Goal: Task Accomplishment & Management: Use online tool/utility

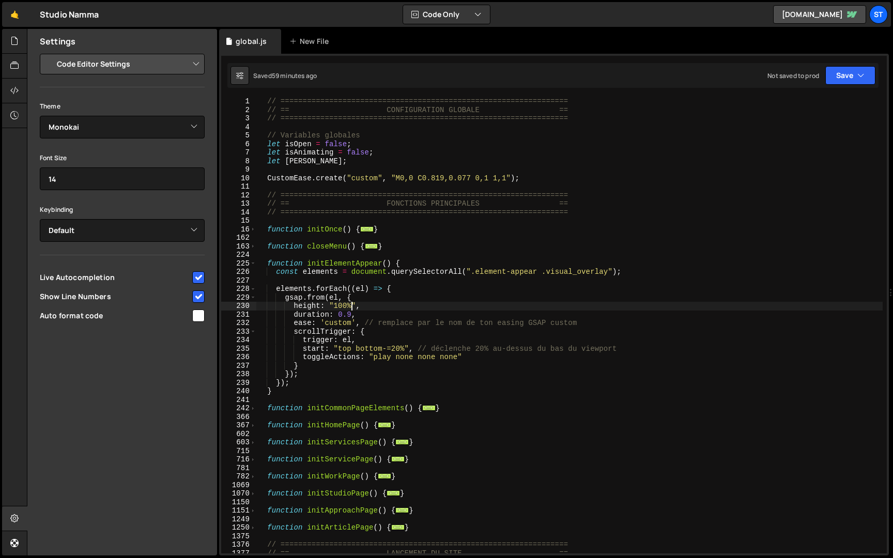
select select "editor"
select select "ace/theme/monokai"
click at [350, 307] on div "// ================================================================= // == CONF…" at bounding box center [569, 333] width 626 height 473
click at [253, 227] on span at bounding box center [253, 229] width 6 height 9
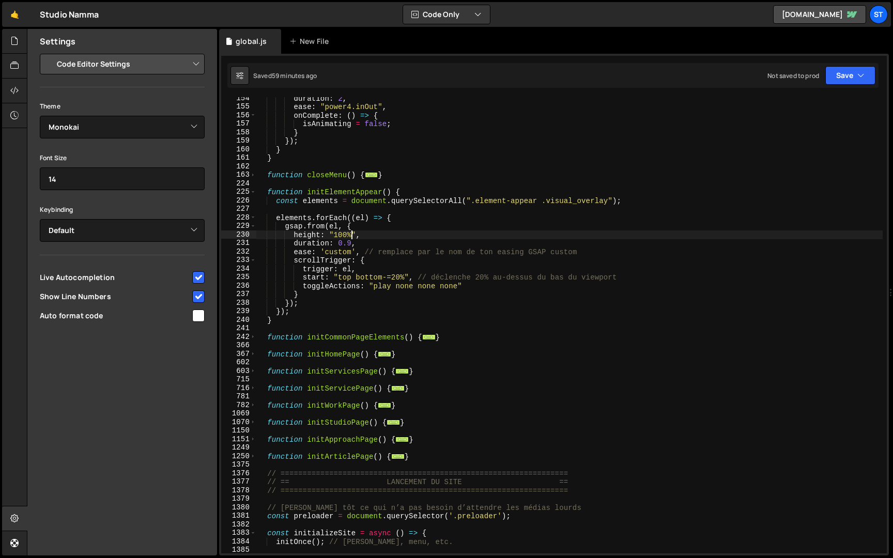
scroll to position [1308, 0]
click at [253, 338] on span at bounding box center [253, 337] width 6 height 9
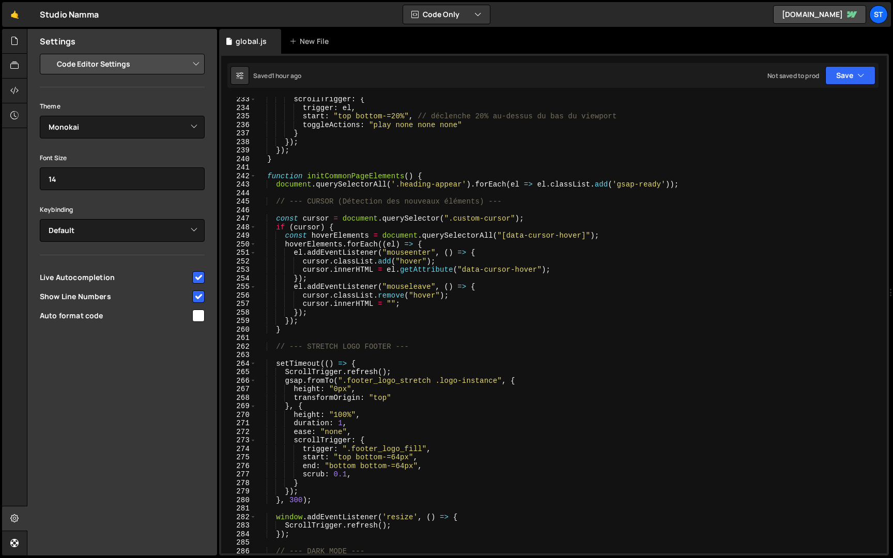
scroll to position [1468, 0]
click at [347, 472] on div "scrollTrigger : { trigger : el , start : "top bottom-=20%" , // déclenche 20% a…" at bounding box center [569, 331] width 626 height 473
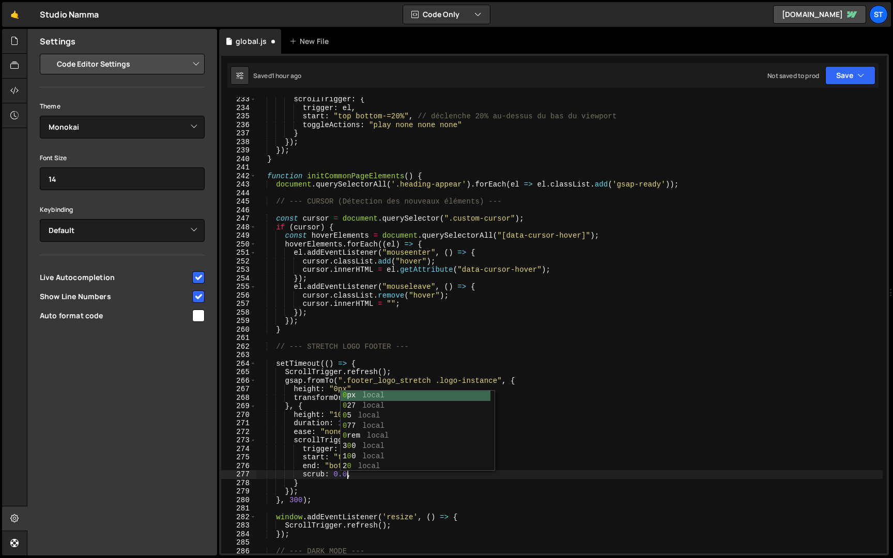
scroll to position [0, 6]
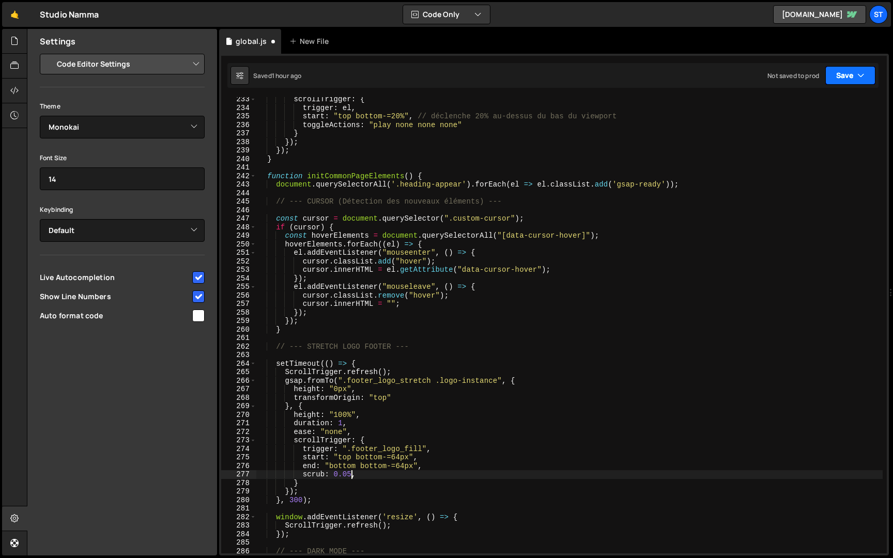
click at [853, 68] on button "Save" at bounding box center [850, 75] width 50 height 19
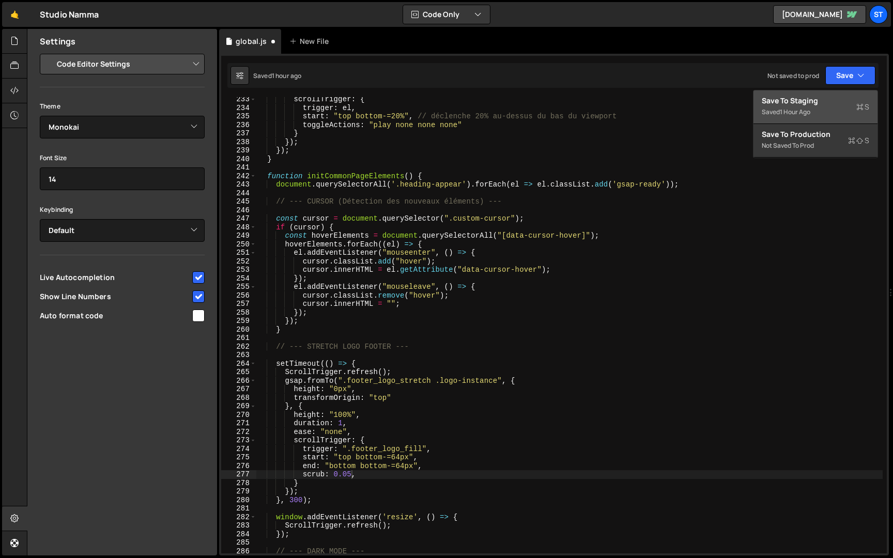
click at [811, 105] on div "Save to Staging S" at bounding box center [814, 101] width 107 height 10
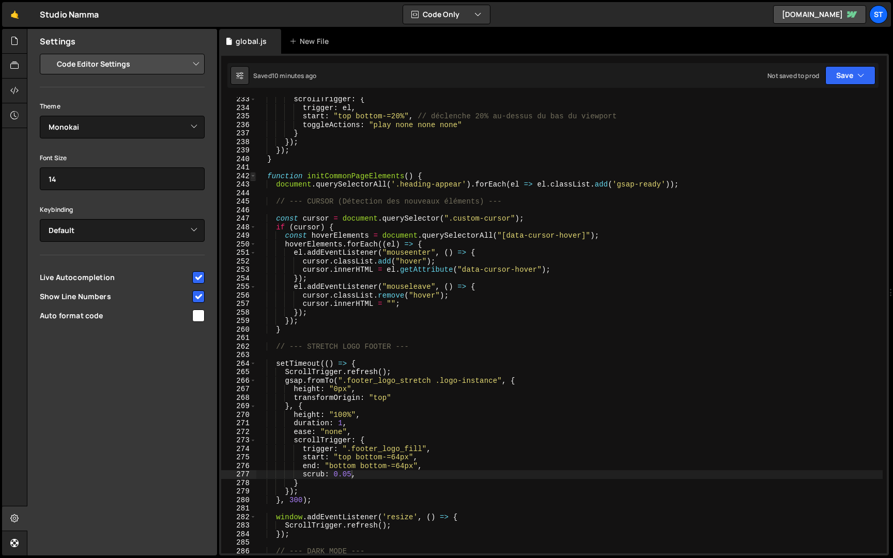
click at [254, 176] on span at bounding box center [253, 176] width 6 height 9
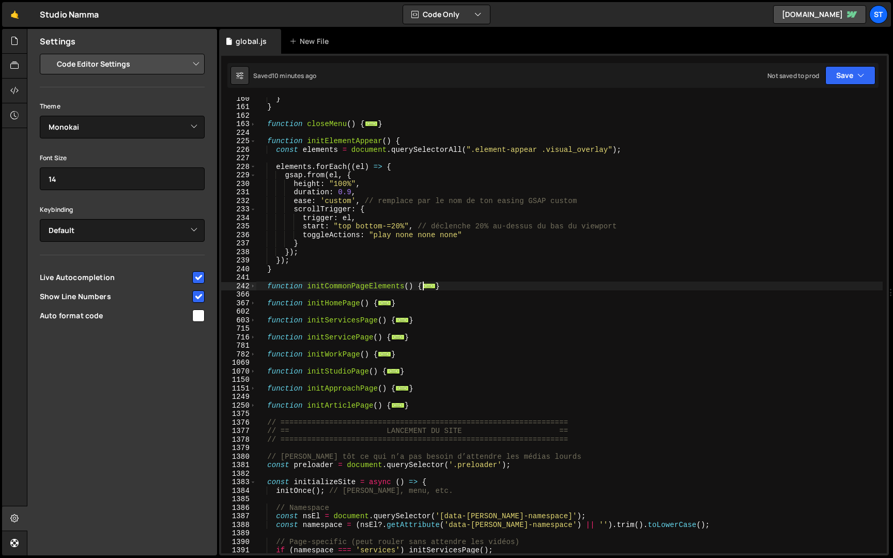
scroll to position [1350, 0]
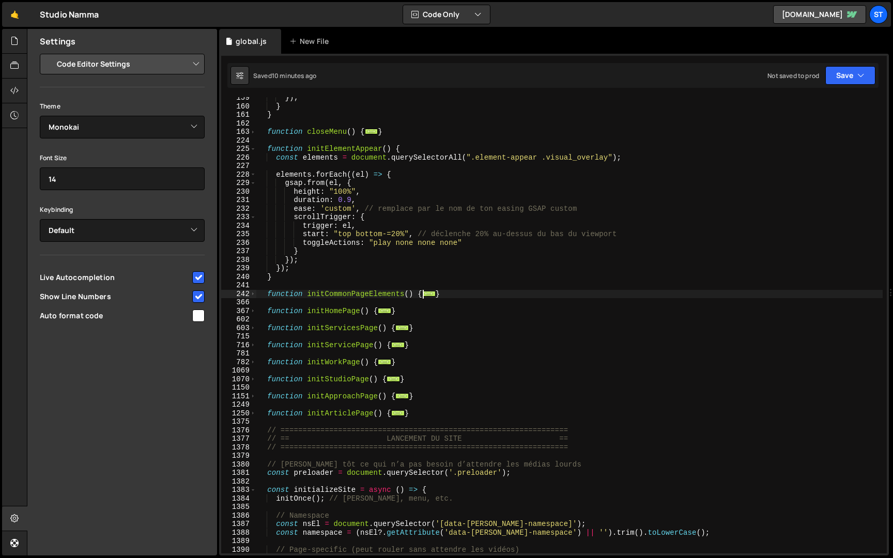
click at [351, 202] on div "}) ; } } function closeMenu ( ) { ... } function initElementAppear ( ) { const …" at bounding box center [569, 330] width 626 height 473
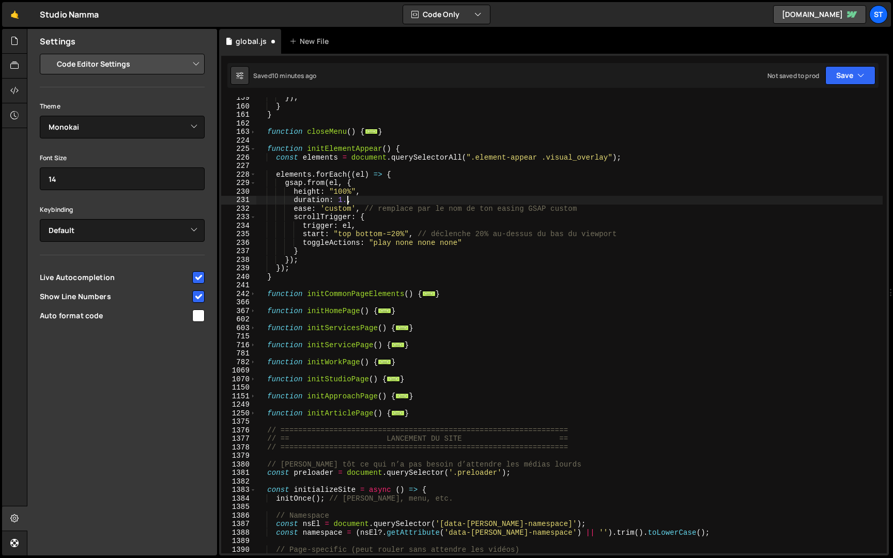
scroll to position [0, 6]
type textarea "duration: 1.3,"
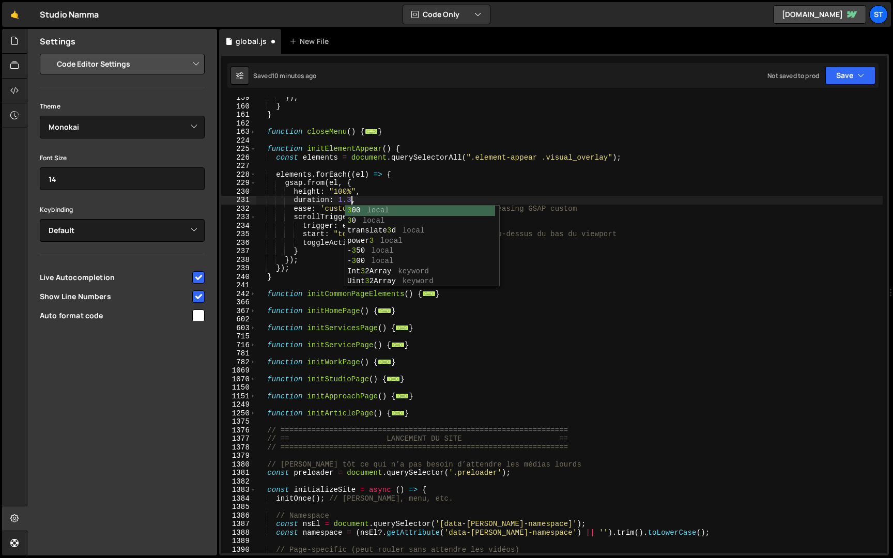
click at [699, 164] on div "}) ; } } function closeMenu ( ) { ... } function initElementAppear ( ) { const …" at bounding box center [569, 330] width 626 height 473
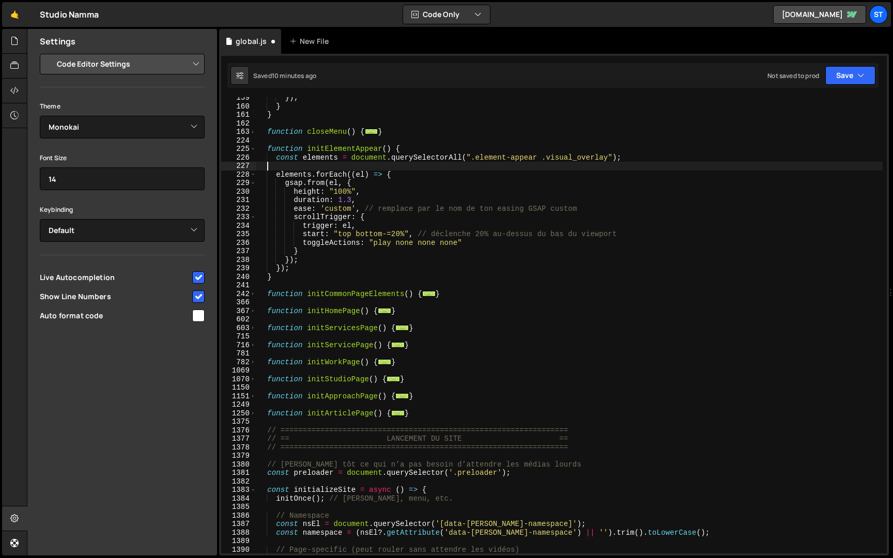
scroll to position [0, 0]
click at [868, 74] on button "Save" at bounding box center [850, 75] width 50 height 19
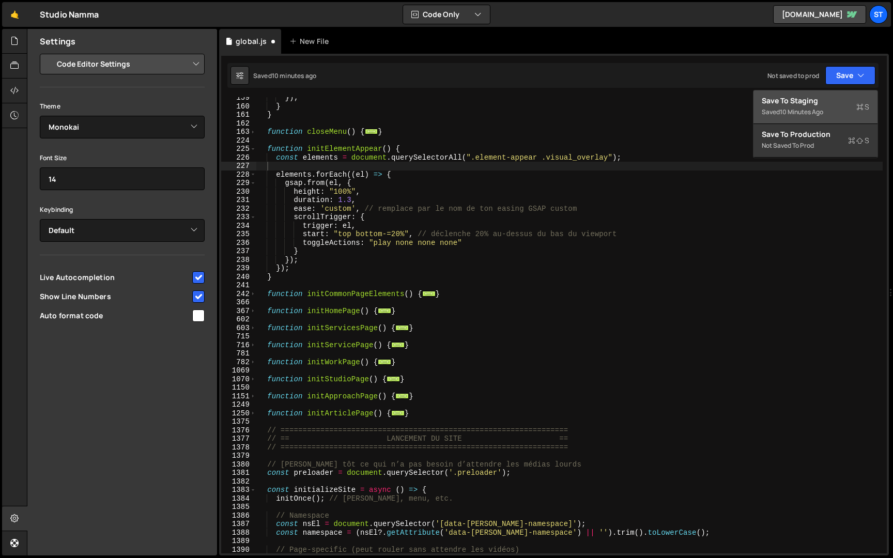
click at [818, 100] on div "Save to Staging S" at bounding box center [814, 101] width 107 height 10
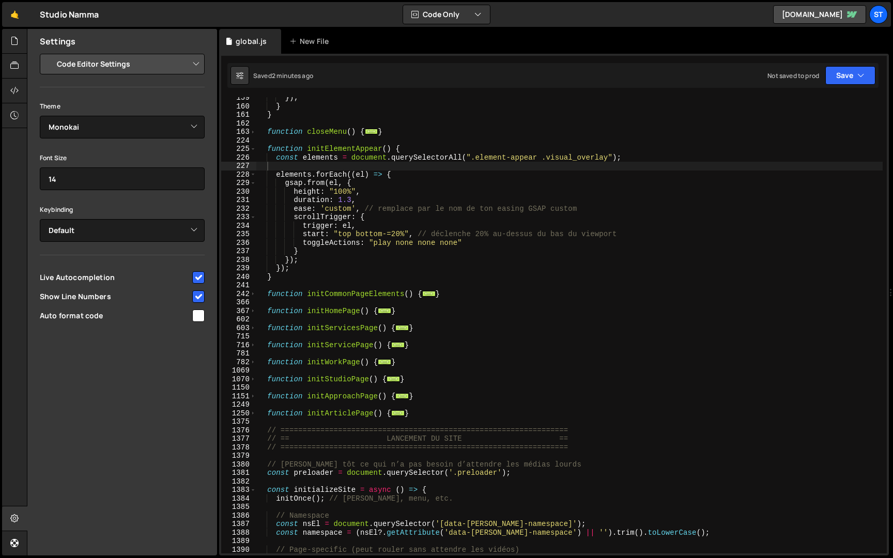
type textarea "const elements = document.querySelectorAll(".element-appear .visual_overlay");"
click at [630, 157] on div "}) ; } } function closeMenu ( ) { ... } function initElementAppear ( ) { const …" at bounding box center [569, 330] width 626 height 473
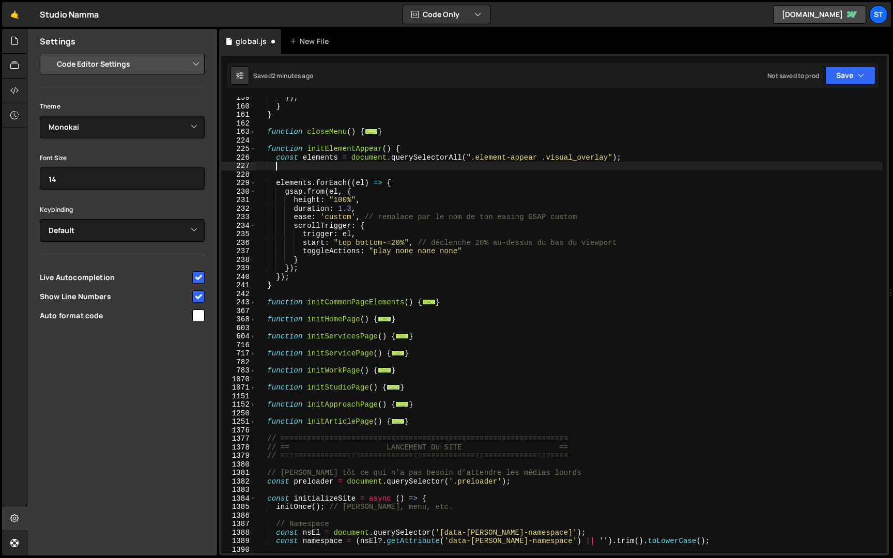
scroll to position [0, 1]
paste textarea "cubic-bezier(.42, 0, .596, 1.001)"
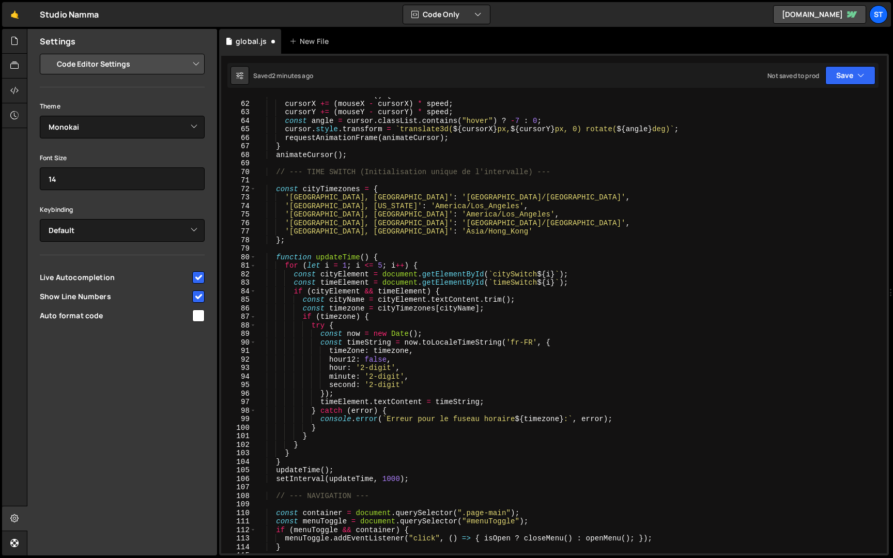
scroll to position [0, 0]
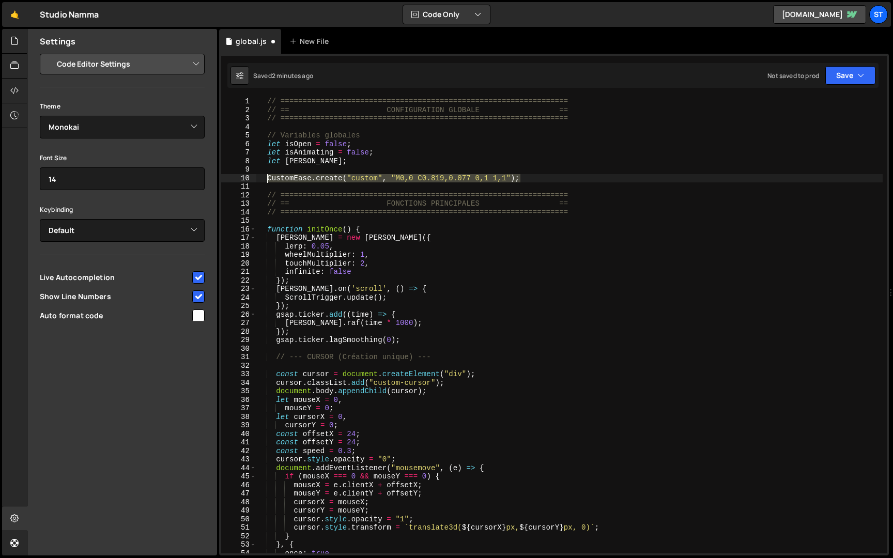
drag, startPoint x: 533, startPoint y: 177, endPoint x: 268, endPoint y: 175, distance: 265.0
click at [268, 175] on div "// ================================================================= // == CONF…" at bounding box center [569, 333] width 626 height 473
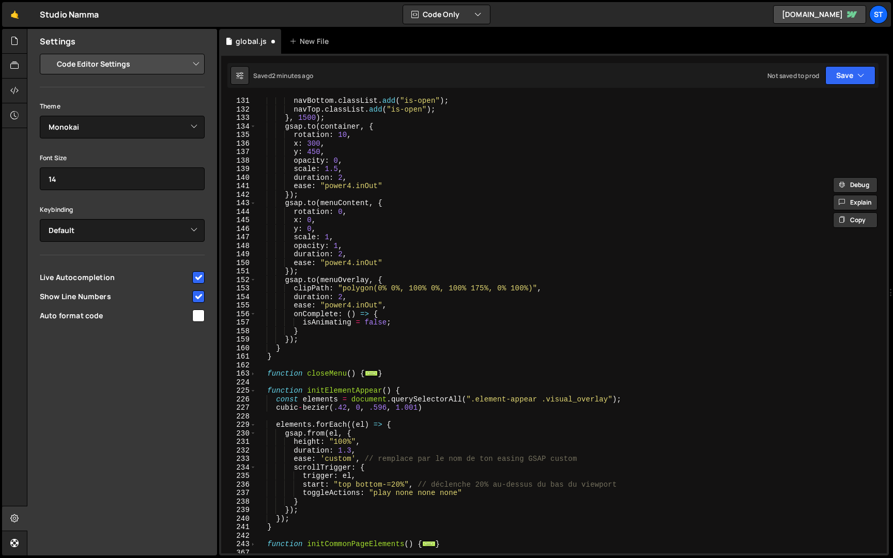
scroll to position [1191, 0]
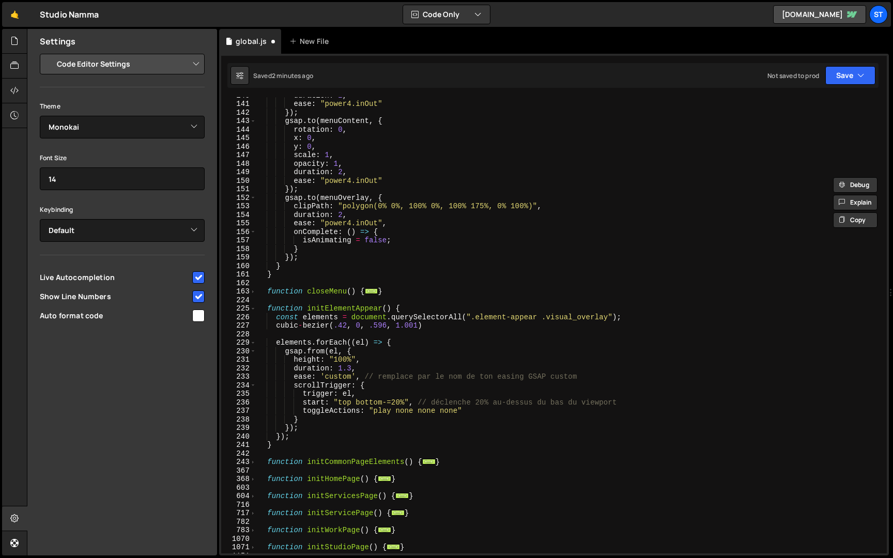
click at [641, 317] on div "duration : 2 , ease : "power4.inOut" }) ; gsap . to ( menuContent , { rotation …" at bounding box center [569, 327] width 626 height 473
type textarea "const elements = document.querySelectorAll(".element-appear .visual_overlay");"
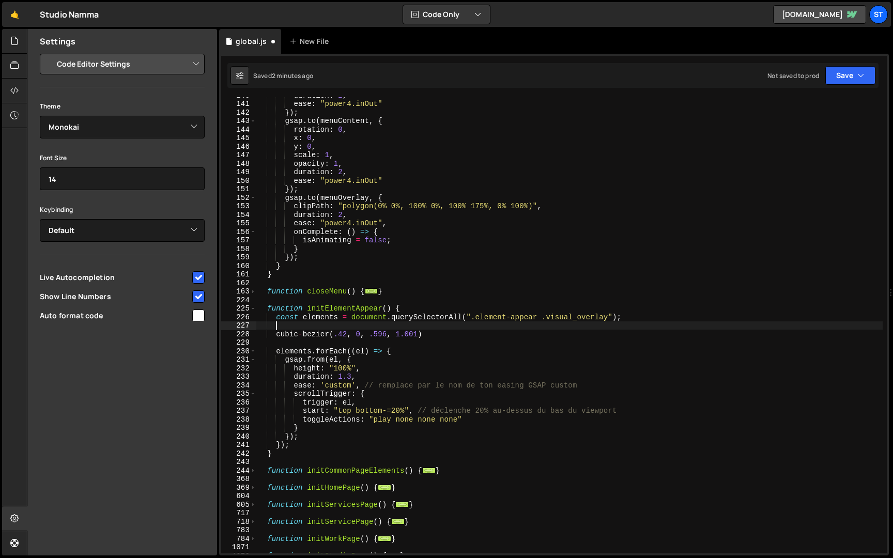
paste textarea "CustomEase.create("custom", "M0,0 C0.819,0.077 0,1 1,1");"
click at [387, 326] on div "duration : 2 , ease : "power4.inOut" }) ; gsap . to ( menuContent , { rotation …" at bounding box center [569, 327] width 626 height 473
click at [362, 327] on div "duration : 2 , ease : "power4.inOut" }) ; gsap . to ( menuContent , { rotation …" at bounding box center [569, 327] width 626 height 473
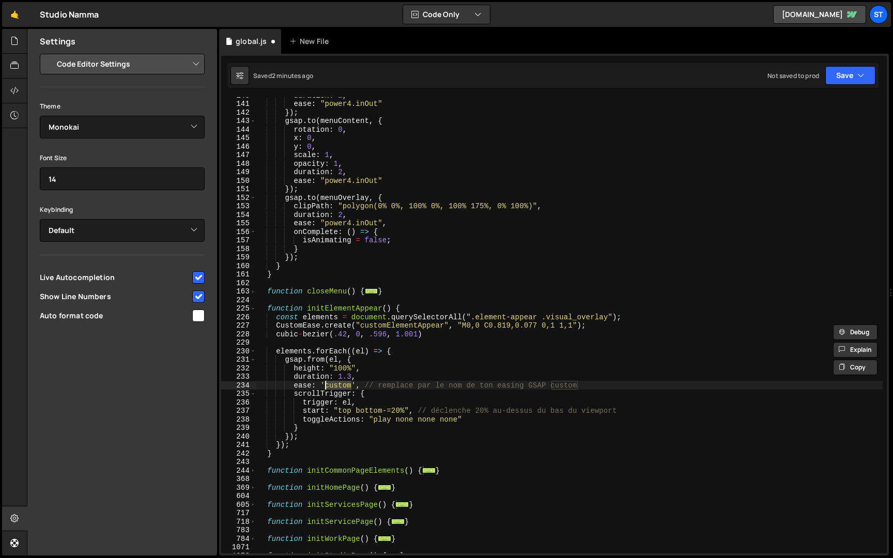
drag, startPoint x: 351, startPoint y: 385, endPoint x: 325, endPoint y: 386, distance: 25.8
click at [325, 386] on div "duration : 2 , ease : "power4.inOut" }) ; gsap . to ( menuContent , { rotation …" at bounding box center [569, 327] width 626 height 473
paste textarea "ElementAppear"
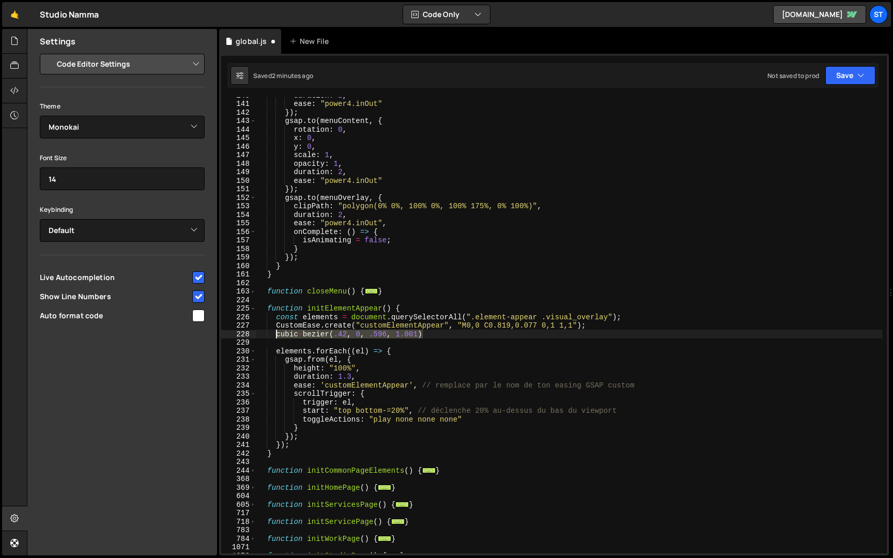
drag, startPoint x: 424, startPoint y: 335, endPoint x: 277, endPoint y: 335, distance: 146.7
click at [277, 335] on div "duration : 2 , ease : "power4.inOut" }) ; gsap . to ( menuContent , { rotation …" at bounding box center [569, 327] width 626 height 473
type textarea "cubic-bezier(.42, 0, .596, 1.001)"
drag, startPoint x: 573, startPoint y: 324, endPoint x: 461, endPoint y: 327, distance: 112.1
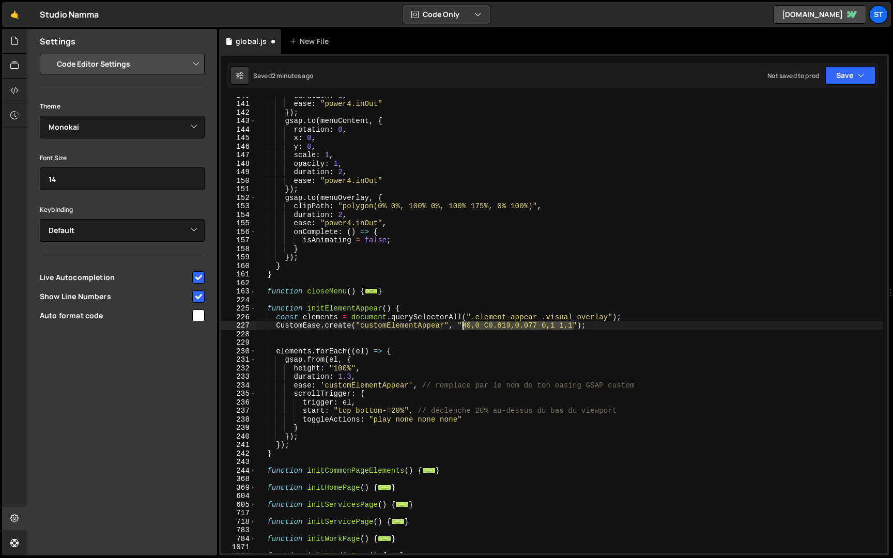
click at [461, 327] on div "duration : 2 , ease : "power4.inOut" }) ; gsap . to ( menuContent , { rotation …" at bounding box center [569, 327] width 626 height 473
paste textarea "cubic-bezier(.42, 0, .596, 1.001)"
type textarea "CustomEase.create("customElementAppear", "cubic-bezier(.42, 0, .596, 1.001)");"
click at [330, 334] on div "duration : 2 , ease : "power4.inOut" }) ; gsap . to ( menuContent , { rotation …" at bounding box center [569, 327] width 626 height 473
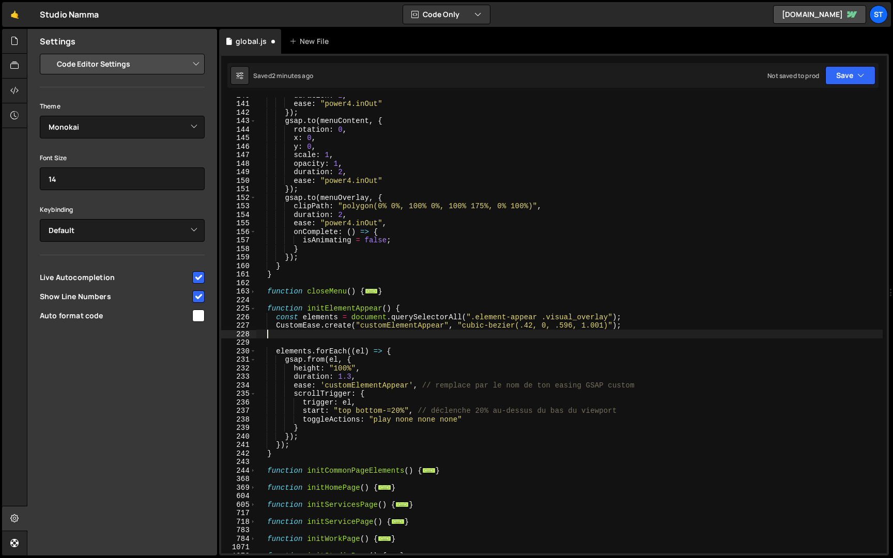
type textarea "CustomEase.create("customElementAppear", "cubic-bezier(.42, 0, .596, 1.001)");"
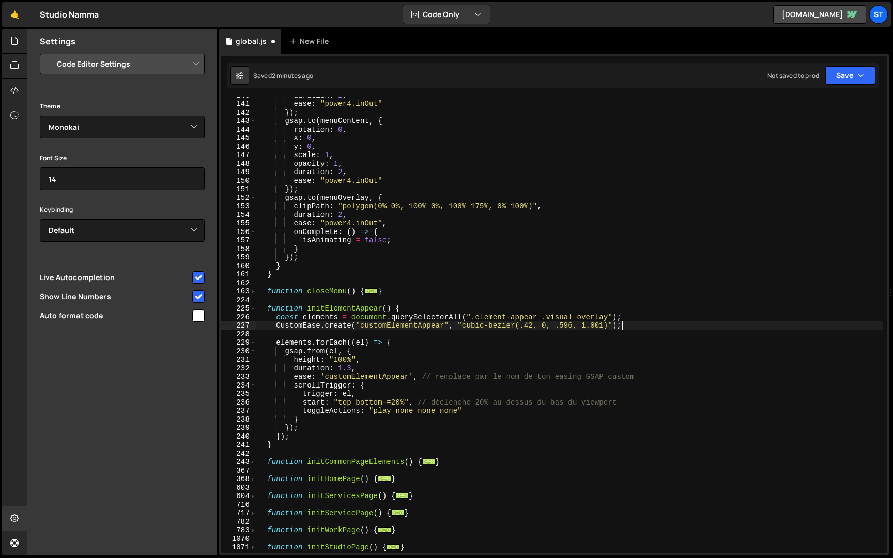
click at [276, 326] on div "duration : 2 , ease : "power4.inOut" }) ; gsap . to ( menuContent , { rotation …" at bounding box center [569, 327] width 626 height 473
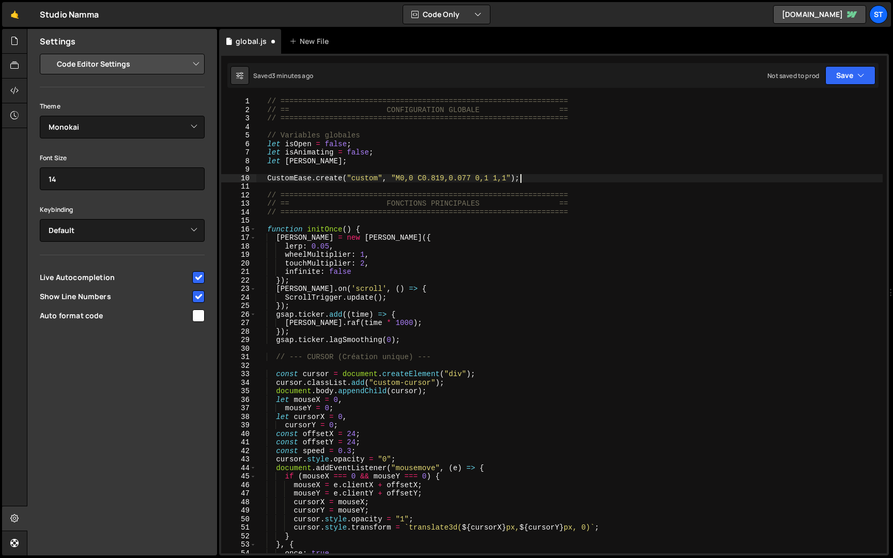
click at [533, 177] on div "// ================================================================= // == CONF…" at bounding box center [569, 333] width 626 height 473
type textarea "CustomEase.create("custom", "M0,0 C0.819,0.077 0,1 1,1");"
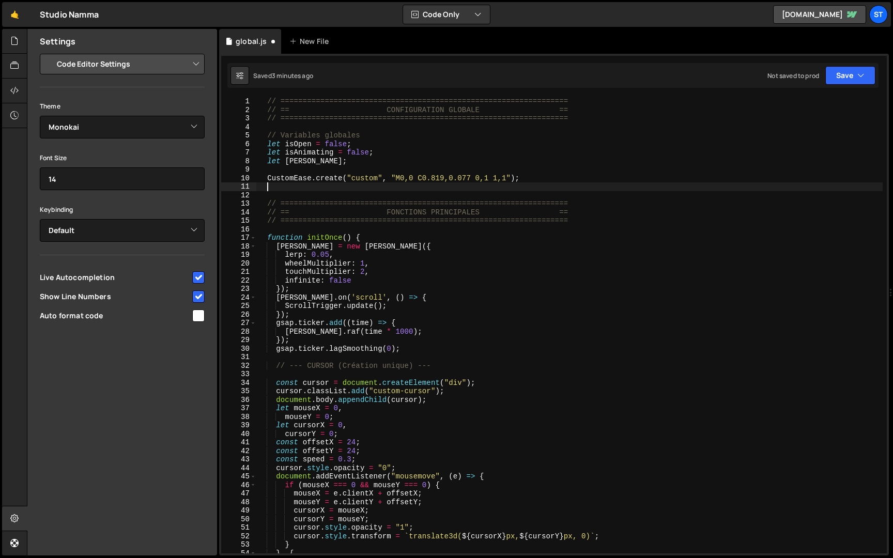
paste textarea "CustomEase.create("customElementAppear", "cubic-bezier(.42, 0, .596, 1.001)");"
click at [853, 78] on button "Save" at bounding box center [850, 75] width 50 height 19
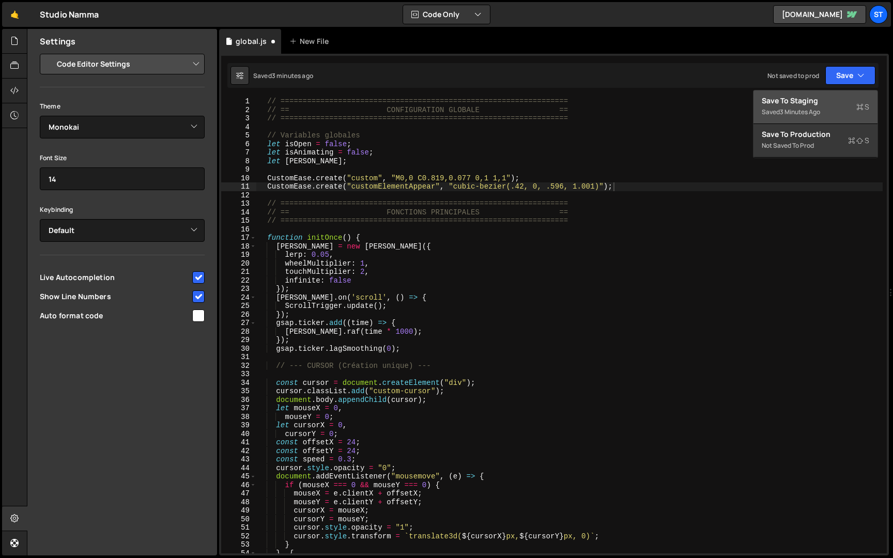
click at [810, 99] on div "Save to Staging S" at bounding box center [814, 101] width 107 height 10
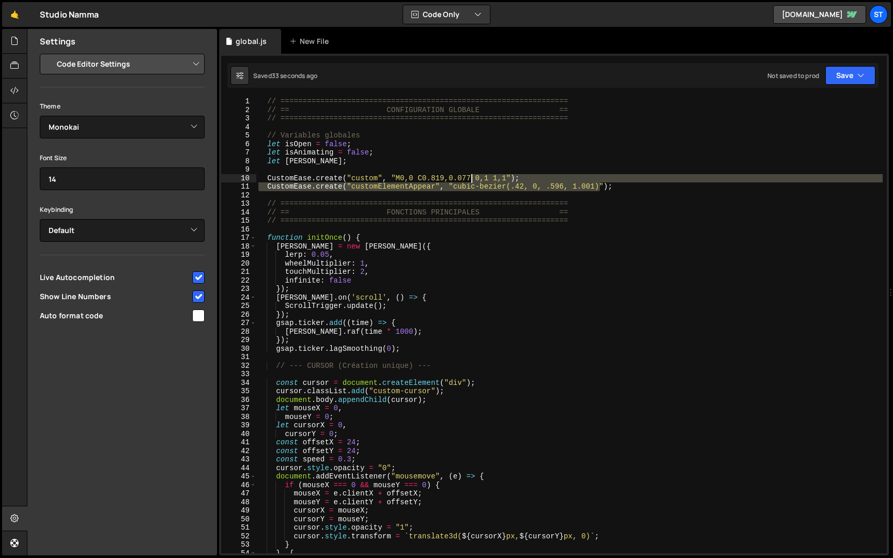
drag, startPoint x: 600, startPoint y: 186, endPoint x: 472, endPoint y: 182, distance: 127.7
click at [472, 182] on div "// ================================================================= // == CONF…" at bounding box center [569, 333] width 626 height 473
click at [472, 182] on div "// ================================================================= // == CONF…" at bounding box center [569, 325] width 626 height 456
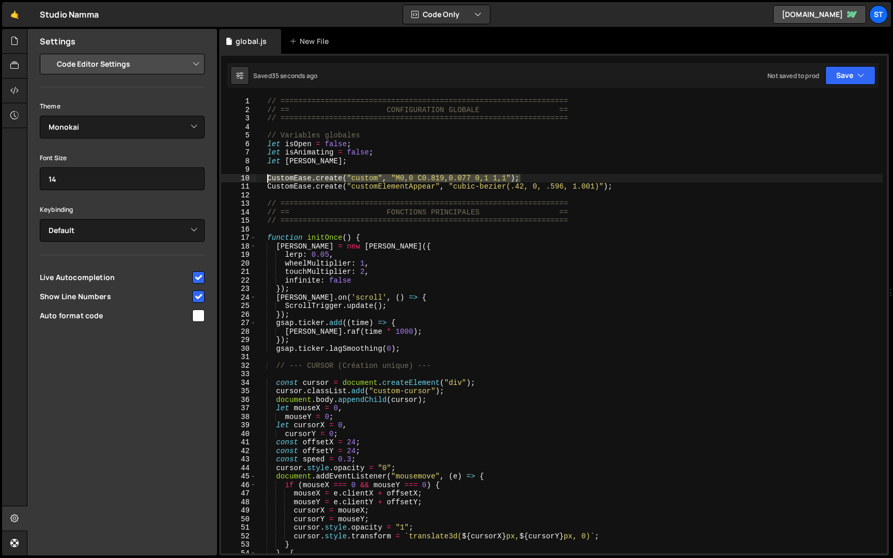
drag, startPoint x: 533, startPoint y: 180, endPoint x: 267, endPoint y: 178, distance: 266.1
click at [267, 178] on div "// ================================================================= // == CONF…" at bounding box center [569, 333] width 626 height 473
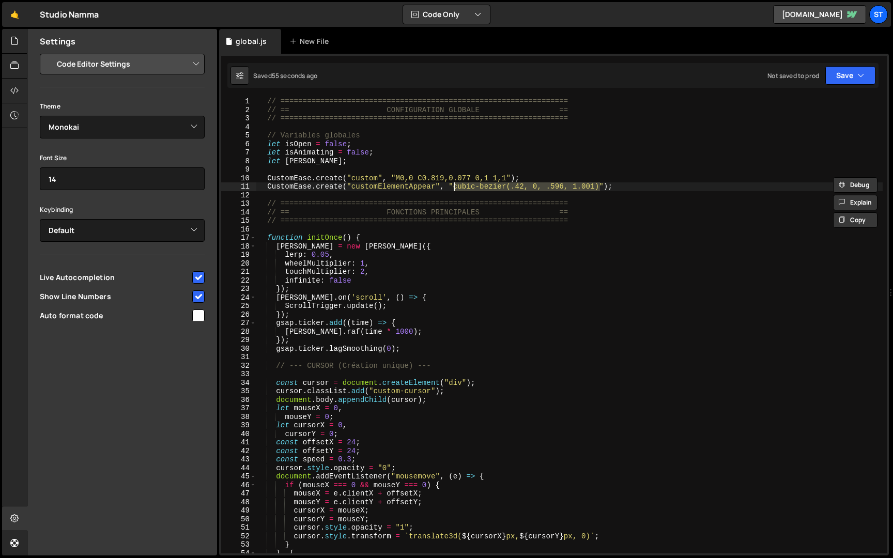
drag, startPoint x: 600, startPoint y: 188, endPoint x: 454, endPoint y: 190, distance: 145.7
click at [454, 190] on div "// ================================================================= // == CONF…" at bounding box center [569, 333] width 626 height 473
paste textarea "M0,0 C0.42,0 0.596,1.001 1,1"
click at [858, 72] on icon "button" at bounding box center [860, 75] width 7 height 10
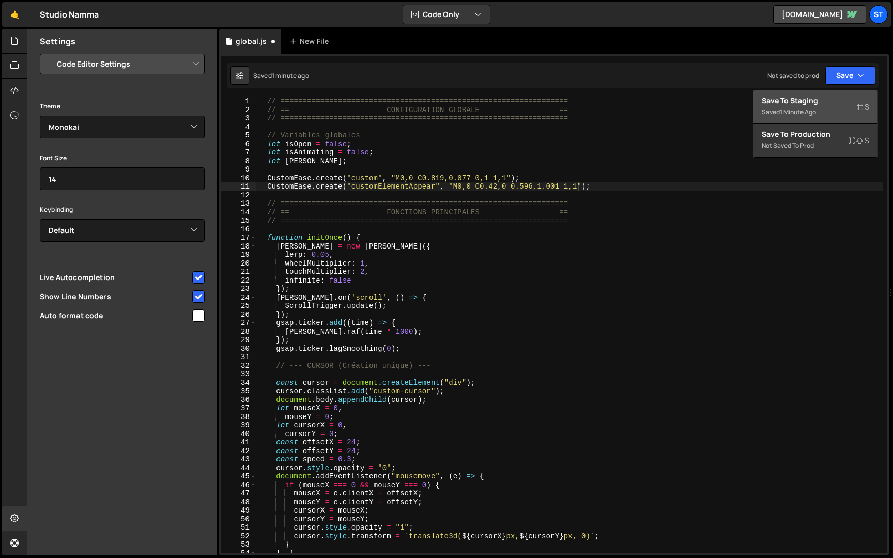
click at [823, 96] on div "Save to Staging S" at bounding box center [814, 101] width 107 height 10
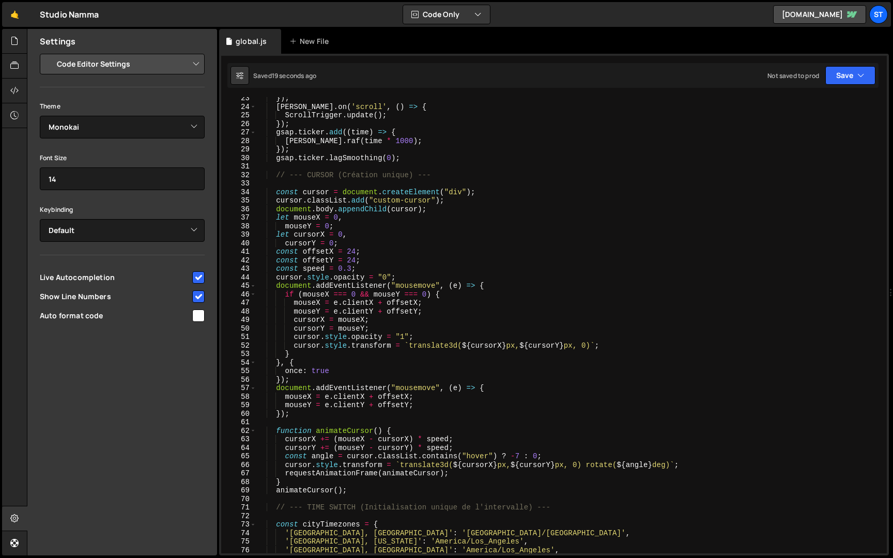
scroll to position [66, 0]
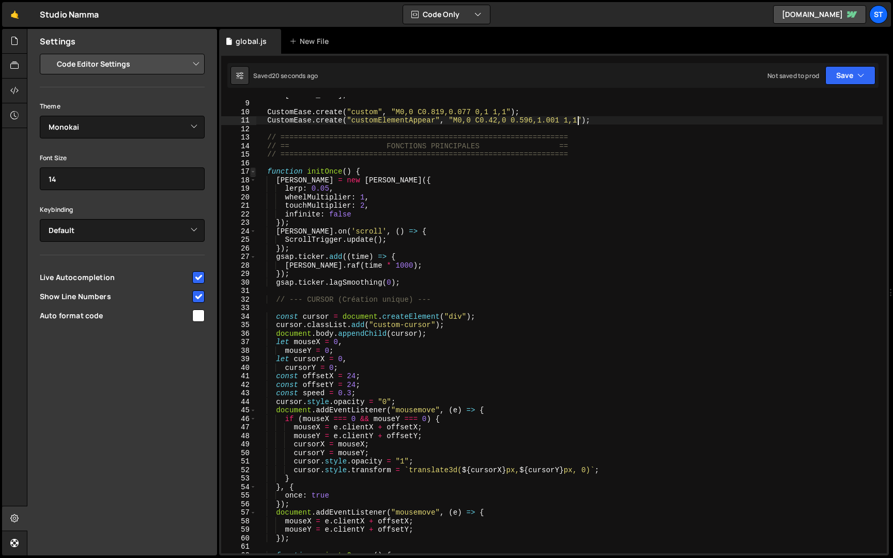
click at [255, 172] on span at bounding box center [253, 171] width 6 height 9
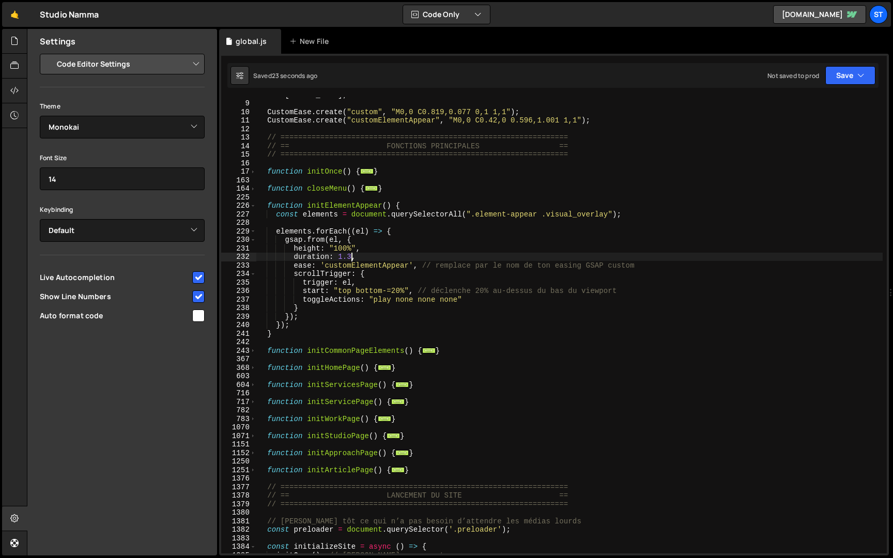
click at [350, 259] on div "let [PERSON_NAME] ; CustomEase . create ( "custom" , "M0,0 C0.819,0.077 0,1 1,1…" at bounding box center [569, 326] width 626 height 473
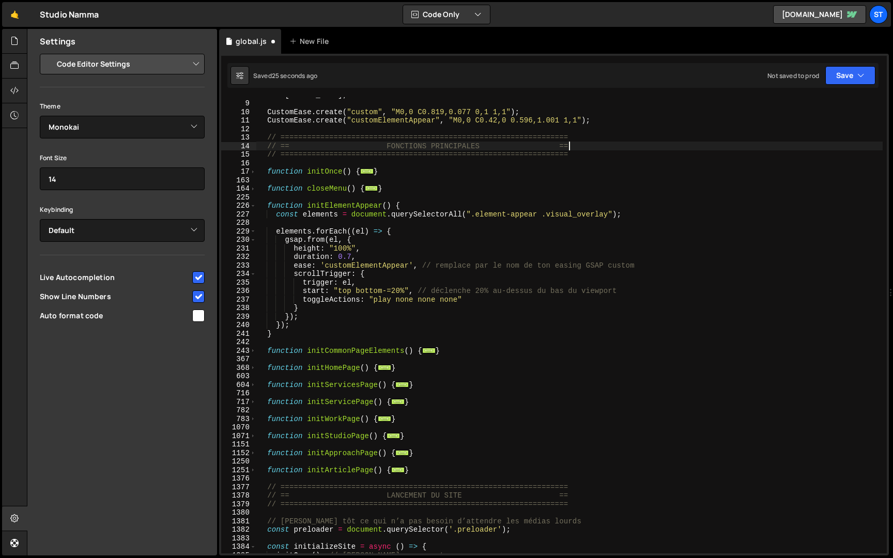
click at [760, 148] on div "let [PERSON_NAME] ; CustomEase . create ( "custom" , "M0,0 C0.819,0.077 0,1 1,1…" at bounding box center [569, 326] width 626 height 473
click at [851, 72] on button "Save" at bounding box center [850, 75] width 50 height 19
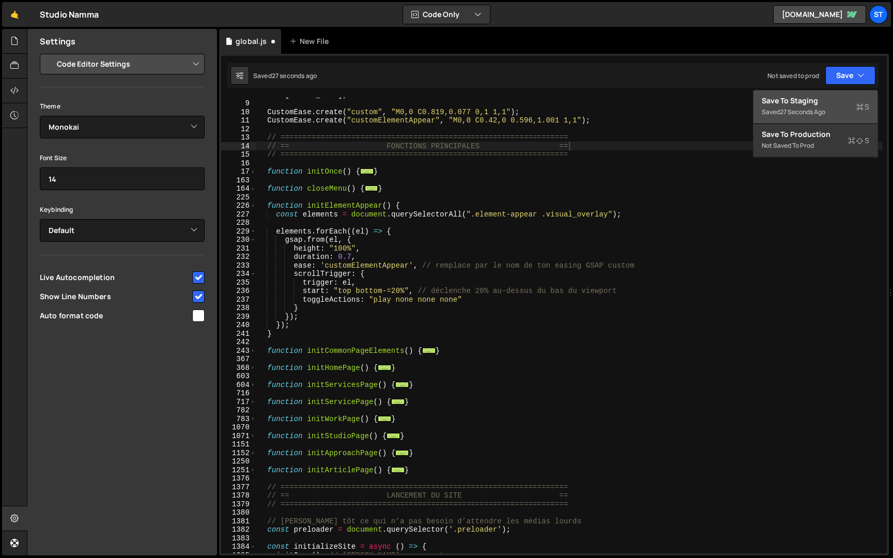
click at [828, 104] on div "Save to Staging S" at bounding box center [814, 101] width 107 height 10
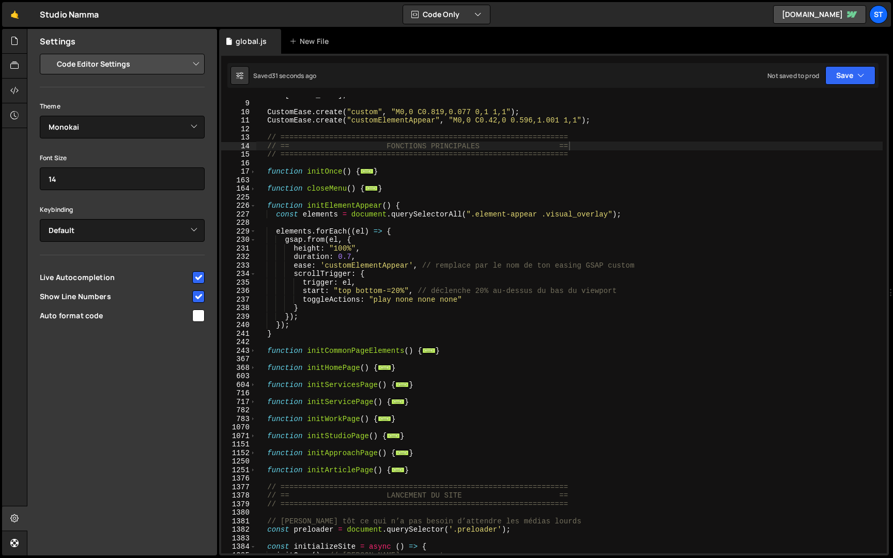
click at [351, 257] on div "let [PERSON_NAME] ; CustomEase . create ( "custom" , "M0,0 C0.819,0.077 0,1 1,1…" at bounding box center [569, 326] width 626 height 473
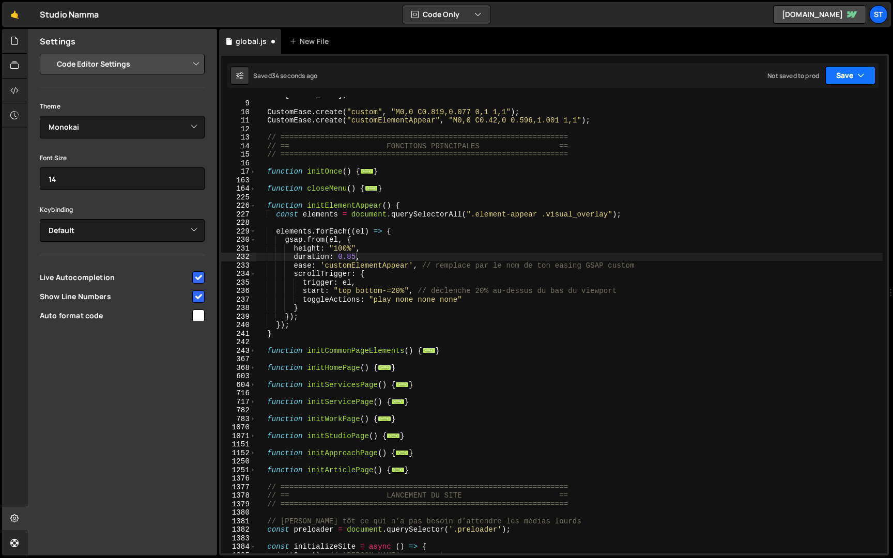
click at [848, 72] on button "Save" at bounding box center [850, 75] width 50 height 19
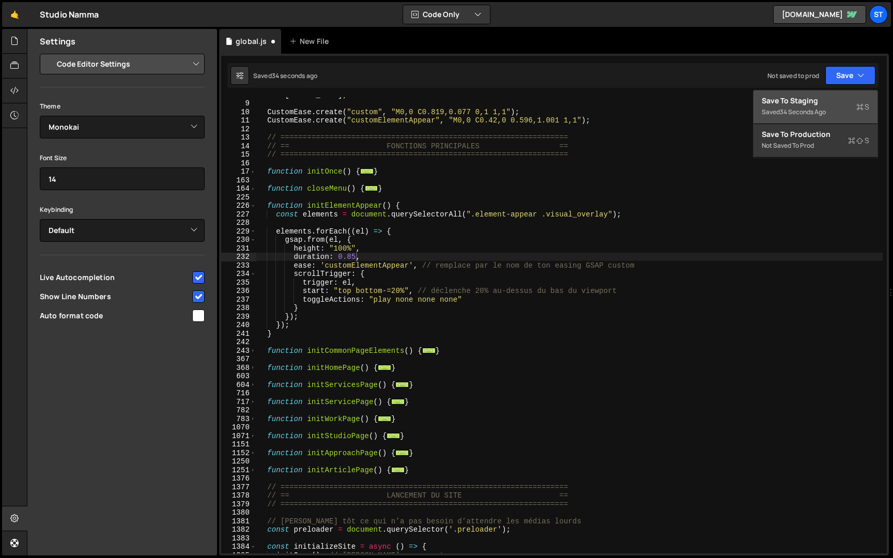
click at [817, 101] on div "Save to Staging S" at bounding box center [814, 101] width 107 height 10
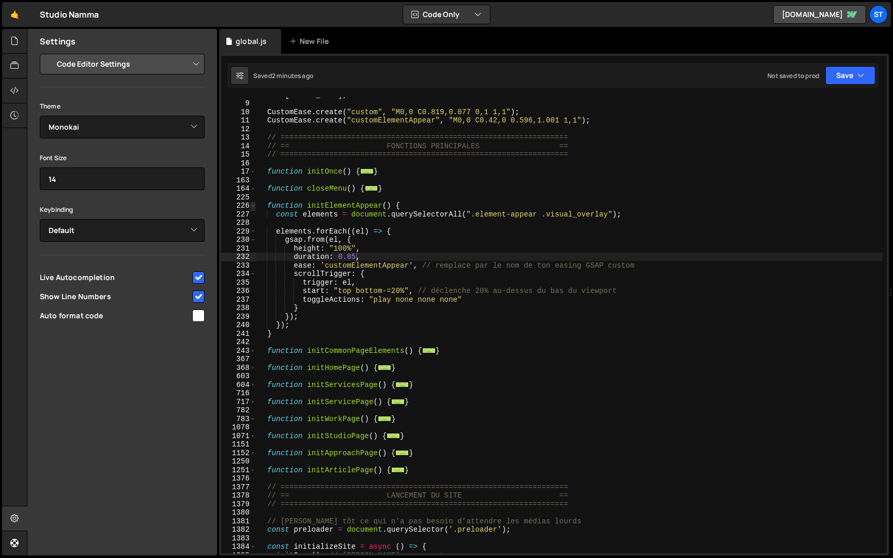
click at [255, 206] on span at bounding box center [253, 205] width 6 height 9
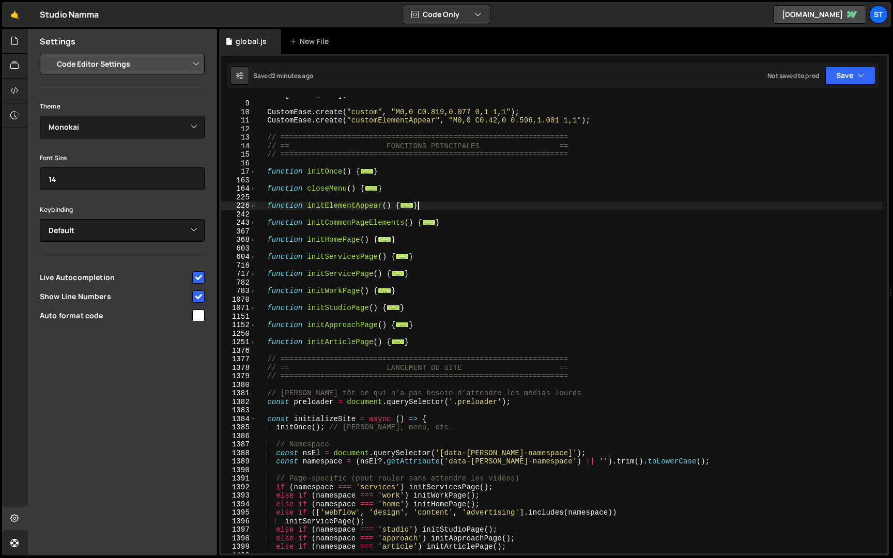
click at [440, 206] on div "let [PERSON_NAME] ; CustomEase . create ( "custom" , "M0,0 C0.819,0.077 0,1 1,1…" at bounding box center [569, 326] width 626 height 473
type textarea "}"
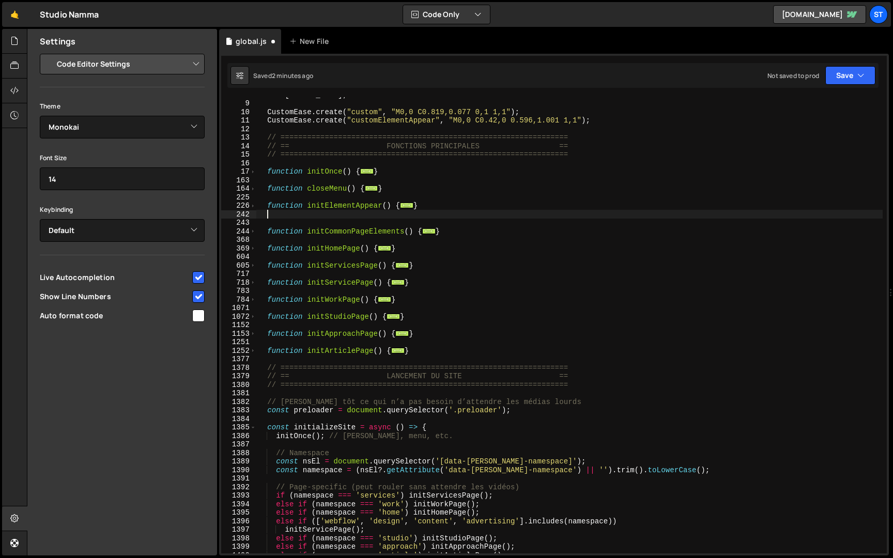
paste textarea "}"
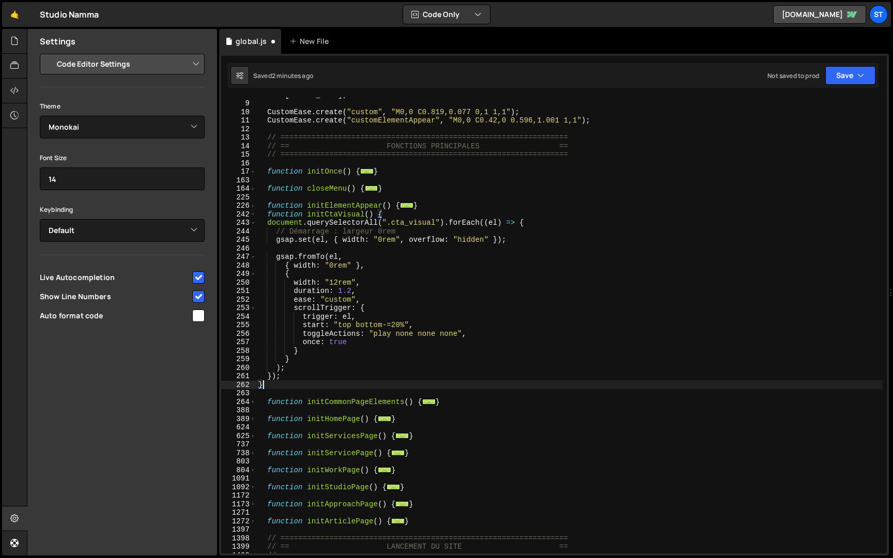
click at [426, 206] on div "let [PERSON_NAME] ; CustomEase . create ( "custom" , "M0,0 C0.819,0.077 0,1 1,1…" at bounding box center [569, 326] width 626 height 473
type textarea "}"
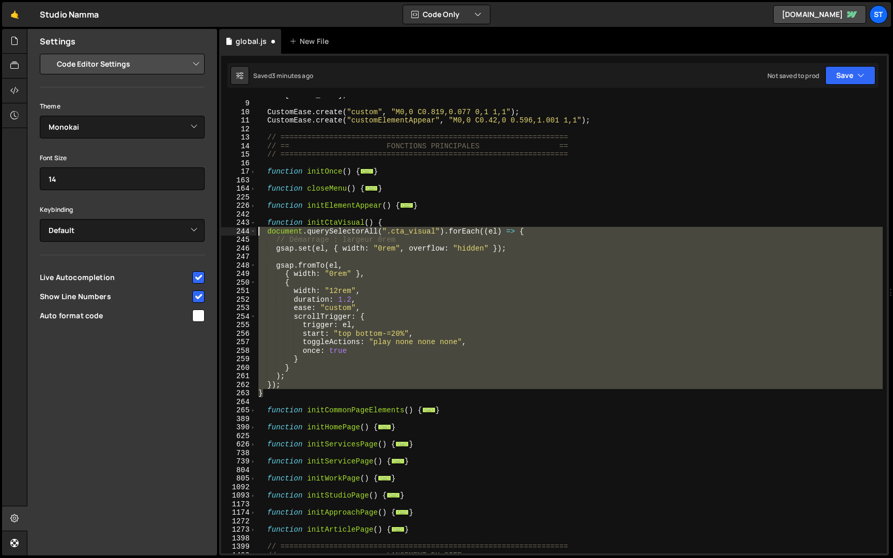
drag, startPoint x: 272, startPoint y: 391, endPoint x: 234, endPoint y: 227, distance: 168.1
click at [234, 227] on div "8 9 10 11 12 13 14 15 16 17 163 164 225 226 242 243 244 245 246 247 248 249 250…" at bounding box center [553, 325] width 665 height 456
type textarea "document.querySelectorAll(".cta_visual").forEach((el) => { // Démarrage : large…"
click at [492, 253] on div "let [PERSON_NAME] ; CustomEase . create ( "custom" , "M0,0 C0.819,0.077 0,1 1,1…" at bounding box center [569, 325] width 626 height 456
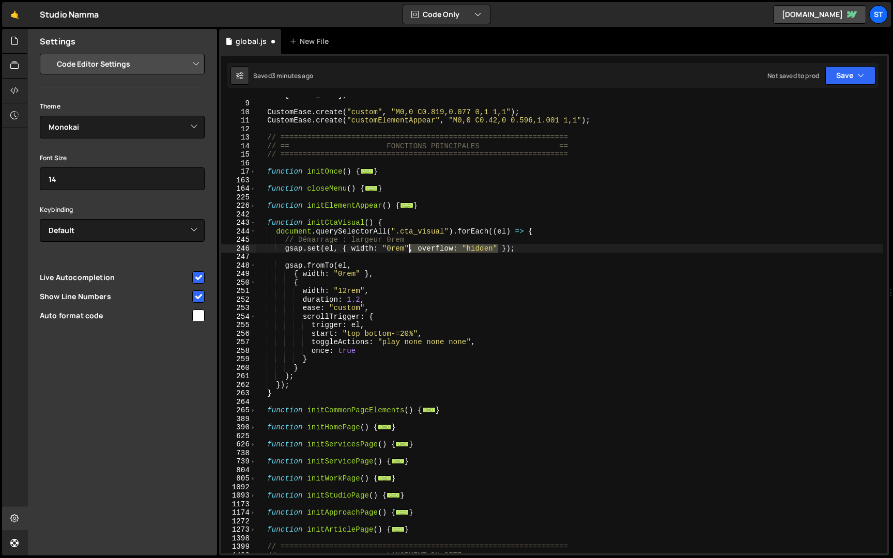
drag, startPoint x: 498, startPoint y: 247, endPoint x: 409, endPoint y: 247, distance: 88.9
click at [409, 247] on div "let [PERSON_NAME] ; CustomEase . create ( "custom" , "M0,0 C0.819,0.077 0,1 1,1…" at bounding box center [569, 326] width 626 height 473
click at [252, 223] on span at bounding box center [253, 223] width 6 height 9
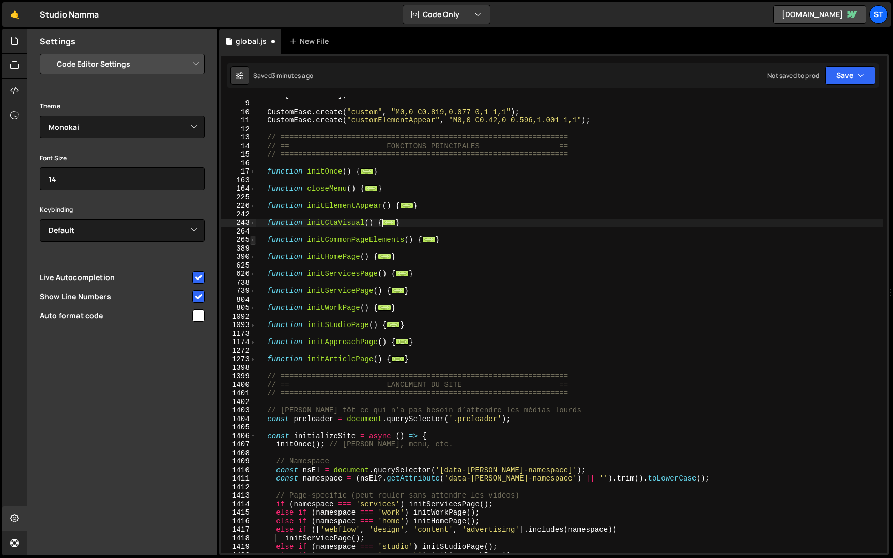
click at [252, 239] on span at bounding box center [253, 240] width 6 height 9
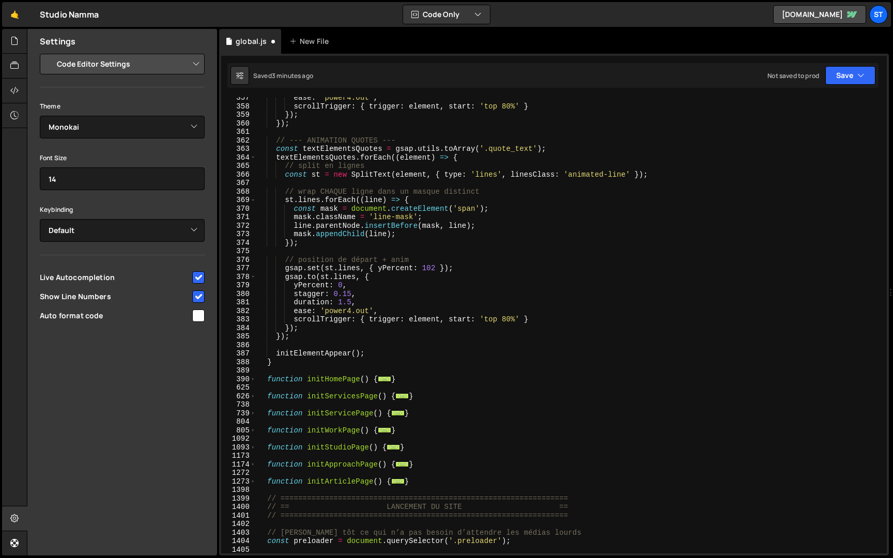
scroll to position [1000, 0]
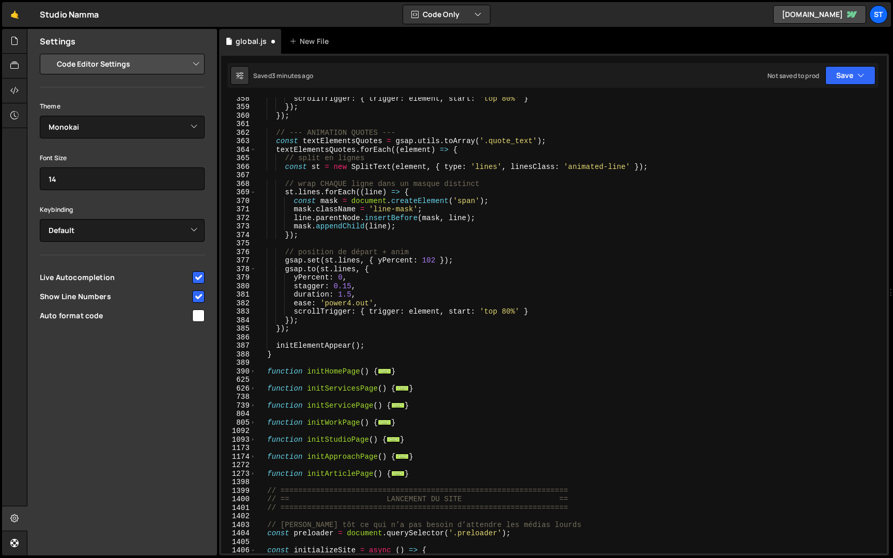
click at [372, 349] on div "scrollTrigger : { trigger : element , start : 'top 80%' } }) ; }) ; // --- ANIM…" at bounding box center [569, 330] width 626 height 473
type textarea "initElementAppear();"
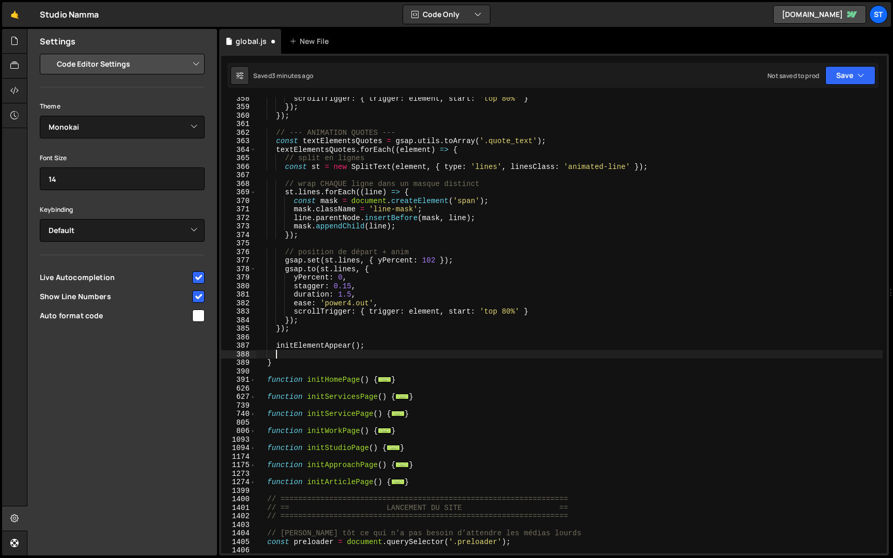
paste textarea "initCtaVisual()"
click at [866, 69] on button "Save" at bounding box center [850, 75] width 50 height 19
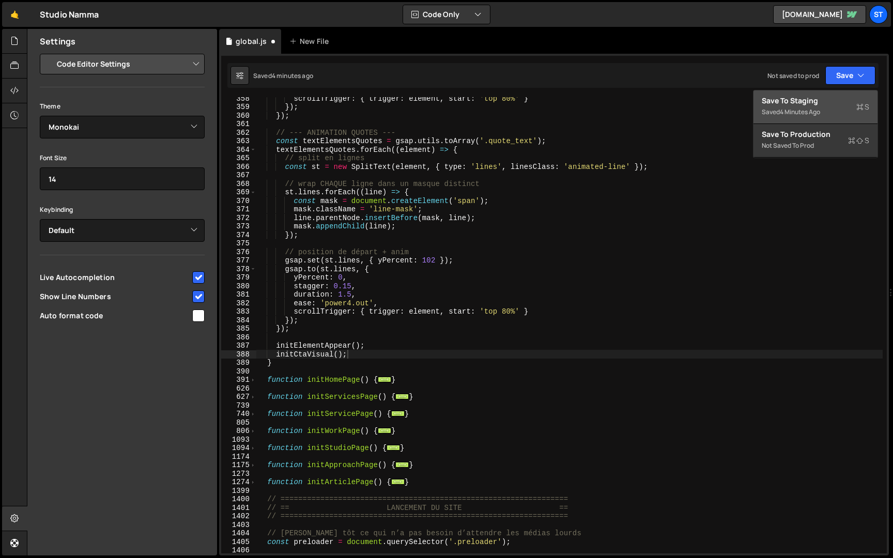
click at [822, 101] on div "Save to Staging S" at bounding box center [814, 101] width 107 height 10
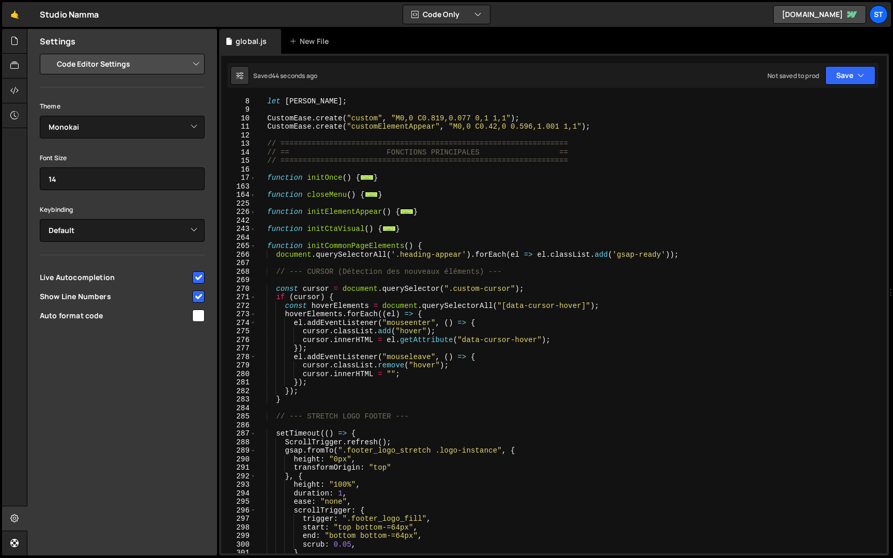
scroll to position [0, 0]
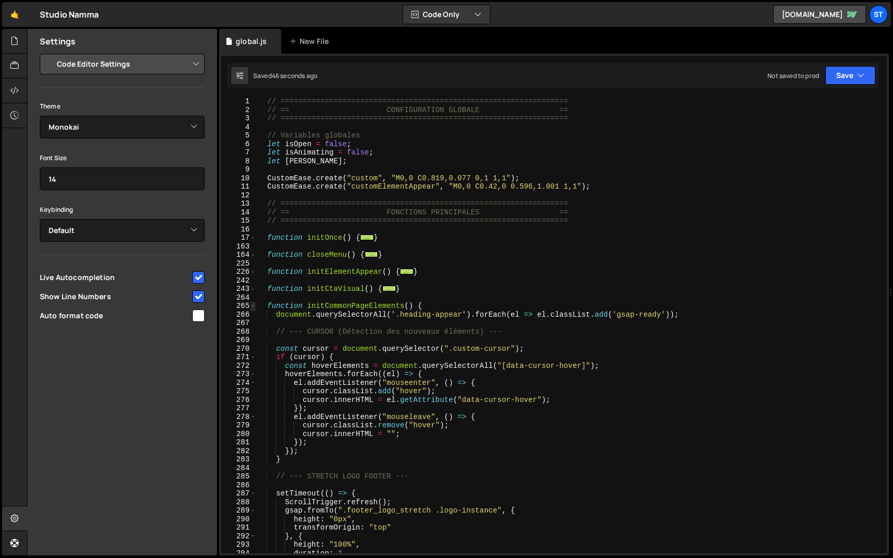
click at [255, 308] on span at bounding box center [253, 306] width 6 height 9
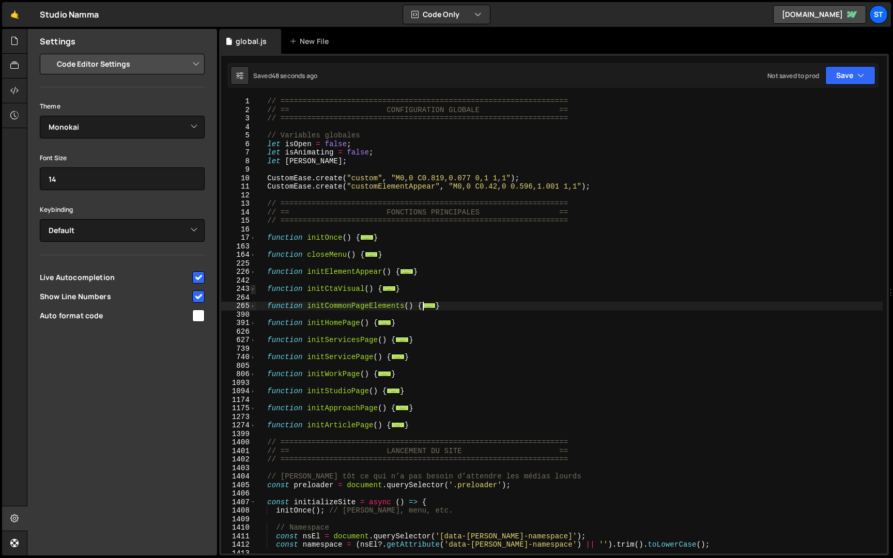
click at [252, 287] on span at bounding box center [253, 289] width 6 height 9
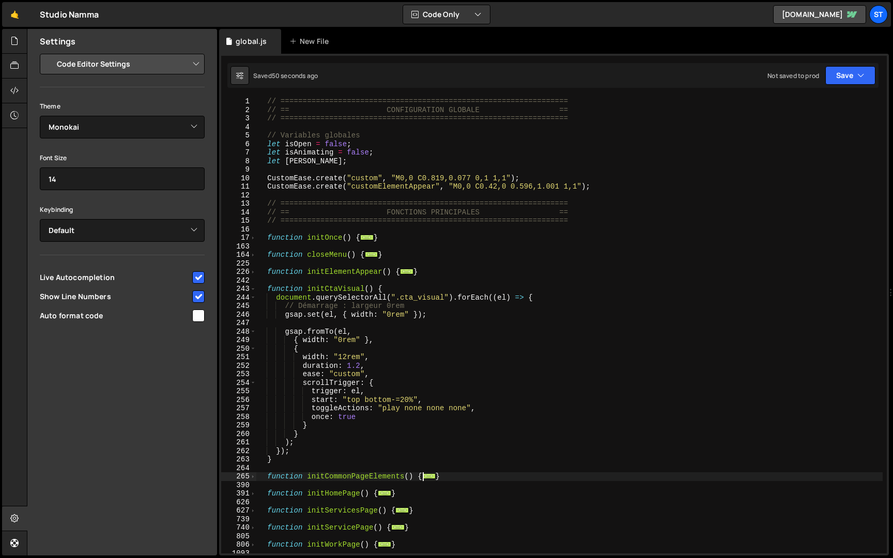
click at [348, 355] on div "// ================================================================= // == CONF…" at bounding box center [569, 333] width 626 height 473
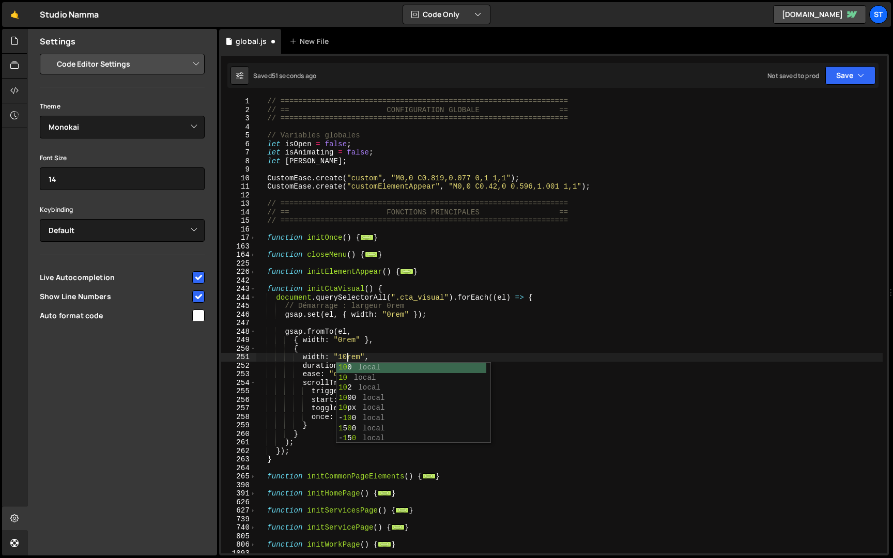
scroll to position [0, 6]
click at [460, 314] on div "// ================================================================= // == CONF…" at bounding box center [569, 333] width 626 height 473
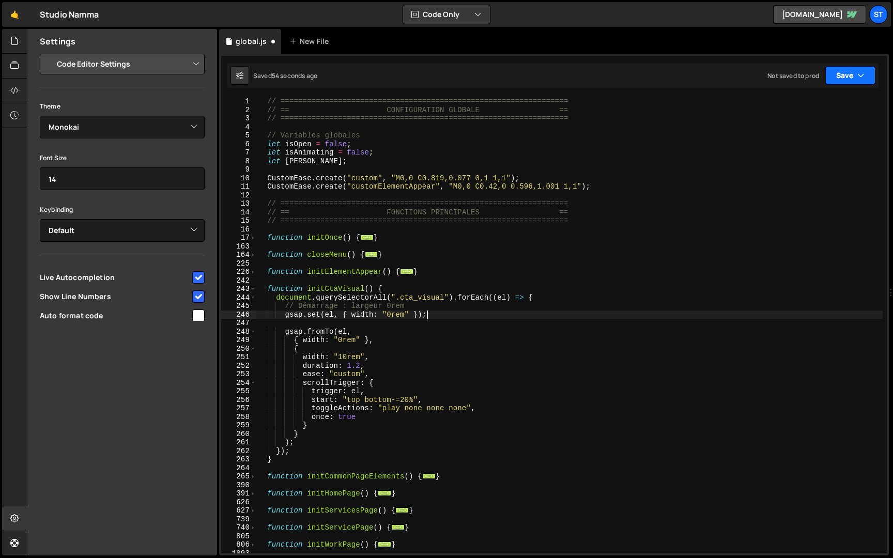
click at [850, 82] on button "Save" at bounding box center [850, 75] width 50 height 19
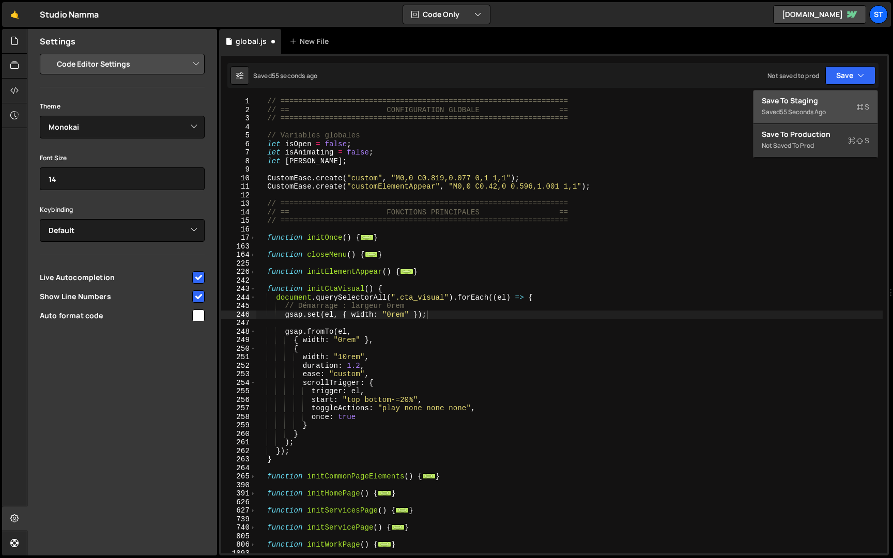
click at [826, 108] on div "55 seconds ago" at bounding box center [803, 111] width 46 height 9
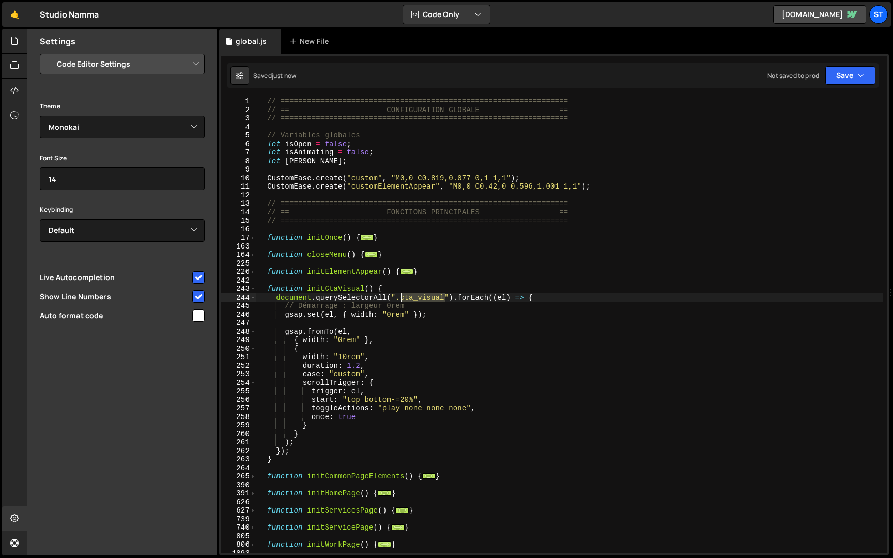
drag, startPoint x: 444, startPoint y: 296, endPoint x: 399, endPoint y: 297, distance: 45.0
click at [399, 297] on div "// ================================================================= // == CONF…" at bounding box center [569, 333] width 626 height 473
click at [395, 298] on div "// ================================================================= // == CONF…" at bounding box center [569, 333] width 626 height 473
drag, startPoint x: 346, startPoint y: 178, endPoint x: 268, endPoint y: 176, distance: 78.6
click at [268, 176] on div "// ================================================================= // == CONF…" at bounding box center [569, 333] width 626 height 473
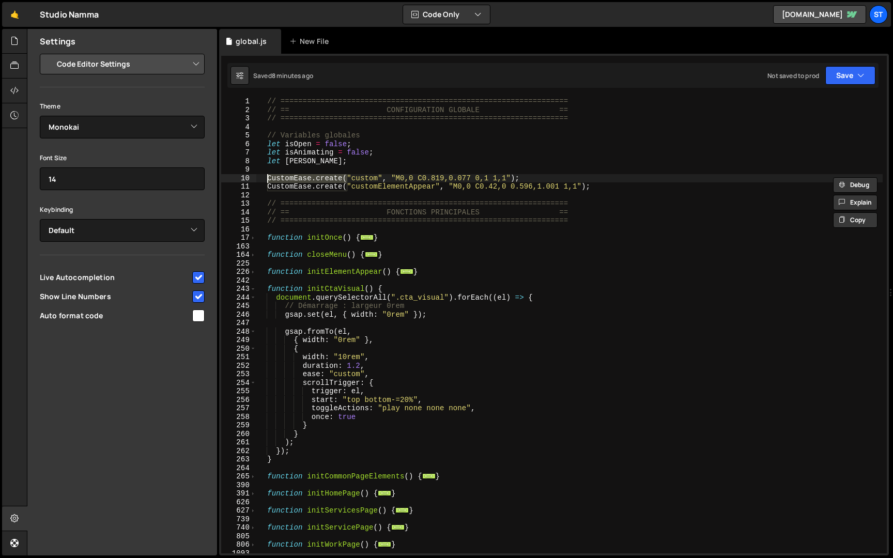
click at [288, 458] on div "// ================================================================= // == CONF…" at bounding box center [569, 333] width 626 height 473
type textarea "}"
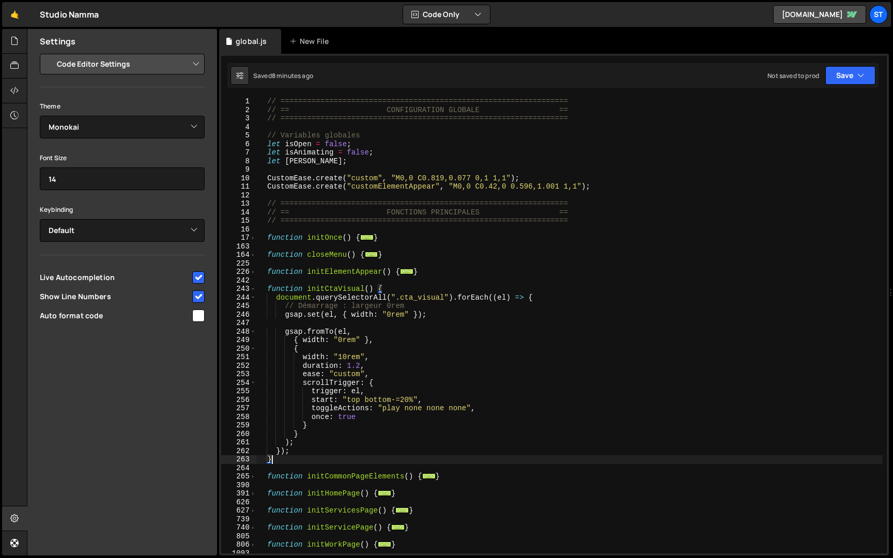
scroll to position [0, 0]
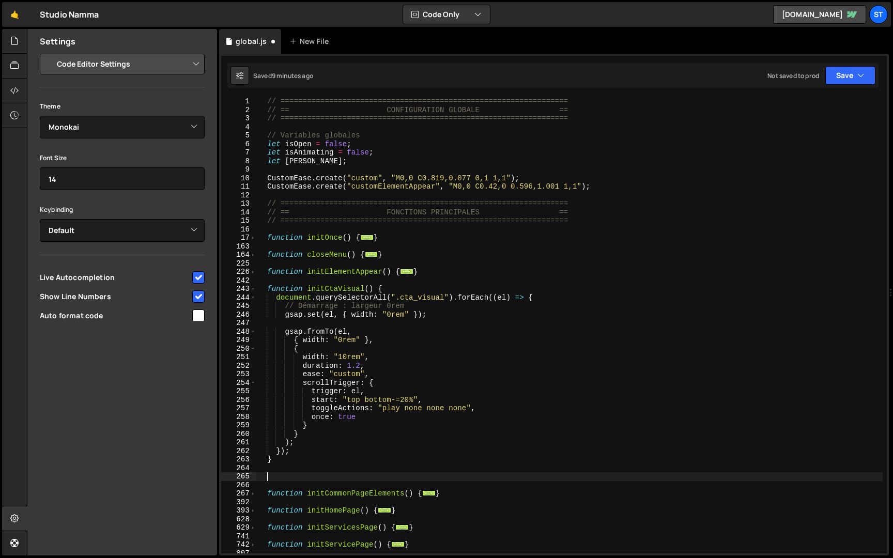
paste textarea "}"
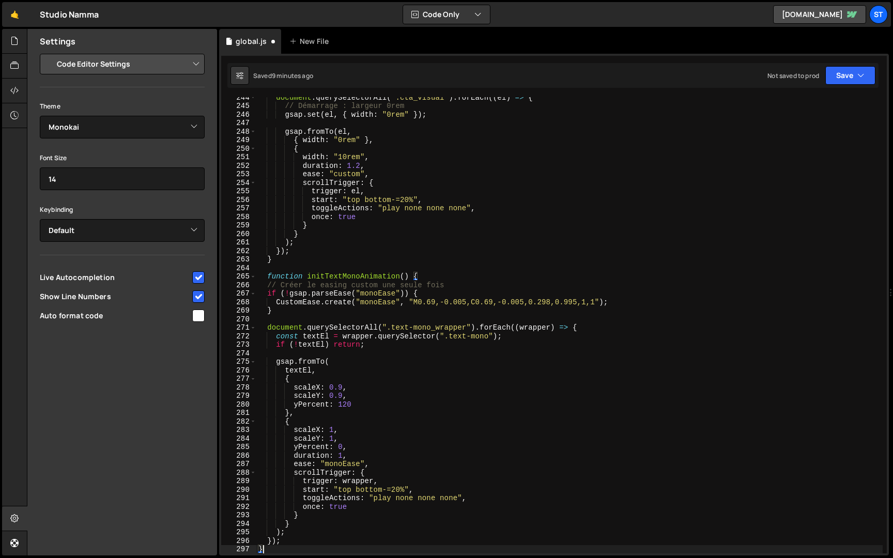
click at [267, 286] on div "document . querySelectorAll ( ".cta_visual" ) . forEach (( el ) => { // Démarra…" at bounding box center [569, 329] width 626 height 473
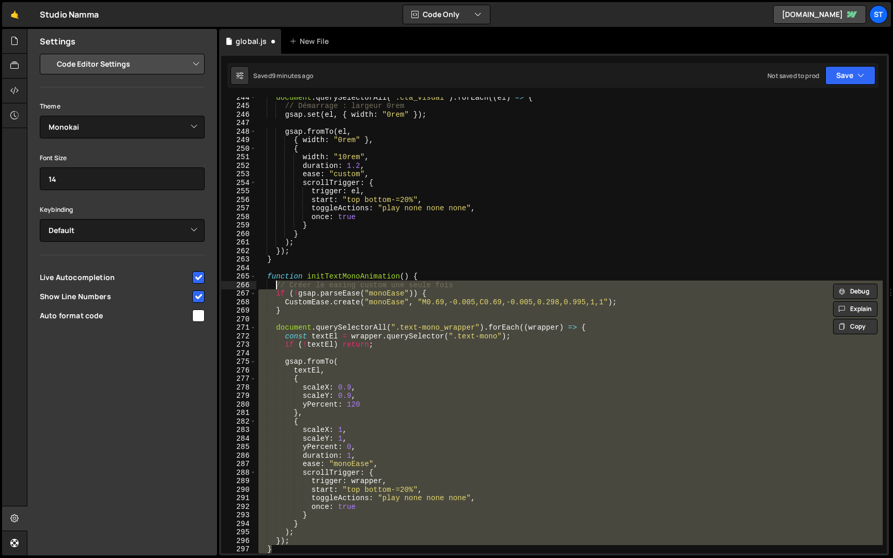
click at [331, 292] on div "document . querySelectorAll ( ".cta_visual" ) . forEach (( el ) => { // Démarra…" at bounding box center [569, 325] width 626 height 456
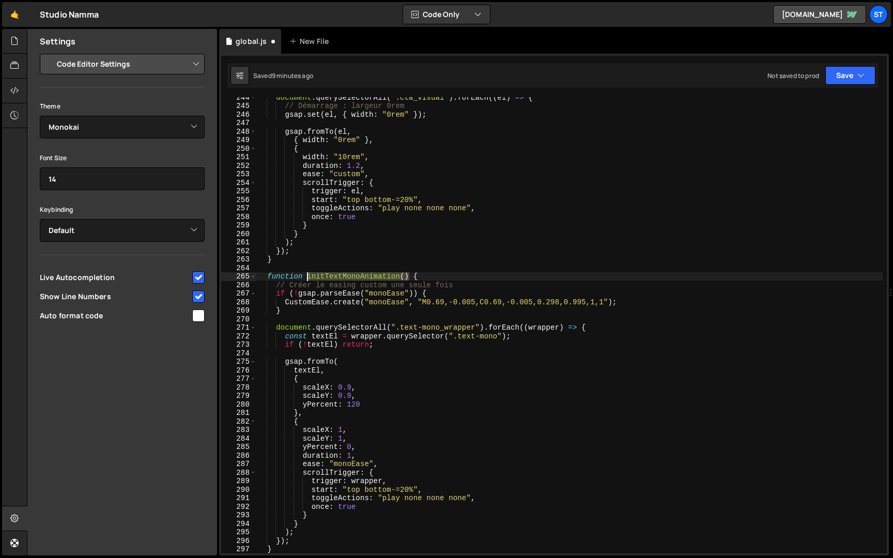
drag, startPoint x: 409, startPoint y: 278, endPoint x: 306, endPoint y: 276, distance: 102.3
click at [306, 276] on div "document . querySelectorAll ( ".cta_visual" ) . forEach (( el ) => { // Démarra…" at bounding box center [569, 329] width 626 height 473
click at [252, 277] on span at bounding box center [253, 276] width 6 height 9
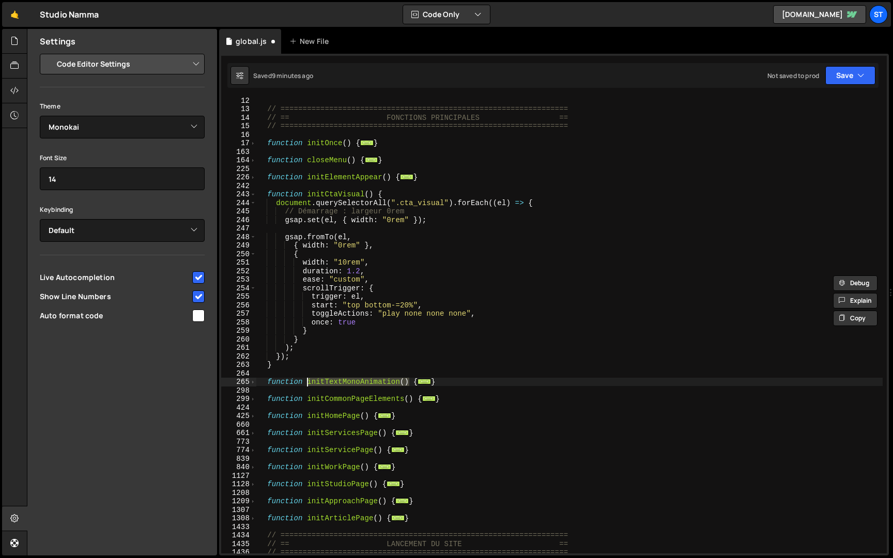
scroll to position [59, 0]
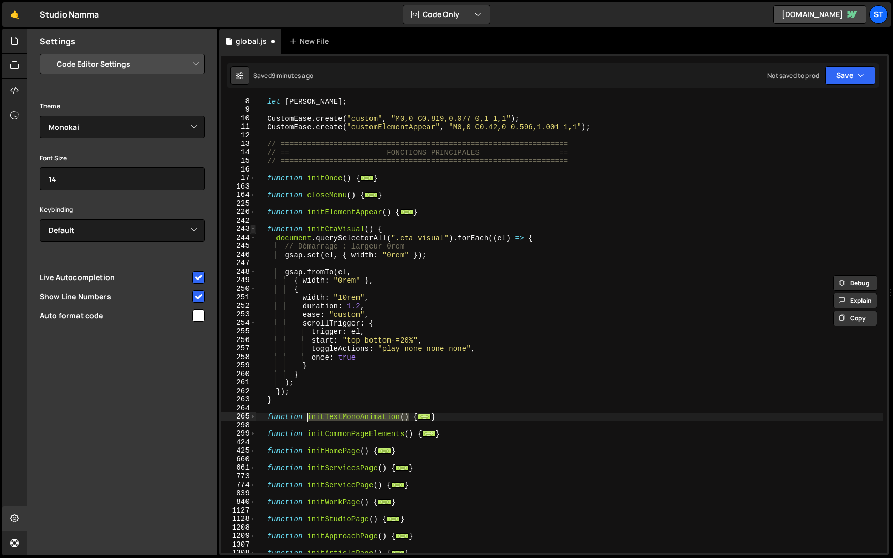
click at [253, 228] on span at bounding box center [253, 229] width 6 height 9
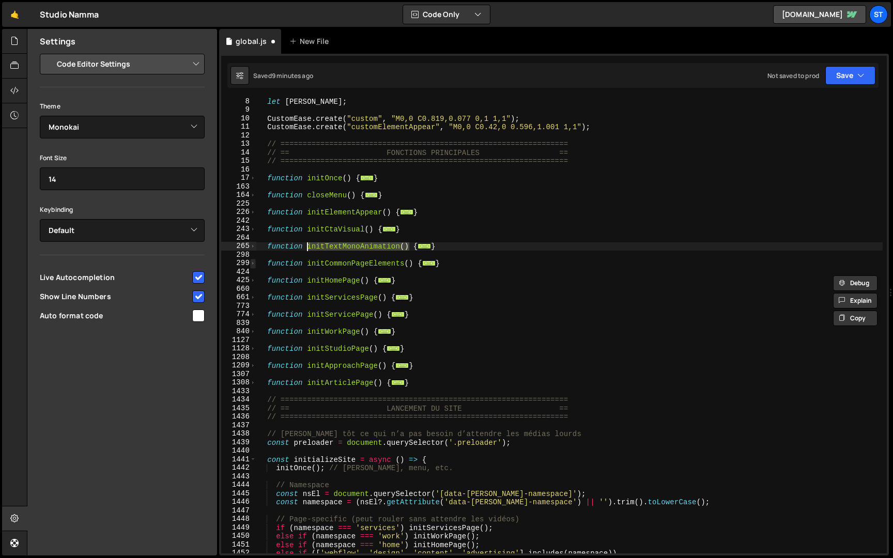
click at [253, 263] on span at bounding box center [253, 263] width 6 height 9
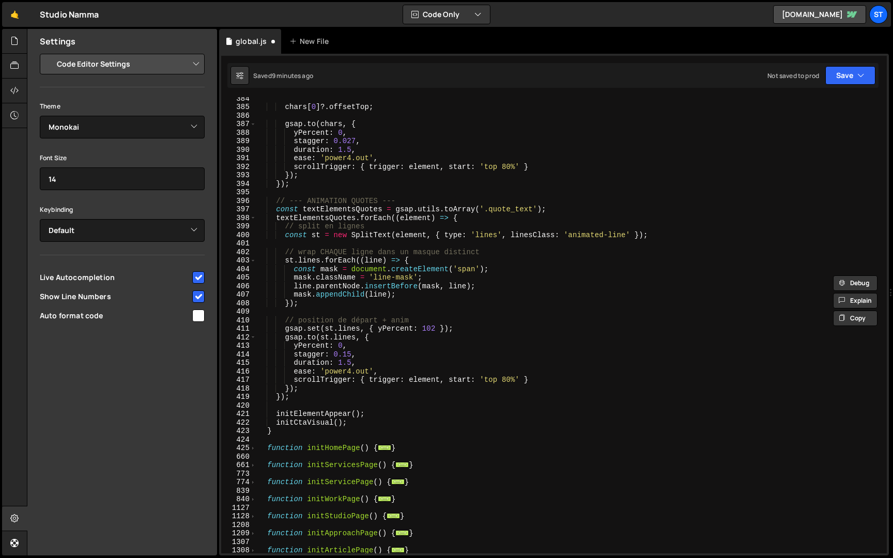
scroll to position [949, 0]
click at [370, 425] on div "chars [ 0 ] ?. offsetTop ; gsap . to ( chars , { yPercent : 0 , stagger : 0.027…" at bounding box center [569, 330] width 626 height 473
type textarea "initCtaVisual();"
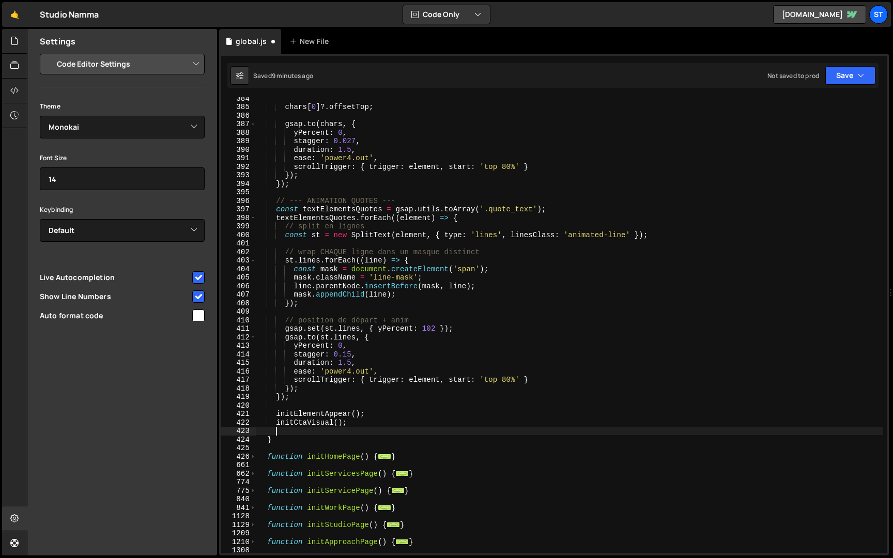
paste textarea "initTextMonoAnimation()"
click at [859, 72] on icon "button" at bounding box center [860, 75] width 7 height 10
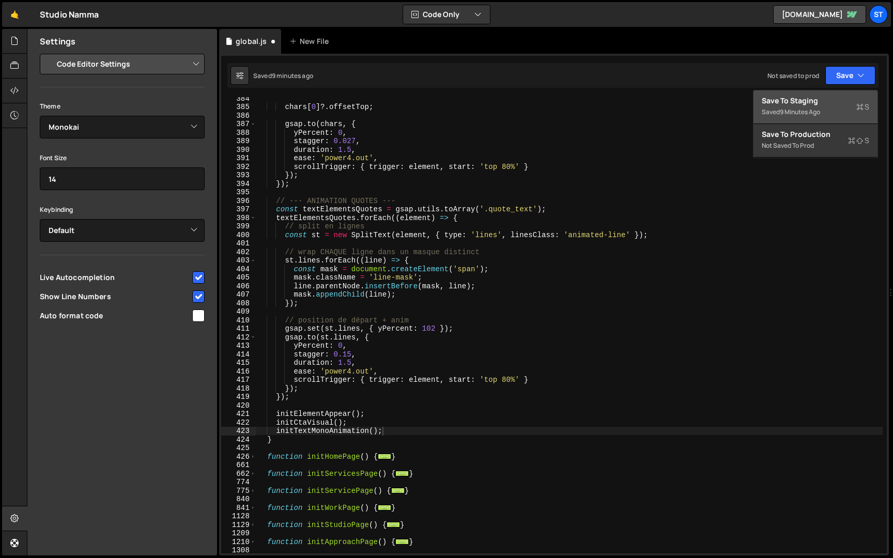
click at [828, 99] on div "Save to Staging S" at bounding box center [814, 101] width 107 height 10
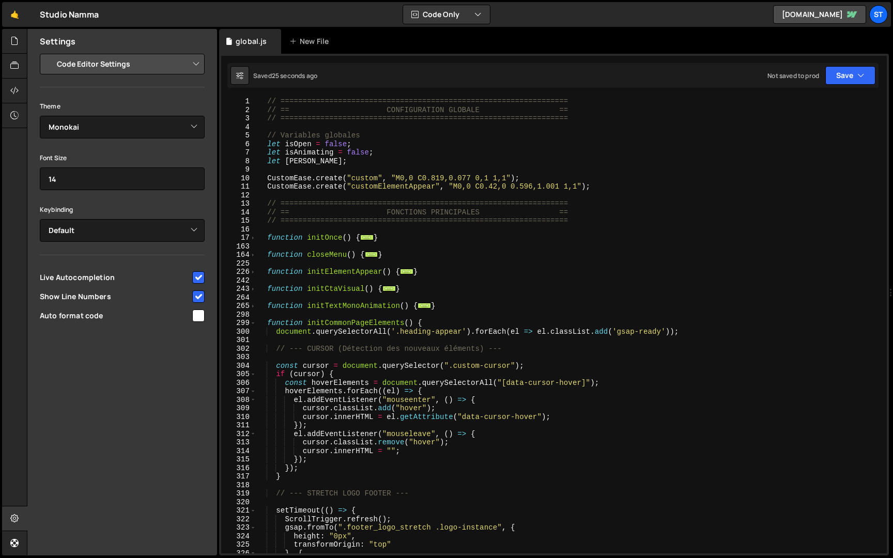
scroll to position [0, 0]
click at [252, 306] on span at bounding box center [253, 306] width 6 height 9
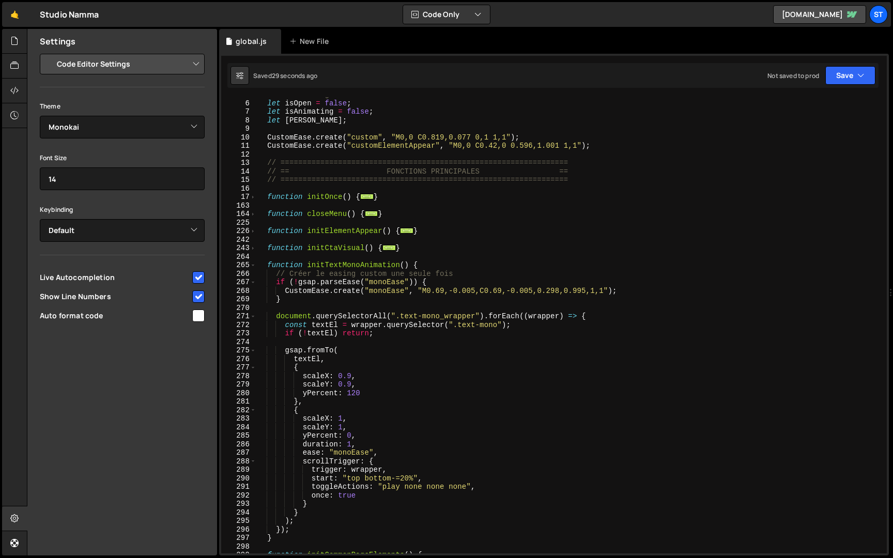
scroll to position [46, 0]
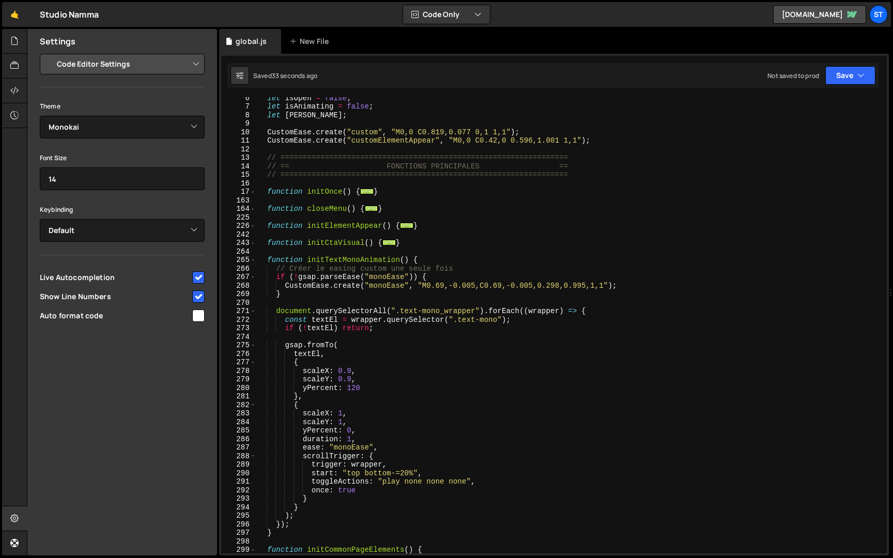
click at [372, 388] on div "let isOpen = false ; let isAnimating = false ; let [PERSON_NAME] ; CustomEase .…" at bounding box center [569, 330] width 626 height 473
click at [370, 385] on div "let isOpen = false ; let isAnimating = false ; let [PERSON_NAME] ; CustomEase .…" at bounding box center [569, 330] width 626 height 473
click at [414, 471] on div "let isOpen = false ; let isAnimating = false ; let [PERSON_NAME] ; CustomEase .…" at bounding box center [569, 330] width 626 height 473
click at [362, 475] on div "let isOpen = false ; let isAnimating = false ; let [PERSON_NAME] ; CustomEase .…" at bounding box center [569, 330] width 626 height 473
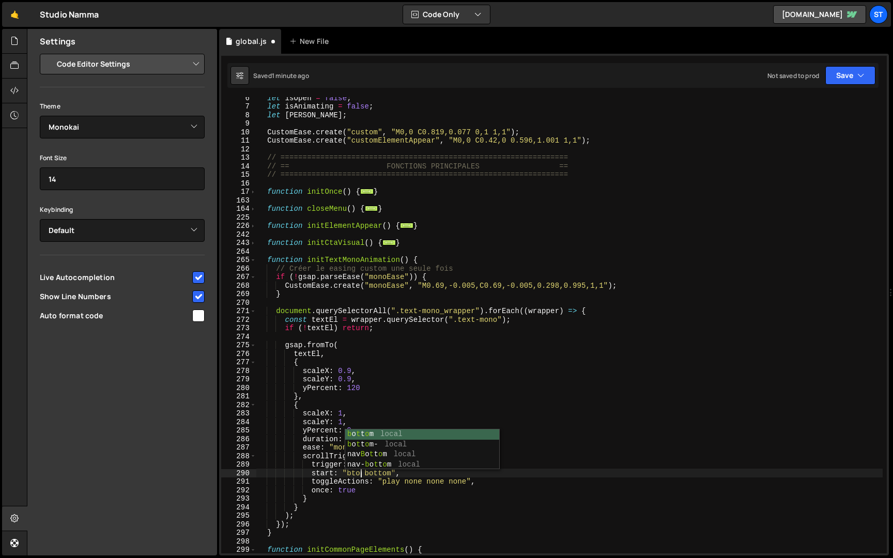
scroll to position [0, 7]
click at [376, 493] on div "let isOpen = false ; let isAnimating = false ; let [PERSON_NAME] ; CustomEase .…" at bounding box center [569, 330] width 626 height 473
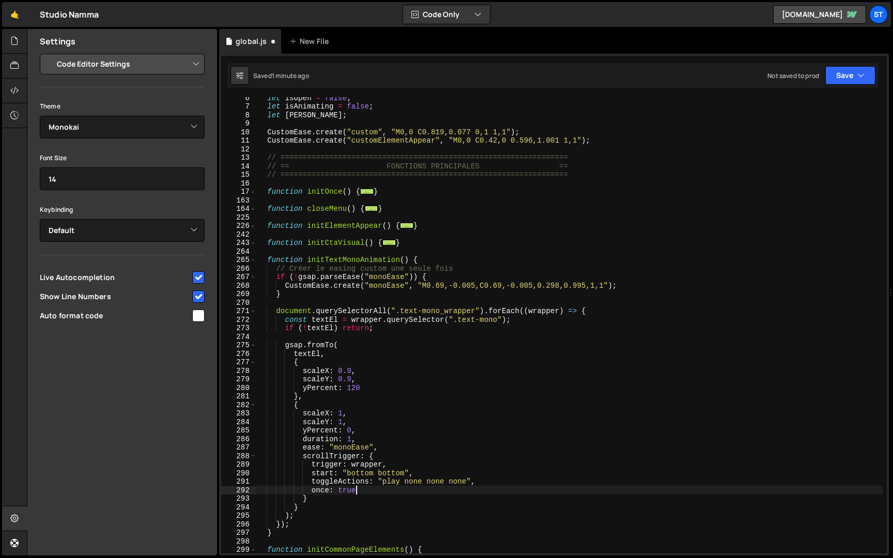
scroll to position [0, 6]
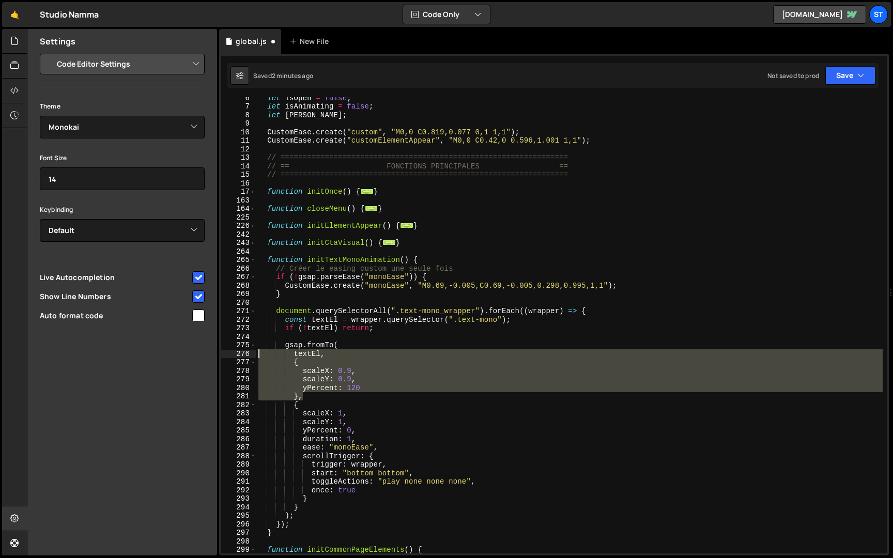
drag, startPoint x: 322, startPoint y: 396, endPoint x: 224, endPoint y: 352, distance: 107.3
click at [224, 352] on div "once: true 6 7 8 9 10 11 12 13 14 15 16 17 163 164 225 226 242 243 264 265 266 …" at bounding box center [553, 325] width 665 height 456
type textarea "textEl, {"
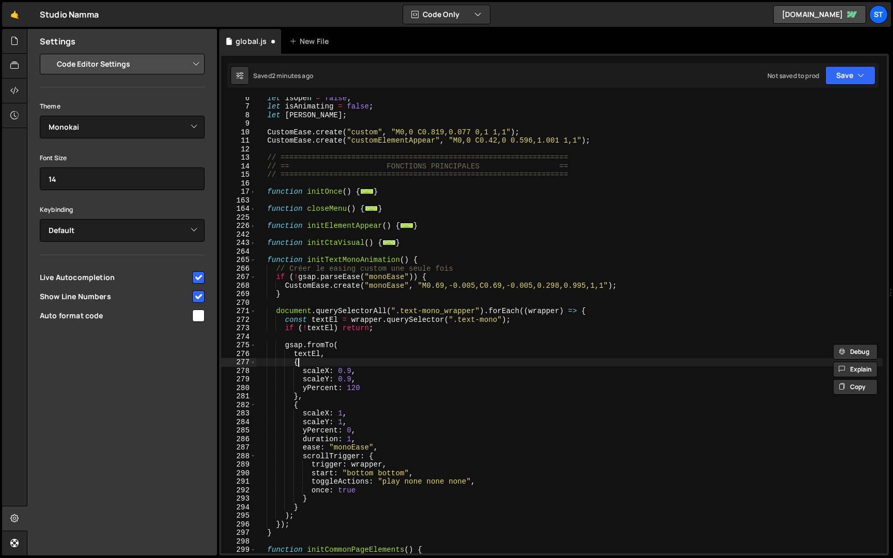
click at [318, 365] on div "let isOpen = false ; let isAnimating = false ; let [PERSON_NAME] ; CustomEase .…" at bounding box center [569, 330] width 626 height 473
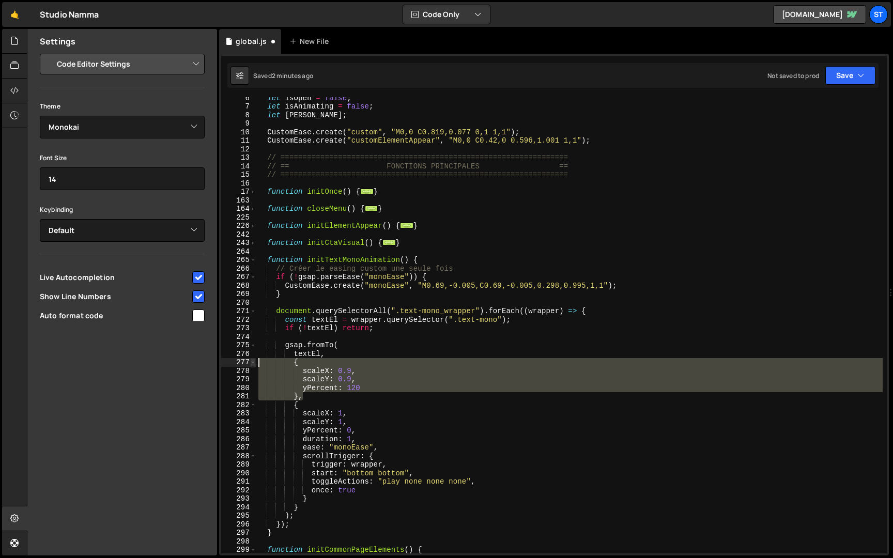
drag, startPoint x: 309, startPoint y: 397, endPoint x: 253, endPoint y: 359, distance: 68.1
click at [253, 359] on div "{ 6 7 8 9 10 11 12 13 14 15 16 17 163 164 225 226 242 243 264 265 266 267 268 2…" at bounding box center [553, 325] width 665 height 456
type textarea "{ scaleX: 0.9,"
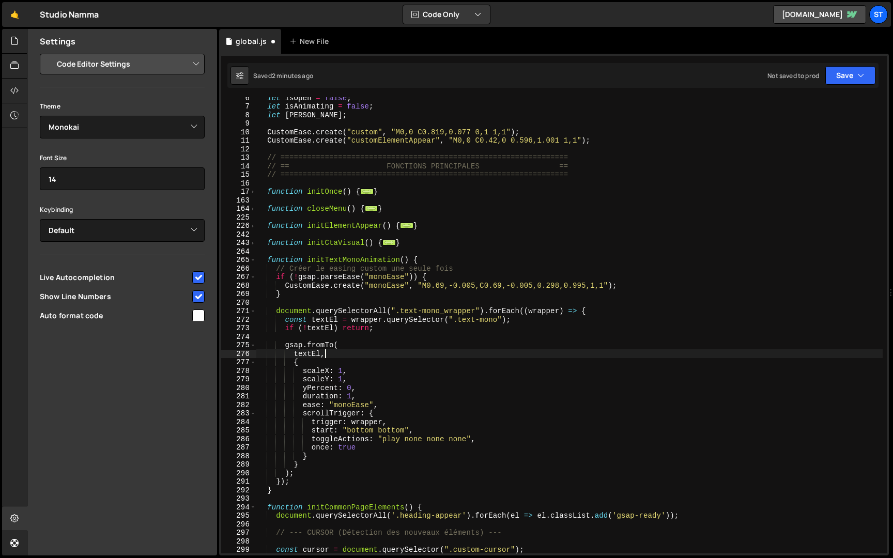
click at [326, 346] on div "let isOpen = false ; let isAnimating = false ; let [PERSON_NAME] ; CustomEase .…" at bounding box center [569, 330] width 626 height 473
type textarea "[DOMAIN_NAME]("
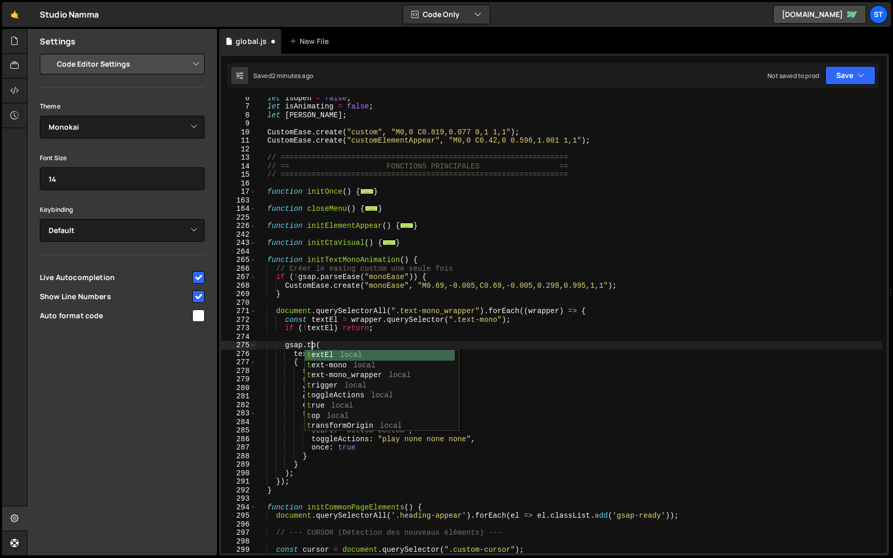
click at [413, 306] on div "let isOpen = false ; let isAnimating = false ; let [PERSON_NAME] ; CustomEase .…" at bounding box center [569, 330] width 626 height 473
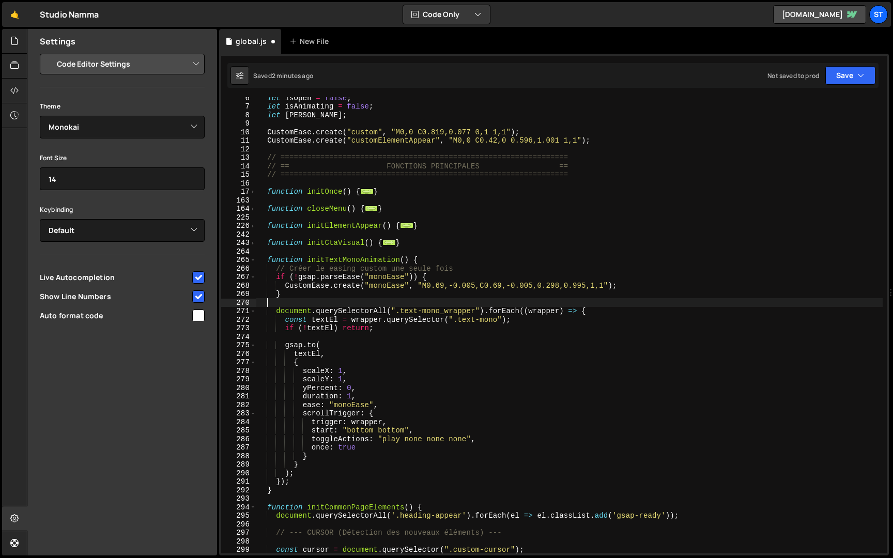
scroll to position [0, 0]
click at [855, 74] on button "Save" at bounding box center [850, 75] width 50 height 19
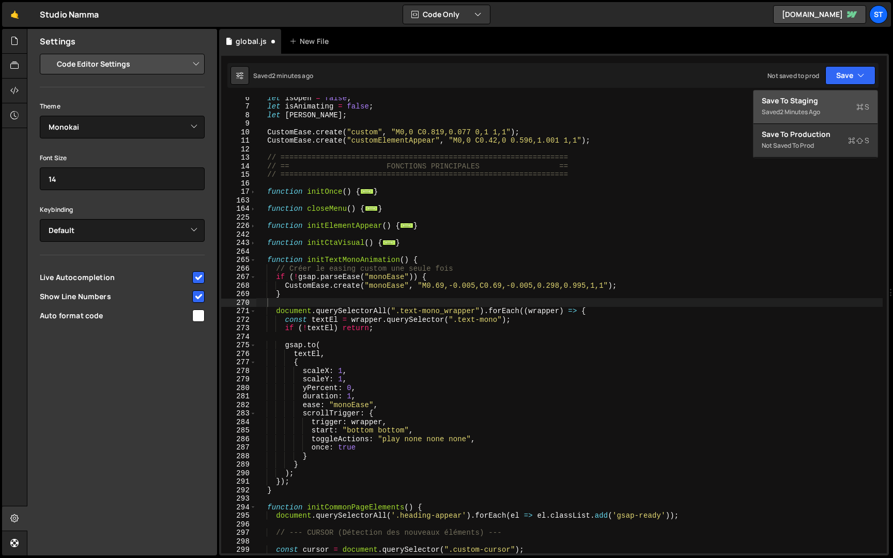
click at [806, 103] on div "Save to Staging S" at bounding box center [814, 101] width 107 height 10
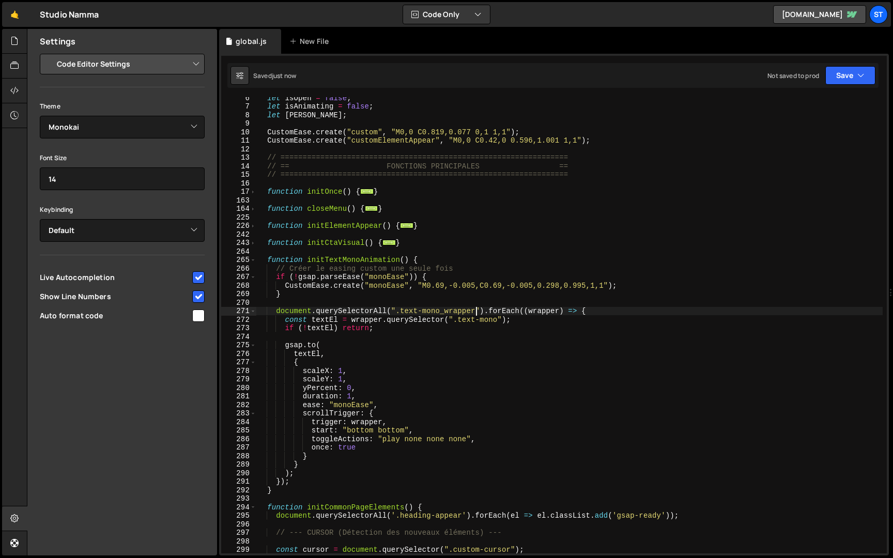
click at [475, 312] on div "let isOpen = false ; let isAnimating = false ; let [PERSON_NAME] ; CustomEase .…" at bounding box center [569, 330] width 626 height 473
drag, startPoint x: 498, startPoint y: 319, endPoint x: 458, endPoint y: 321, distance: 39.8
click at [458, 320] on div "let isOpen = false ; let isAnimating = false ; let [PERSON_NAME] ; CustomEase .…" at bounding box center [569, 330] width 626 height 473
drag, startPoint x: 474, startPoint y: 313, endPoint x: 396, endPoint y: 310, distance: 78.6
click at [396, 310] on div "let isOpen = false ; let isAnimating = false ; let [PERSON_NAME] ; CustomEase .…" at bounding box center [569, 330] width 626 height 473
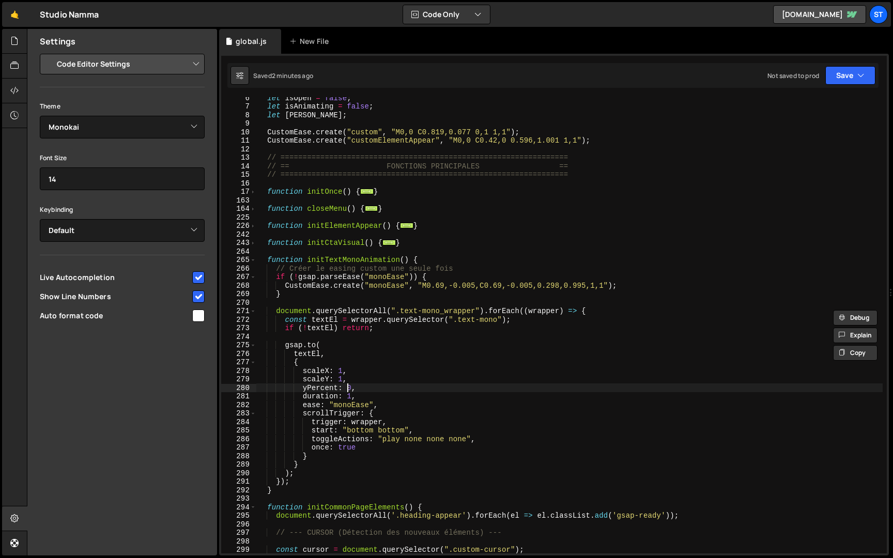
click at [347, 387] on div "let isOpen = false ; let isAnimating = false ; let [PERSON_NAME] ; CustomEase .…" at bounding box center [569, 330] width 626 height 473
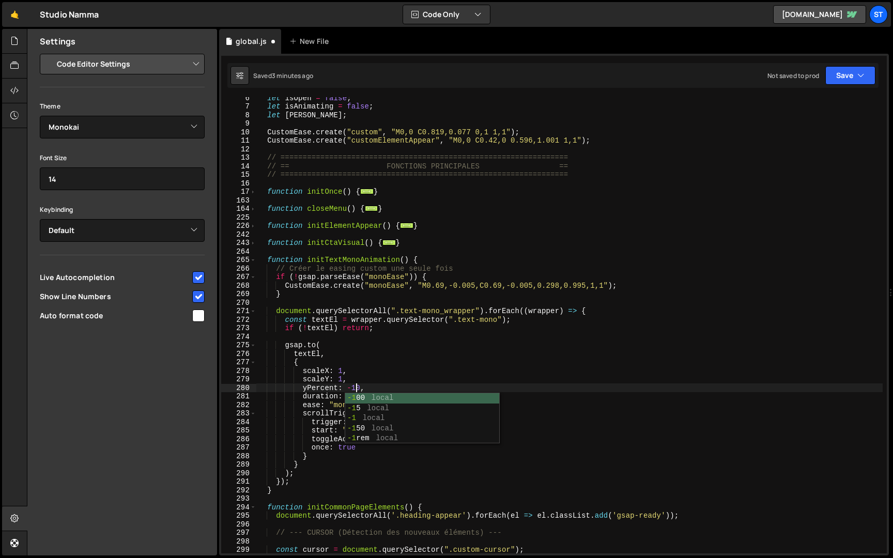
scroll to position [0, 7]
click at [851, 71] on button "Save" at bounding box center [850, 75] width 50 height 19
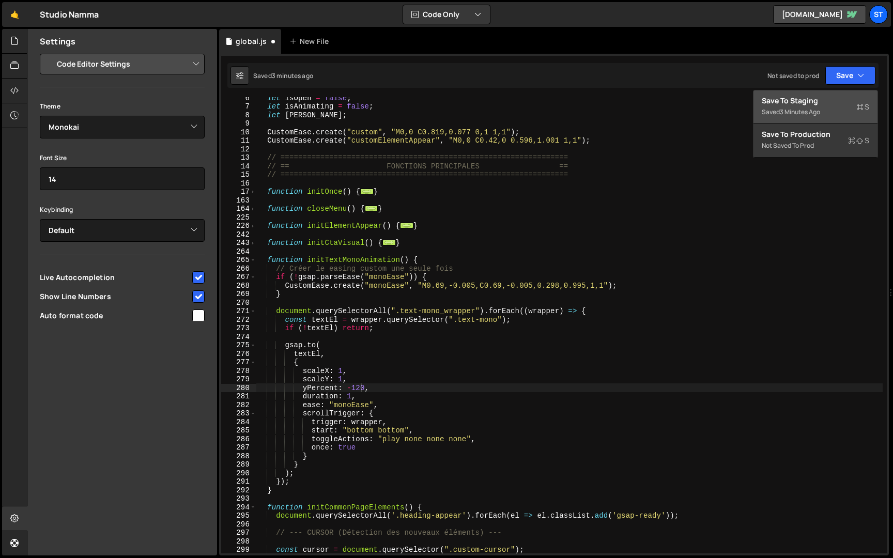
click at [826, 98] on div "Save to Staging S" at bounding box center [814, 101] width 107 height 10
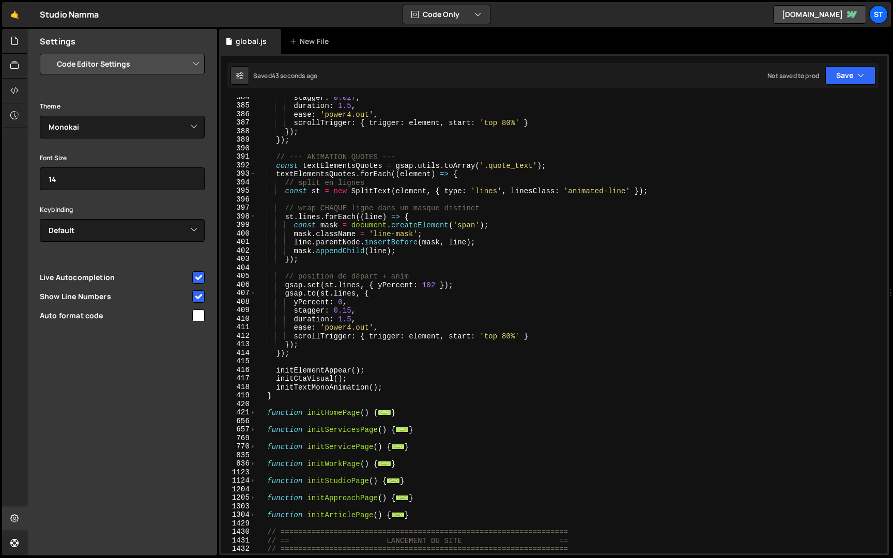
scroll to position [1226, 0]
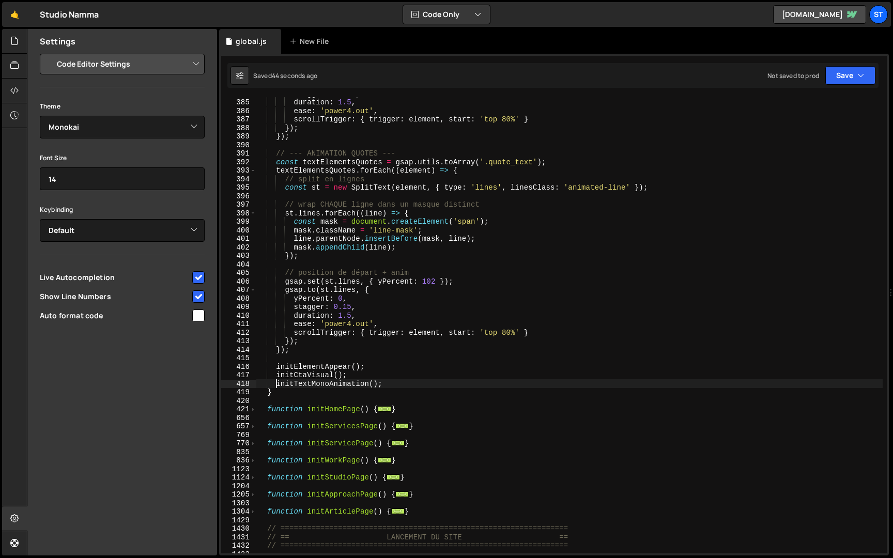
click at [277, 384] on div "stagger : 0.027 , duration : 1.5 , ease : 'power4.out' , scrollTrigger : { trig…" at bounding box center [569, 325] width 626 height 473
click at [864, 64] on div "Saved 47 seconds ago Not saved to prod Upgrade to Edit Save Save to Staging S S…" at bounding box center [552, 75] width 651 height 25
click at [854, 74] on button "Save" at bounding box center [850, 75] width 50 height 19
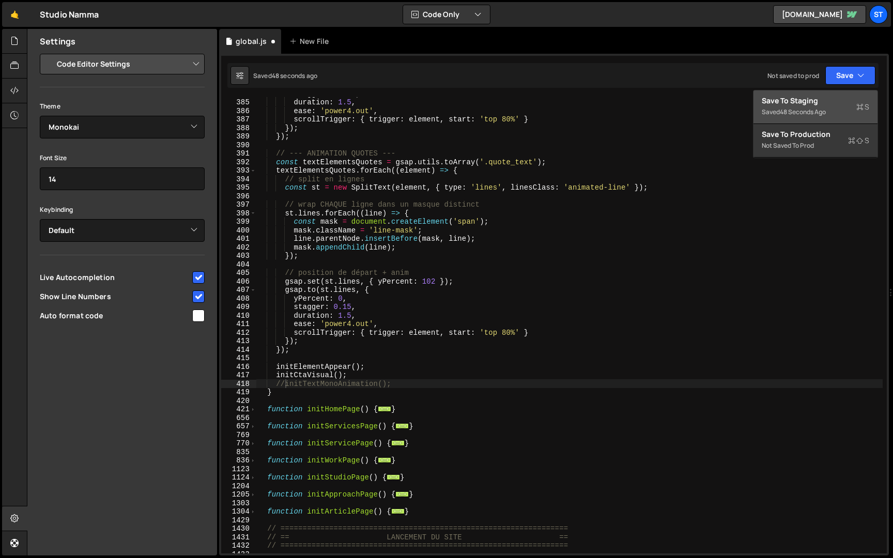
click at [819, 100] on div "Save to Staging S" at bounding box center [814, 101] width 107 height 10
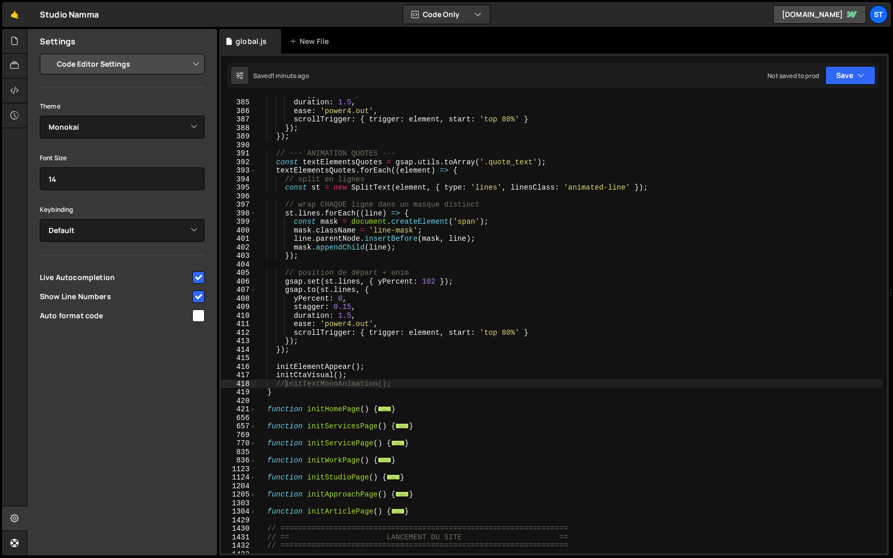
click at [284, 384] on div "stagger : 0.027 , duration : 1.5 , ease : 'power4.out' , scrollTrigger : { trig…" at bounding box center [569, 325] width 626 height 473
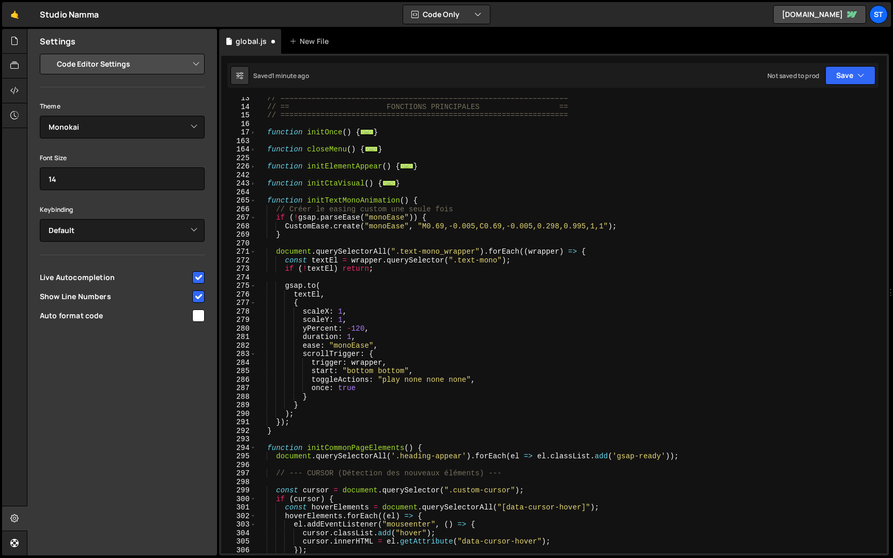
scroll to position [105, 0]
click at [296, 430] on div "// ================================================================= // == FONC…" at bounding box center [569, 330] width 626 height 473
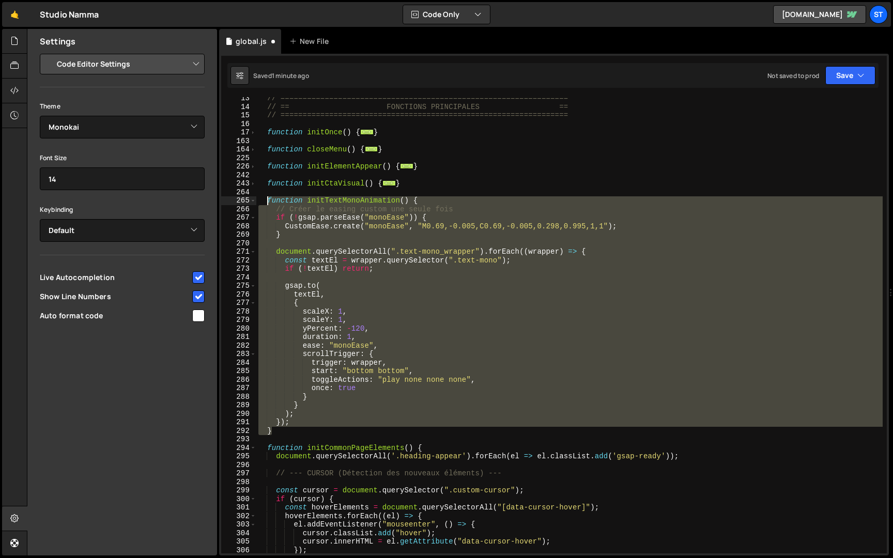
click at [269, 201] on div "// ================================================================= // == FONC…" at bounding box center [569, 330] width 626 height 473
paste textarea "}"
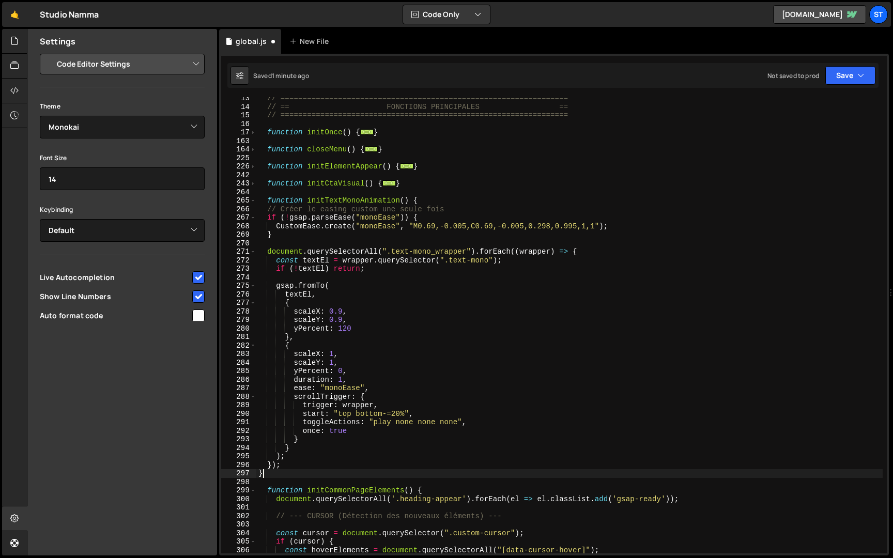
scroll to position [0, 0]
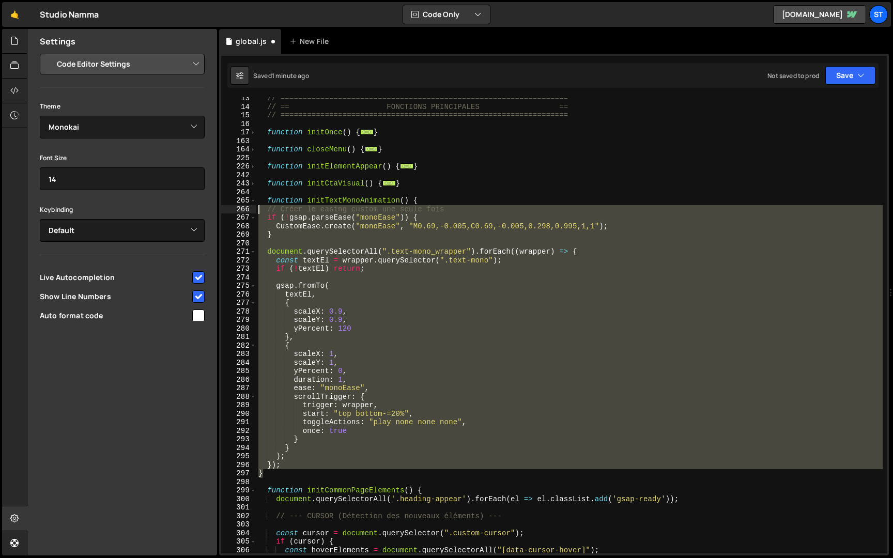
drag, startPoint x: 270, startPoint y: 472, endPoint x: 253, endPoint y: 210, distance: 261.9
click at [253, 210] on div "} 13 14 15 16 17 163 164 225 226 242 243 264 265 266 267 268 269 270 271 272 27…" at bounding box center [553, 325] width 665 height 456
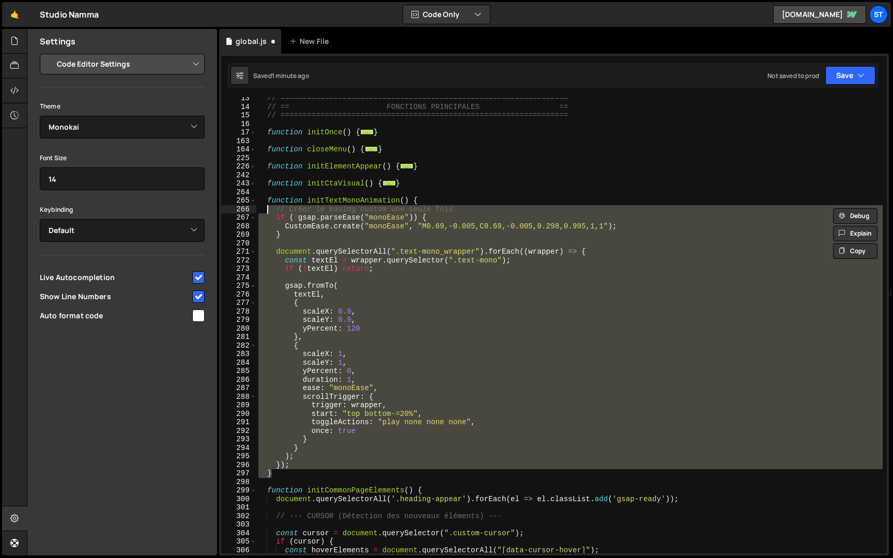
click at [329, 330] on div "// ================================================================= // == FONC…" at bounding box center [569, 325] width 626 height 456
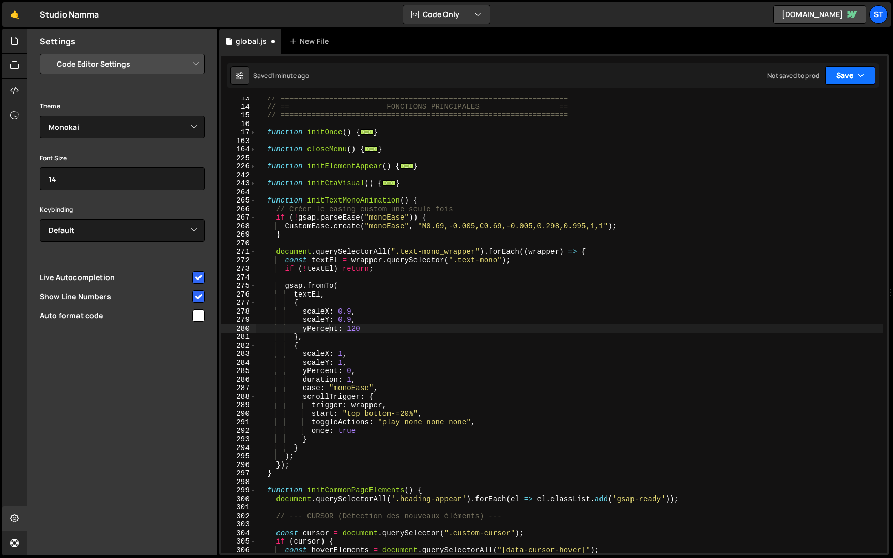
click at [850, 76] on button "Save" at bounding box center [850, 75] width 50 height 19
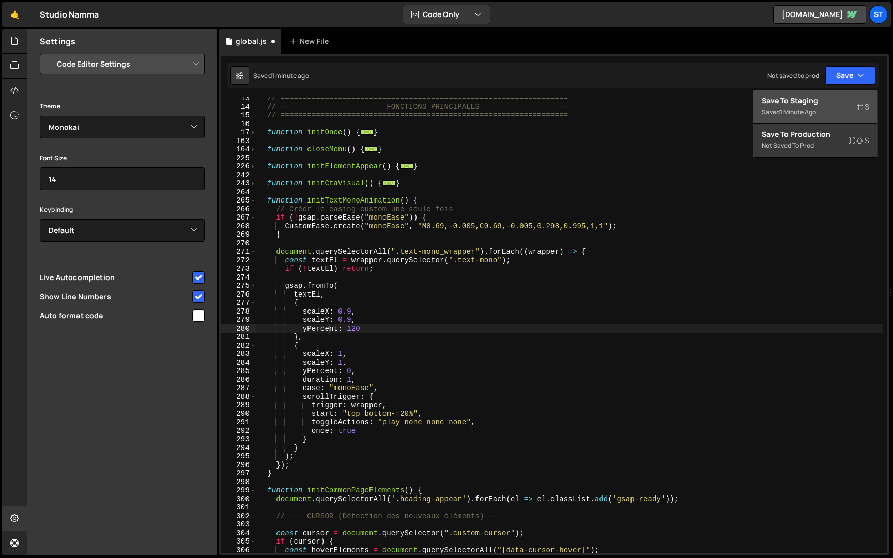
click at [822, 104] on div "Save to Staging S" at bounding box center [814, 101] width 107 height 10
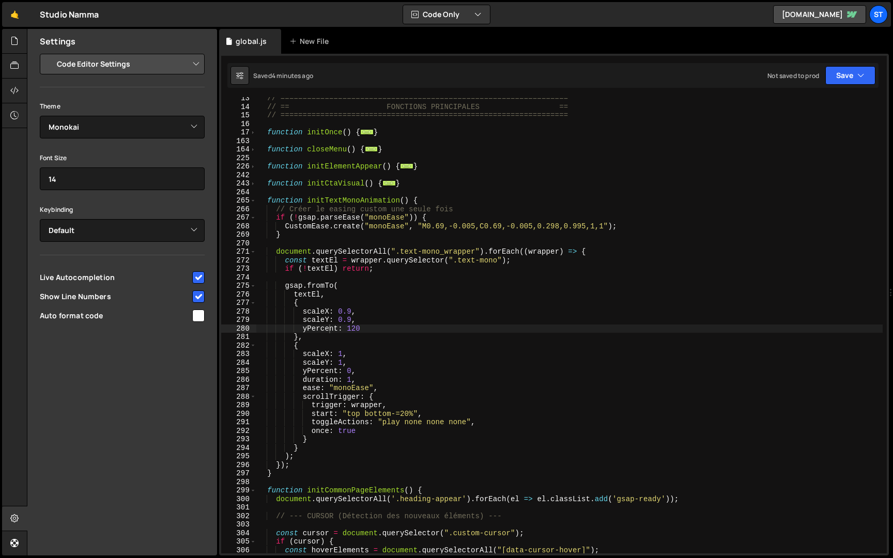
click at [285, 473] on div "// ================================================================= // == FONC…" at bounding box center [569, 330] width 626 height 473
click at [266, 201] on div "// ================================================================= // == FONC…" at bounding box center [569, 330] width 626 height 473
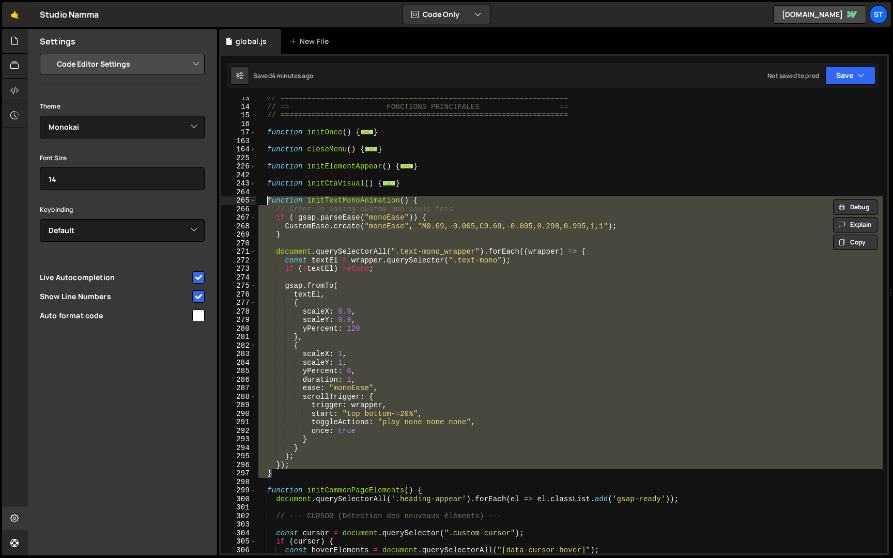
paste textarea "}"
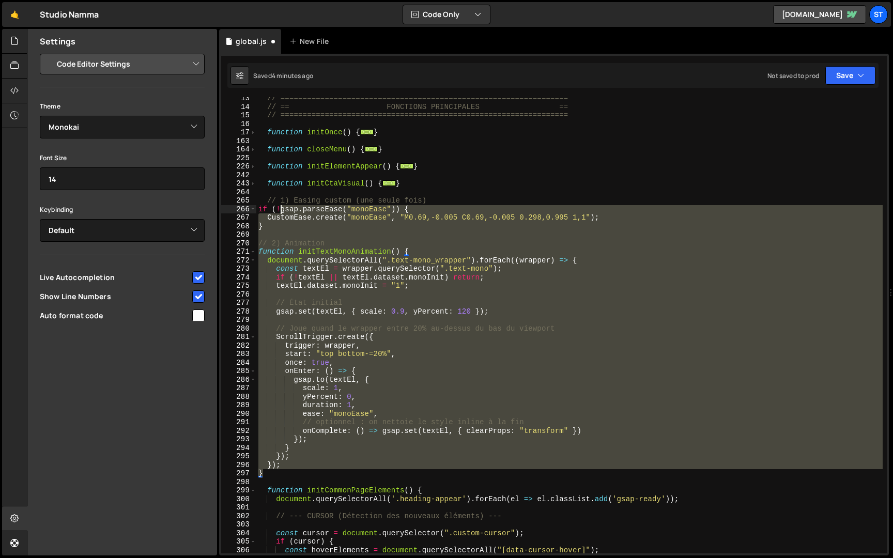
click at [280, 208] on div "// ================================================================= // == FONC…" at bounding box center [569, 330] width 626 height 473
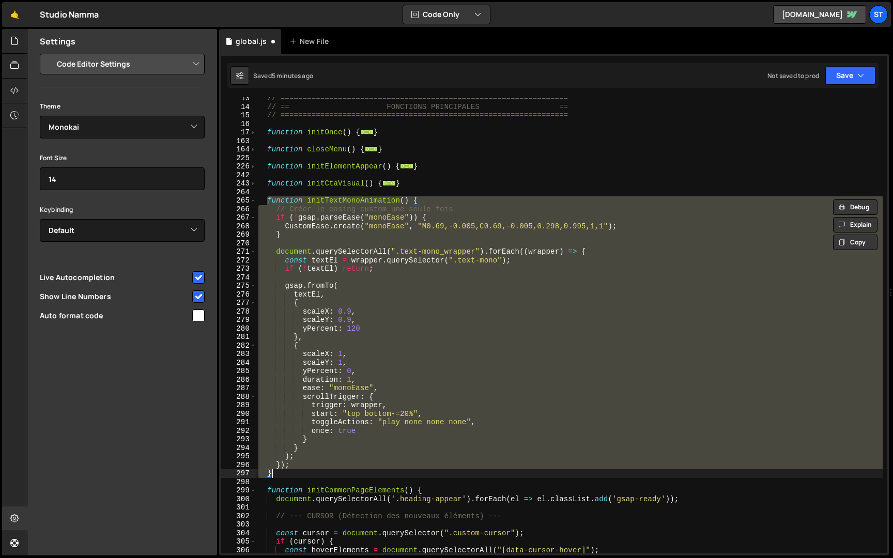
click at [302, 463] on div "// ================================================================= // == FONC…" at bounding box center [569, 325] width 626 height 456
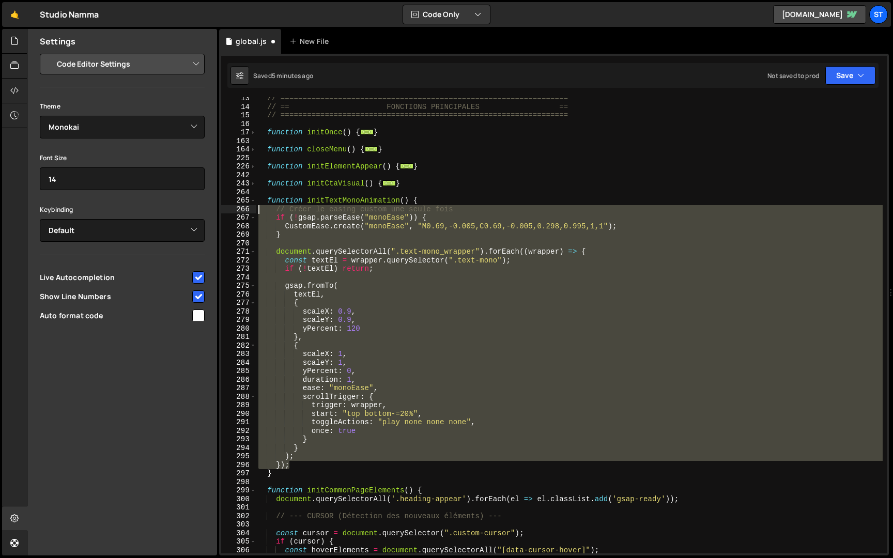
drag, startPoint x: 297, startPoint y: 463, endPoint x: 238, endPoint y: 209, distance: 260.9
click at [238, 209] on div "}); 13 14 15 16 17 163 164 225 226 242 243 264 265 266 267 268 269 270 271 272 …" at bounding box center [553, 325] width 665 height 456
paste textarea "}"
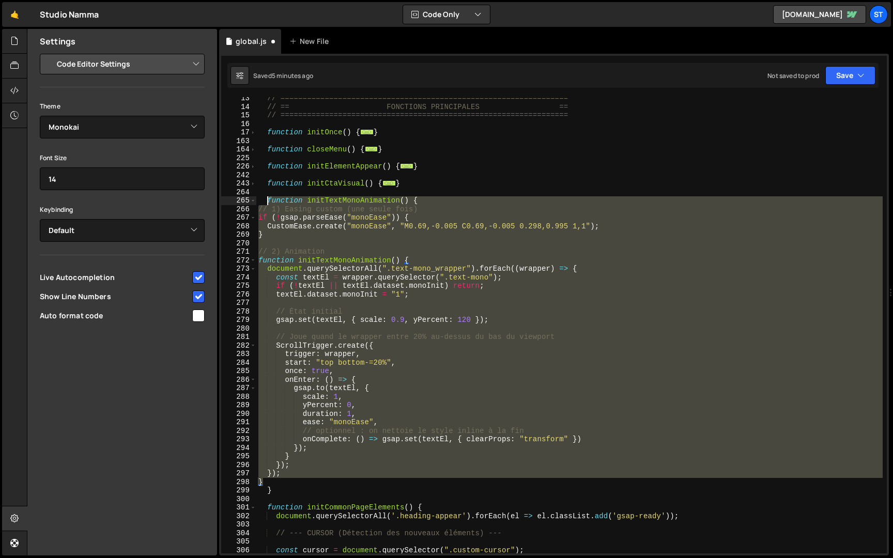
click at [269, 204] on div "// ================================================================= // == FONC…" at bounding box center [569, 330] width 626 height 473
click at [268, 210] on div "// ================================================================= // == FONC…" at bounding box center [569, 325] width 626 height 456
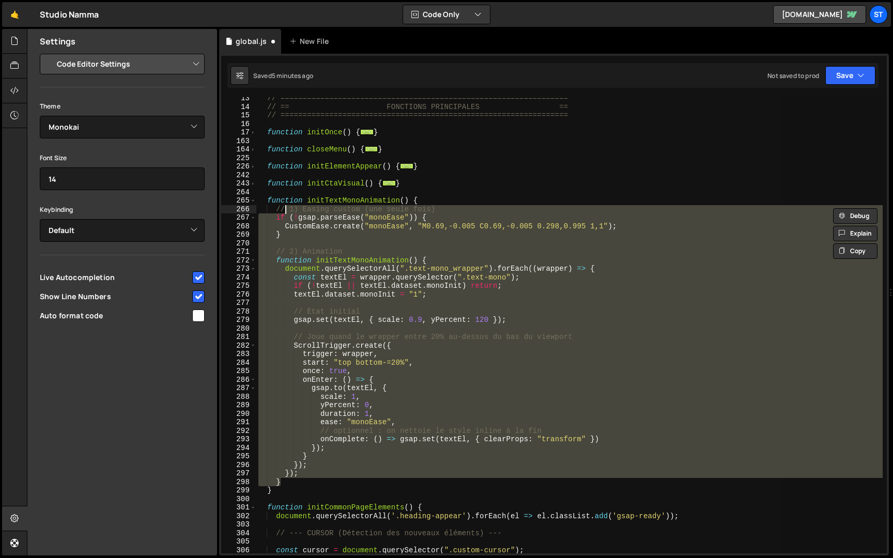
click at [401, 309] on div "// ================================================================= // == FONC…" at bounding box center [569, 325] width 626 height 456
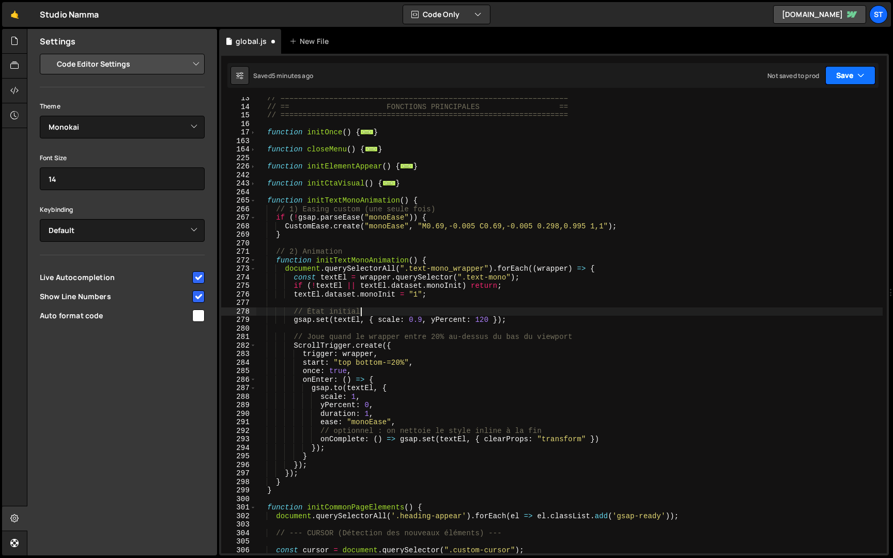
click at [863, 74] on icon "button" at bounding box center [860, 75] width 7 height 10
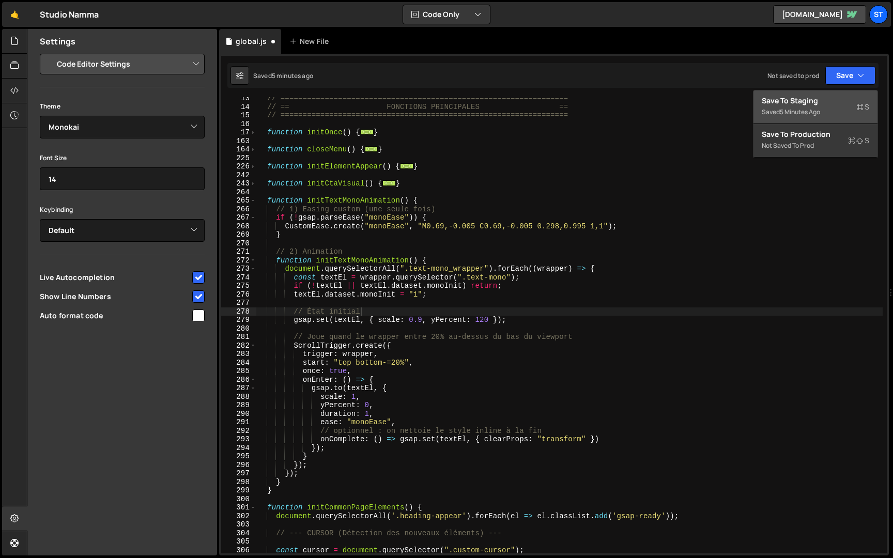
click at [798, 101] on div "Save to Staging S" at bounding box center [814, 101] width 107 height 10
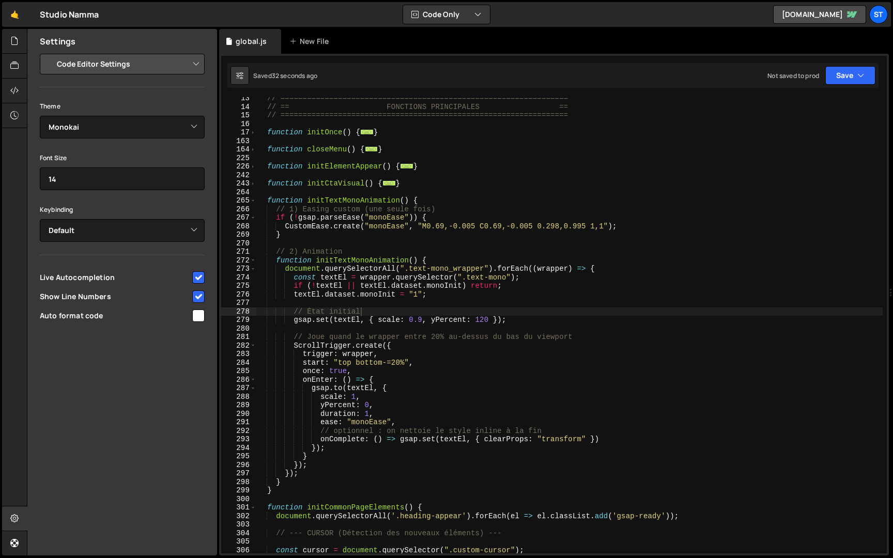
type textarea "function initTextMonoAnimation() {"
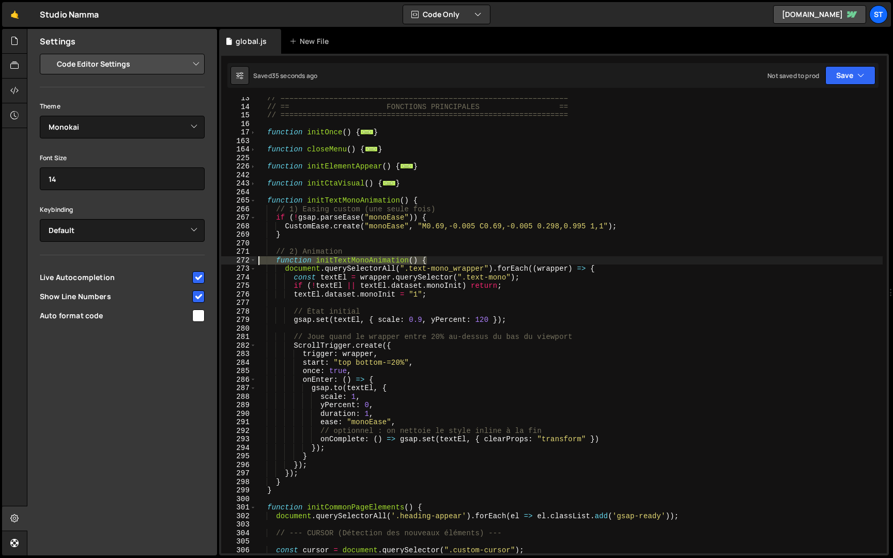
drag, startPoint x: 434, startPoint y: 259, endPoint x: 212, endPoint y: 257, distance: 222.2
click at [212, 257] on div "Files New File Javascript files 1 global.js 0 CSS files Copy share link Edit Fi…" at bounding box center [460, 292] width 866 height 527
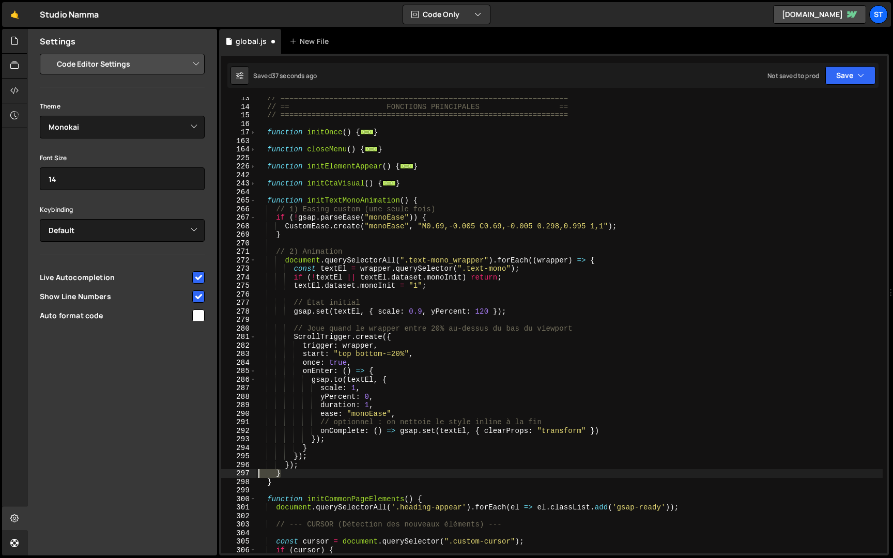
drag, startPoint x: 288, startPoint y: 476, endPoint x: 211, endPoint y: 476, distance: 77.0
click at [211, 476] on div "Files New File Javascript files 1 global.js 0 CSS files Copy share link Edit Fi…" at bounding box center [460, 292] width 866 height 527
type textarea "}"
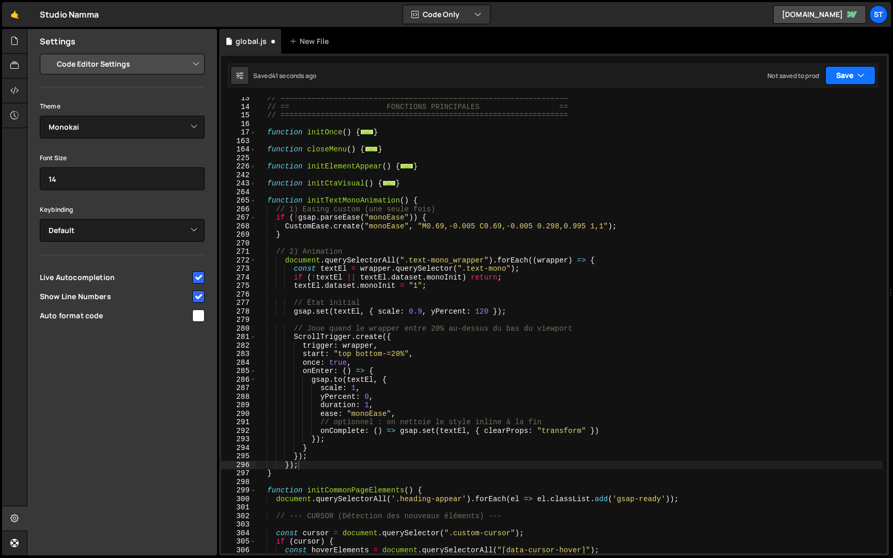
click at [850, 72] on button "Save" at bounding box center [850, 75] width 50 height 19
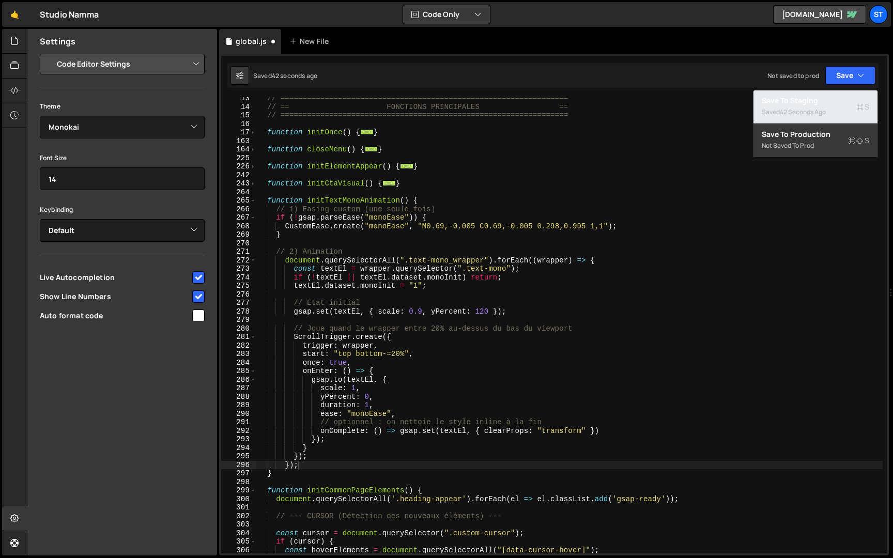
click at [821, 106] on div "Saved 42 seconds ago" at bounding box center [814, 112] width 107 height 12
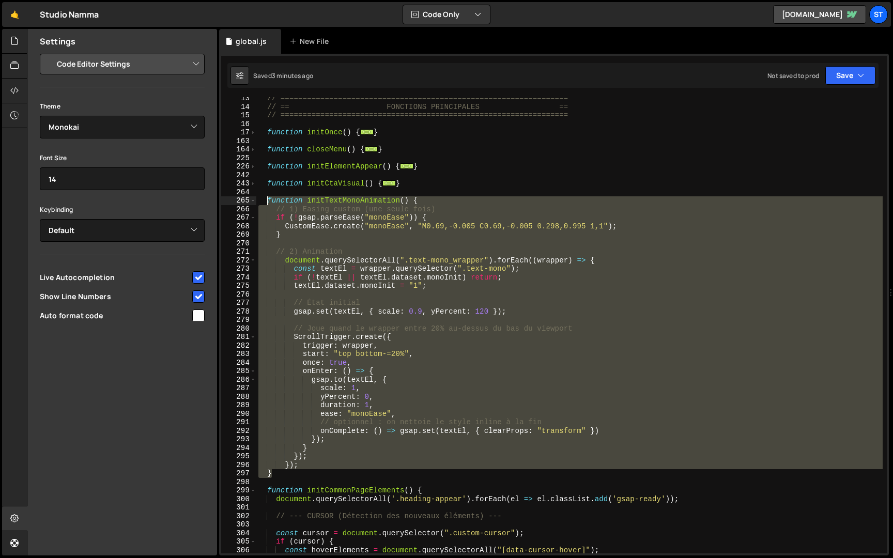
drag, startPoint x: 286, startPoint y: 474, endPoint x: 267, endPoint y: 201, distance: 273.0
click at [267, 201] on div "// ================================================================= // == FONC…" at bounding box center [569, 330] width 626 height 473
paste textarea "}"
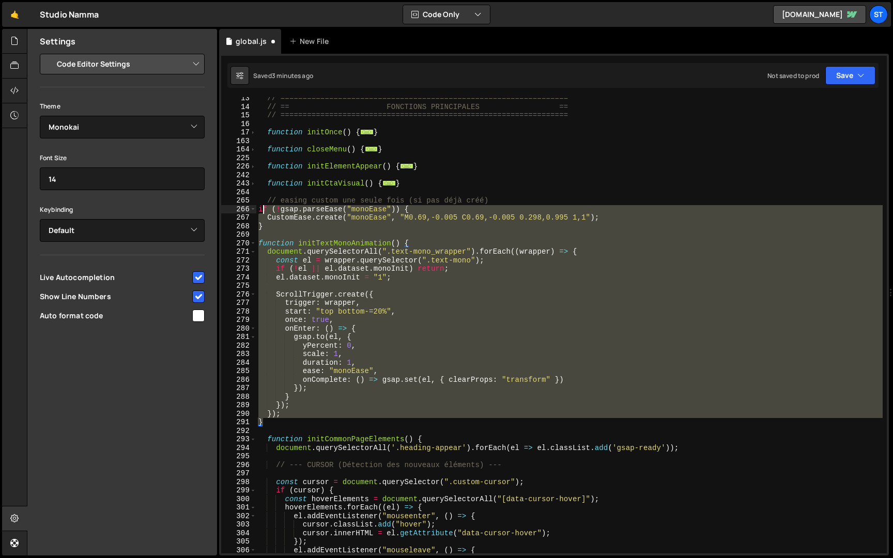
click at [261, 210] on div "// ================================================================= // == FONC…" at bounding box center [569, 330] width 626 height 473
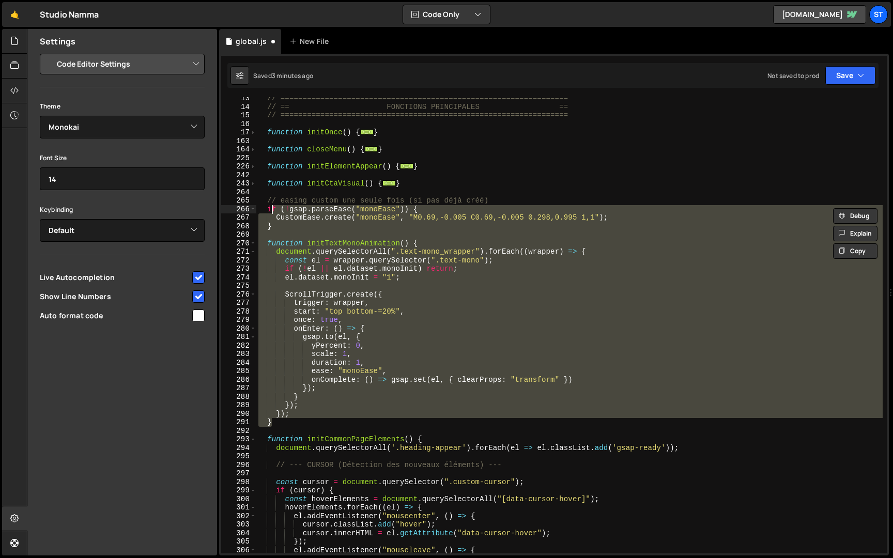
click at [345, 248] on div "// ================================================================= // == FONC…" at bounding box center [569, 325] width 626 height 456
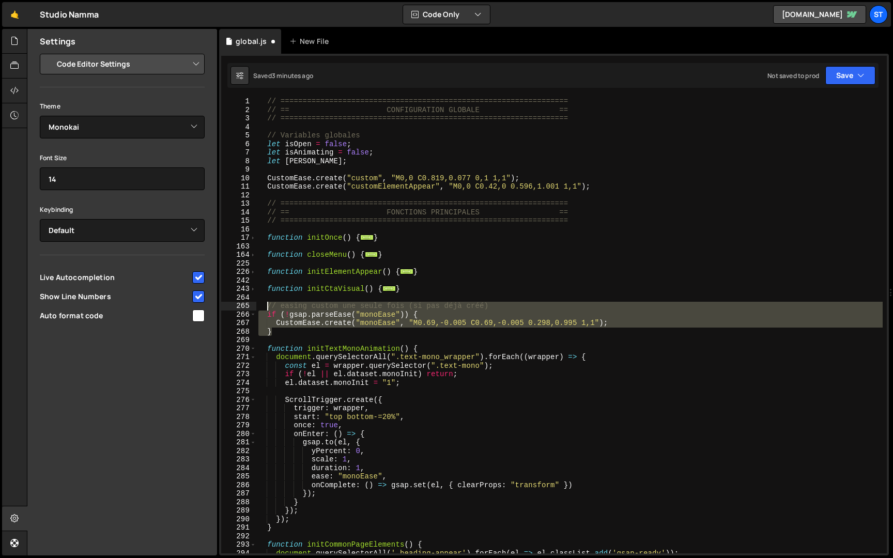
drag, startPoint x: 282, startPoint y: 331, endPoint x: 267, endPoint y: 308, distance: 27.7
click at [267, 308] on div "// ================================================================= // == CONF…" at bounding box center [569, 333] width 626 height 473
type textarea "// easing custom une seule fois (si pas déjà créé) if (!gsap.parseEase("monoEas…"
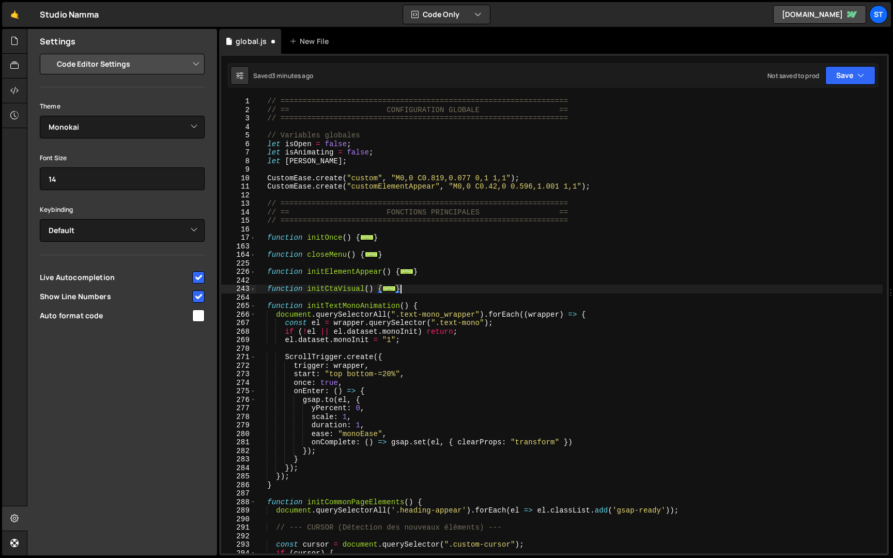
click at [609, 186] on div "// ================================================================= // == CONF…" at bounding box center [569, 333] width 626 height 473
type textarea "CustomEase.create("customElementAppear", "M0,0 C0.42,0 0.596,1.001 1,1");"
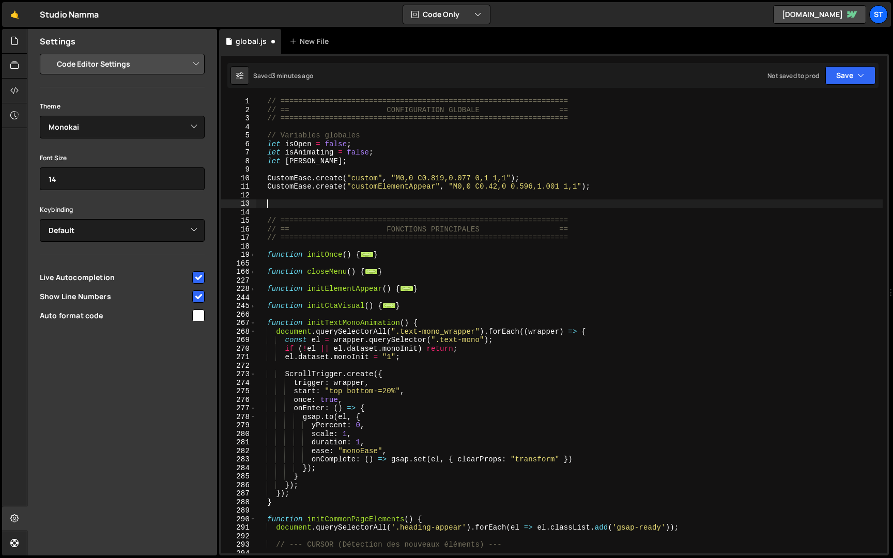
paste textarea "}"
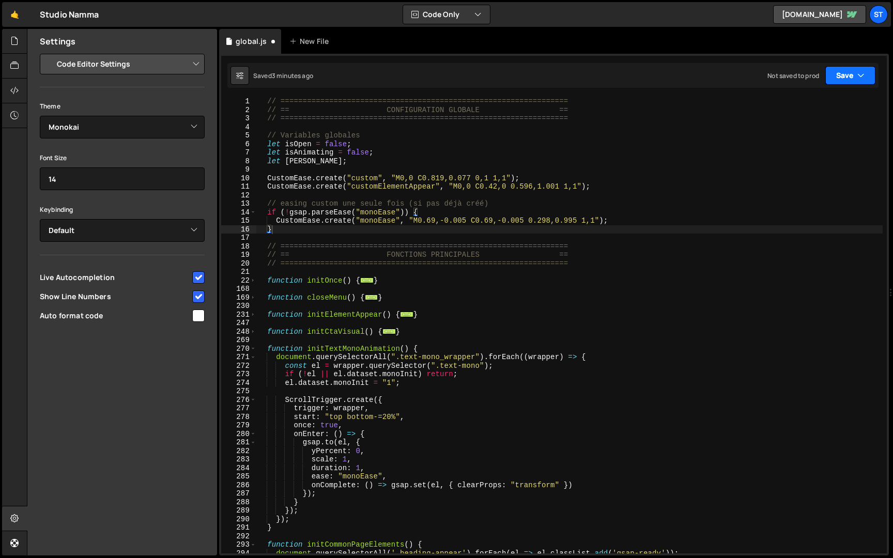
click at [861, 72] on icon "button" at bounding box center [860, 75] width 7 height 10
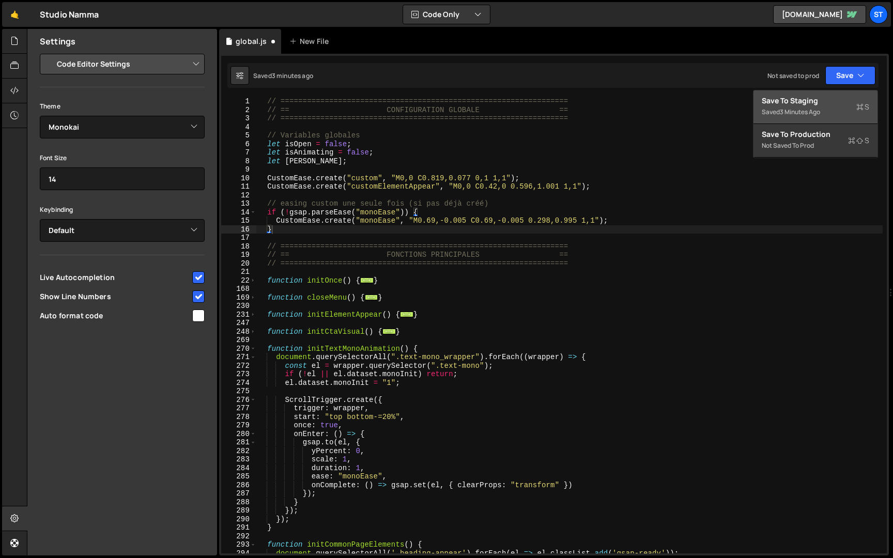
click at [825, 105] on div "Save to Staging S" at bounding box center [814, 101] width 107 height 10
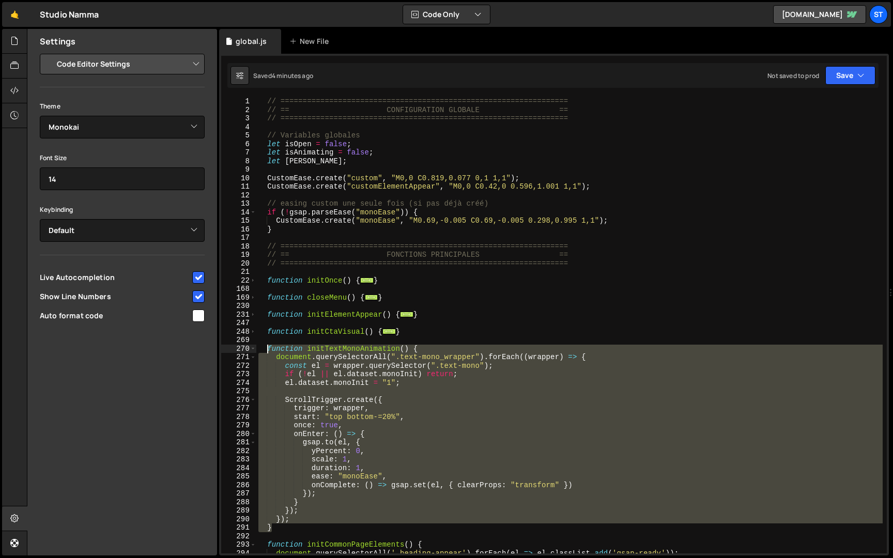
drag, startPoint x: 285, startPoint y: 525, endPoint x: 269, endPoint y: 350, distance: 175.9
click at [269, 350] on div "// ================================================================= // == CONF…" at bounding box center [569, 333] width 626 height 473
paste textarea "}"
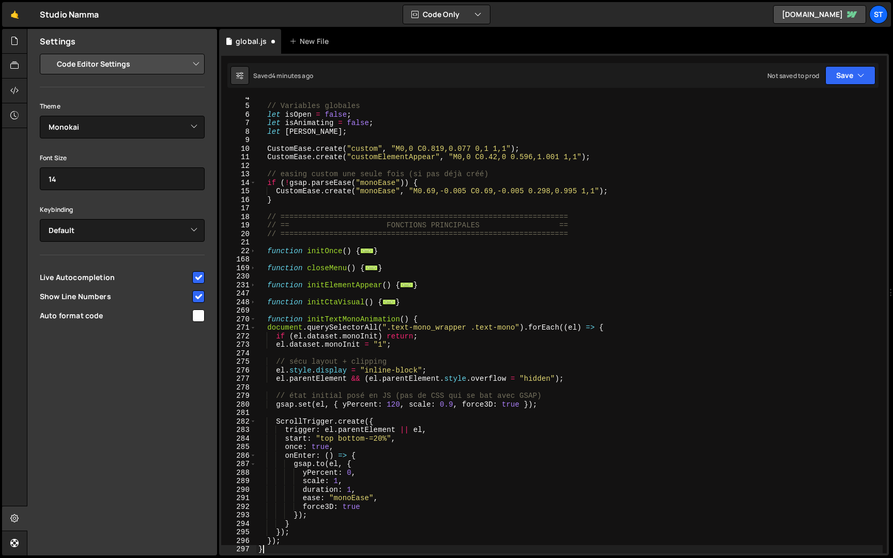
scroll to position [29, 0]
click at [269, 330] on div "// Variables globales let isOpen = false ; let isAnimating = false ; let [PERSO…" at bounding box center [569, 329] width 626 height 473
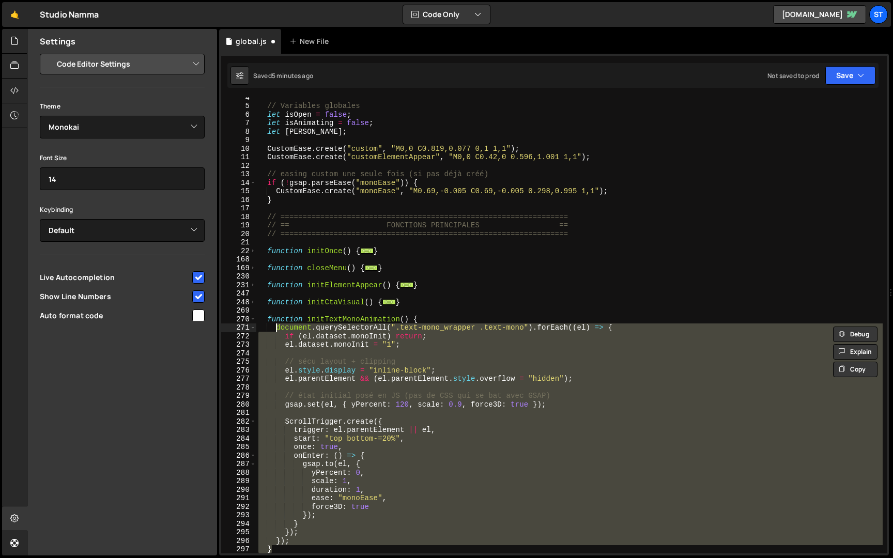
click at [323, 333] on div "// Variables globales let isOpen = false ; let isAnimating = false ; let [PERSO…" at bounding box center [569, 325] width 626 height 456
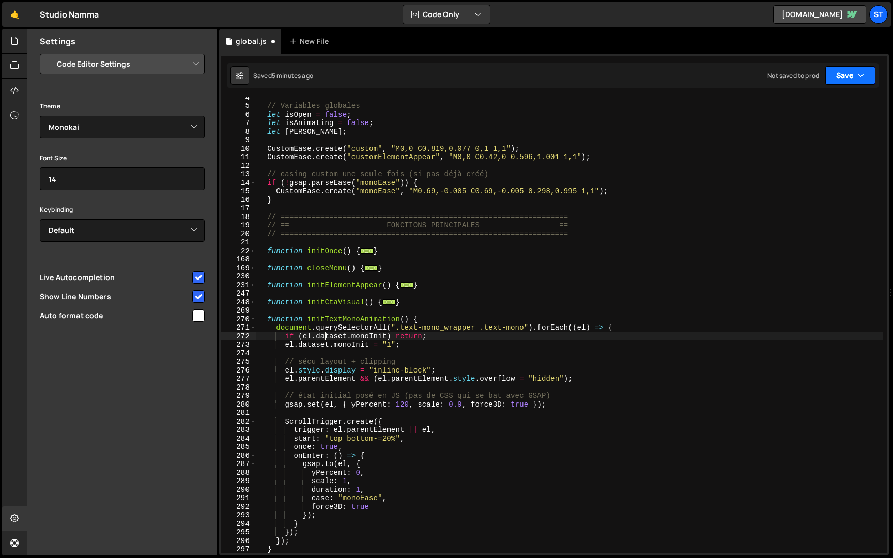
click at [848, 75] on button "Save" at bounding box center [850, 75] width 50 height 19
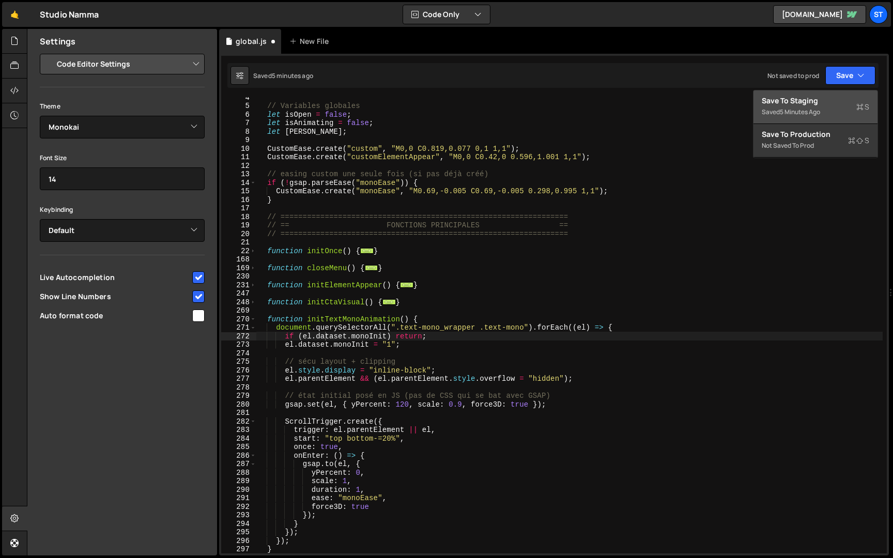
click at [827, 100] on div "Save to Staging S" at bounding box center [814, 101] width 107 height 10
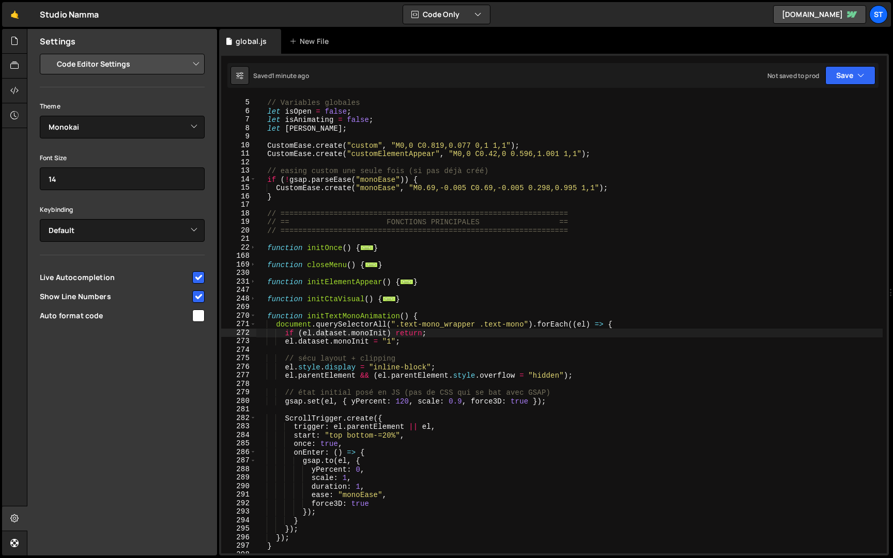
scroll to position [57, 0]
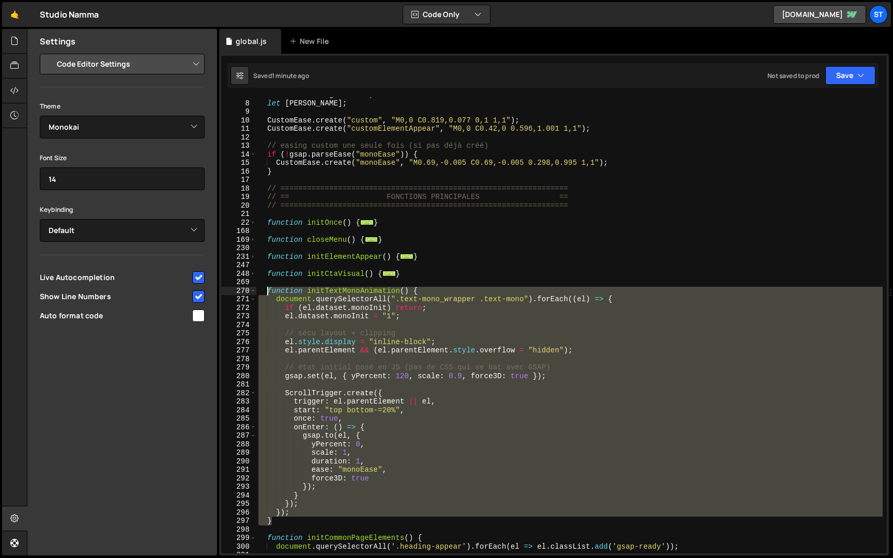
drag, startPoint x: 282, startPoint y: 522, endPoint x: 267, endPoint y: 290, distance: 231.9
click at [267, 290] on div "let isAnimating = false ; let [PERSON_NAME] ; CustomEase . create ( "custom" , …" at bounding box center [569, 326] width 626 height 473
paste textarea "}"
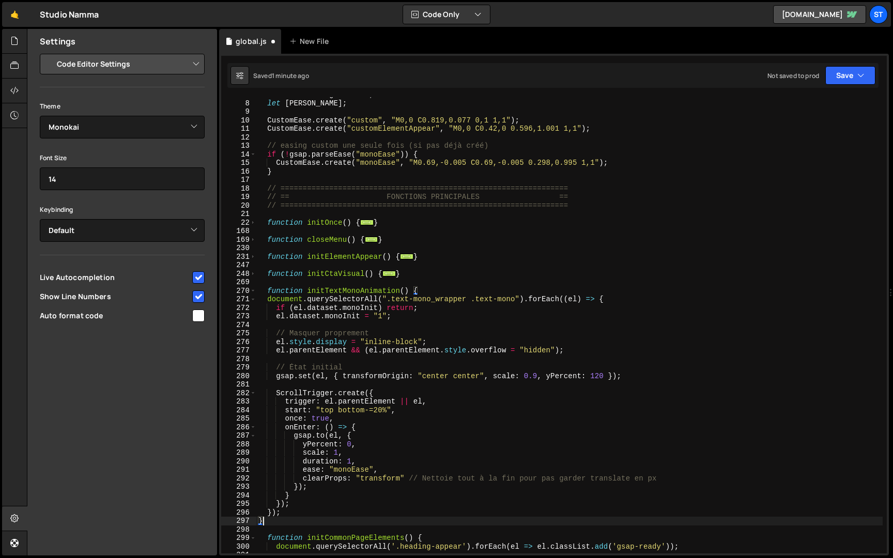
click at [269, 298] on div "let isAnimating = false ; let [PERSON_NAME] ; CustomEase . create ( "custom" , …" at bounding box center [569, 326] width 626 height 473
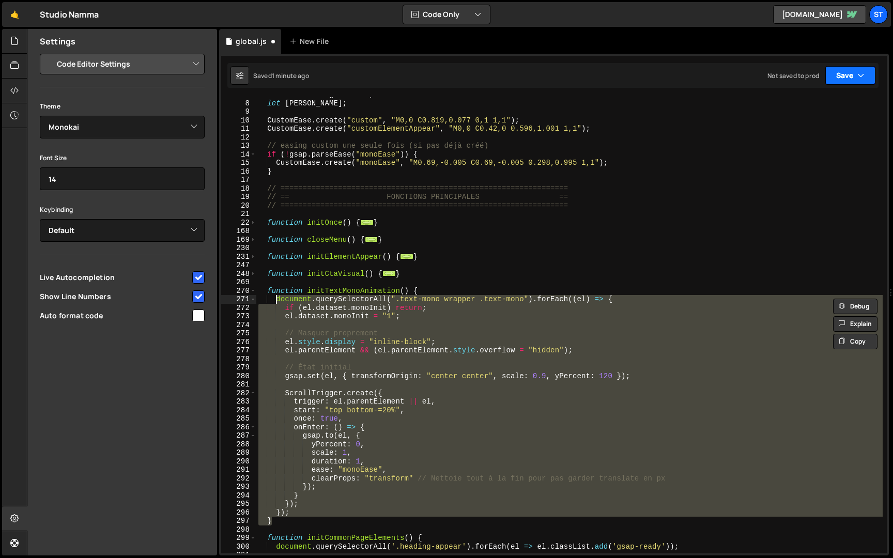
click at [860, 81] on button "Save" at bounding box center [850, 75] width 50 height 19
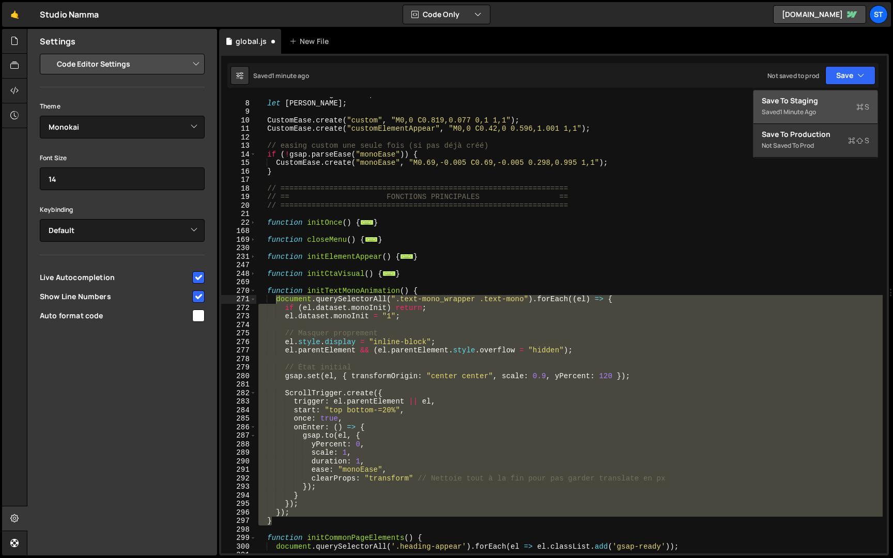
click at [836, 96] on div "Save to Staging S" at bounding box center [814, 101] width 107 height 10
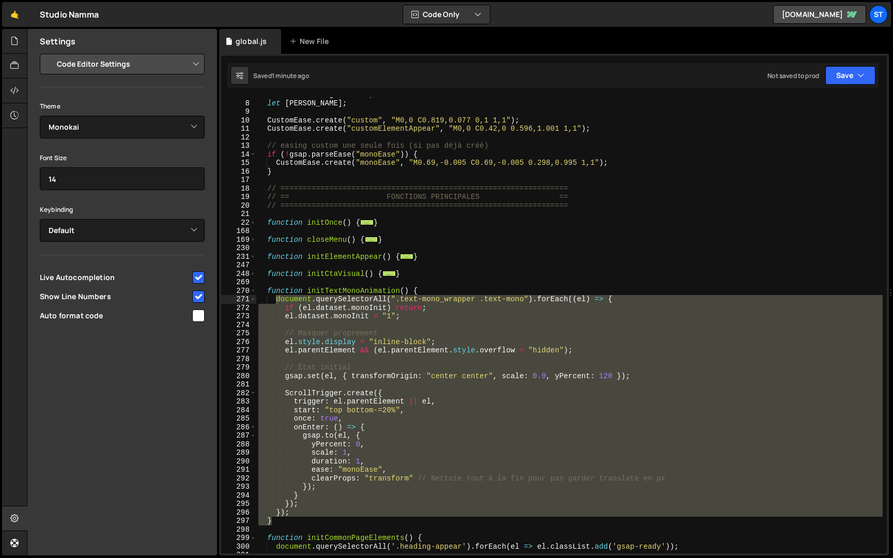
click at [282, 506] on div "let isAnimating = false ; let [PERSON_NAME] ; CustomEase . create ( "custom" , …" at bounding box center [569, 325] width 626 height 456
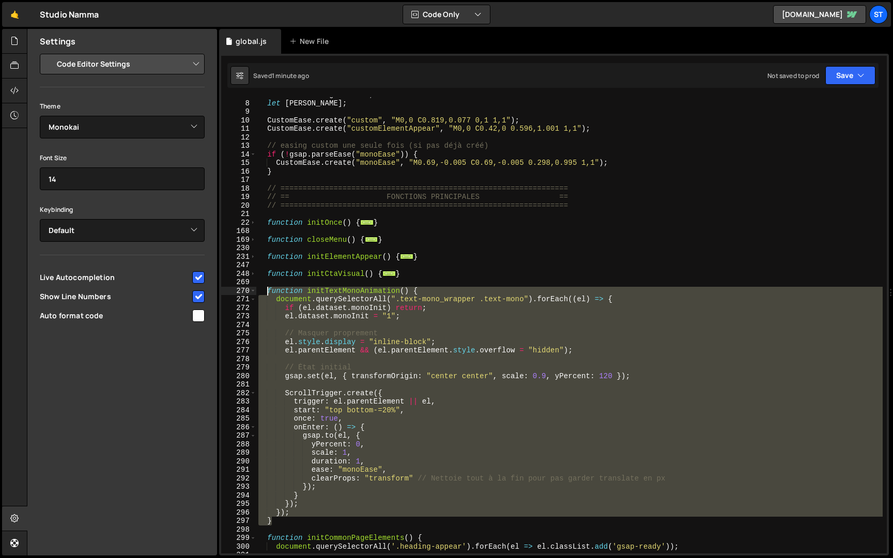
drag, startPoint x: 282, startPoint y: 521, endPoint x: 268, endPoint y: 290, distance: 231.3
click at [268, 290] on div "let isAnimating = false ; let [PERSON_NAME] ; CustomEase . create ( "custom" , …" at bounding box center [569, 326] width 626 height 473
paste textarea "}"
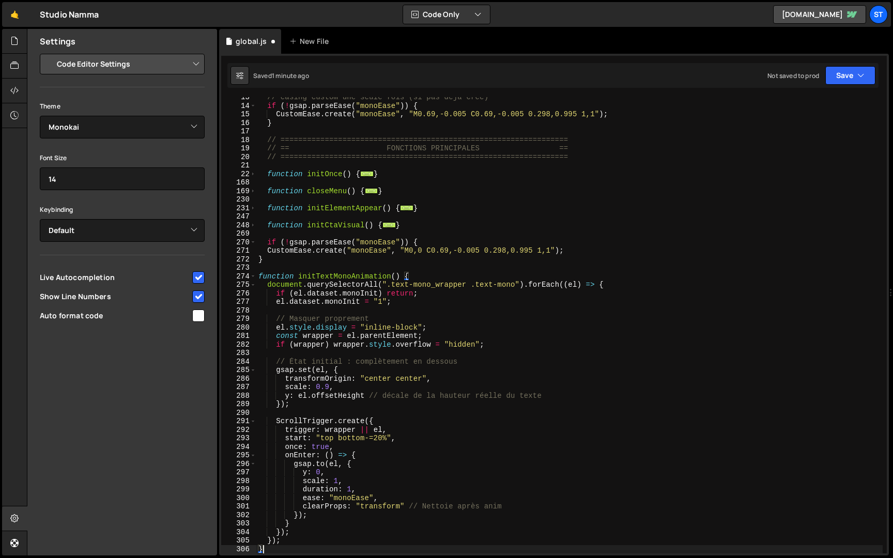
click at [261, 279] on div "// easing custom une seule fois (si pas déjà créé) if ( ! gsap . parseEase ( "m…" at bounding box center [569, 329] width 626 height 473
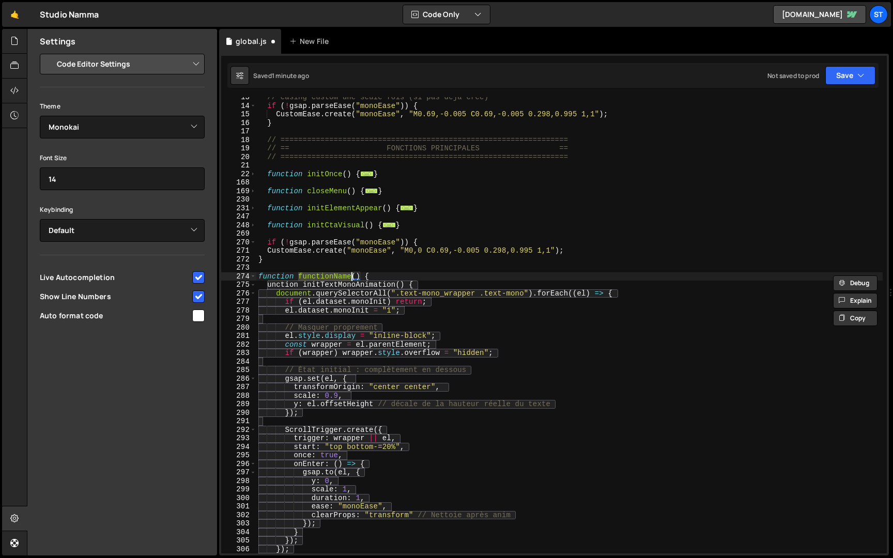
click at [294, 263] on div "// easing custom une seule fois (si pas déjà créé) if ( ! gsap . parseEase ( "m…" at bounding box center [569, 329] width 626 height 473
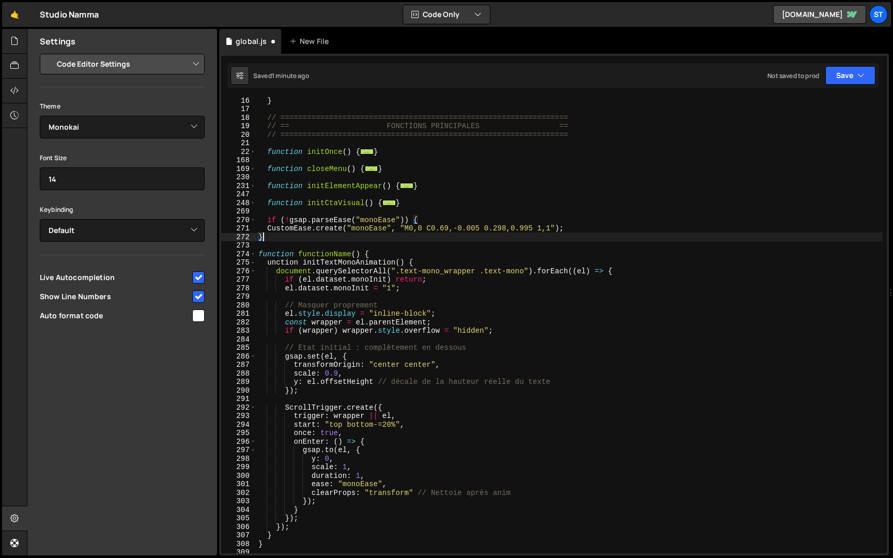
scroll to position [132, 0]
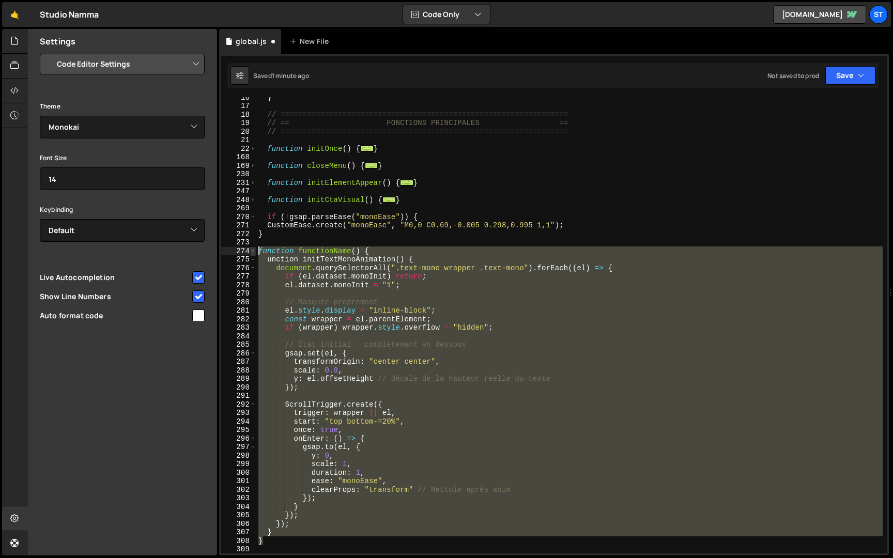
drag, startPoint x: 268, startPoint y: 541, endPoint x: 250, endPoint y: 249, distance: 292.4
click at [250, 249] on div "} 16 17 18 19 20 21 22 168 169 230 231 247 248 269 270 271 272 273 274 275 276 …" at bounding box center [553, 325] width 665 height 456
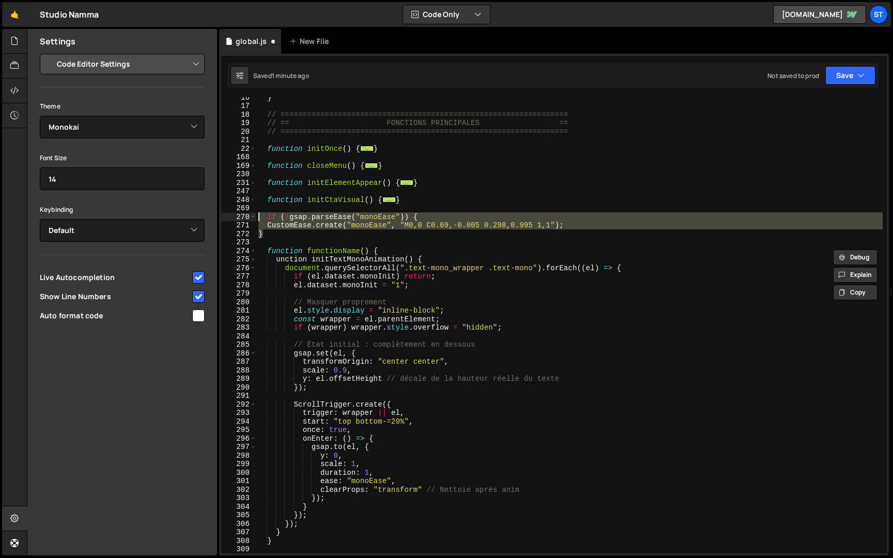
drag, startPoint x: 279, startPoint y: 231, endPoint x: 236, endPoint y: 213, distance: 46.8
click at [236, 213] on div "function functionName() { unction initTextMonoAnimation() { 16 17 18 19 20 21 2…" at bounding box center [553, 325] width 665 height 456
type textarea "if (!gsap.parseEase("monoEase")) { CustomEase.create("monoEase", "M0,0 C0.69,-0…"
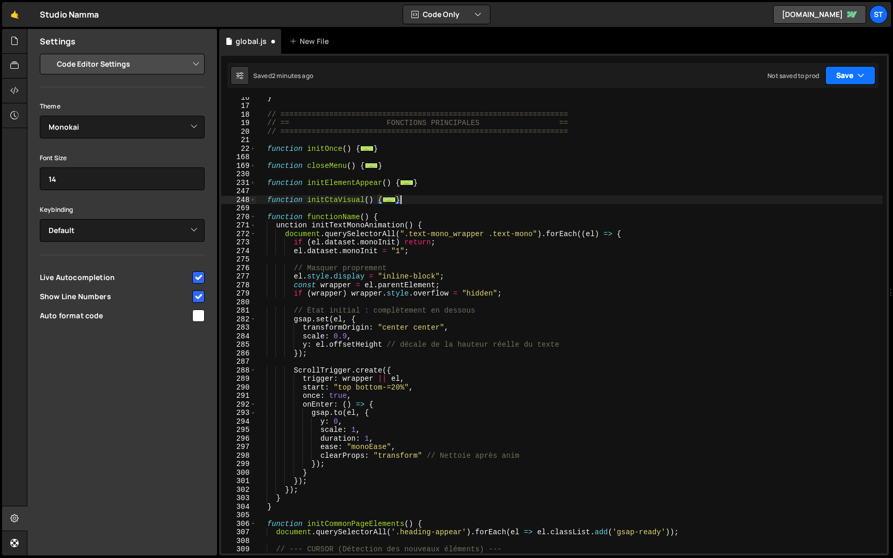
click at [845, 75] on button "Save" at bounding box center [850, 75] width 50 height 19
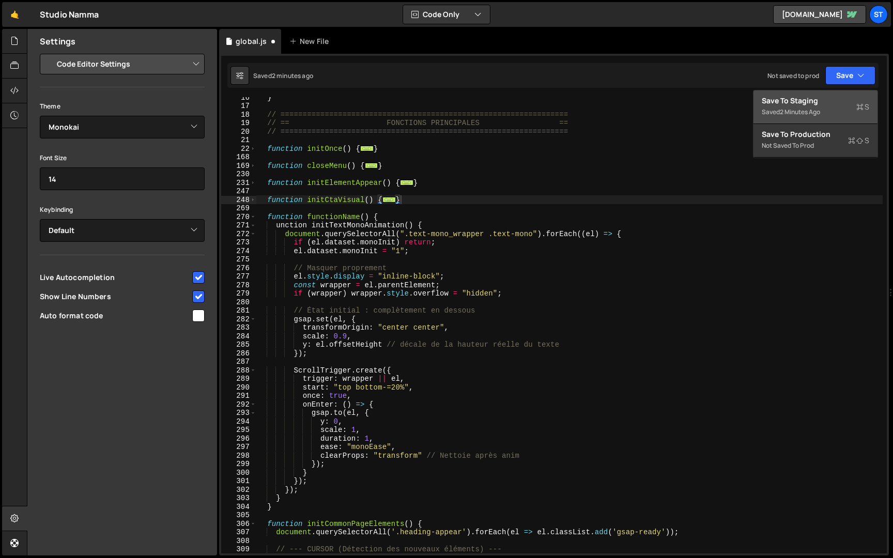
click at [792, 108] on div "2 minutes ago" at bounding box center [800, 111] width 40 height 9
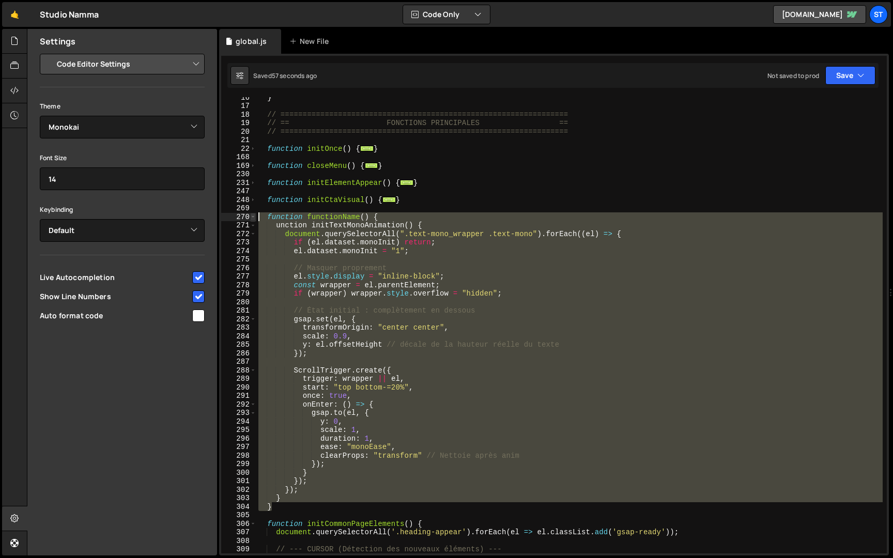
drag, startPoint x: 292, startPoint y: 504, endPoint x: 251, endPoint y: 215, distance: 291.3
click at [251, 215] on div "} 16 17 18 19 20 21 22 168 169 230 231 247 248 269 270 271 272 273 274 275 276 …" at bounding box center [553, 325] width 665 height 456
paste textarea "}"
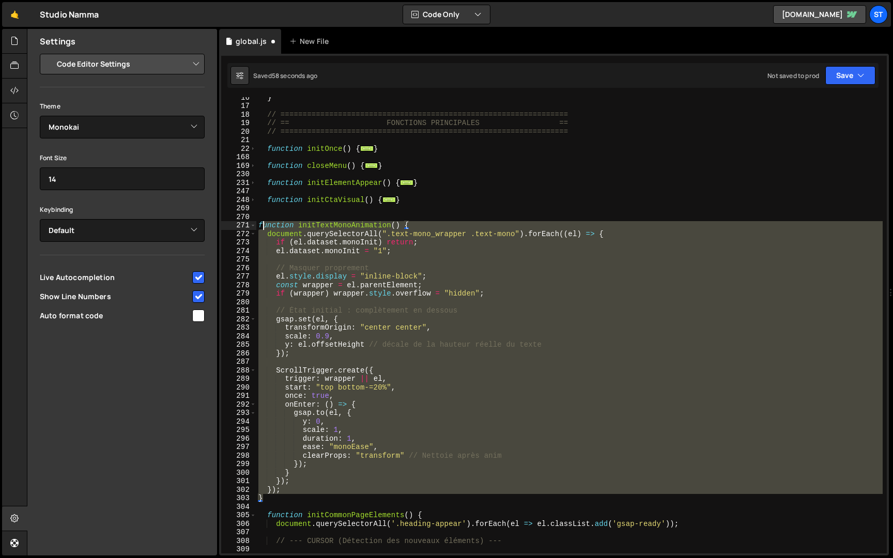
click at [264, 224] on div "} // ================================================================= // == FO…" at bounding box center [569, 329] width 626 height 473
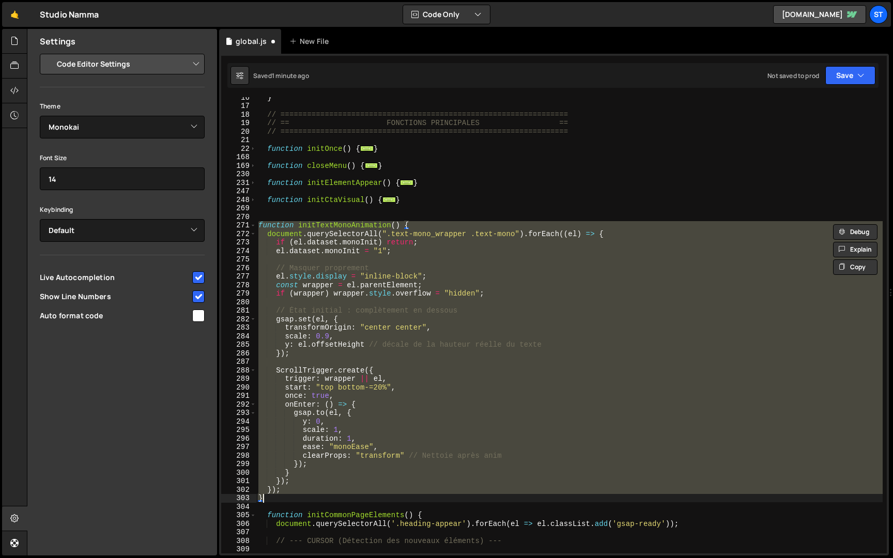
type textarea "}); }"
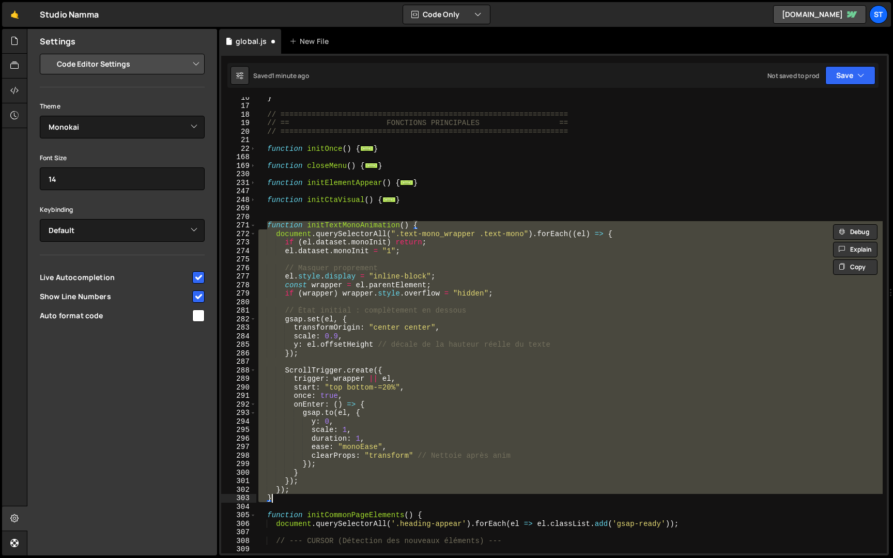
click at [294, 214] on div "} // ================================================================= // == FO…" at bounding box center [569, 329] width 626 height 473
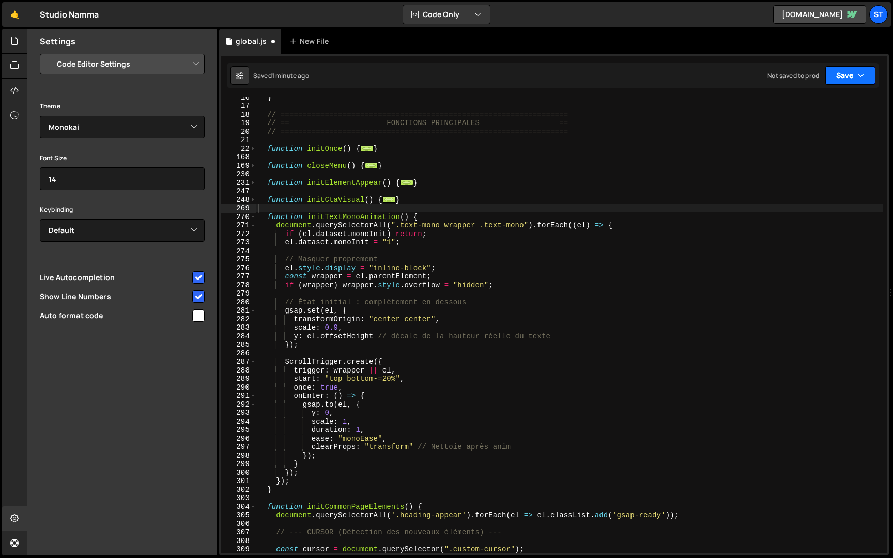
click at [875, 75] on button "Save" at bounding box center [850, 75] width 50 height 19
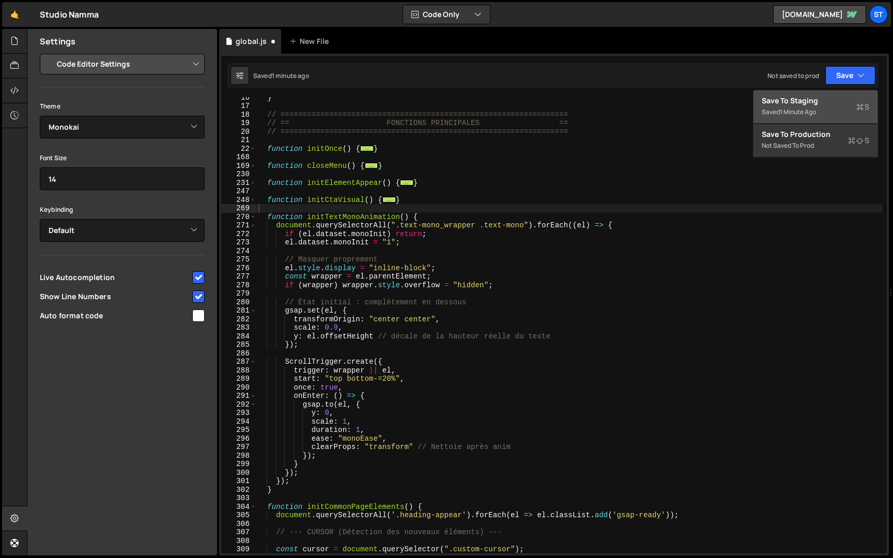
click at [828, 113] on div "Saved 1 minute ago" at bounding box center [814, 112] width 107 height 12
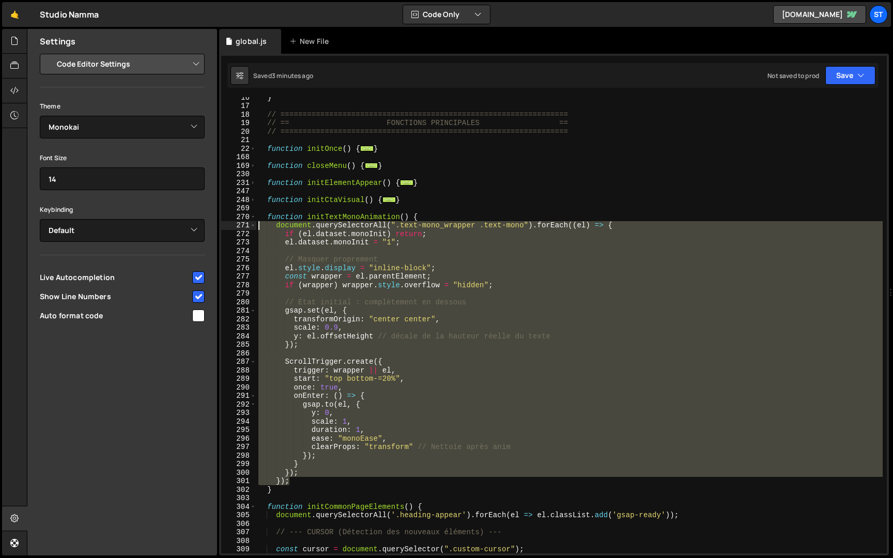
drag, startPoint x: 303, startPoint y: 481, endPoint x: 220, endPoint y: 223, distance: 270.9
click at [220, 223] on div "}); 16 17 18 19 20 21 22 168 169 230 231 247 248 269 270 271 272 273 274 275 27…" at bounding box center [554, 305] width 670 height 502
paste textarea "})"
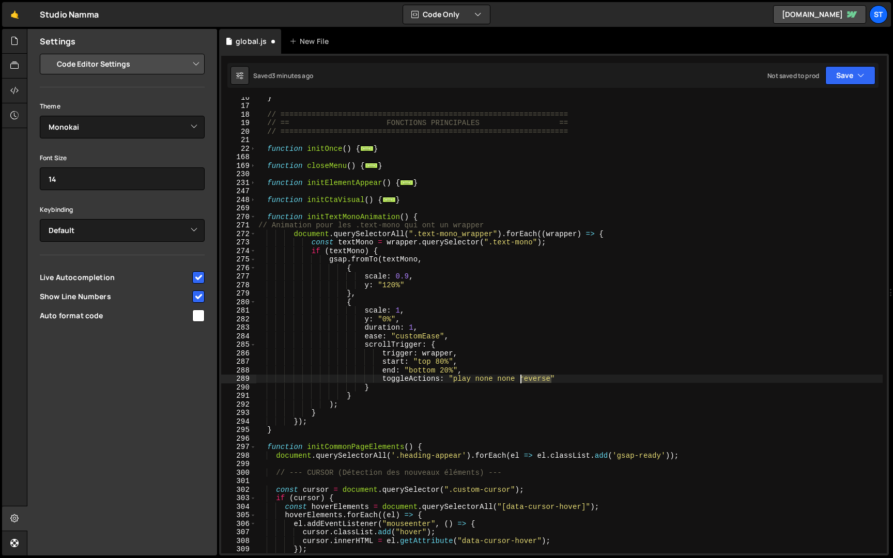
drag, startPoint x: 551, startPoint y: 379, endPoint x: 521, endPoint y: 379, distance: 30.0
click at [521, 379] on div "} // ================================================================= // == FO…" at bounding box center [569, 329] width 626 height 473
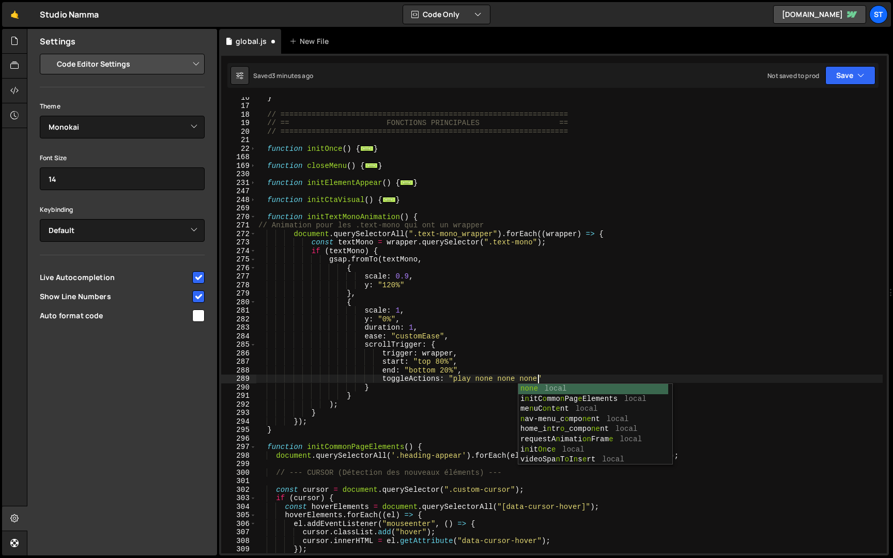
scroll to position [0, 19]
click at [489, 378] on div "} // ================================================================= // == FO…" at bounding box center [569, 329] width 626 height 473
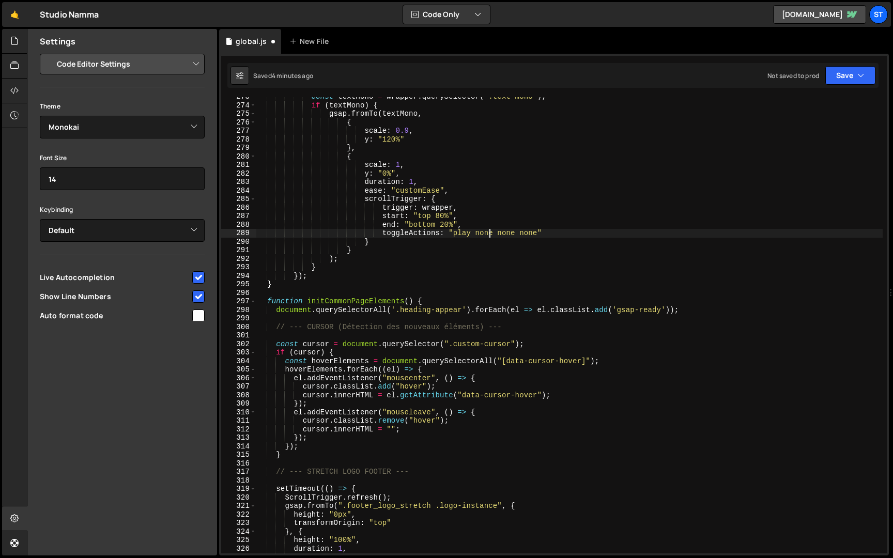
scroll to position [234, 0]
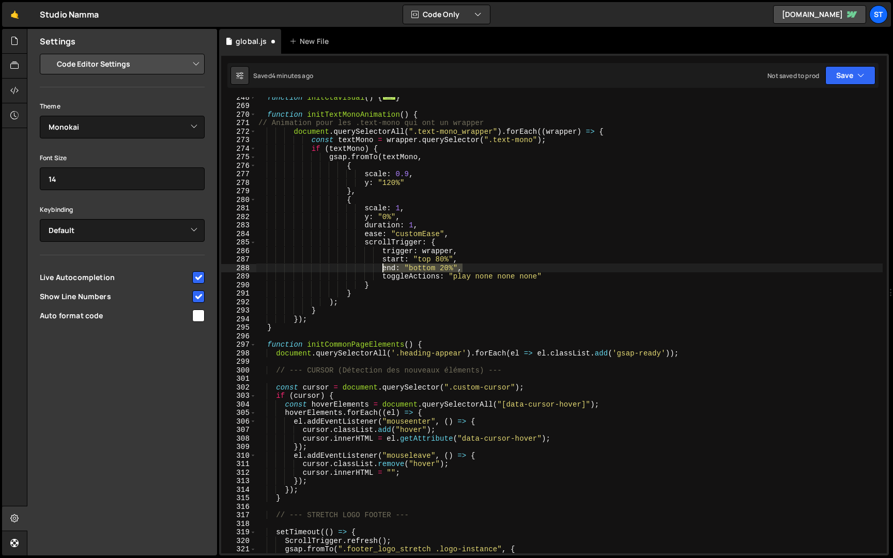
drag, startPoint x: 477, startPoint y: 266, endPoint x: 381, endPoint y: 269, distance: 95.6
click at [381, 269] on div "function initCtaVisual ( ) { ... } function initTextMonoAnimation ( ) { // Anim…" at bounding box center [569, 329] width 626 height 473
paste textarea "once: true"
click at [853, 71] on button "Save" at bounding box center [850, 75] width 50 height 19
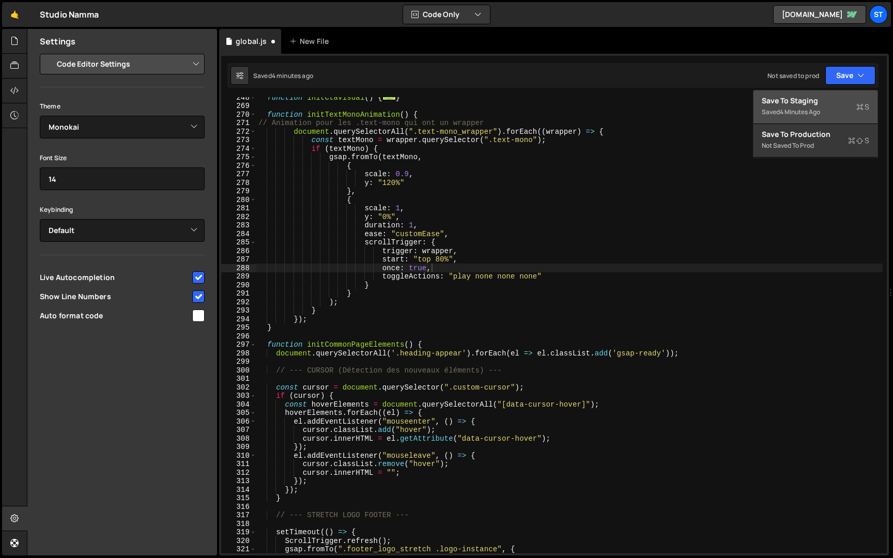
click at [809, 100] on div "Save to Staging S" at bounding box center [814, 101] width 107 height 10
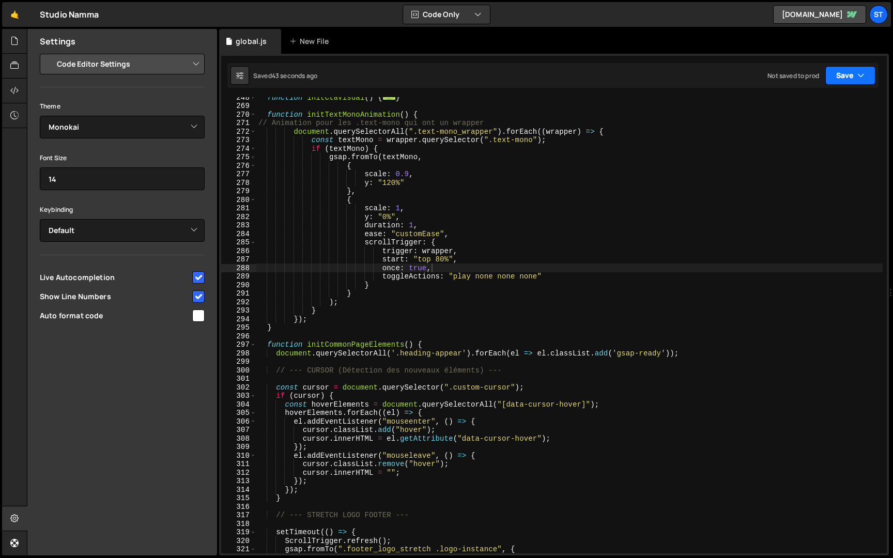
click at [847, 72] on button "Save" at bounding box center [850, 75] width 50 height 19
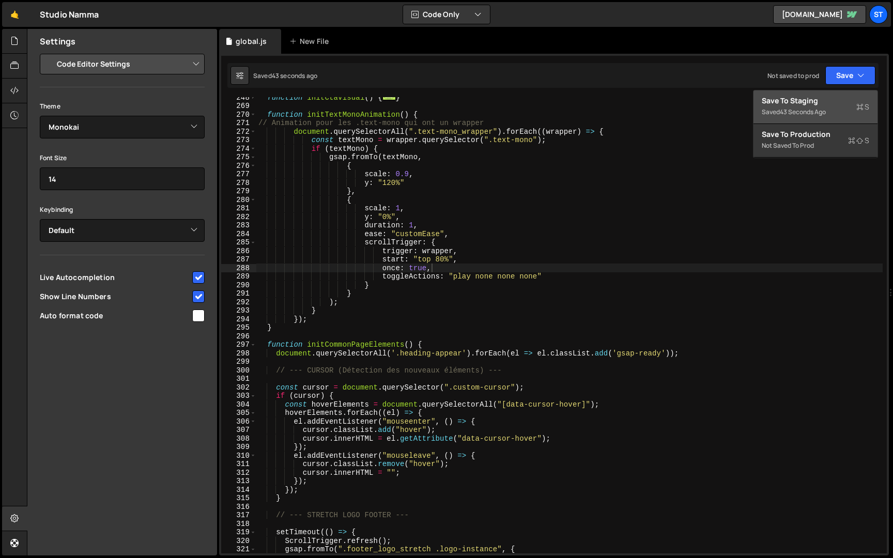
click at [811, 108] on div "43 seconds ago" at bounding box center [803, 111] width 46 height 9
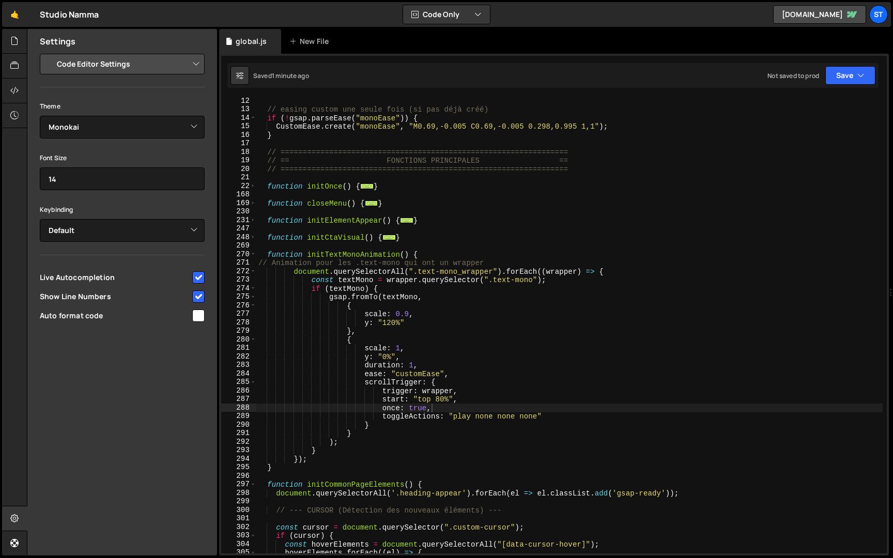
scroll to position [7, 0]
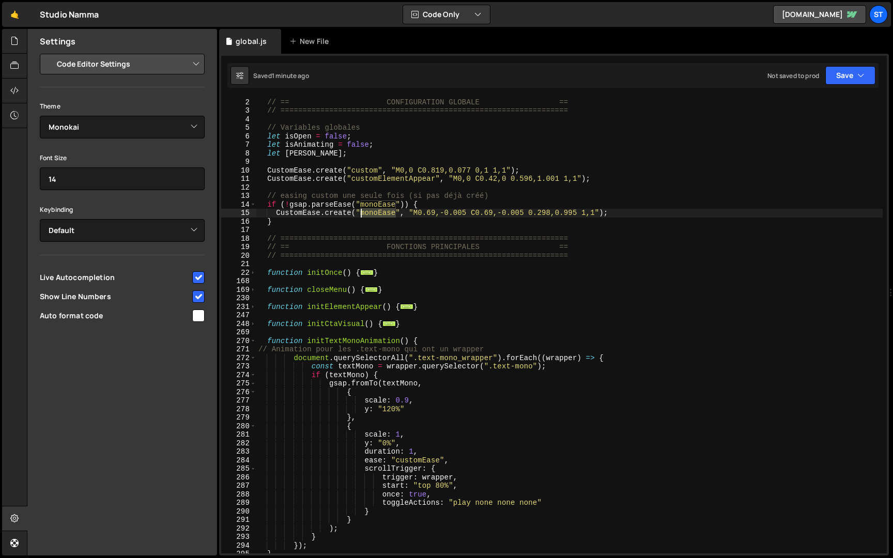
drag, startPoint x: 395, startPoint y: 213, endPoint x: 361, endPoint y: 213, distance: 34.6
click at [361, 213] on div "// ================================================================= // == CONF…" at bounding box center [569, 325] width 626 height 473
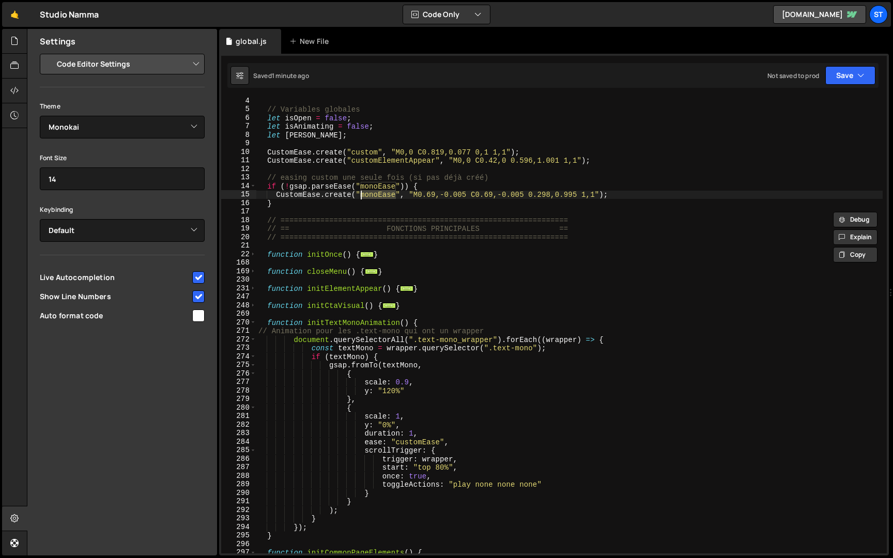
scroll to position [34, 0]
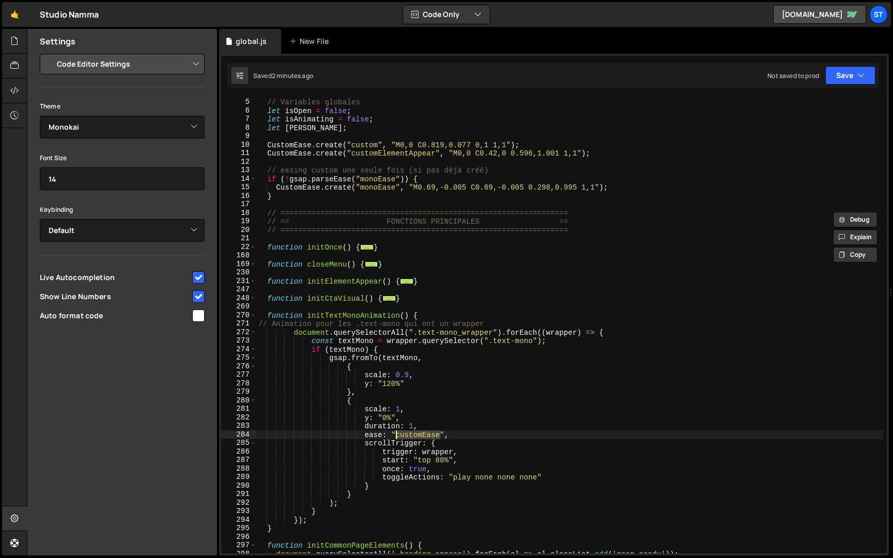
drag, startPoint x: 440, startPoint y: 436, endPoint x: 397, endPoint y: 436, distance: 42.9
click at [397, 436] on div "// Variables globales let isOpen = false ; let isAnimating = false ; let [PERSO…" at bounding box center [569, 325] width 626 height 473
paste textarea "mono"
click at [841, 75] on button "Save" at bounding box center [850, 75] width 50 height 19
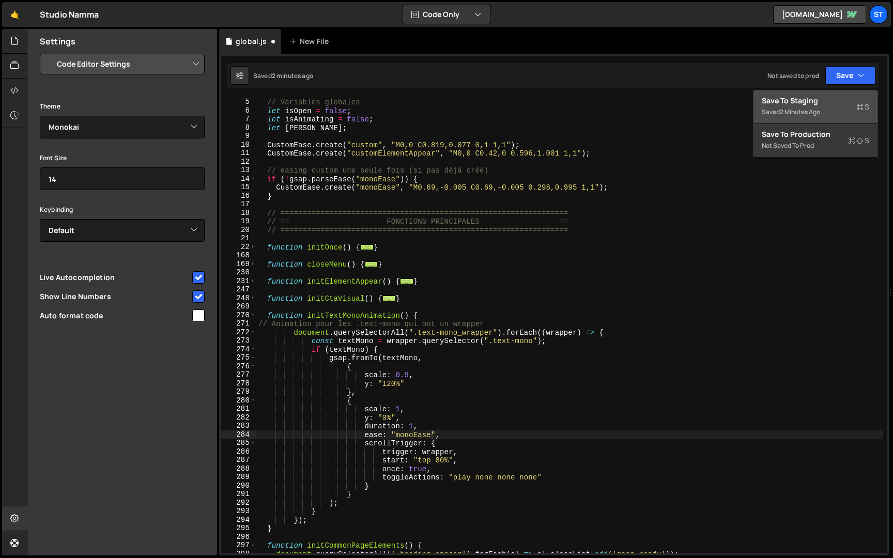
click at [810, 110] on div "2 minutes ago" at bounding box center [800, 111] width 40 height 9
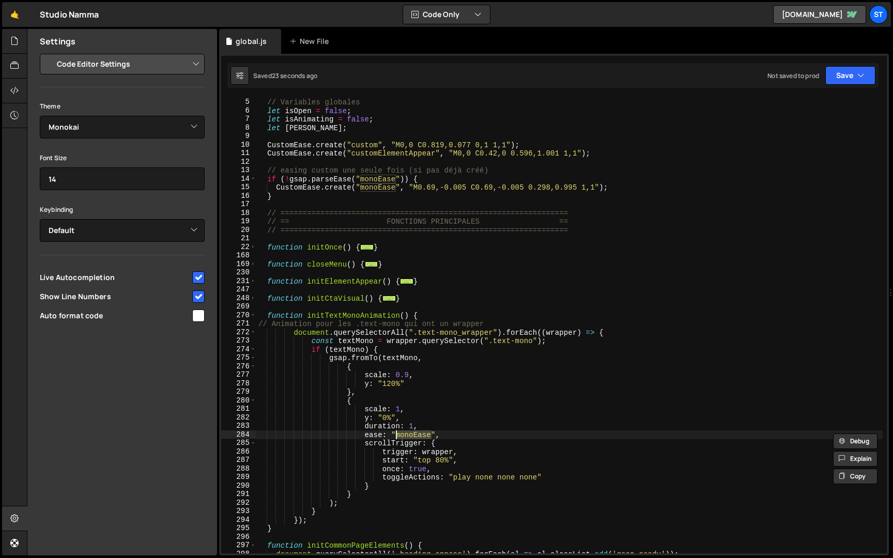
click at [397, 437] on div "// Variables globales let isOpen = false ; let isAnimating = false ; let [PERSO…" at bounding box center [569, 325] width 626 height 473
click at [512, 388] on div "// Variables globales let isOpen = false ; let isAnimating = false ; let [PERSO…" at bounding box center [569, 325] width 626 height 473
click at [853, 82] on button "Save" at bounding box center [850, 75] width 50 height 19
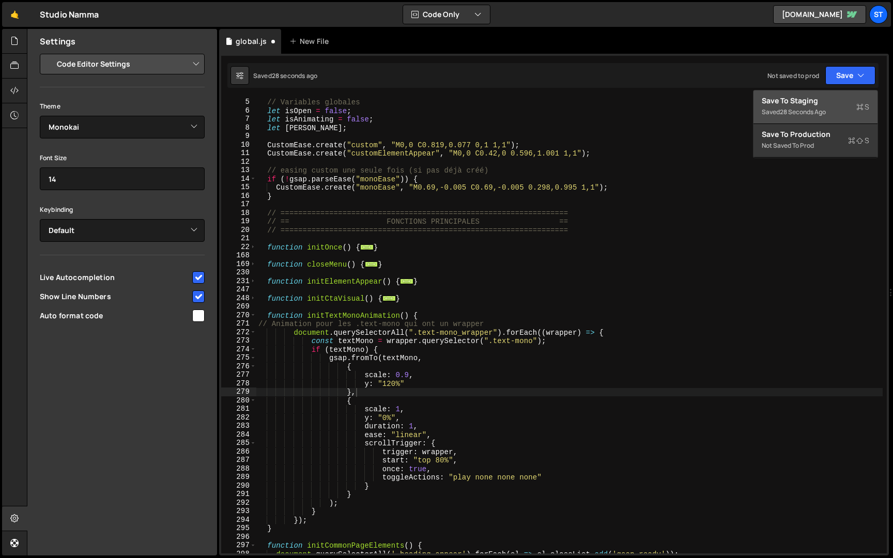
click at [810, 99] on div "Save to Staging S" at bounding box center [814, 101] width 107 height 10
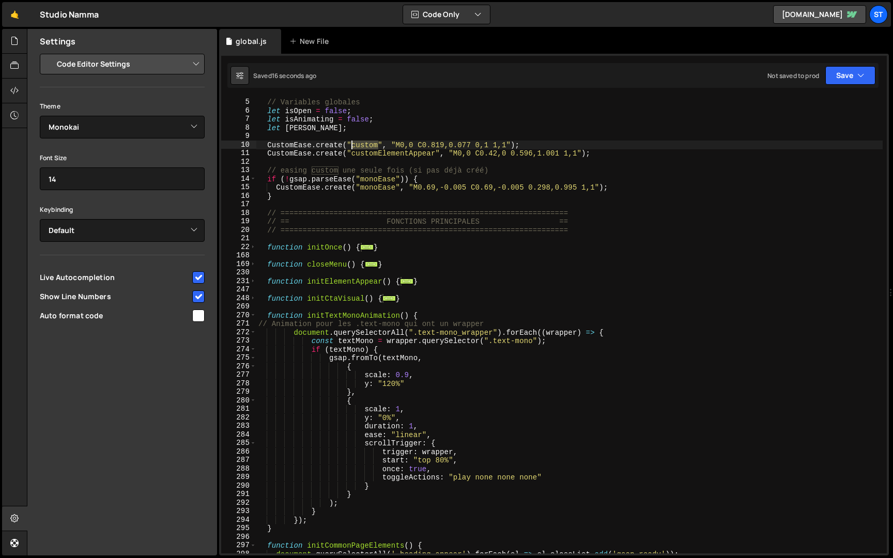
drag, startPoint x: 379, startPoint y: 143, endPoint x: 352, endPoint y: 142, distance: 26.4
click at [352, 142] on div "// Variables globales let isOpen = false ; let isAnimating = false ; let [PERSO…" at bounding box center [569, 325] width 626 height 473
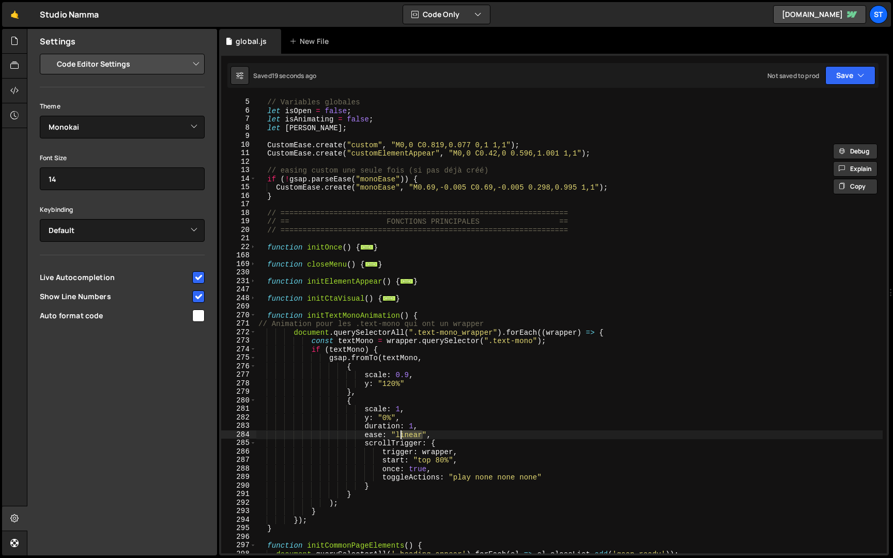
drag, startPoint x: 423, startPoint y: 436, endPoint x: 396, endPoint y: 436, distance: 26.9
click at [396, 436] on div "// Variables globales let isOpen = false ; let isAnimating = false ; let [PERSO…" at bounding box center [569, 325] width 626 height 473
paste textarea "custom"
click at [850, 71] on button "Save" at bounding box center [850, 75] width 50 height 19
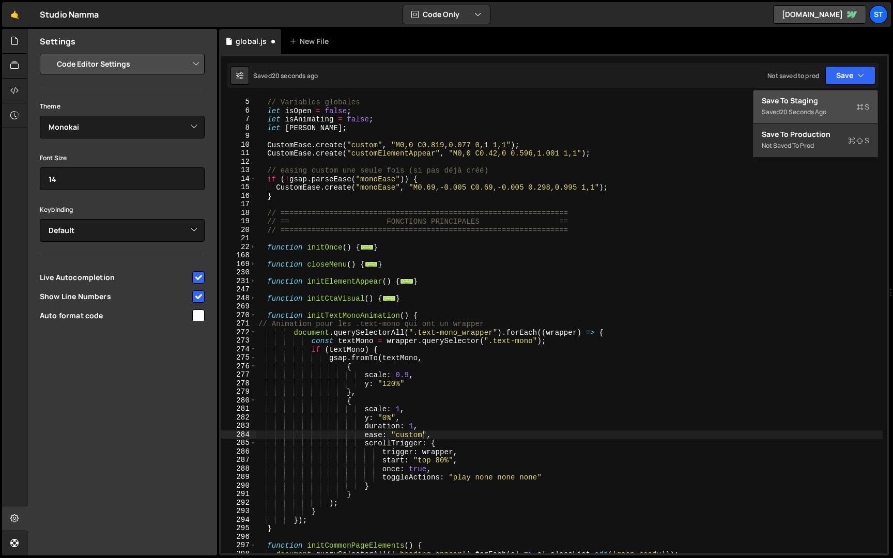
click at [817, 102] on div "Save to Staging S" at bounding box center [814, 101] width 107 height 10
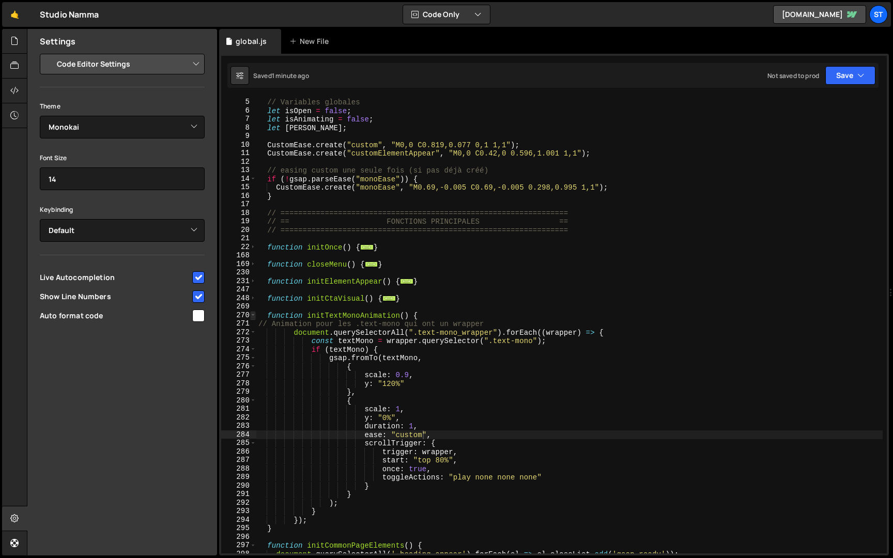
click at [254, 316] on span at bounding box center [253, 315] width 6 height 9
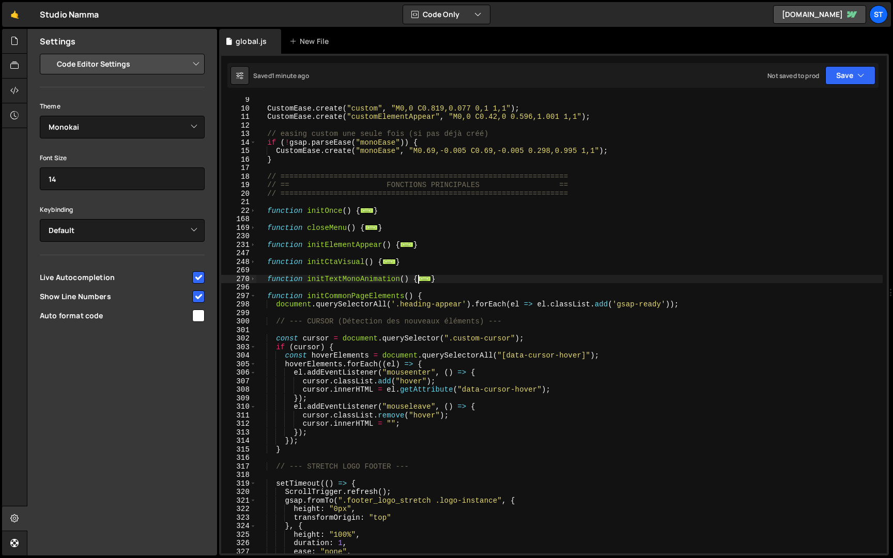
scroll to position [69, 0]
click at [253, 296] on span at bounding box center [253, 296] width 6 height 9
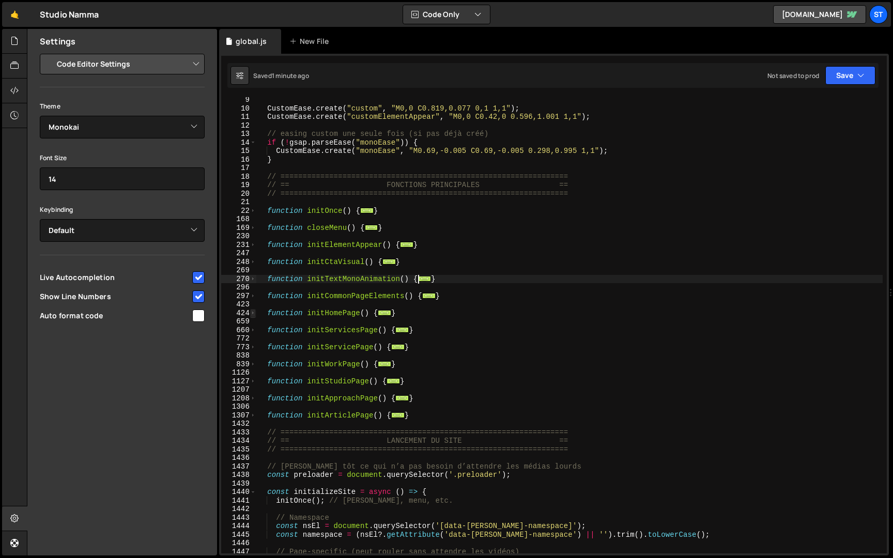
click at [253, 312] on span at bounding box center [253, 313] width 6 height 9
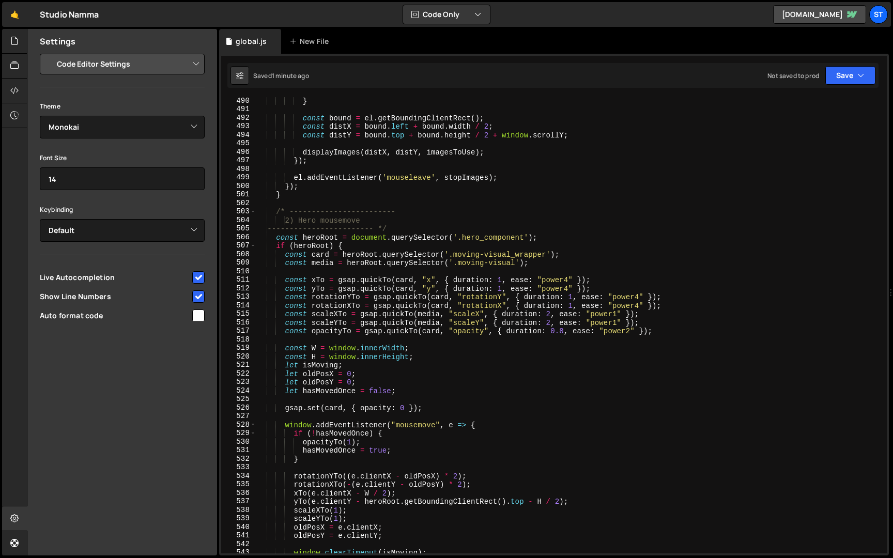
scroll to position [849, 0]
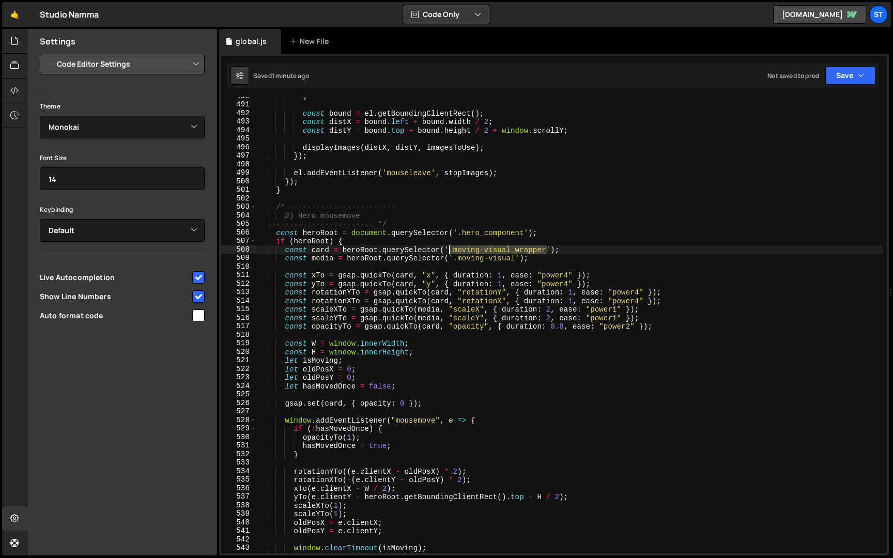
drag, startPoint x: 548, startPoint y: 250, endPoint x: 449, endPoint y: 251, distance: 98.2
click at [449, 251] on div "} const bound = el . getBoundingClientRect ( ) ; const distX = bound . left + b…" at bounding box center [569, 328] width 626 height 473
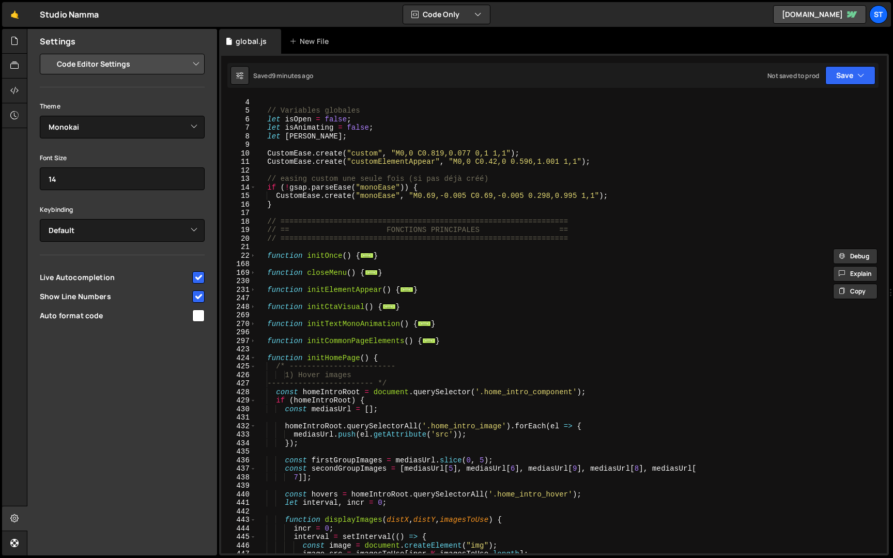
scroll to position [0, 0]
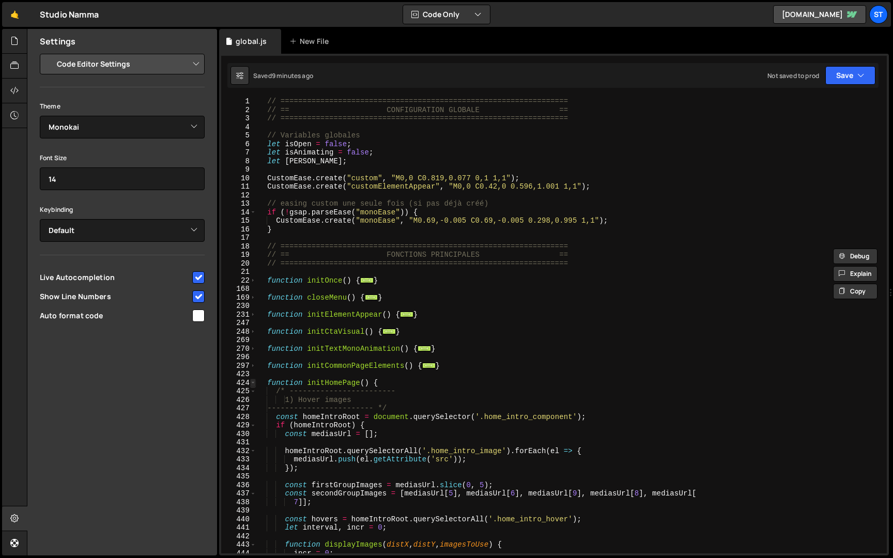
click at [252, 382] on span at bounding box center [253, 383] width 6 height 9
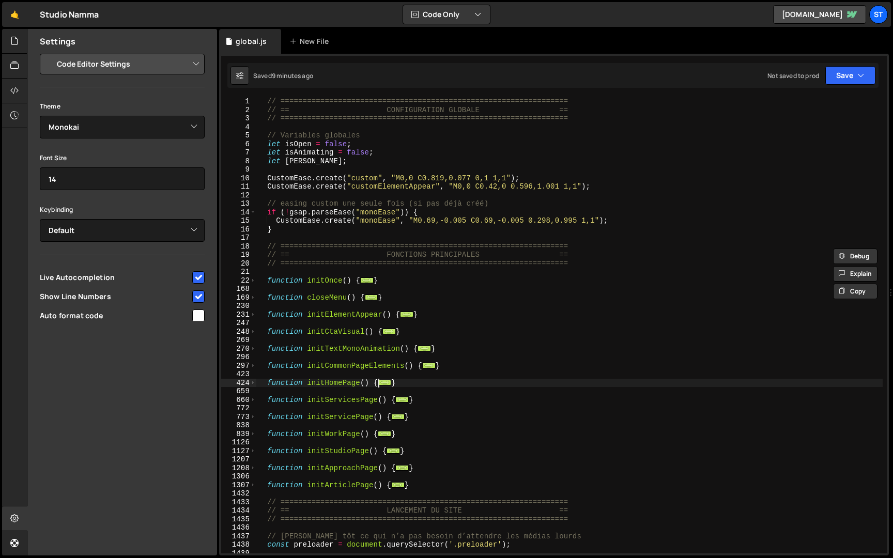
click at [443, 352] on div "// ================================================================= // == CONF…" at bounding box center [569, 333] width 626 height 473
type textarea "}"
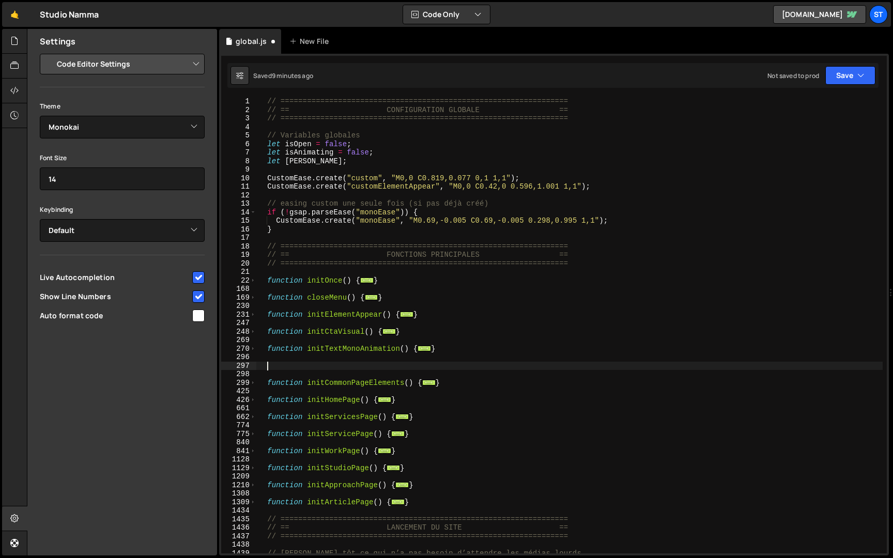
paste textarea "}"
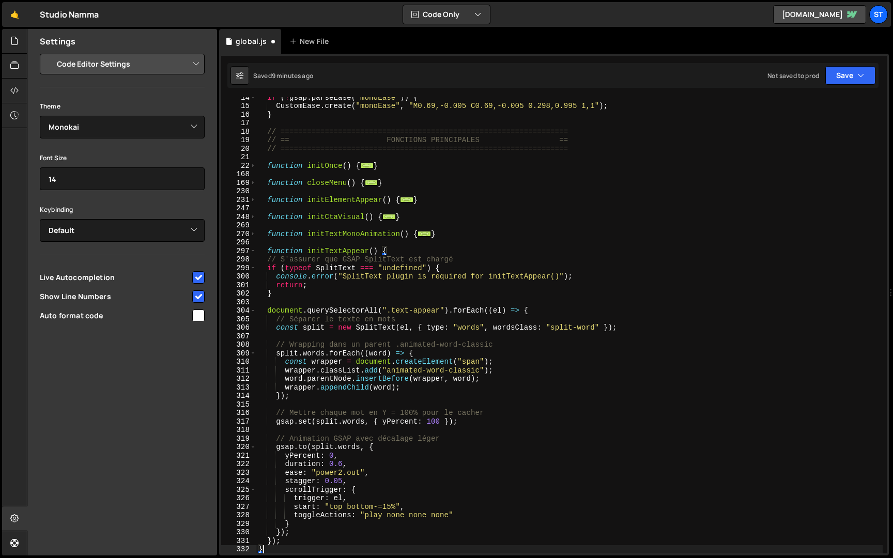
click at [273, 259] on div "if ( ! gsap . parseEase ( "monoEase" )) { CustomEase . create ( "monoEase" , "M…" at bounding box center [569, 329] width 626 height 473
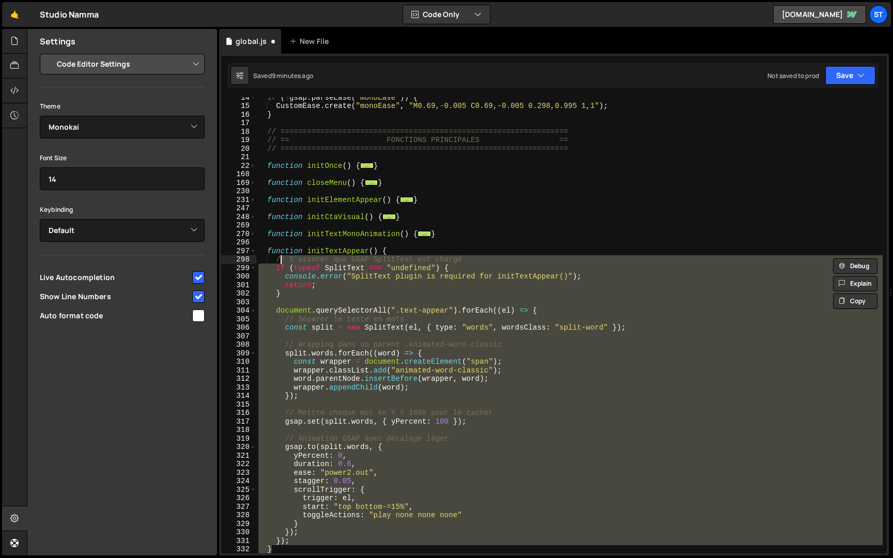
click at [322, 293] on div "if ( ! gsap . parseEase ( "monoEase" )) { CustomEase . create ( "monoEase" , "M…" at bounding box center [569, 325] width 626 height 456
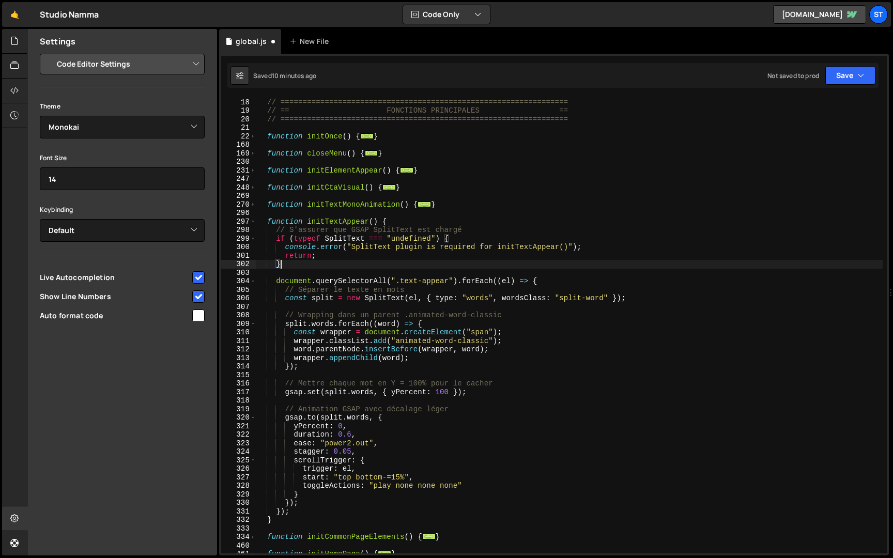
scroll to position [146, 0]
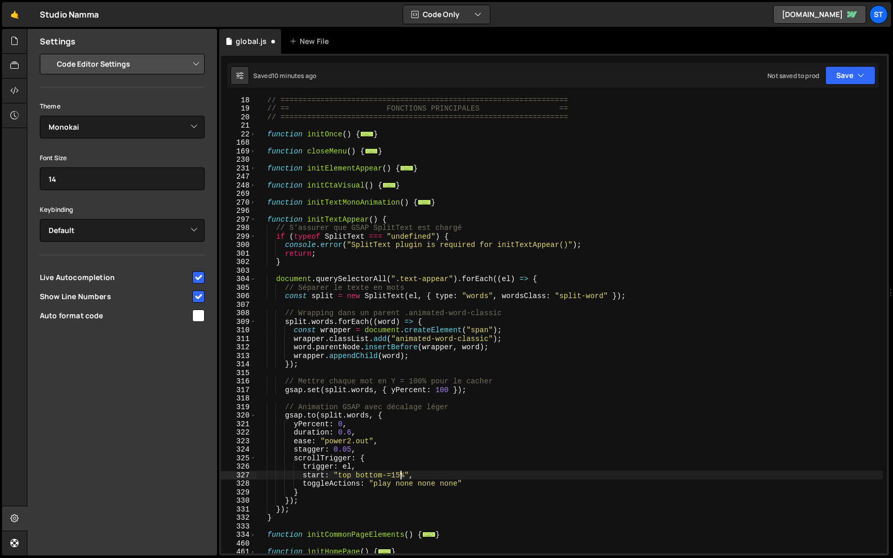
click at [400, 474] on div "// ================================================================= // == FONC…" at bounding box center [569, 332] width 626 height 473
click at [253, 201] on span at bounding box center [253, 202] width 6 height 9
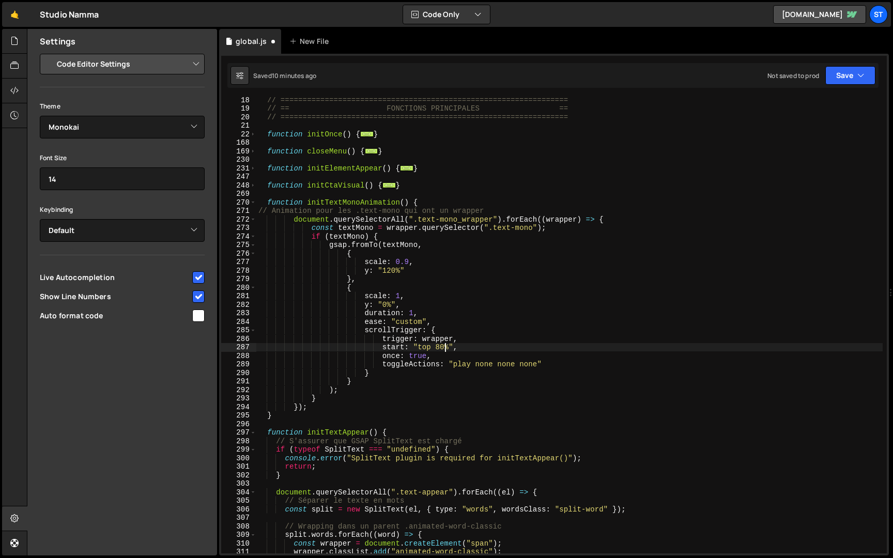
click at [443, 348] on div "// ================================================================= // == FONC…" at bounding box center [569, 332] width 626 height 473
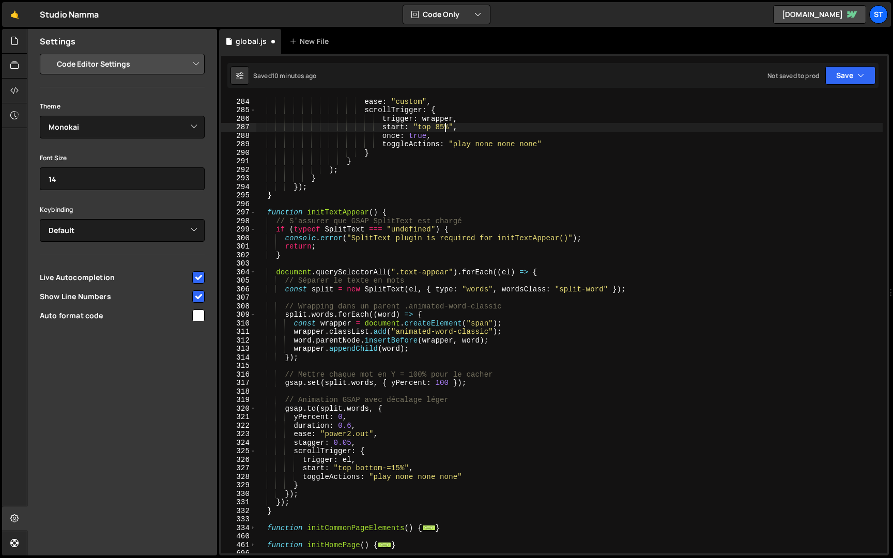
scroll to position [377, 0]
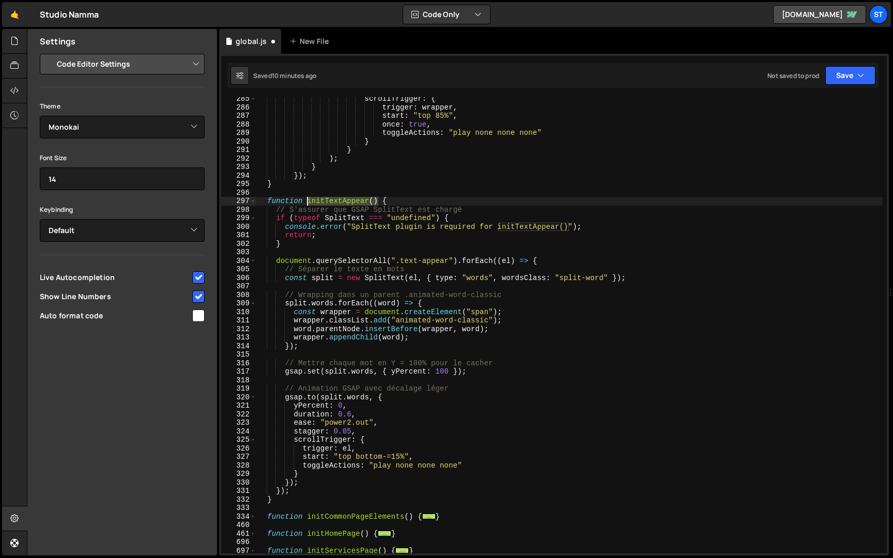
drag, startPoint x: 378, startPoint y: 199, endPoint x: 309, endPoint y: 199, distance: 69.2
click at [309, 199] on div "scrollTrigger : { trigger : wrapper , start : "top 85%" , once : true , toggleA…" at bounding box center [569, 331] width 626 height 473
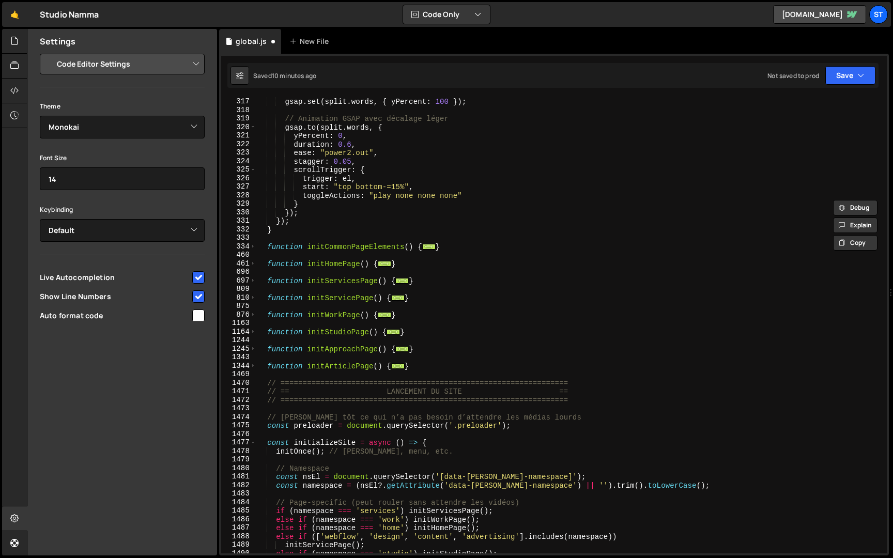
scroll to position [648, 0]
click at [254, 246] on span at bounding box center [253, 246] width 6 height 9
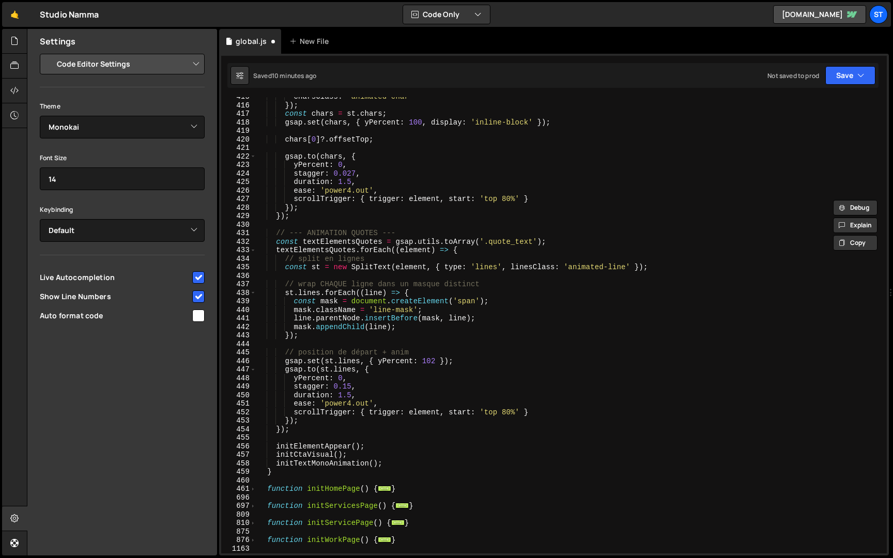
scroll to position [1516, 0]
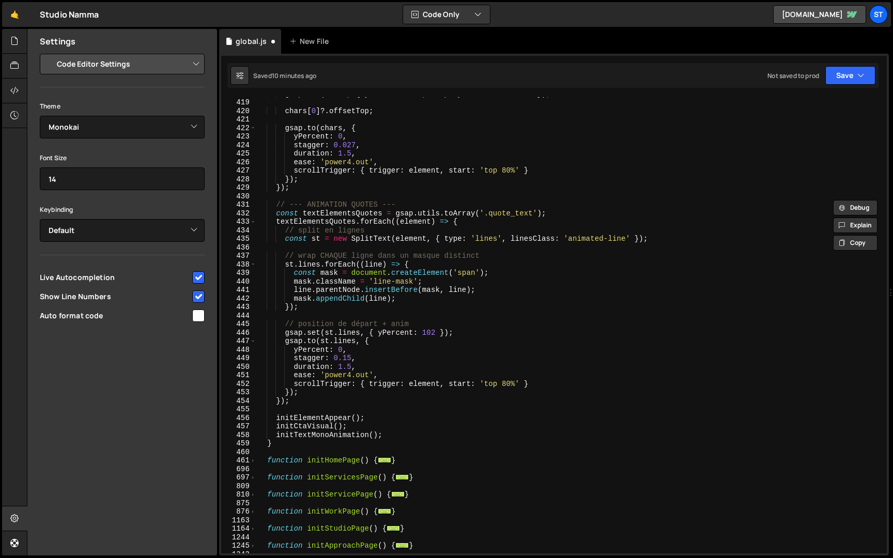
click at [393, 437] on div "gsap . set ( chars , { yPercent : 100 , display : 'inline-block' }) ; chars [ 0…" at bounding box center [569, 325] width 626 height 473
type textarea "initTextMonoAnimation();"
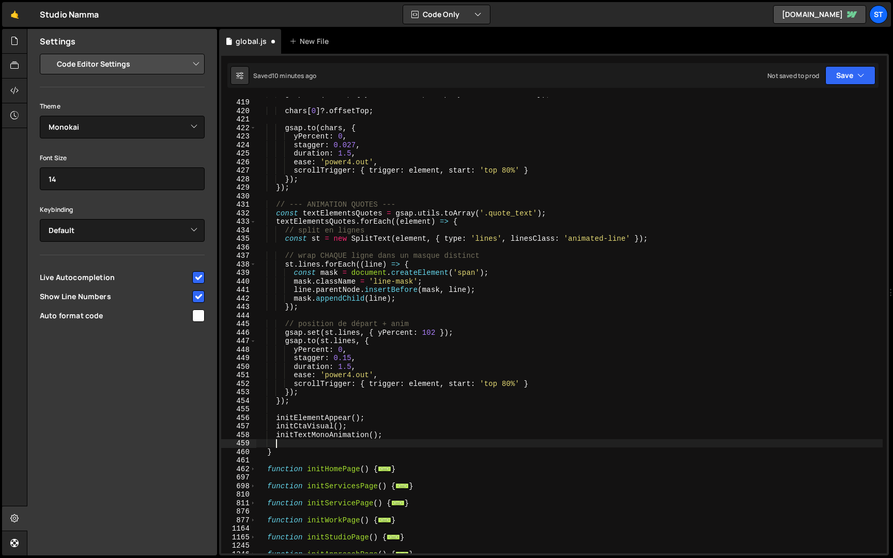
paste textarea "initTextAppear()"
click at [846, 76] on button "Save" at bounding box center [850, 75] width 50 height 19
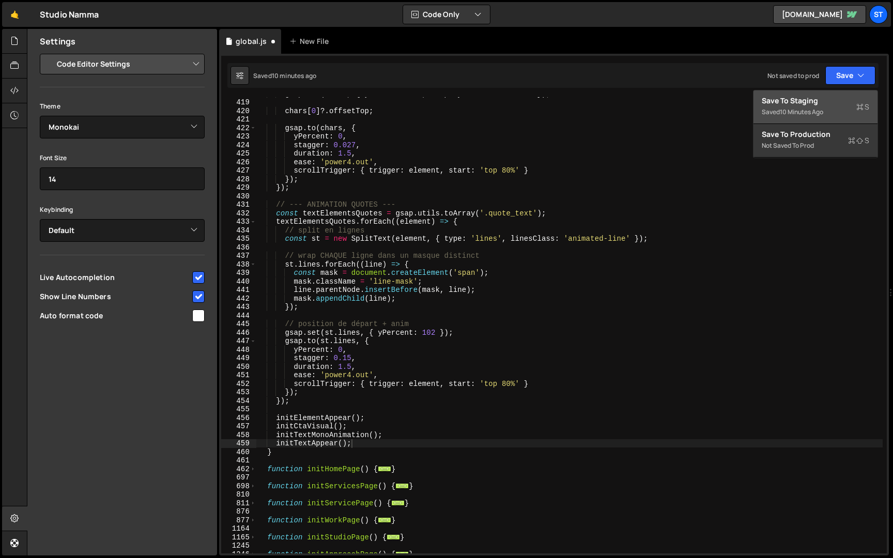
click at [822, 101] on div "Save to Staging S" at bounding box center [814, 101] width 107 height 10
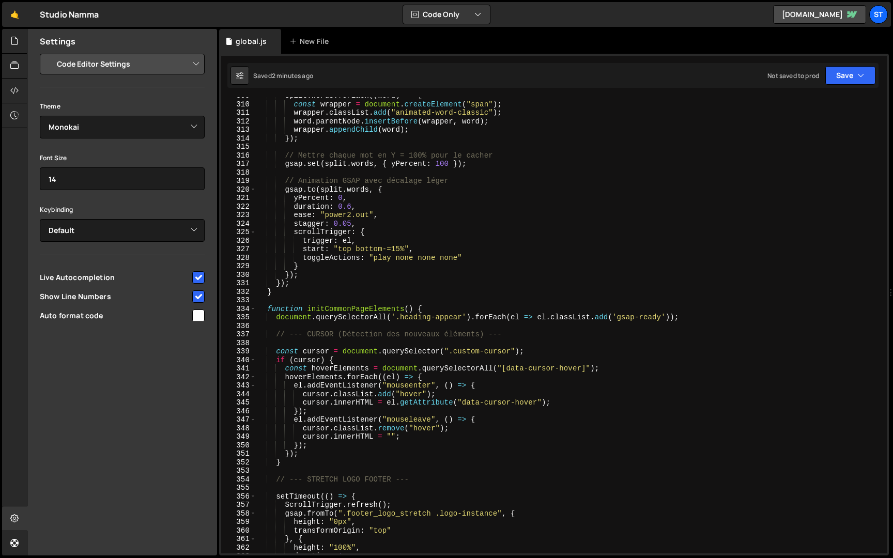
scroll to position [552, 0]
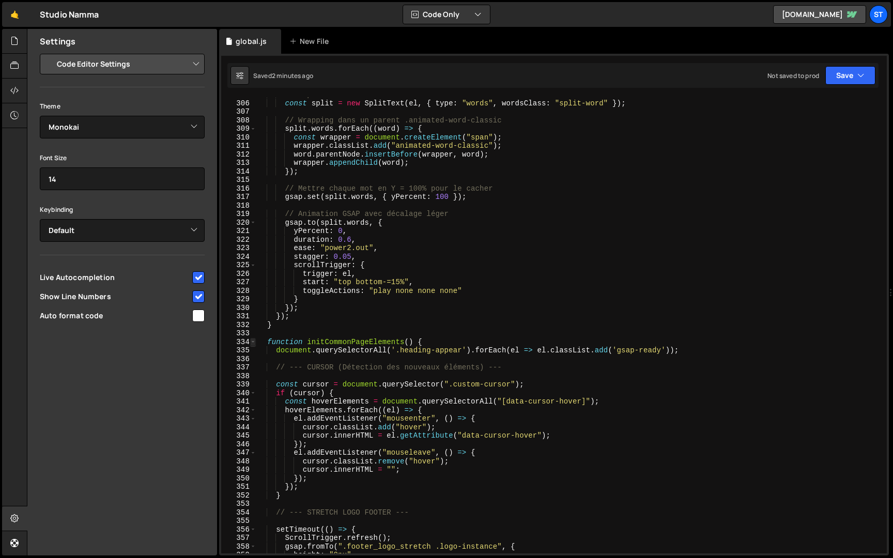
click at [252, 340] on span at bounding box center [253, 342] width 6 height 9
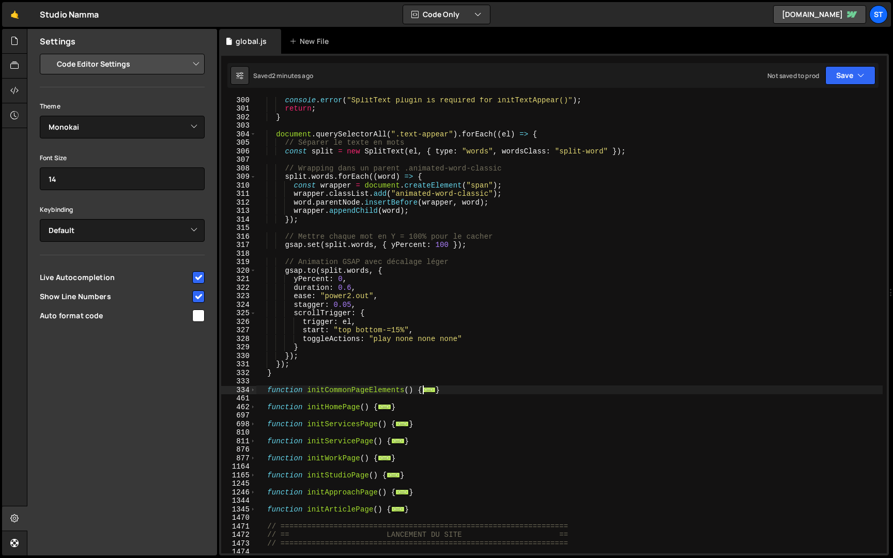
scroll to position [496, 0]
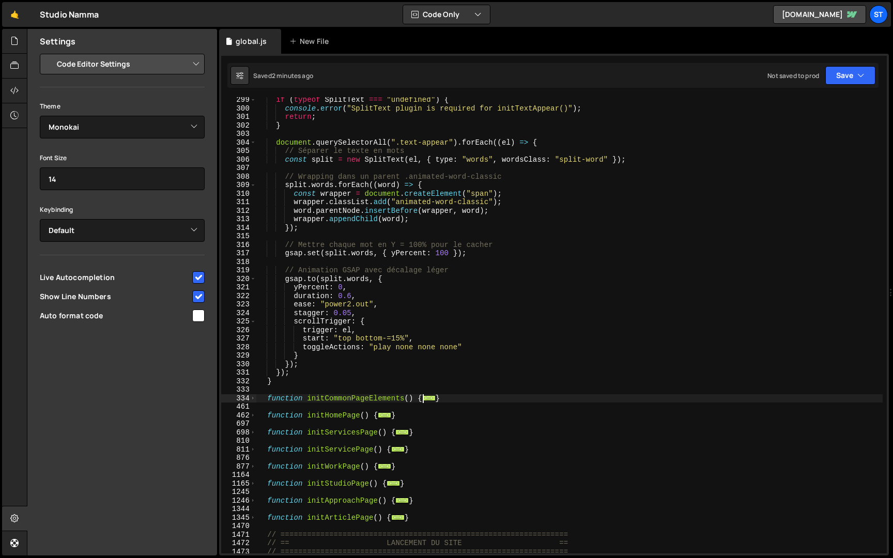
click at [351, 310] on div "if ( typeof SplitText === "undefined" ) { console . error ( "SplitText plugin i…" at bounding box center [569, 332] width 626 height 473
click at [352, 294] on div "if ( typeof SplitText === "undefined" ) { console . error ( "SplitText plugin i…" at bounding box center [569, 332] width 626 height 473
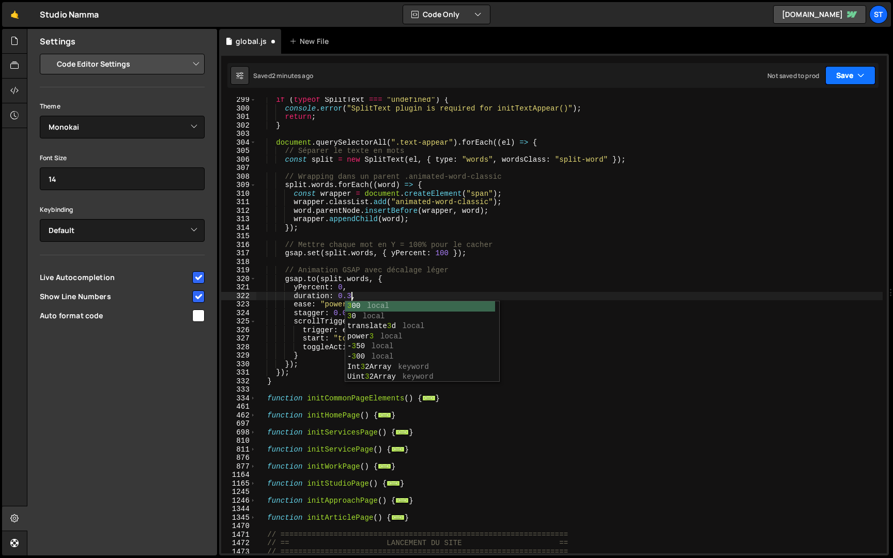
click at [849, 73] on button "Save" at bounding box center [850, 75] width 50 height 19
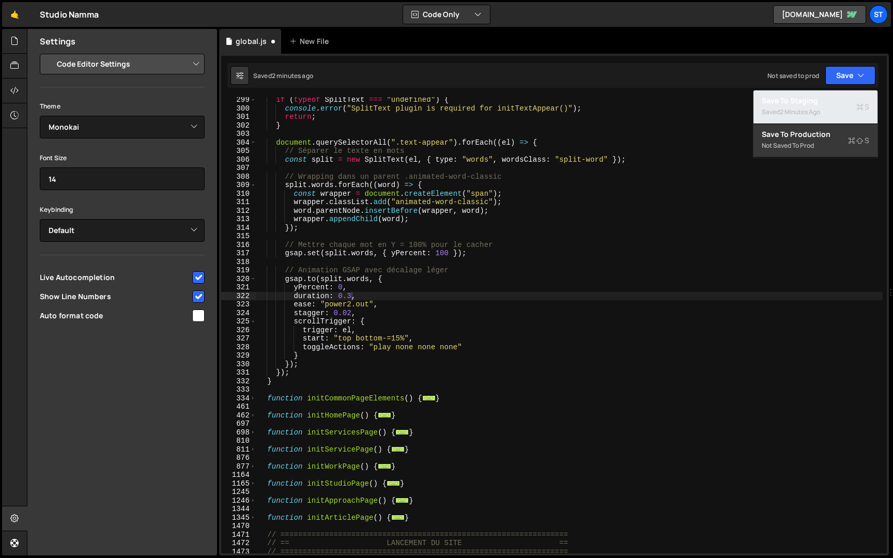
click at [820, 111] on div "2 minutes ago" at bounding box center [800, 111] width 40 height 9
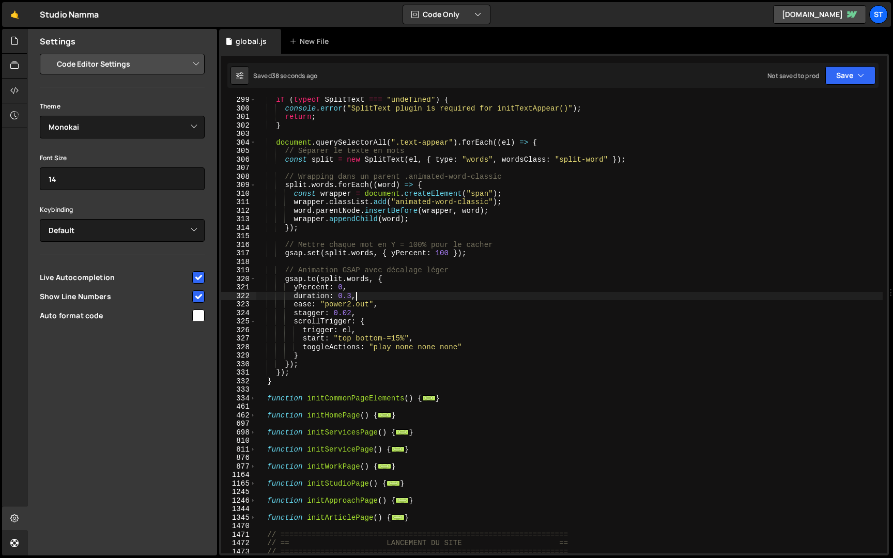
click at [365, 295] on div "if ( typeof SplitText === "undefined" ) { console . error ( "SplitText plugin i…" at bounding box center [569, 332] width 626 height 473
click at [352, 296] on div "if ( typeof SplitText === "undefined" ) { console . error ( "SplitText plugin i…" at bounding box center [569, 332] width 626 height 473
click at [857, 74] on icon "button" at bounding box center [860, 75] width 7 height 10
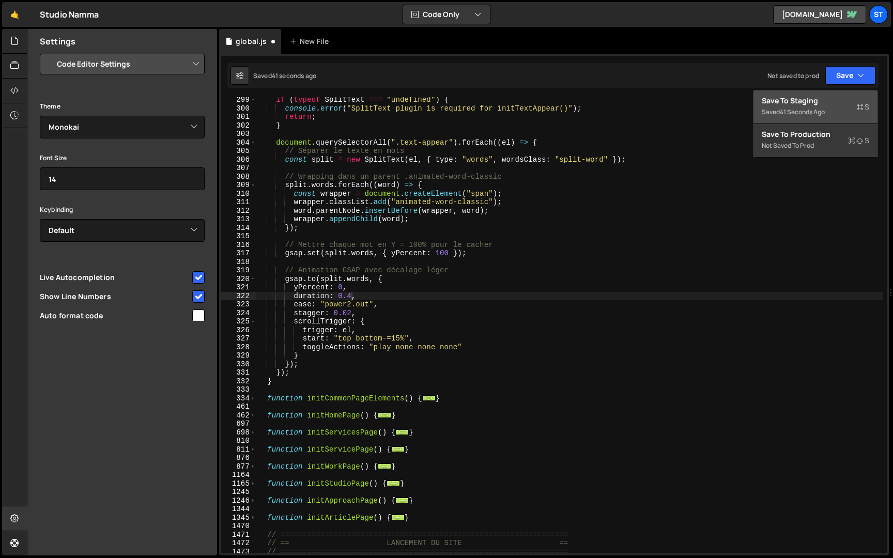
click at [835, 90] on button "Save to Staging S Saved 41 seconds ago" at bounding box center [815, 107] width 124 height 34
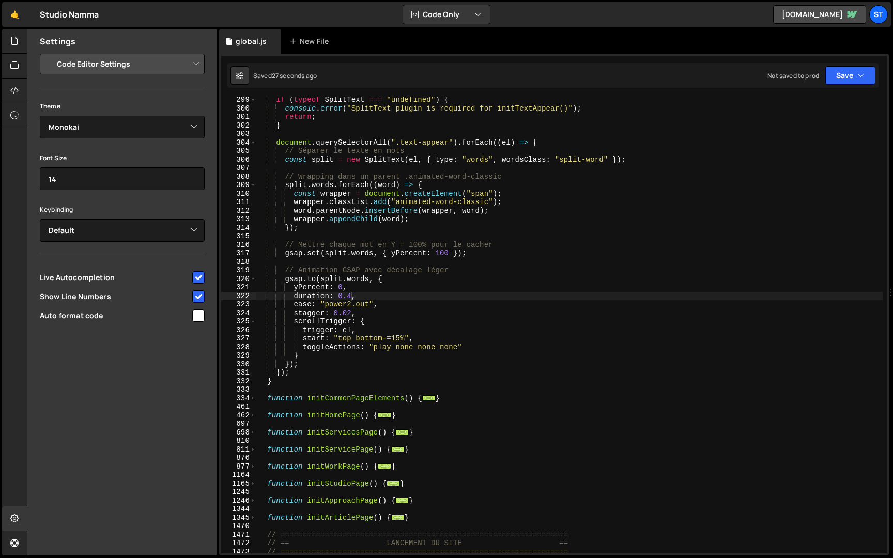
click at [352, 296] on div "if ( typeof SplitText === "undefined" ) { console . error ( "SplitText plugin i…" at bounding box center [569, 332] width 626 height 473
click at [867, 67] on button "Save" at bounding box center [850, 75] width 50 height 19
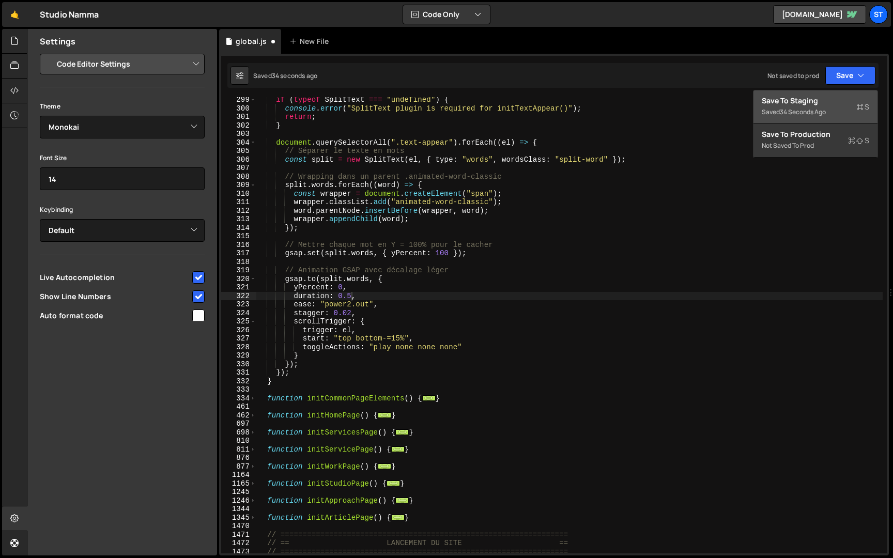
click at [831, 97] on div "Save to Staging S" at bounding box center [814, 101] width 107 height 10
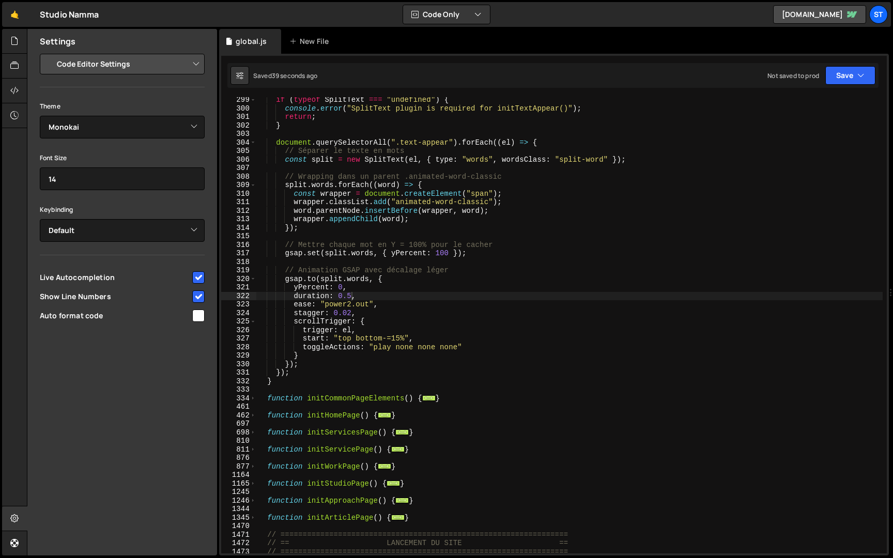
click at [280, 383] on div "if ( typeof SplitText === "undefined" ) { console . error ( "SplitText plugin i…" at bounding box center [569, 332] width 626 height 473
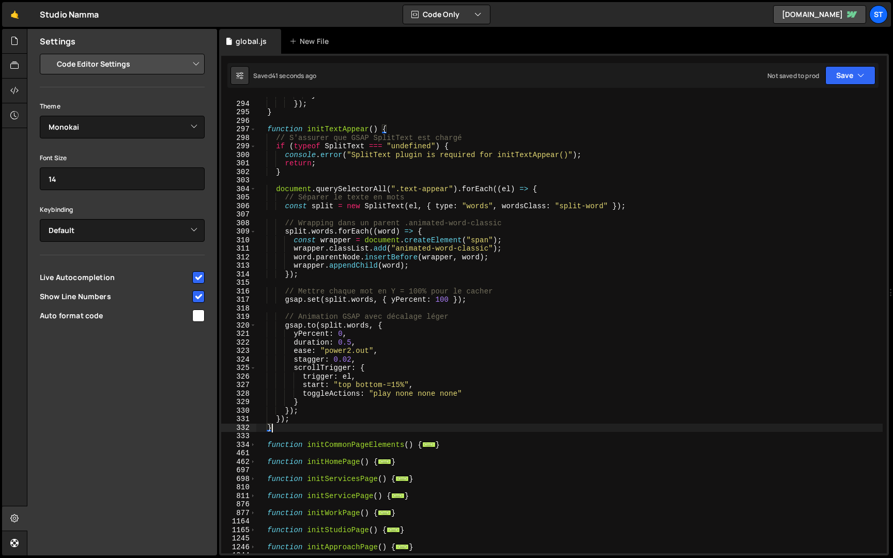
scroll to position [439, 0]
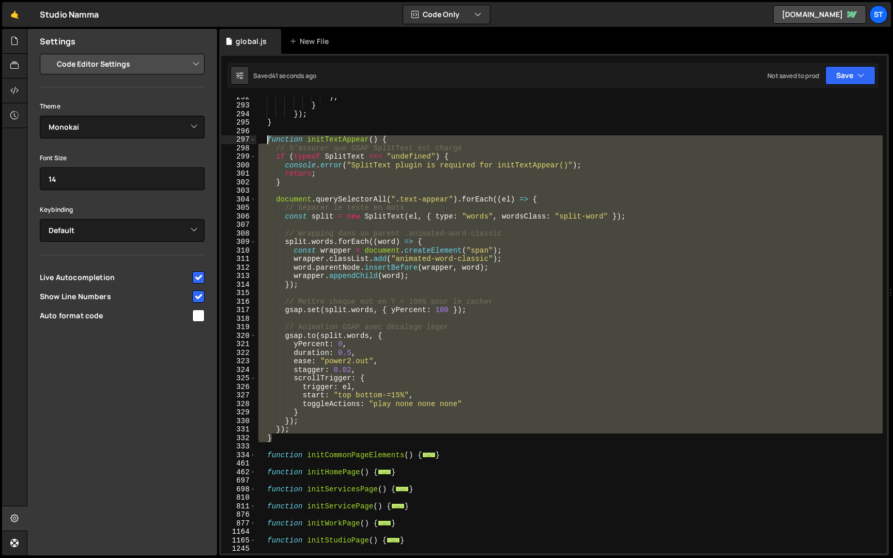
click at [269, 141] on div ") ; } }) ; } function initTextAppear ( ) { // S'assurer que GSAP SplitText est …" at bounding box center [569, 328] width 626 height 473
paste textarea "}"
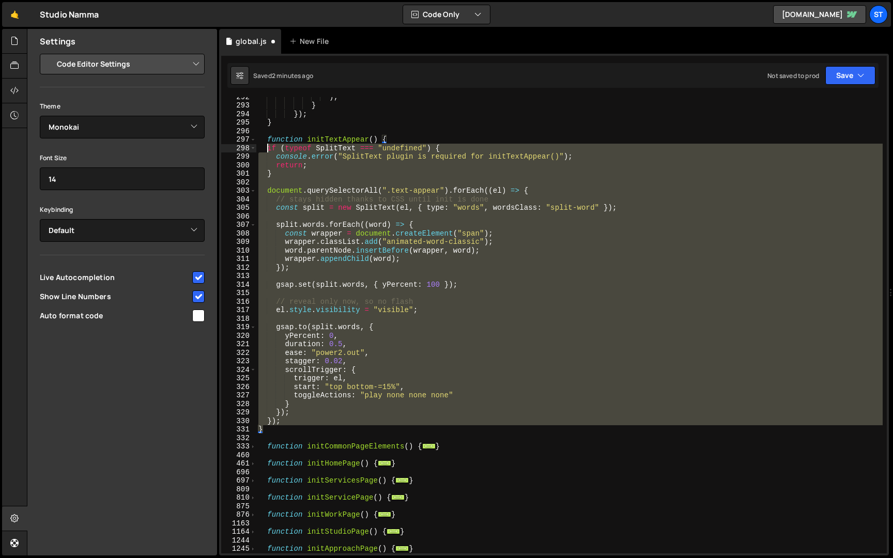
click at [265, 147] on div ") ; } }) ; } function initTextAppear ( ) { if ( typeof SplitText === "undefined…" at bounding box center [569, 328] width 626 height 473
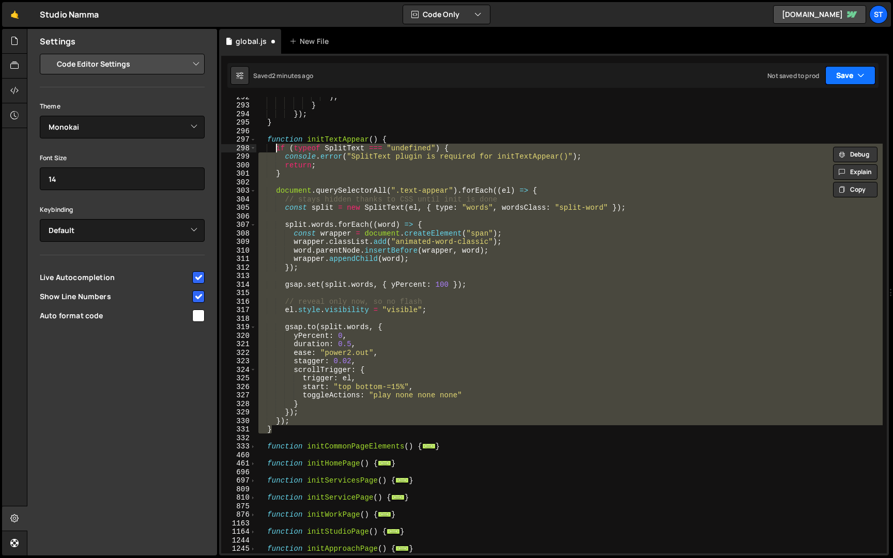
click at [852, 72] on button "Save" at bounding box center [850, 75] width 50 height 19
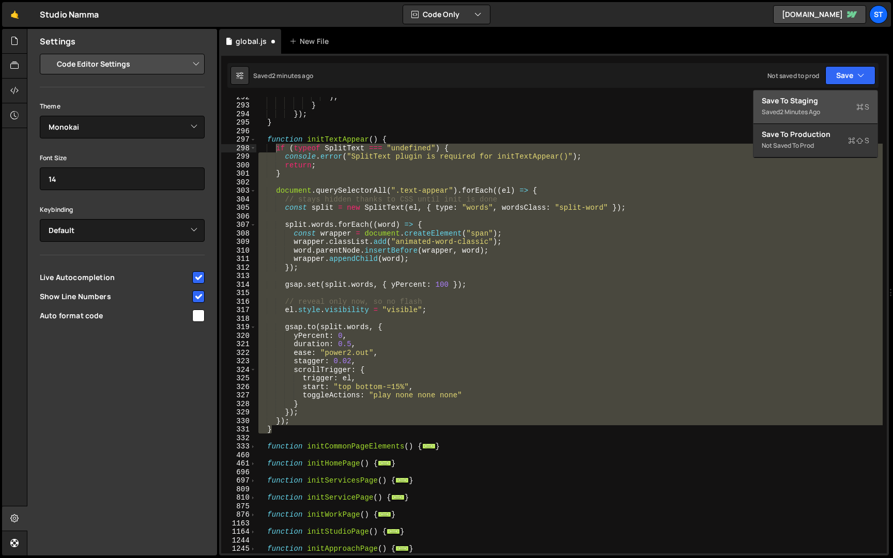
click at [806, 99] on div "Save to Staging S" at bounding box center [814, 101] width 107 height 10
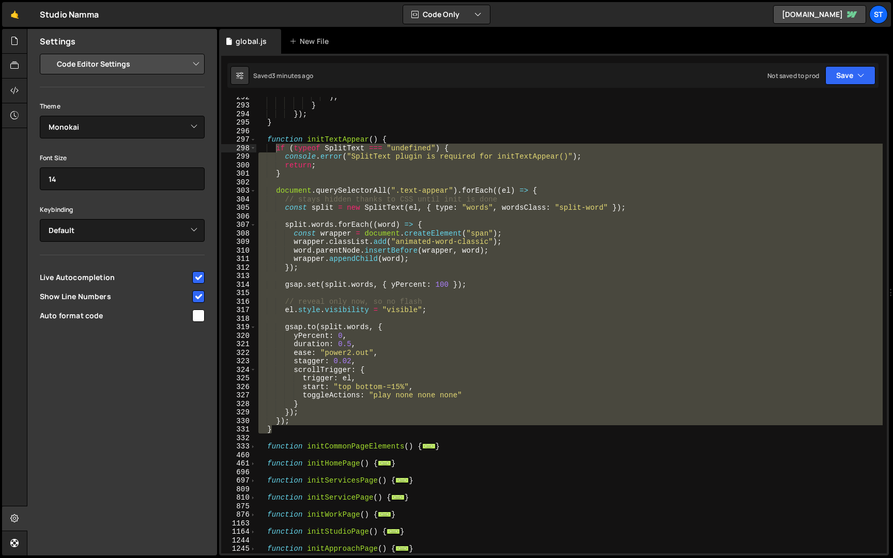
click at [400, 387] on div ") ; } }) ; } function initTextAppear ( ) { if ( typeof SplitText === "undefined…" at bounding box center [569, 325] width 626 height 456
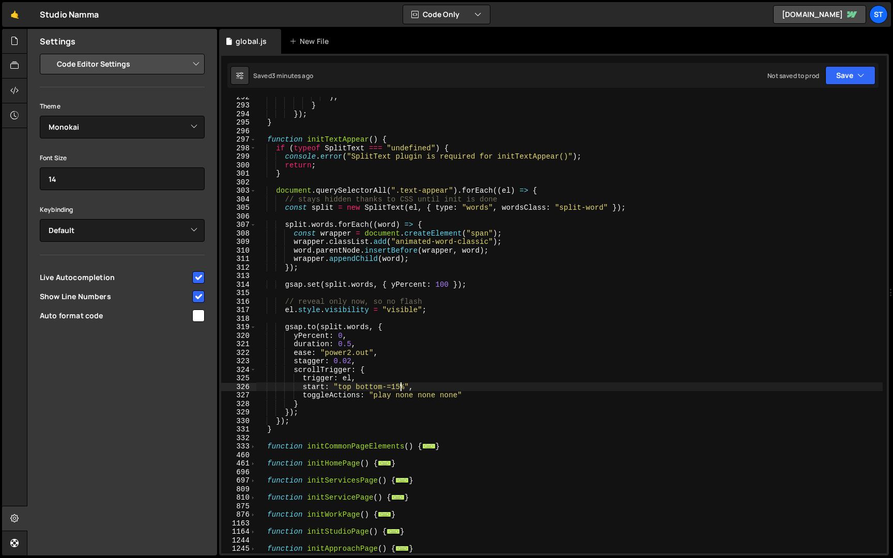
click at [400, 387] on div ") ; } }) ; } function initTextAppear ( ) { if ( typeof SplitText === "undefined…" at bounding box center [569, 328] width 626 height 473
click at [414, 333] on div ") ; } }) ; } function initTextAppear ( ) { if ( typeof SplitText === "undefined…" at bounding box center [569, 328] width 626 height 473
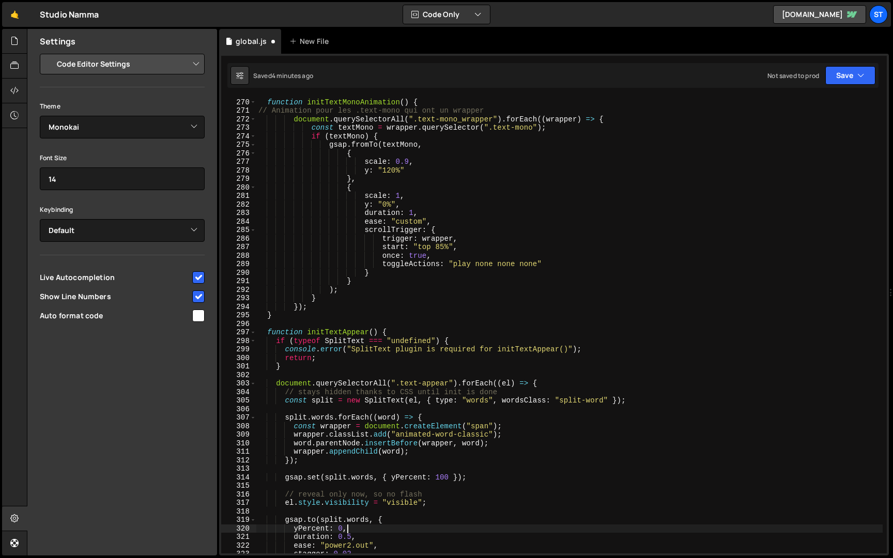
scroll to position [246, 0]
click at [443, 245] on div "function initTextMonoAnimation ( ) { // Animation pour les .text-mono qui ont u…" at bounding box center [569, 325] width 626 height 473
click at [841, 76] on button "Save" at bounding box center [850, 75] width 50 height 19
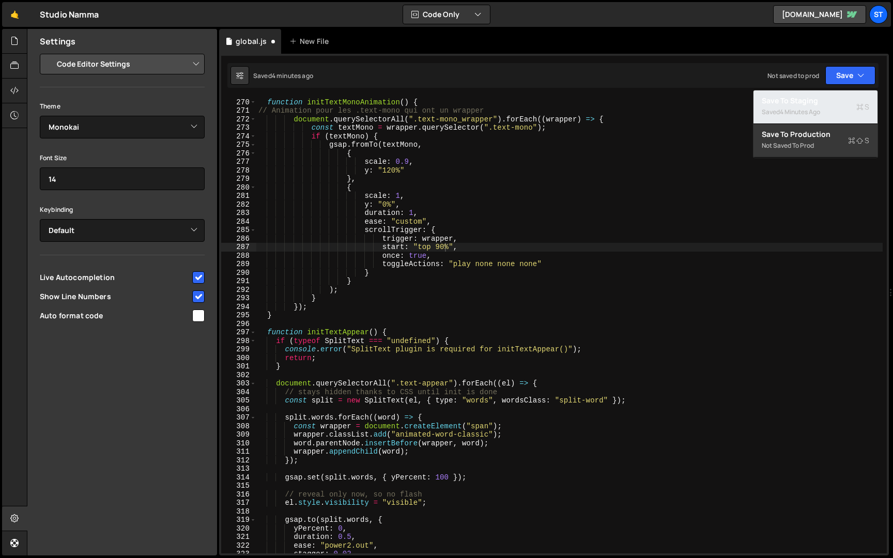
click at [819, 107] on div "4 minutes ago" at bounding box center [800, 111] width 40 height 9
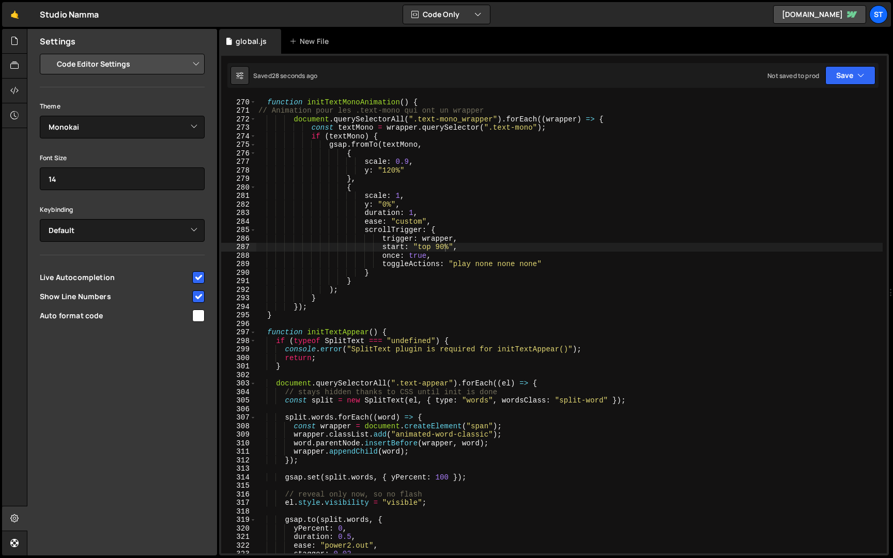
click at [446, 247] on div "function initTextMonoAnimation ( ) { // Animation pour les .text-mono qui ont u…" at bounding box center [569, 325] width 626 height 473
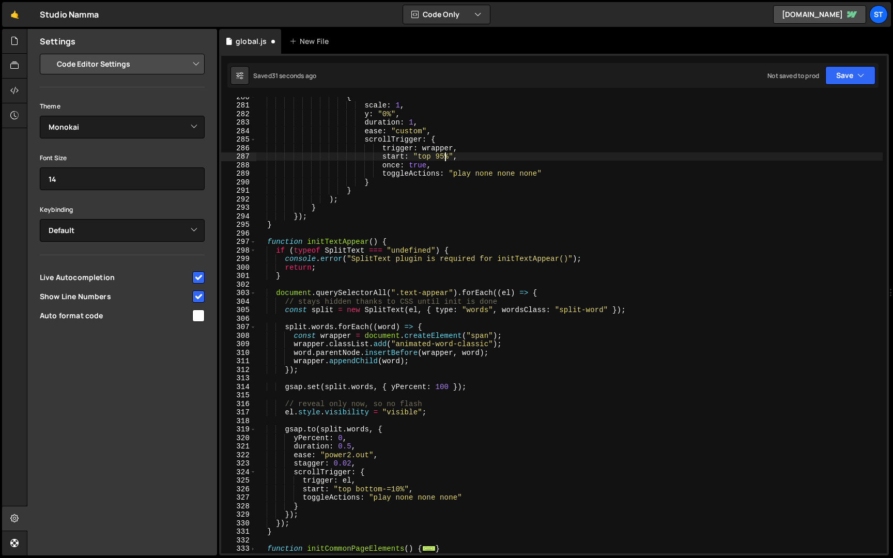
scroll to position [337, 0]
click at [401, 488] on div "{ scale : 1 , y : "0%" , duration : 1 , ease : "custom" , scrollTrigger : { tri…" at bounding box center [569, 328] width 626 height 473
click at [670, 324] on div "{ scale : 1 , y : "0%" , duration : 1 , ease : "custom" , scrollTrigger : { tri…" at bounding box center [569, 328] width 626 height 473
click at [842, 76] on button "Save" at bounding box center [850, 75] width 50 height 19
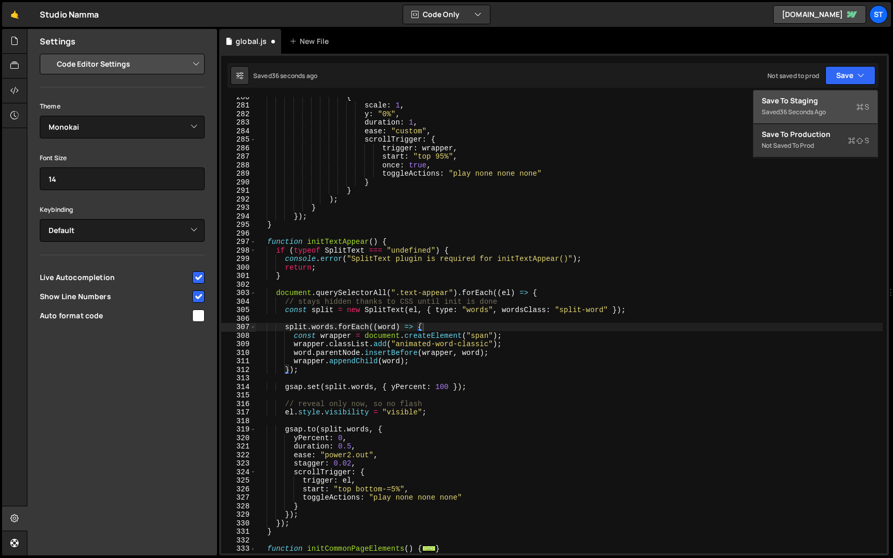
click at [817, 105] on div "Save to Staging S" at bounding box center [814, 101] width 107 height 10
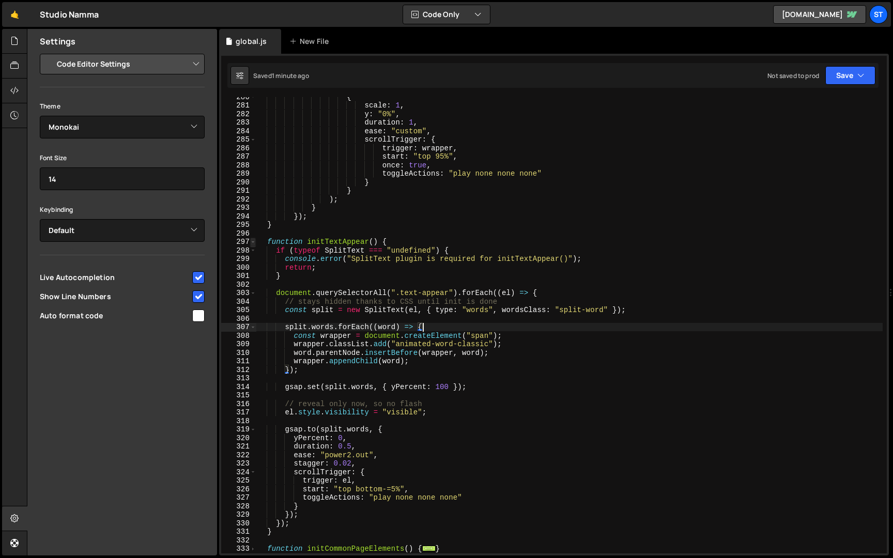
click at [252, 241] on span at bounding box center [253, 242] width 6 height 9
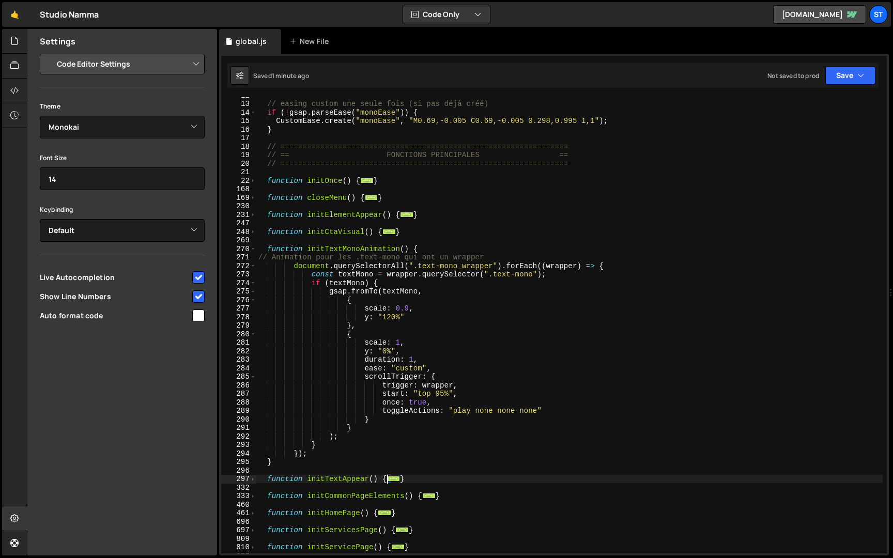
scroll to position [35, 0]
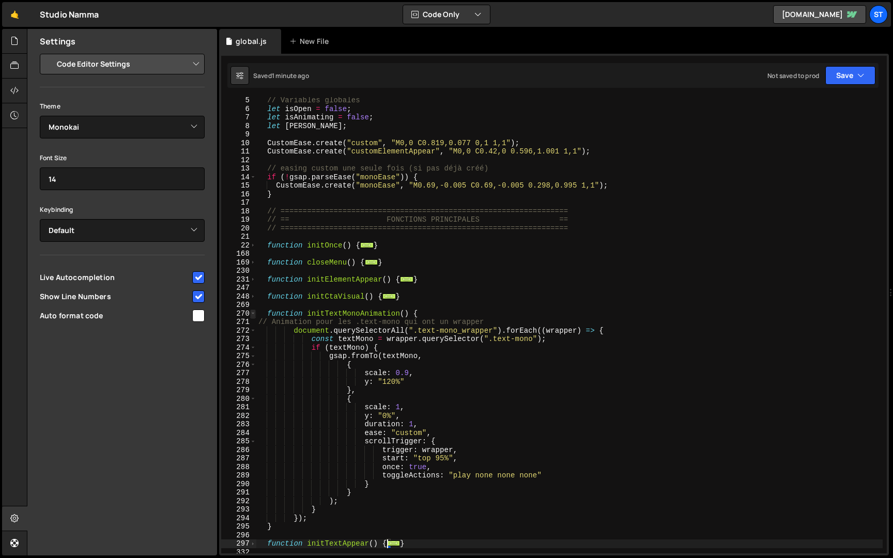
click at [253, 313] on span at bounding box center [253, 313] width 6 height 9
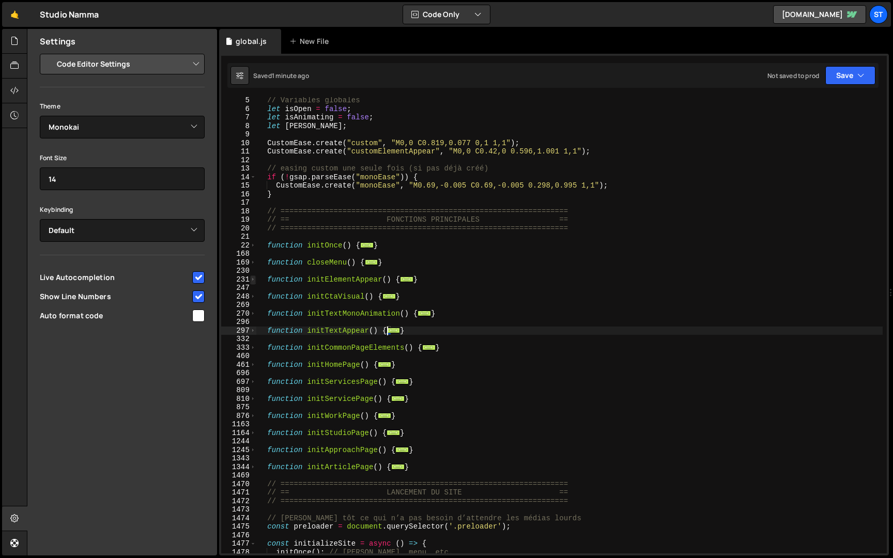
click at [255, 277] on span at bounding box center [253, 279] width 6 height 9
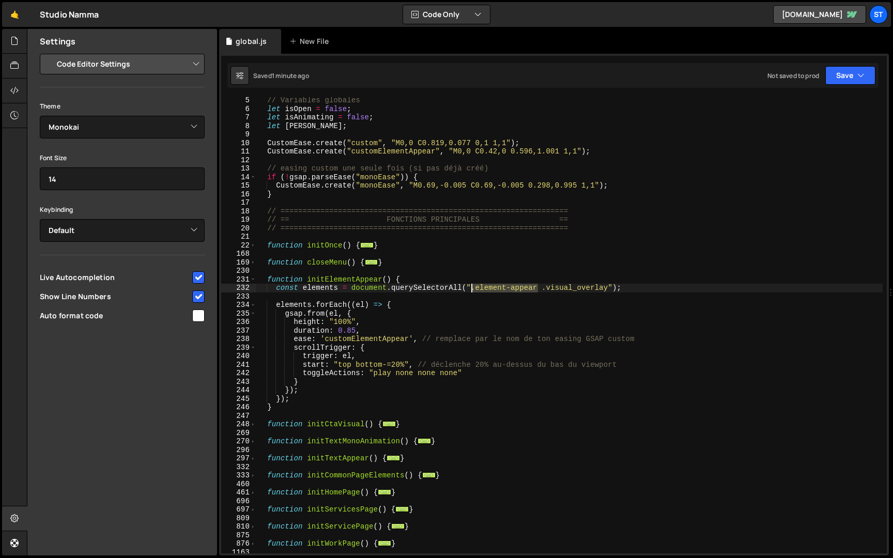
drag, startPoint x: 538, startPoint y: 288, endPoint x: 470, endPoint y: 286, distance: 68.2
click at [470, 286] on div "// Variables globales let isOpen = false ; let isAnimating = false ; let [PERSO…" at bounding box center [569, 332] width 626 height 473
click at [540, 287] on div "// Variables globales let isOpen = false ; let isAnimating = false ; let [PERSO…" at bounding box center [569, 332] width 626 height 473
click at [355, 328] on div "// Variables globales let isOpen = false ; let isAnimating = false ; let [PERSO…" at bounding box center [569, 332] width 626 height 473
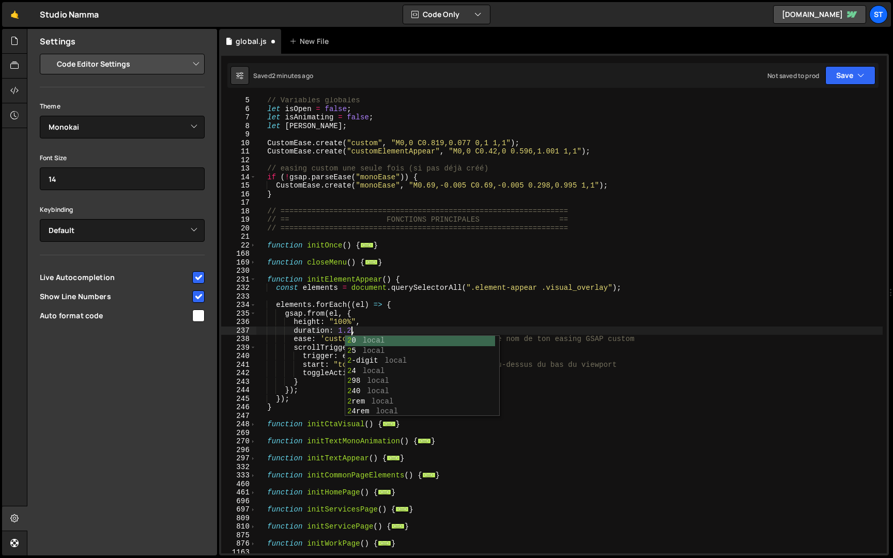
scroll to position [0, 6]
click at [852, 75] on button "Save" at bounding box center [850, 75] width 50 height 19
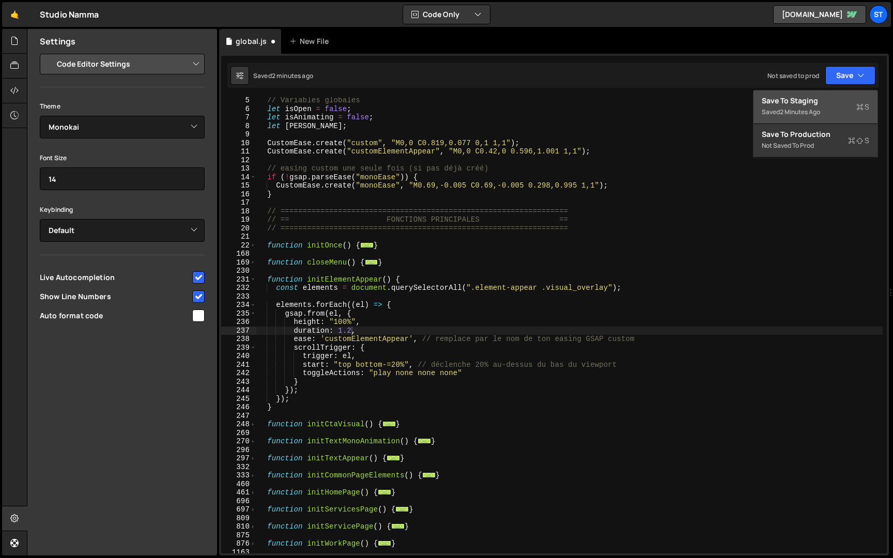
click at [813, 102] on div "Save to Staging S" at bounding box center [814, 101] width 107 height 10
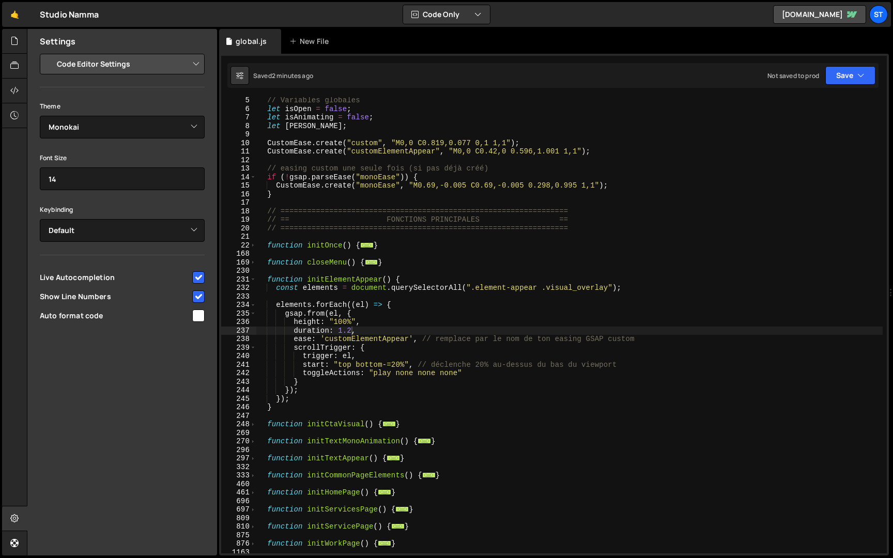
scroll to position [0, 6]
drag, startPoint x: 325, startPoint y: 314, endPoint x: 307, endPoint y: 313, distance: 18.1
click at [307, 313] on div "// Variables globales let isOpen = false ; let isAnimating = false ; let [PERSO…" at bounding box center [569, 332] width 626 height 473
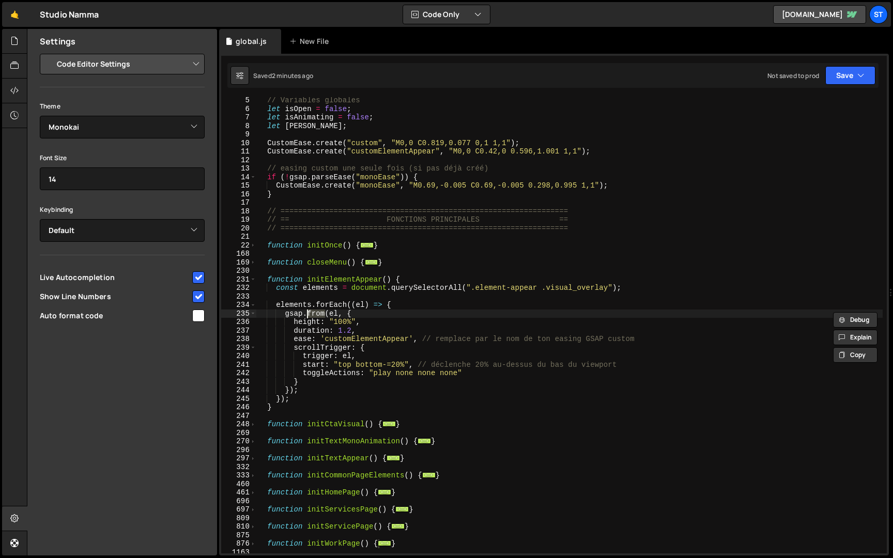
scroll to position [0, 4]
type textarea "[DOMAIN_NAME](el, {"
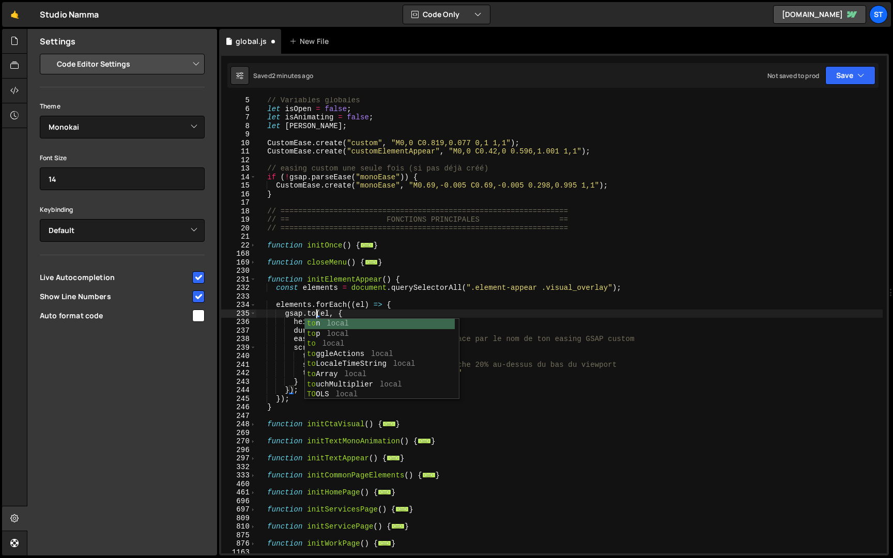
click at [426, 298] on div "// Variables globales let isOpen = false ; let isAnimating = false ; let [PERSO…" at bounding box center [569, 332] width 626 height 473
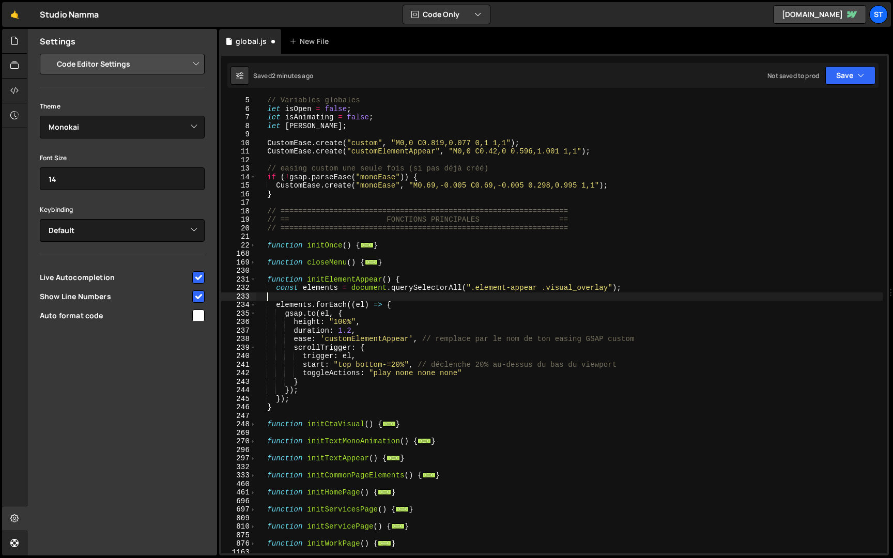
scroll to position [0, 0]
click at [343, 320] on div "// Variables globales let isOpen = false ; let isAnimating = false ; let [PERSO…" at bounding box center [569, 332] width 626 height 473
click at [849, 79] on button "Save" at bounding box center [850, 75] width 50 height 19
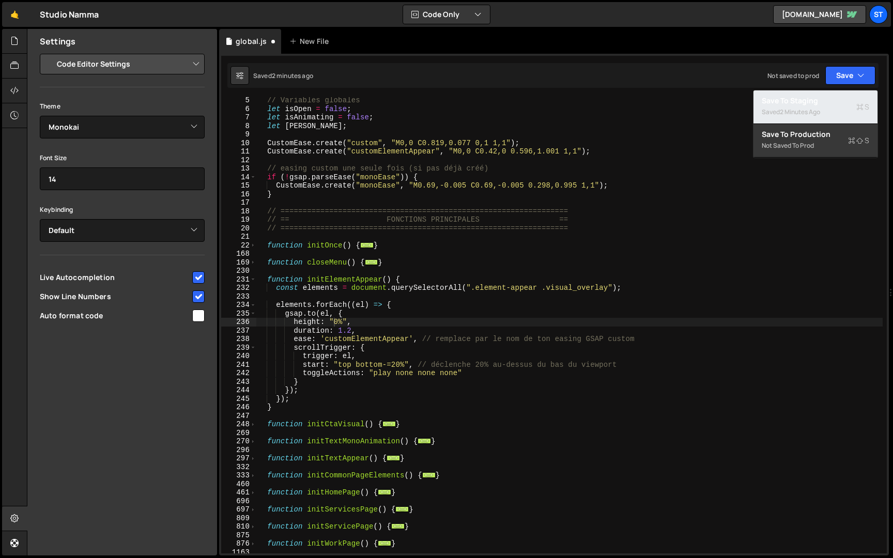
click at [826, 106] on div "Saved 2 minutes ago" at bounding box center [814, 112] width 107 height 12
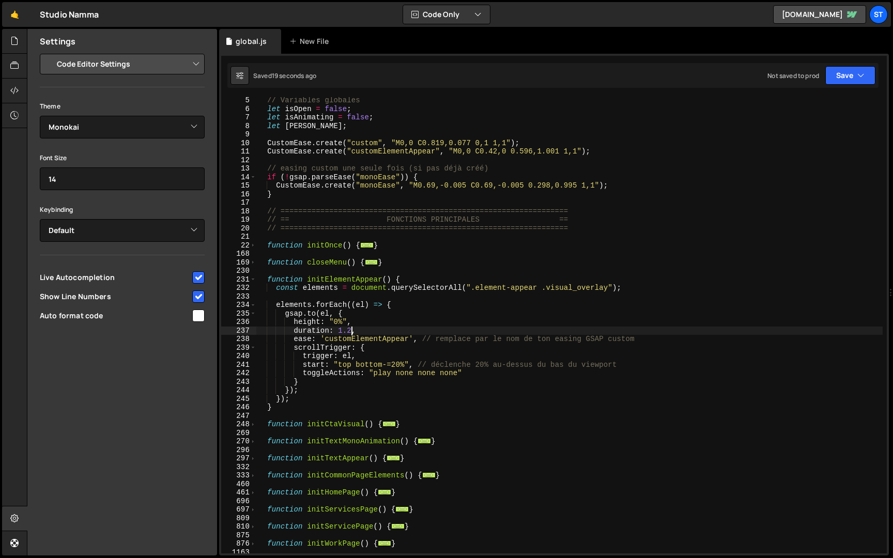
click at [351, 330] on div "// Variables globales let isOpen = false ; let isAnimating = false ; let [PERSO…" at bounding box center [569, 332] width 626 height 473
click at [859, 68] on button "Save" at bounding box center [850, 75] width 50 height 19
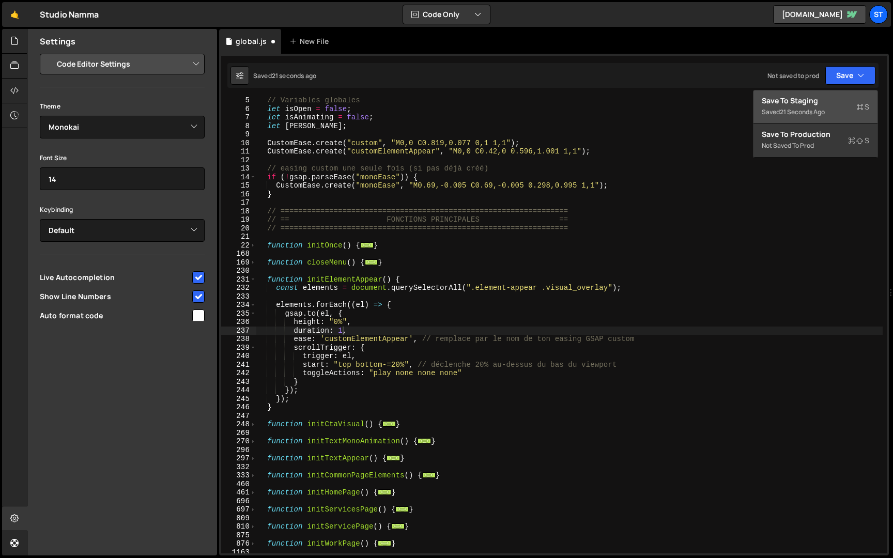
click at [832, 104] on div "Save to Staging S" at bounding box center [814, 101] width 107 height 10
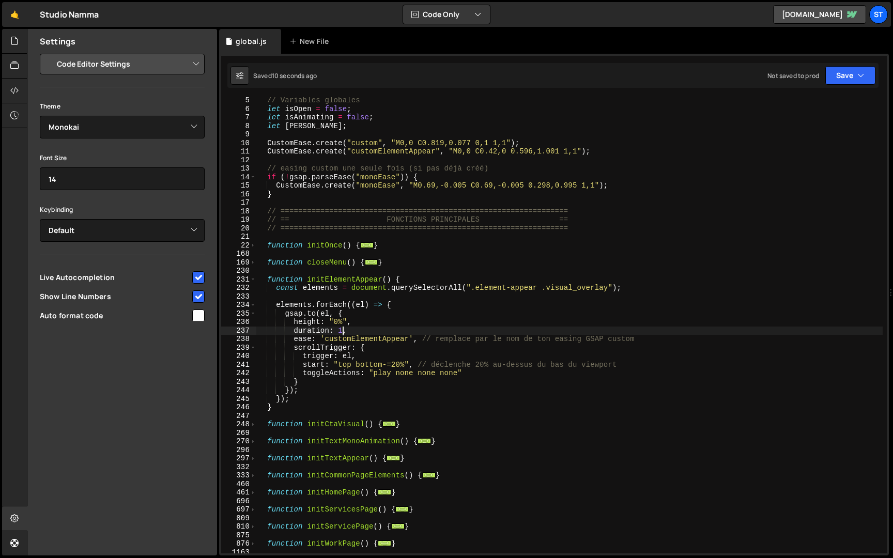
click at [343, 333] on div "// Variables globales let isOpen = false ; let isAnimating = false ; let [PERSO…" at bounding box center [569, 332] width 626 height 473
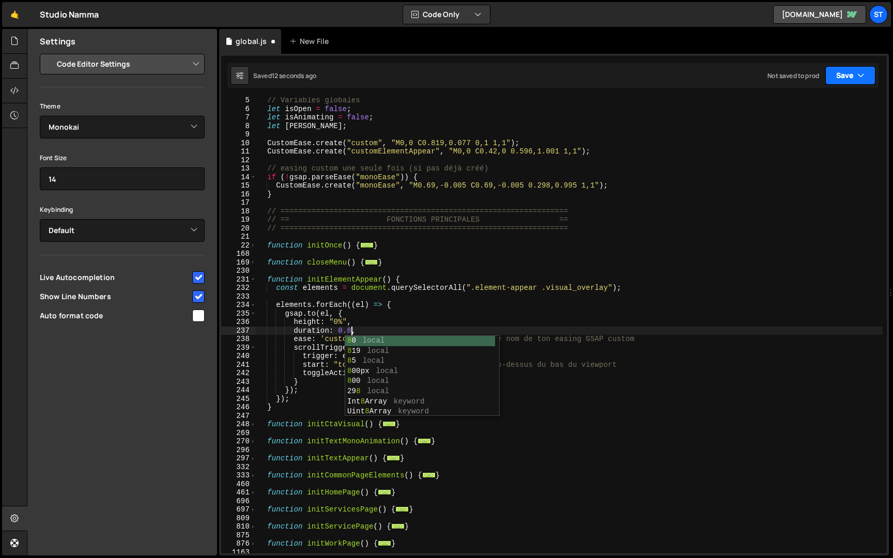
click at [843, 76] on button "Save" at bounding box center [850, 75] width 50 height 19
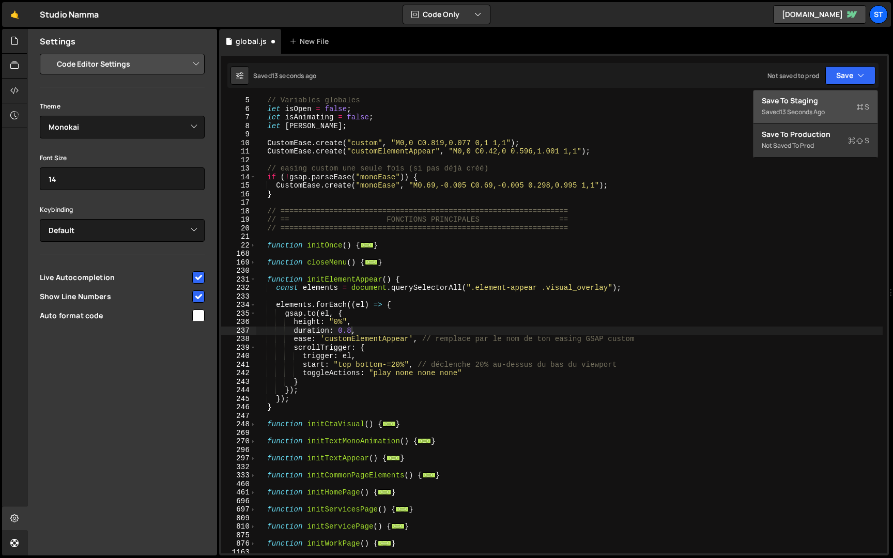
click at [823, 103] on div "Save to Staging S" at bounding box center [814, 101] width 107 height 10
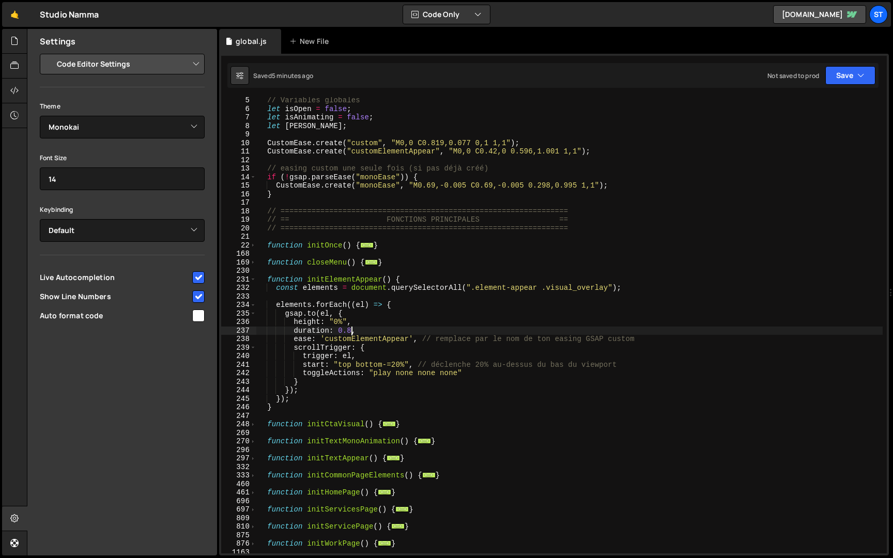
click at [352, 331] on div "// Variables globales let isOpen = false ; let isAnimating = false ; let [PERSO…" at bounding box center [569, 332] width 626 height 473
click at [844, 77] on button "Save" at bounding box center [850, 75] width 50 height 19
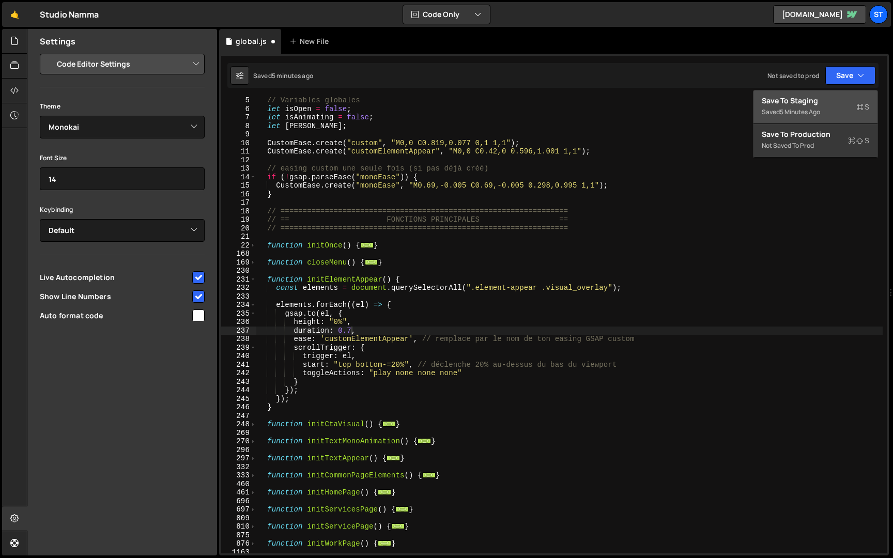
click at [819, 104] on div "Save to Staging S" at bounding box center [814, 101] width 107 height 10
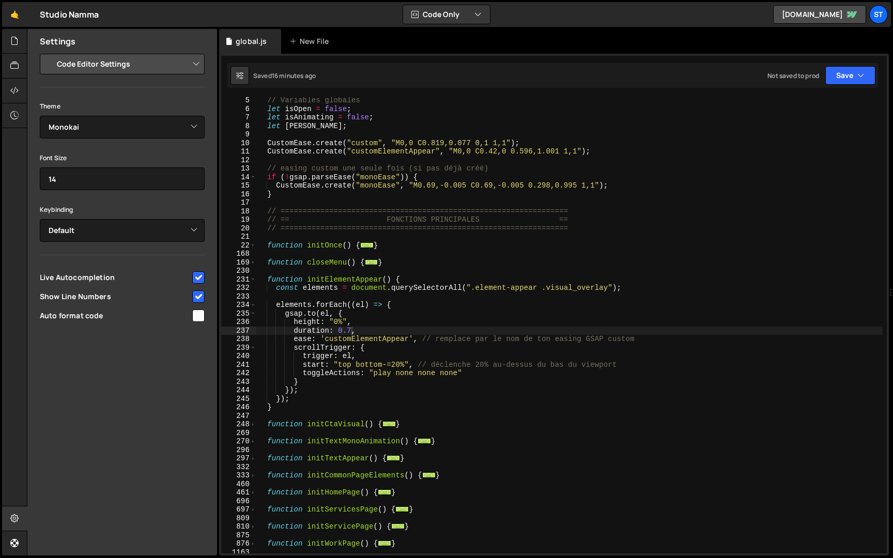
type textarea "}"
click at [439, 458] on div "// Variables globales let isOpen = false ; let isAnimating = false ; let [PERSO…" at bounding box center [569, 332] width 626 height 473
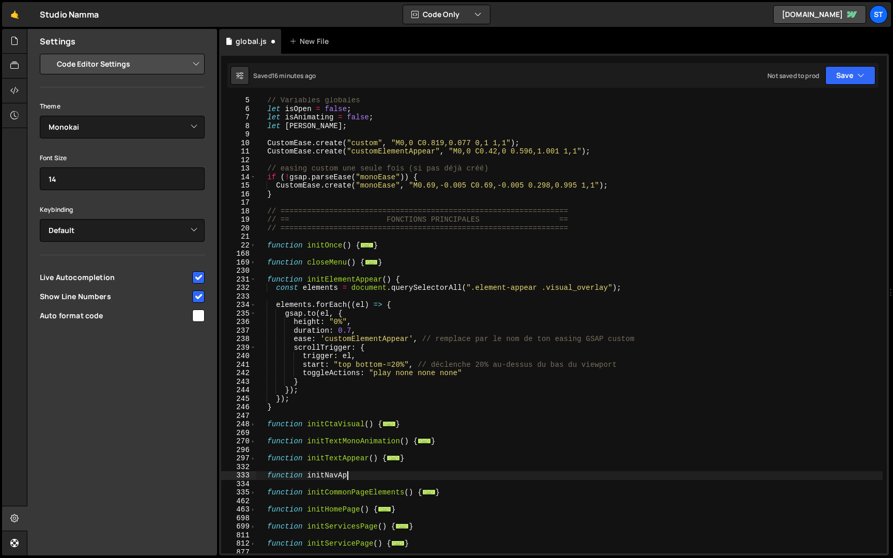
scroll to position [0, 6]
drag, startPoint x: 357, startPoint y: 477, endPoint x: 269, endPoint y: 476, distance: 87.8
click at [269, 476] on div "// Variables globales let isOpen = false ; let isAnimating = false ; let [PERSO…" at bounding box center [569, 332] width 626 height 473
paste textarea "}"
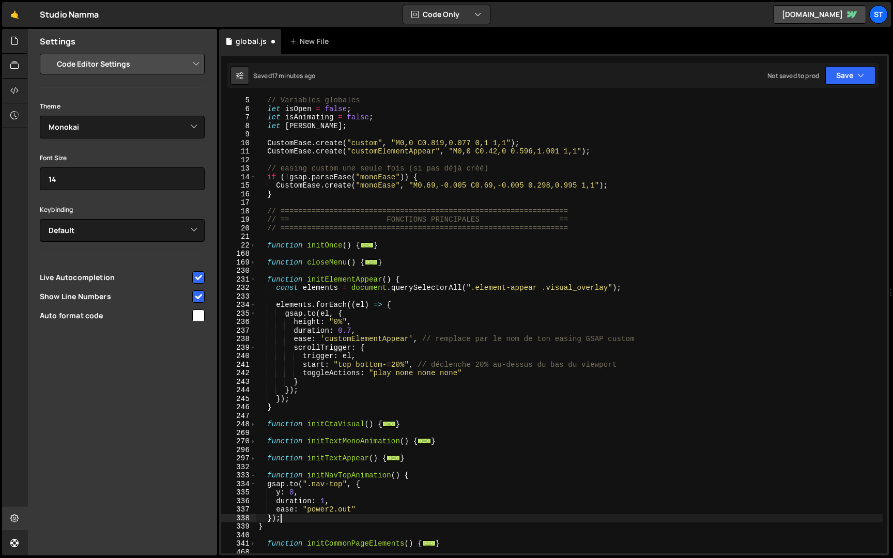
click at [278, 521] on div "// Variables globales let isOpen = false ; let isAnimating = false ; let [PERSO…" at bounding box center [569, 332] width 626 height 473
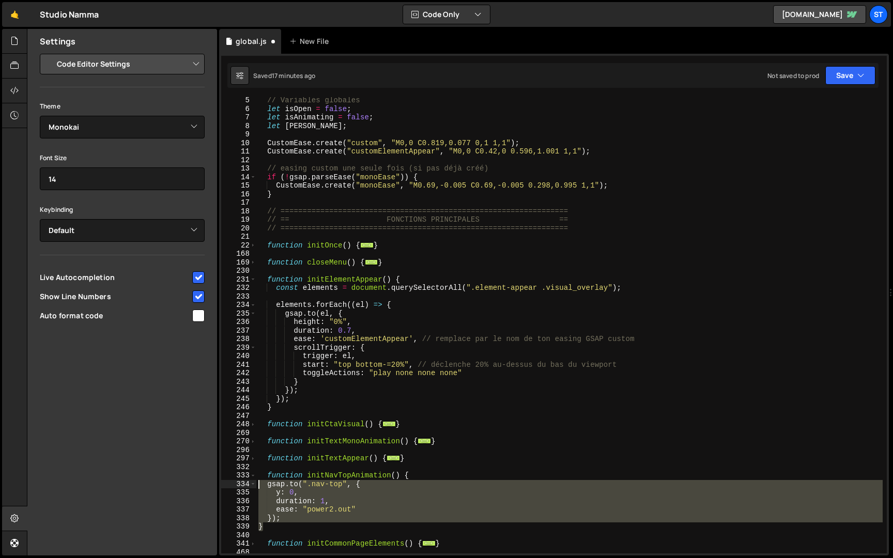
drag, startPoint x: 276, startPoint y: 526, endPoint x: 239, endPoint y: 486, distance: 54.1
click at [239, 486] on div "}); 5 6 7 8 9 10 11 12 13 14 15 16 17 18 19 20 21 22 168 169 230 231 232 233 23…" at bounding box center [553, 325] width 665 height 456
click at [330, 490] on div "// Variables globales let isOpen = false ; let isAnimating = false ; let [PERSO…" at bounding box center [569, 325] width 626 height 456
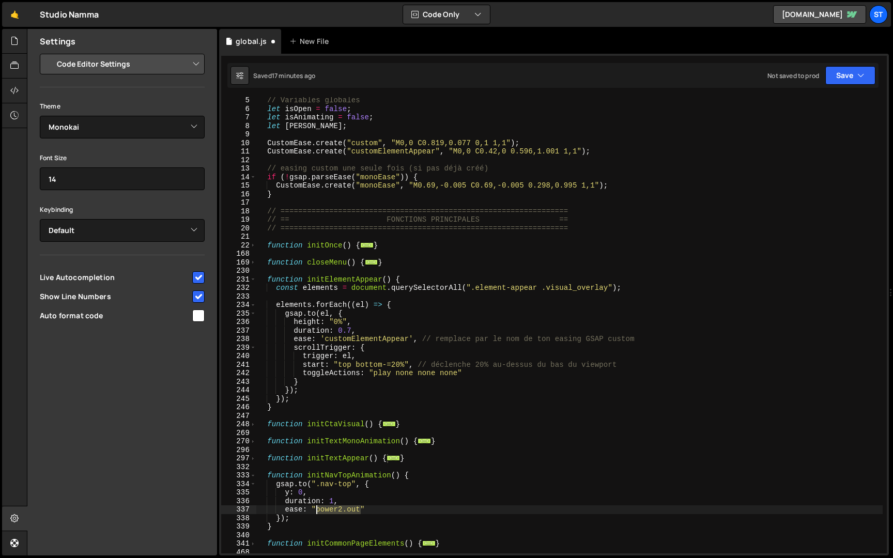
drag, startPoint x: 362, startPoint y: 510, endPoint x: 317, endPoint y: 511, distance: 45.5
click at [317, 511] on div "// Variables globales let isOpen = false ; let isAnimating = false ; let [PERSO…" at bounding box center [569, 332] width 626 height 473
type textarea "ease: "custom""
click at [459, 432] on div "// Variables globales let isOpen = false ; let isAnimating = false ; let [PERSO…" at bounding box center [569, 332] width 626 height 473
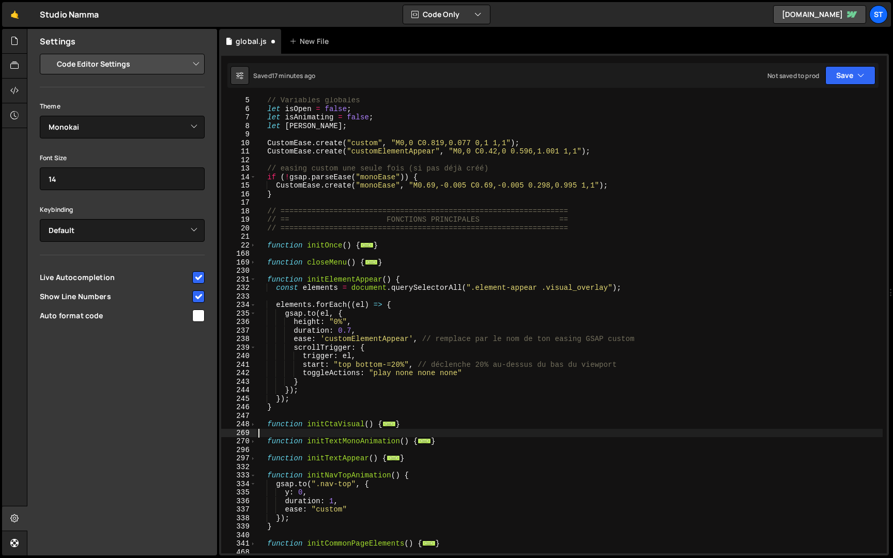
scroll to position [0, 0]
click at [839, 78] on button "Save" at bounding box center [850, 75] width 50 height 19
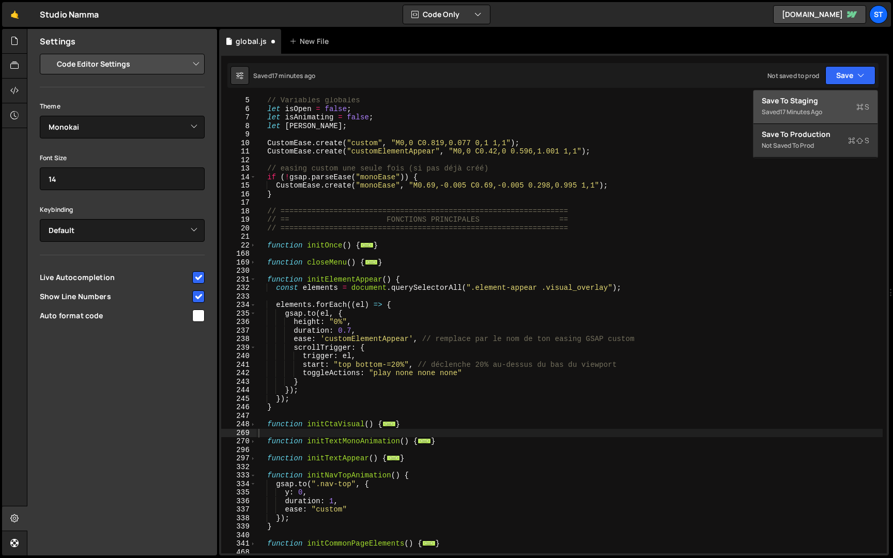
click at [813, 102] on div "Save to Staging S" at bounding box center [814, 101] width 107 height 10
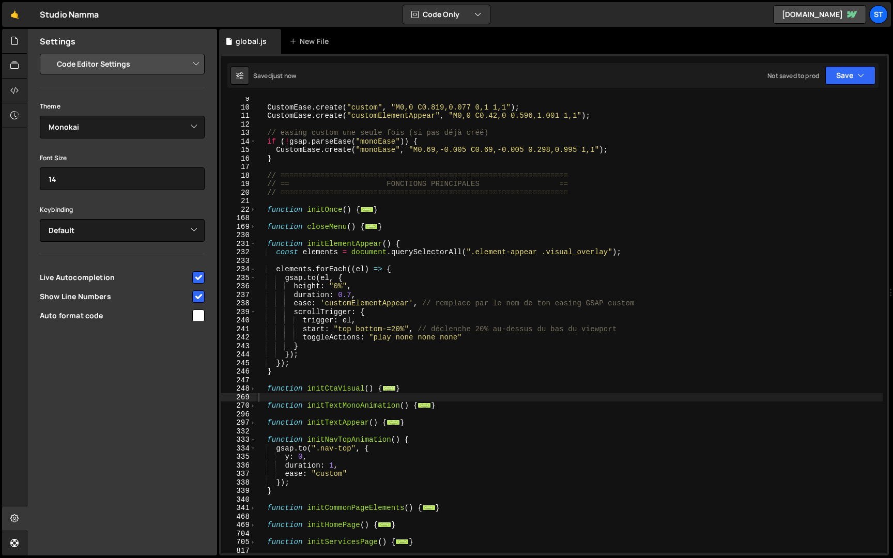
scroll to position [91, 0]
click at [393, 423] on div "CustomEase . create ( "custom" , "M0,0 C0.819,0.077 0,1 1,1" ) ; CustomEase . c…" at bounding box center [569, 331] width 626 height 473
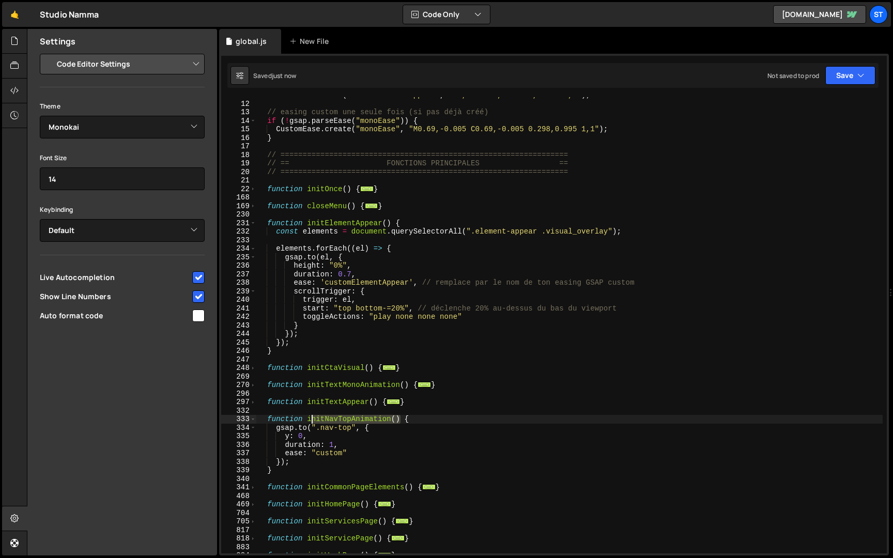
drag, startPoint x: 400, startPoint y: 421, endPoint x: 308, endPoint y: 422, distance: 92.5
click at [308, 422] on div "CustomEase . create ( "customElementAppear" , "M0,0 C0.42,0 0.596,1.001 1,1" ) …" at bounding box center [569, 327] width 626 height 473
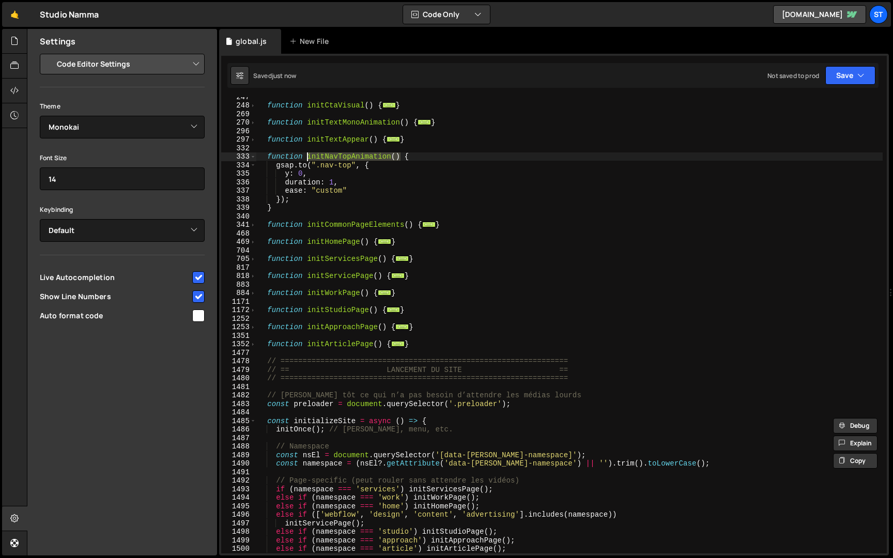
scroll to position [357, 0]
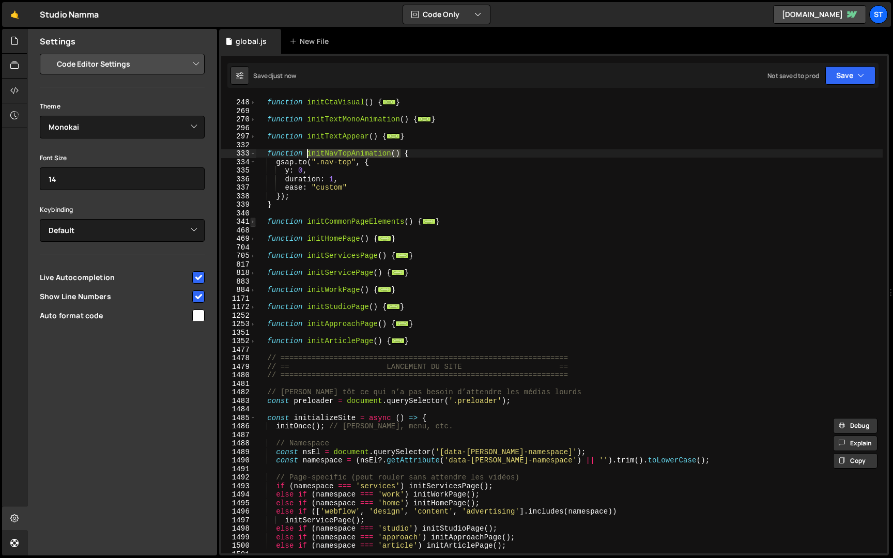
click at [254, 223] on span at bounding box center [253, 221] width 6 height 9
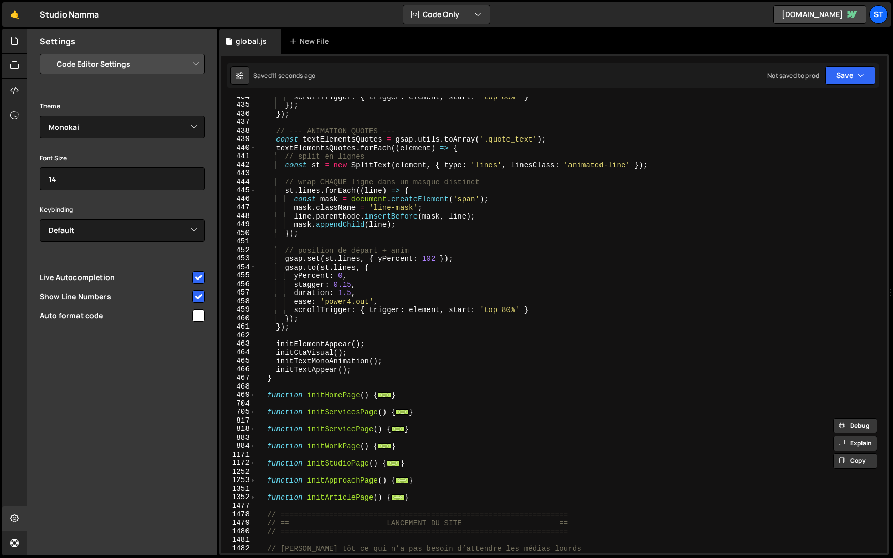
scroll to position [1296, 0]
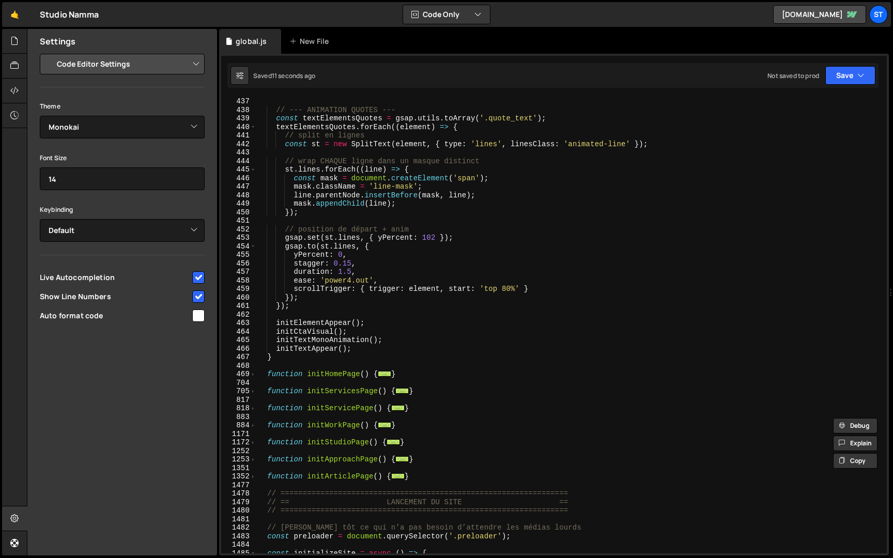
click at [354, 348] on div "// --- ANIMATION QUOTES --- const textElementsQuotes = gsap . utils . toArray (…" at bounding box center [569, 333] width 626 height 473
type textarea "initTextAppear();"
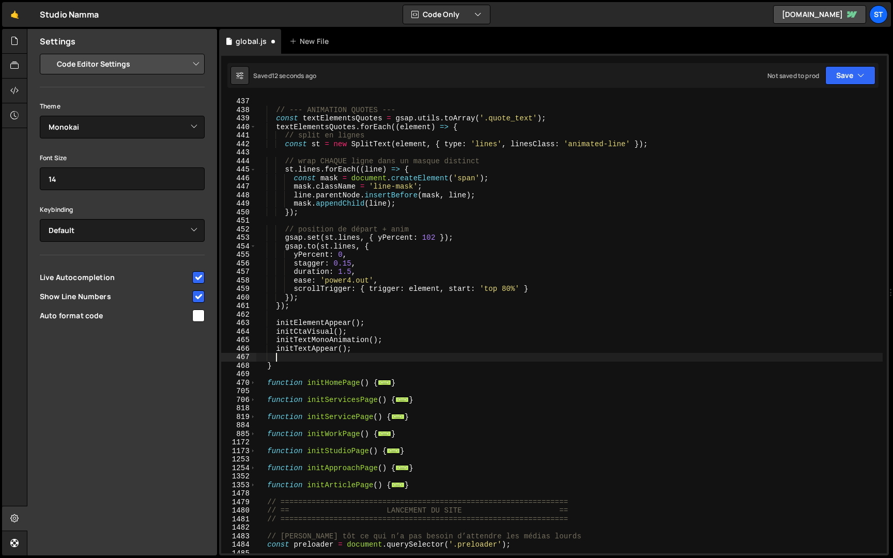
scroll to position [0, 1]
paste textarea "initNavTopAnimation()"
click at [863, 65] on div "Saved 13 seconds ago Not saved to prod Upgrade to Edit Save Save to Staging S S…" at bounding box center [552, 75] width 651 height 25
click at [861, 71] on icon "button" at bounding box center [860, 75] width 7 height 10
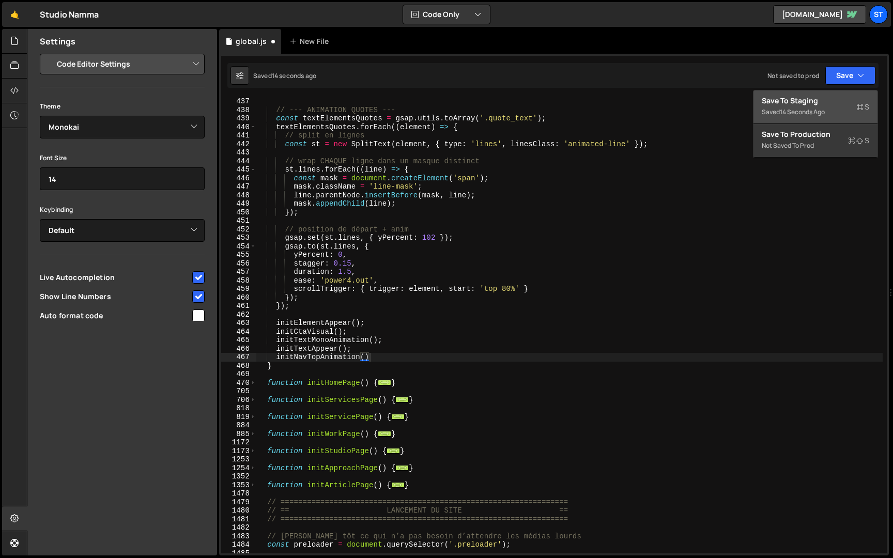
click at [827, 97] on div "Save to Staging S" at bounding box center [814, 101] width 107 height 10
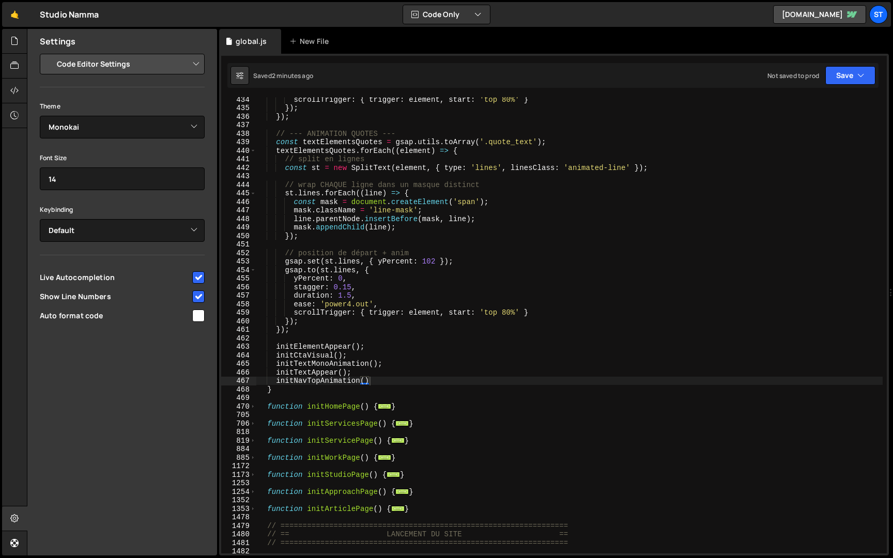
scroll to position [1265, 0]
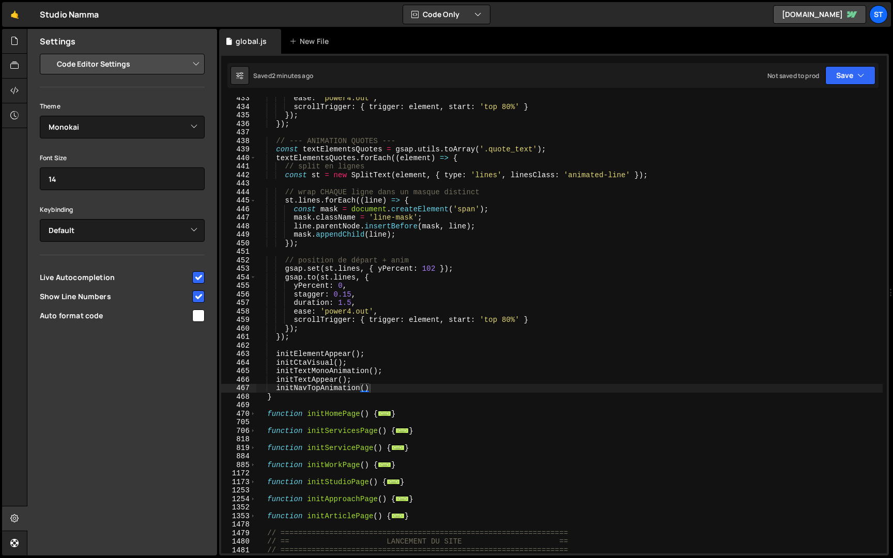
click at [320, 389] on div "ease : 'power4.out' , scrollTrigger : { trigger : element , start : 'top 80%' }…" at bounding box center [569, 330] width 626 height 473
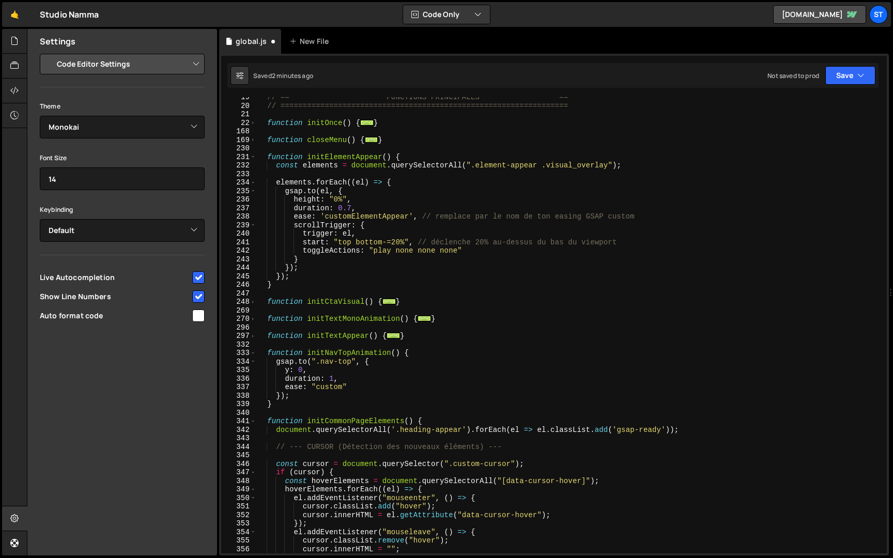
scroll to position [158, 0]
click at [352, 354] on div "// == FONCTIONS PRINCIPALES == // =============================================…" at bounding box center [569, 329] width 626 height 473
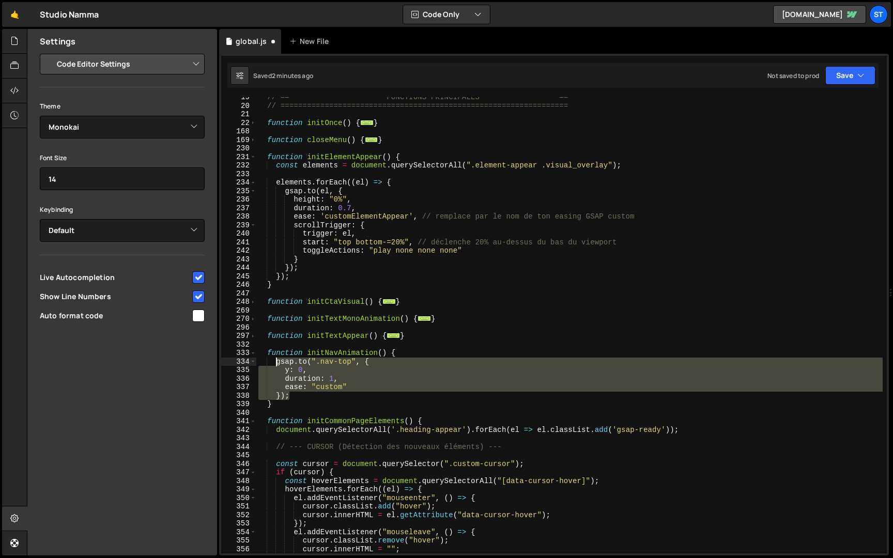
drag, startPoint x: 294, startPoint y: 395, endPoint x: 276, endPoint y: 359, distance: 40.7
click at [276, 359] on div "// == FONCTIONS PRINCIPALES == // =============================================…" at bounding box center [569, 329] width 626 height 473
click at [296, 396] on div "// == FONCTIONS PRINCIPALES == // =============================================…" at bounding box center [569, 325] width 626 height 456
type textarea "});"
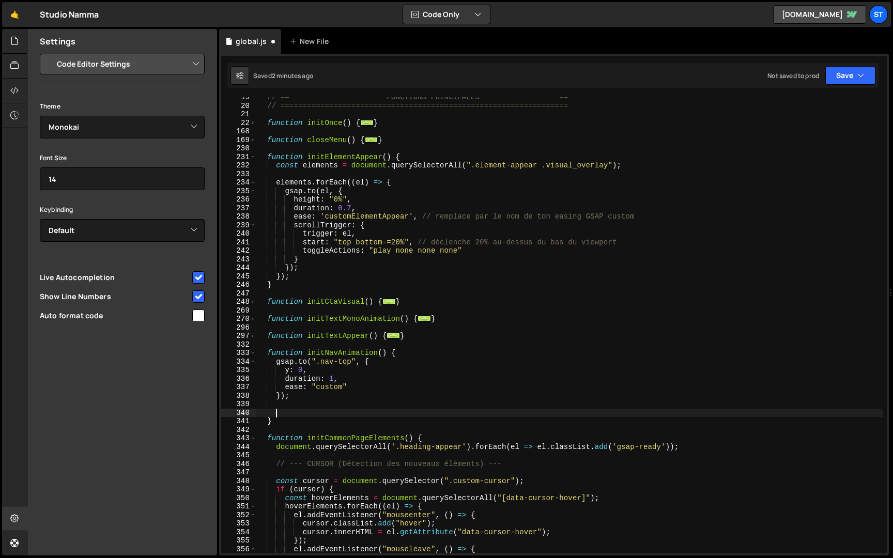
paste textarea "});"
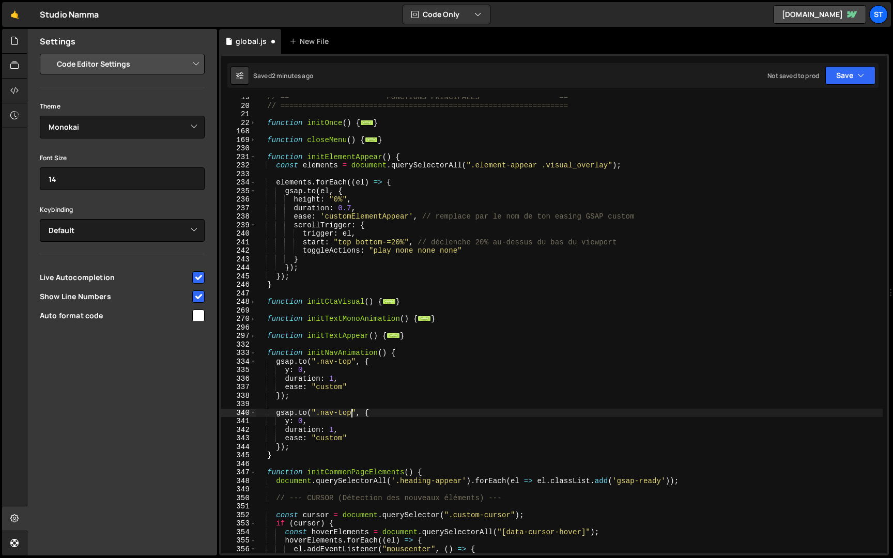
click at [351, 412] on div "// == FONCTIONS PRINCIPALES == // =============================================…" at bounding box center [569, 329] width 626 height 473
click at [854, 76] on button "Save" at bounding box center [850, 75] width 50 height 19
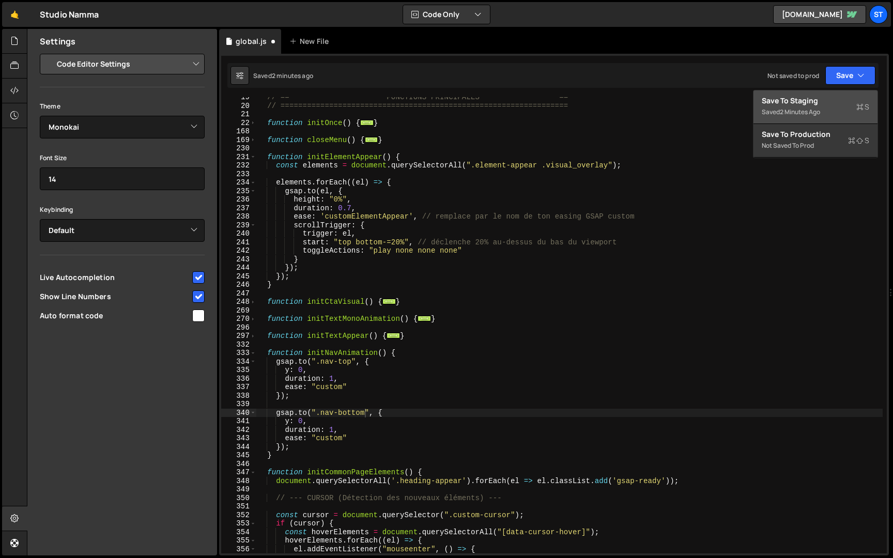
click at [821, 106] on div "Saved 2 minutes ago" at bounding box center [814, 112] width 107 height 12
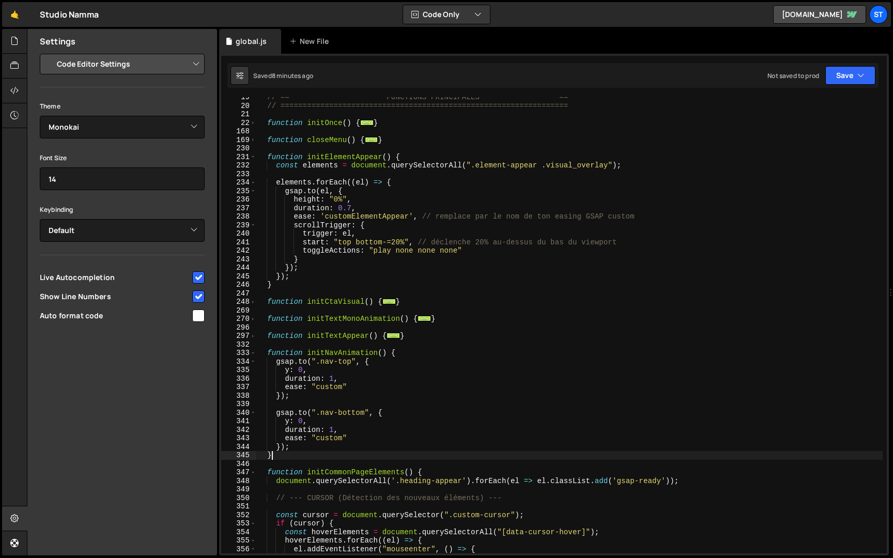
scroll to position [0, 1]
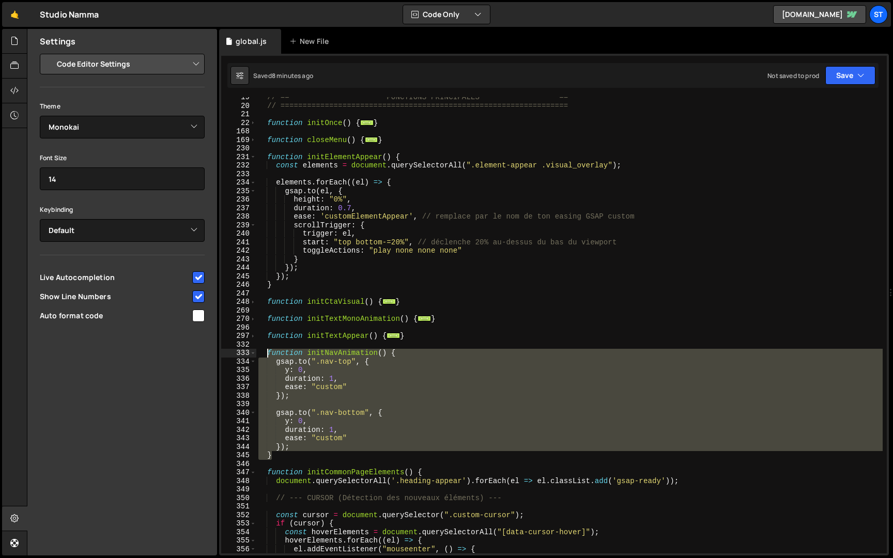
drag, startPoint x: 277, startPoint y: 456, endPoint x: 268, endPoint y: 349, distance: 107.3
click at [268, 349] on div "// == FONCTIONS PRINCIPALES == // =============================================…" at bounding box center [569, 329] width 626 height 473
type textarea "function initNavAnimation() { [DOMAIN_NAME](".nav-top", {"
click at [386, 401] on div "// == FONCTIONS PRINCIPALES == // =============================================…" at bounding box center [569, 325] width 626 height 456
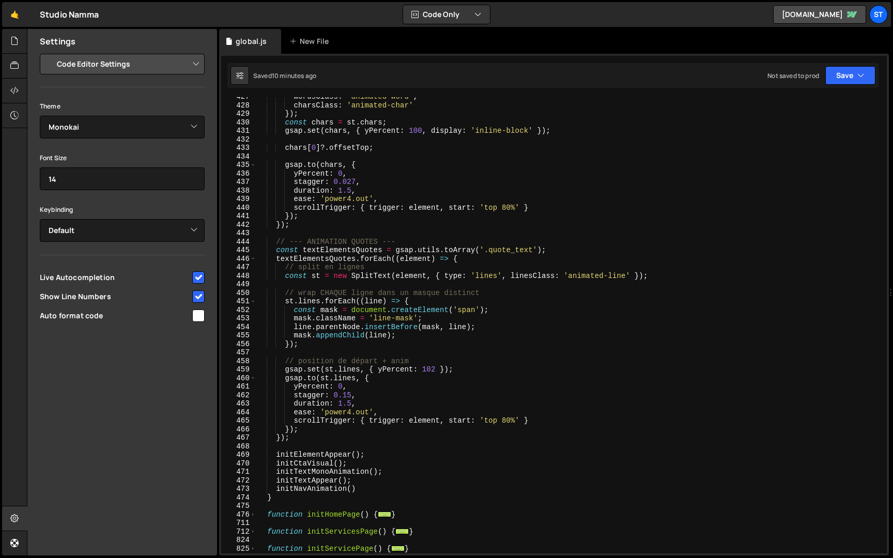
scroll to position [1249, 0]
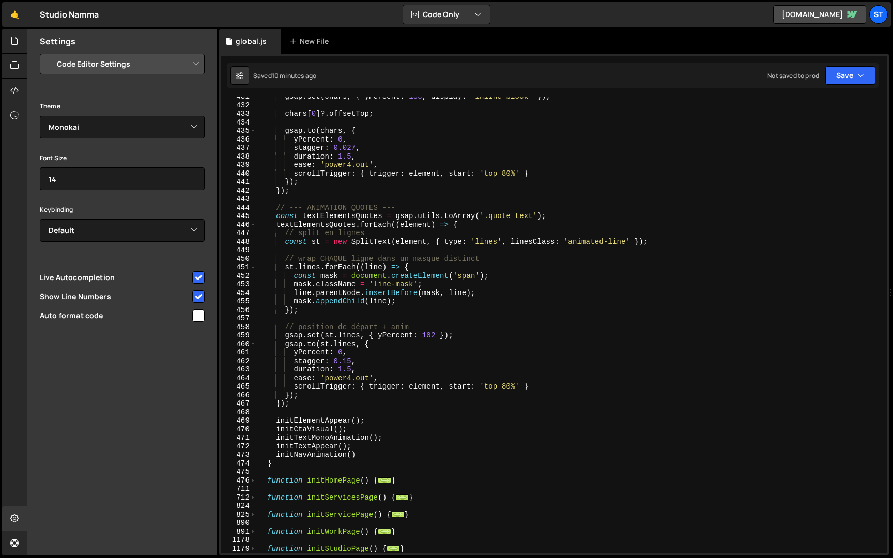
click at [275, 456] on div "gsap . set ( chars , { yPercent : 100 , display : 'inline-block' }) ; chars [ 0…" at bounding box center [569, 328] width 626 height 473
click at [839, 76] on button "Save" at bounding box center [850, 75] width 50 height 19
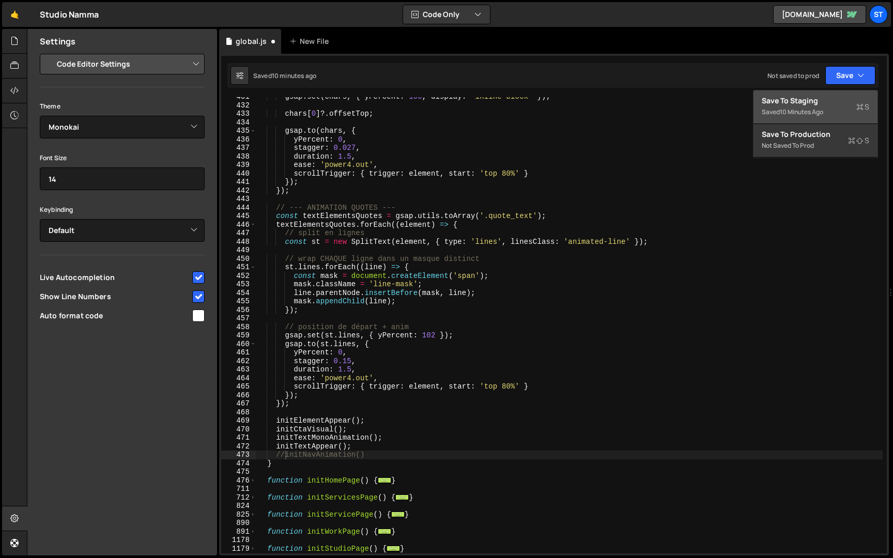
click at [811, 105] on div "Save to Staging S" at bounding box center [814, 101] width 107 height 10
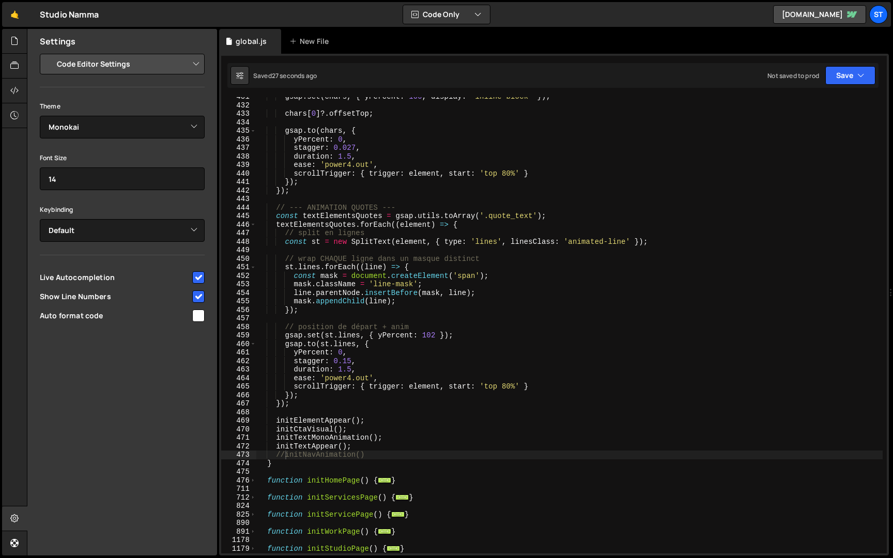
click at [284, 456] on div "gsap . set ( chars , { yPercent : 100 , display : 'inline-block' }) ; chars [ 0…" at bounding box center [569, 328] width 626 height 473
click at [294, 456] on div "gsap . set ( chars , { yPercent : 100 , display : 'inline-block' }) ; chars [ 0…" at bounding box center [569, 328] width 626 height 473
click at [392, 455] on div "gsap . set ( chars , { yPercent : 100 , display : 'inline-block' }) ; chars [ 0…" at bounding box center [569, 328] width 626 height 473
click at [387, 455] on div "gsap . set ( chars , { yPercent : 100 , display : 'inline-block' }) ; chars [ 0…" at bounding box center [569, 328] width 626 height 473
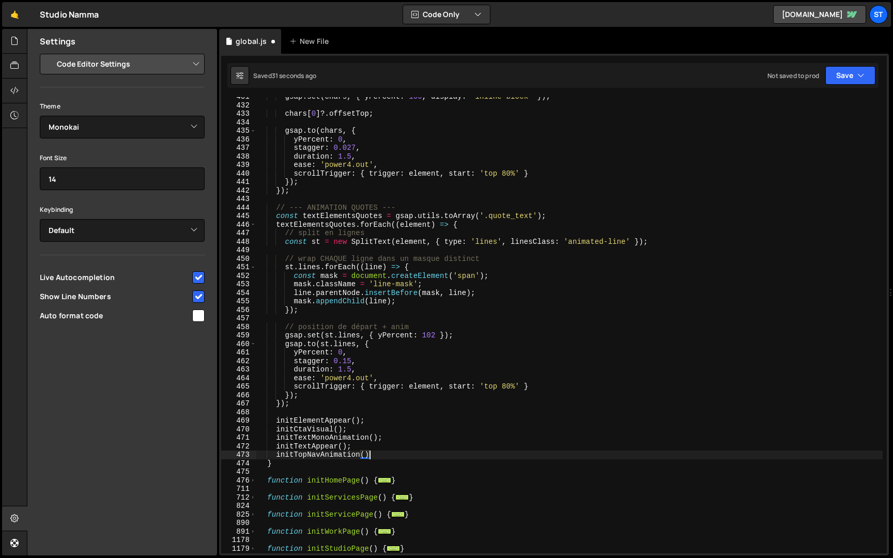
scroll to position [0, 7]
click at [276, 454] on div "gsap . set ( chars , { yPercent : 100 , display : 'inline-block' }) ; chars [ 0…" at bounding box center [569, 328] width 626 height 473
type textarea "initTopNavAnimation();"
click at [399, 454] on div "gsap . set ( chars , { yPercent : 100 , display : 'inline-block' }) ; chars [ 0…" at bounding box center [569, 325] width 626 height 456
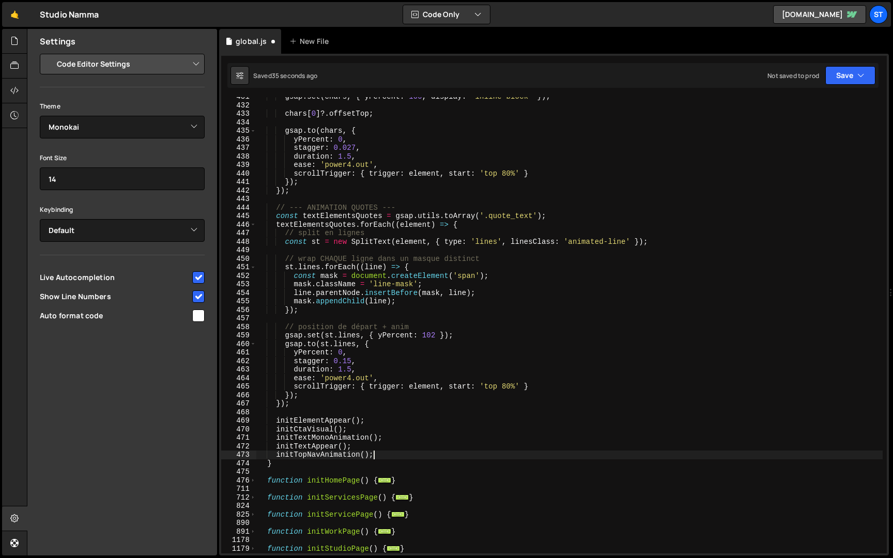
paste textarea "initTopNavAnimation();"
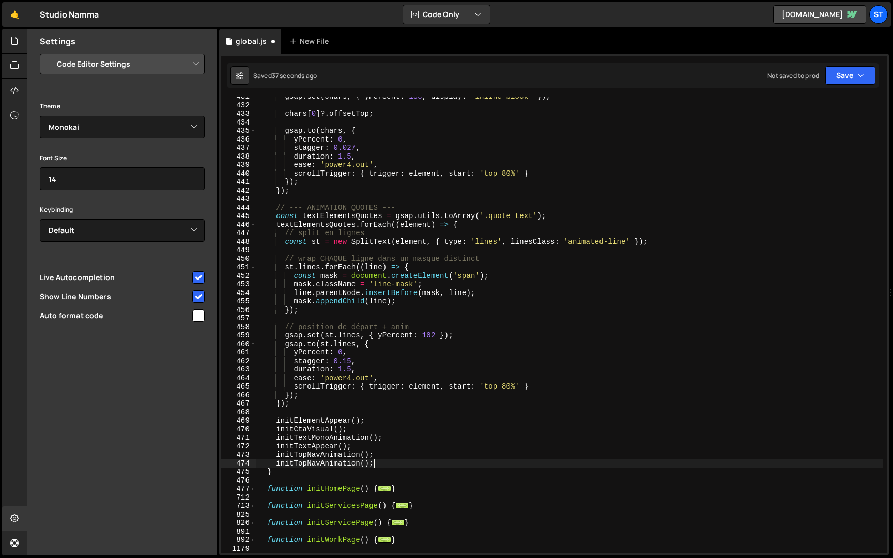
click at [306, 462] on div "gsap . set ( chars , { yPercent : 100 , display : 'inline-block' }) ; chars [ 0…" at bounding box center [569, 328] width 626 height 473
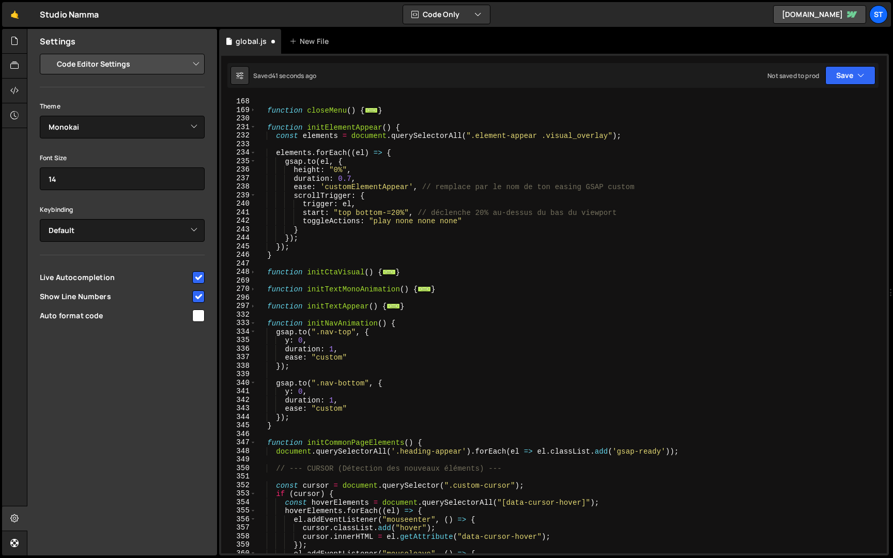
scroll to position [132, 0]
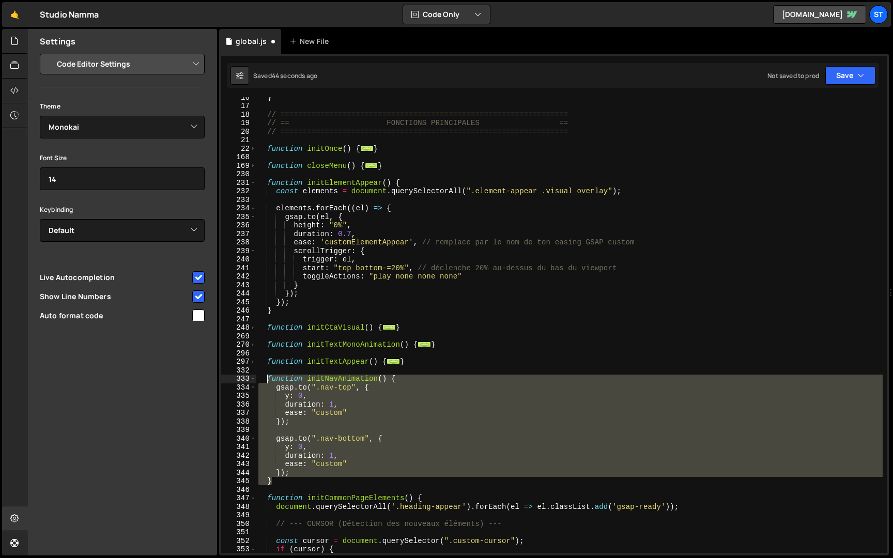
drag, startPoint x: 282, startPoint y: 480, endPoint x: 267, endPoint y: 379, distance: 102.4
click at [267, 379] on div "} // ================================================================= // == FO…" at bounding box center [569, 329] width 626 height 473
click at [286, 480] on div "} // ================================================================= // == FO…" at bounding box center [569, 325] width 626 height 456
type textarea "}"
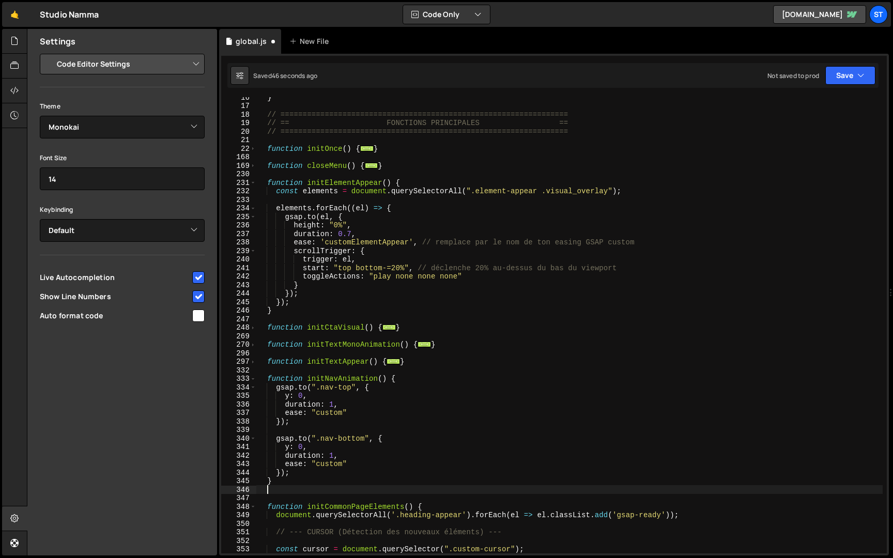
scroll to position [0, 0]
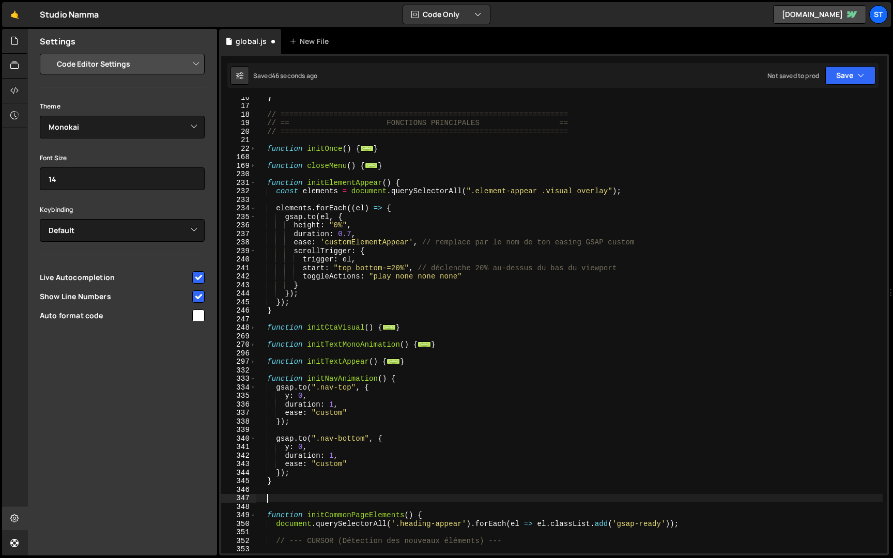
paste textarea "}"
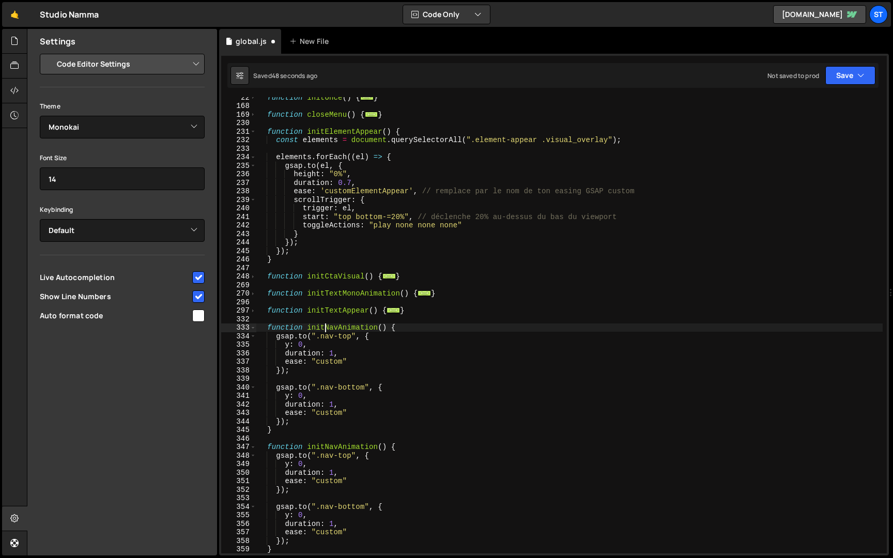
click at [324, 327] on div "function initOnce ( ) { ... } function closeMenu ( ) { ... } function initEleme…" at bounding box center [569, 329] width 626 height 473
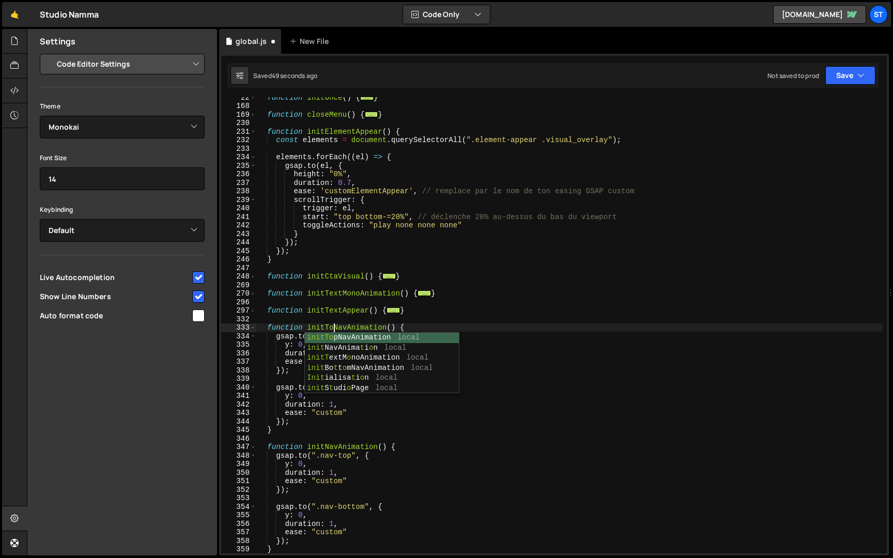
scroll to position [0, 5]
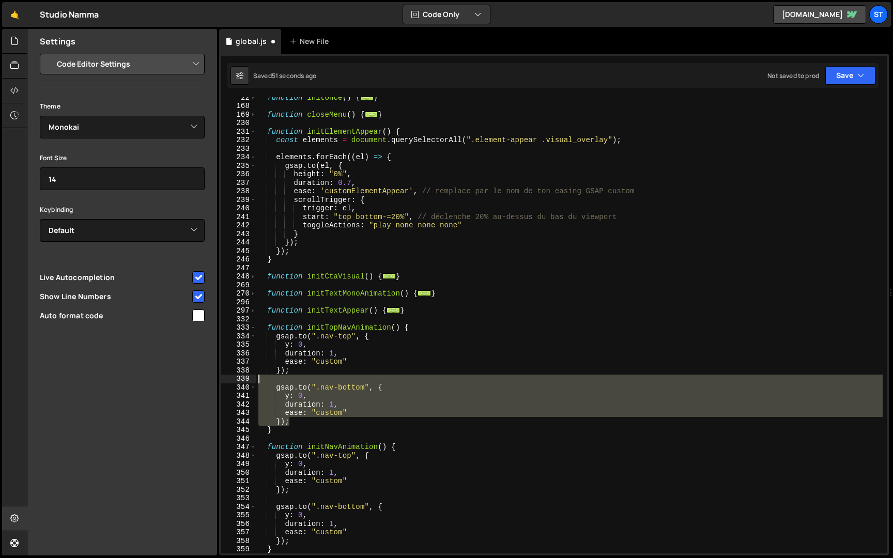
drag, startPoint x: 292, startPoint y: 424, endPoint x: 200, endPoint y: 377, distance: 102.8
click at [200, 377] on div "Files New File Javascript files 1 global.js 0 CSS files Copy share link Edit Fi…" at bounding box center [460, 292] width 866 height 527
type textarea "[DOMAIN_NAME](".nav-bottom", {"
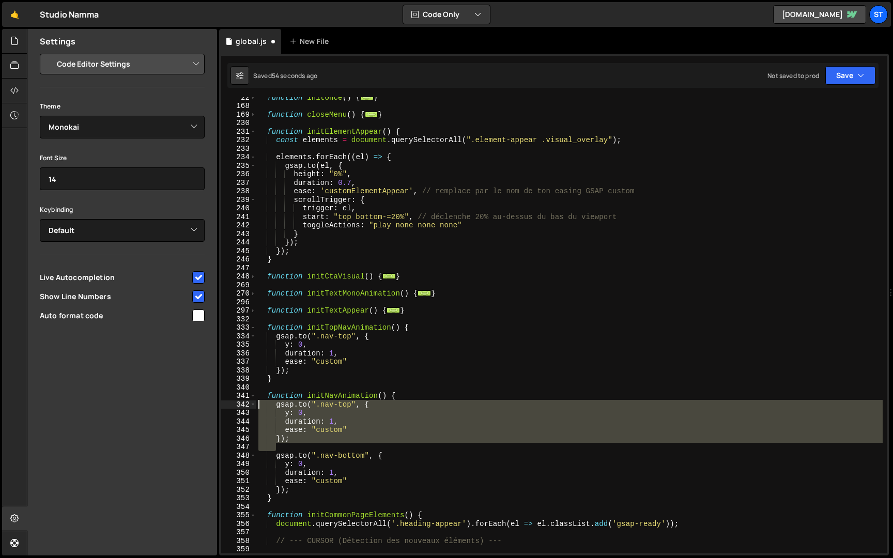
drag, startPoint x: 291, startPoint y: 445, endPoint x: 212, endPoint y: 407, distance: 88.3
click at [212, 407] on div "Files New File Javascript files 1 global.js 0 CSS files Copy share link Edit Fi…" at bounding box center [460, 292] width 866 height 527
type textarea "[DOMAIN_NAME](".nav-top", { y: 0,"
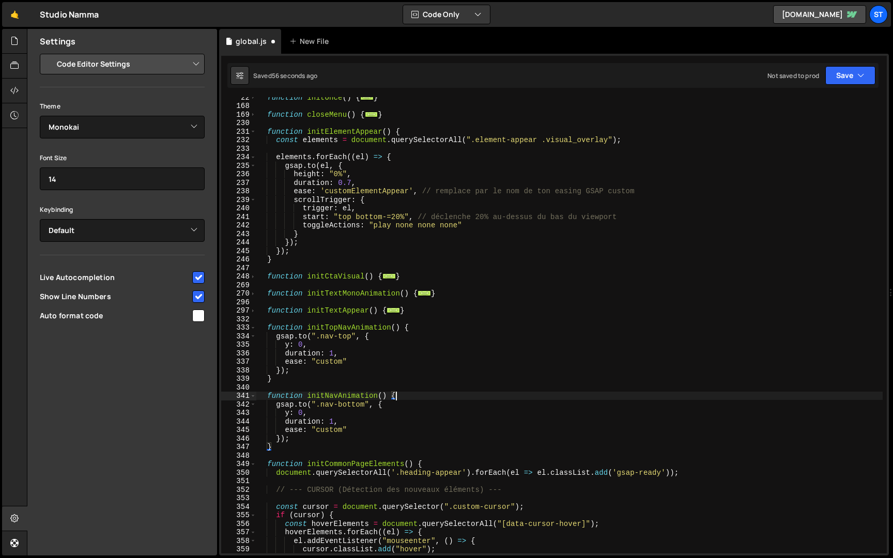
click at [325, 397] on div "function initOnce ( ) { ... } function closeMenu ( ) { ... } function initEleme…" at bounding box center [569, 329] width 626 height 473
click at [492, 358] on div "function initOnce ( ) { ... } function closeMenu ( ) { ... } function initEleme…" at bounding box center [569, 329] width 626 height 473
click at [857, 71] on icon "button" at bounding box center [860, 75] width 7 height 10
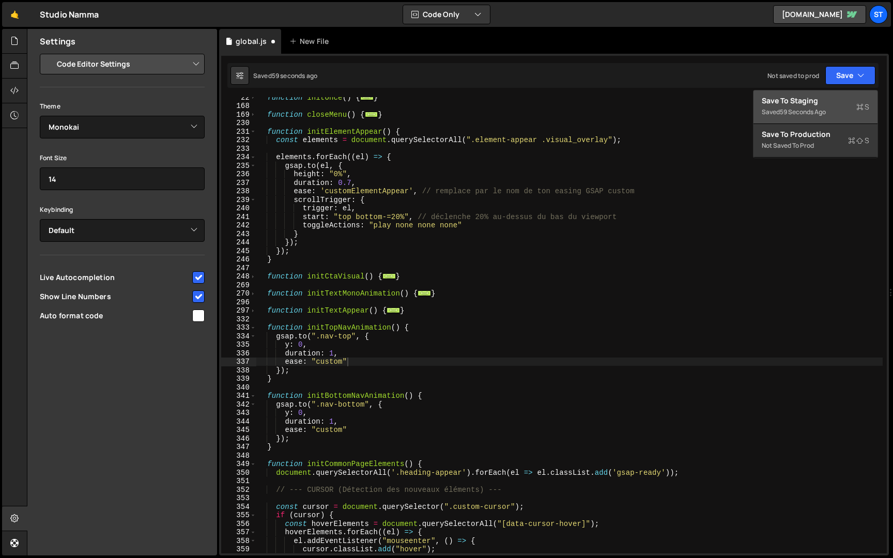
click at [823, 108] on div "59 seconds ago" at bounding box center [803, 111] width 46 height 9
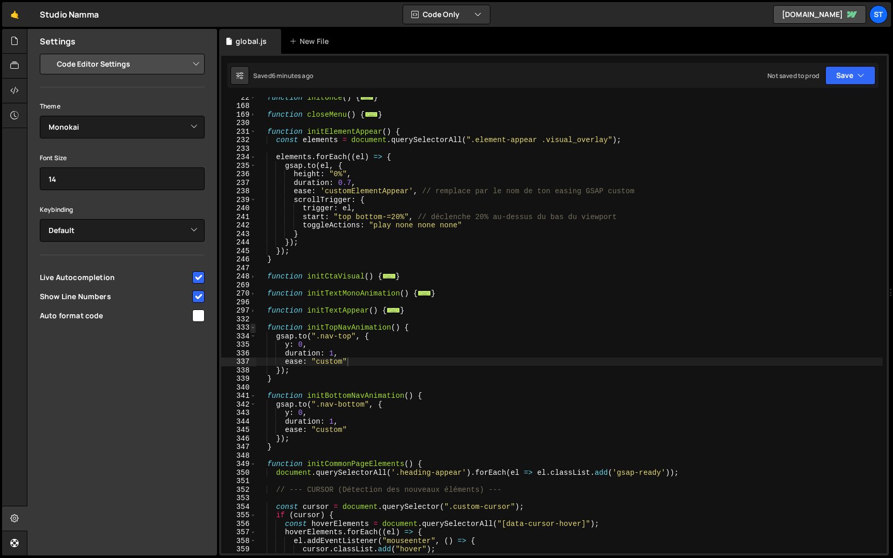
click at [253, 328] on span at bounding box center [253, 327] width 6 height 9
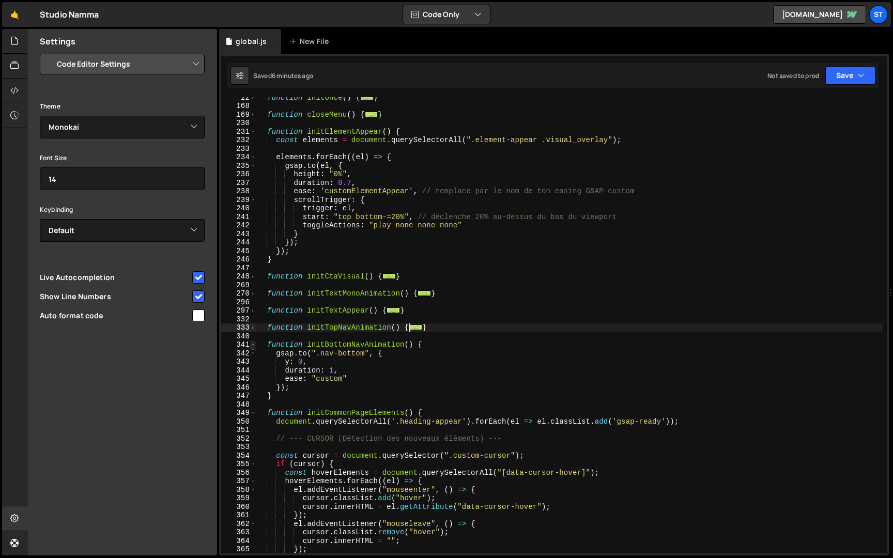
click at [255, 346] on span at bounding box center [253, 344] width 6 height 9
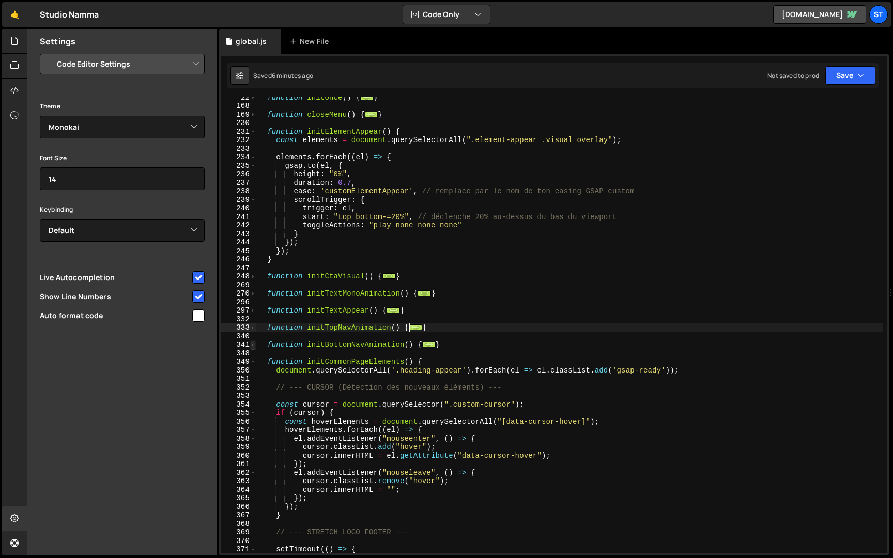
click at [252, 348] on span at bounding box center [253, 344] width 6 height 9
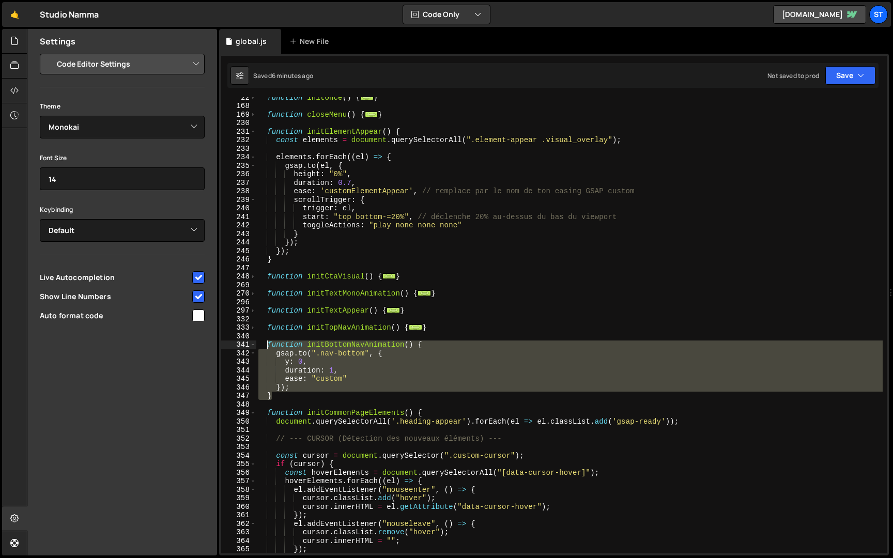
drag, startPoint x: 289, startPoint y: 398, endPoint x: 268, endPoint y: 346, distance: 57.0
click at [268, 346] on div "function initOnce ( ) { ... } function closeMenu ( ) { ... } function initEleme…" at bounding box center [569, 329] width 626 height 473
click at [254, 342] on span at bounding box center [253, 344] width 6 height 9
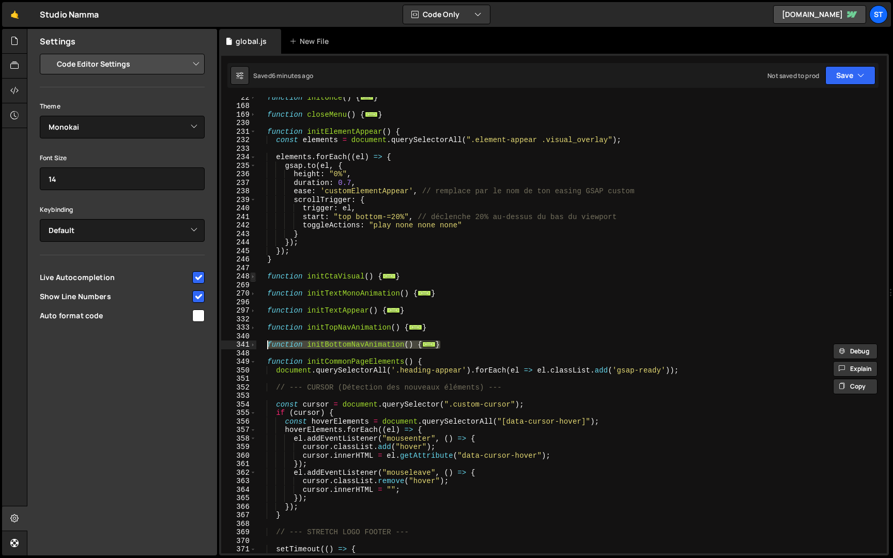
click at [253, 278] on span at bounding box center [253, 276] width 6 height 9
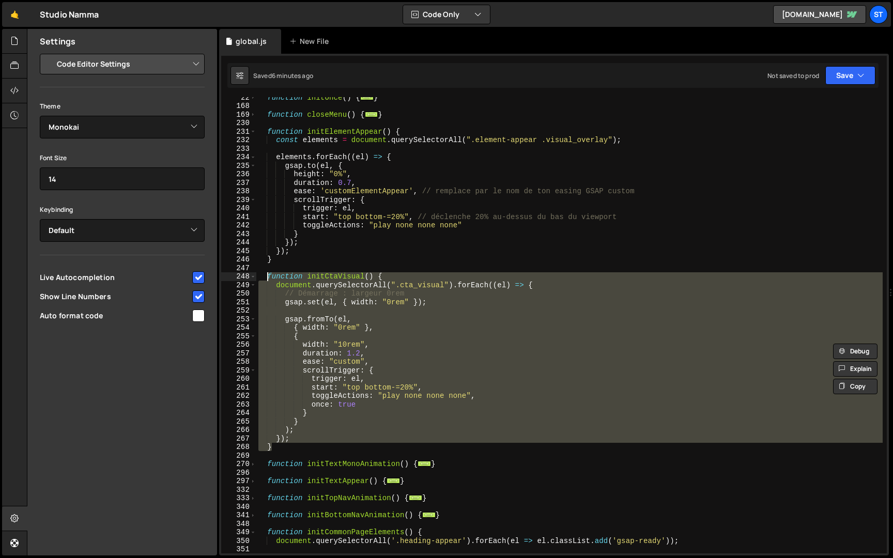
drag, startPoint x: 281, startPoint y: 447, endPoint x: 268, endPoint y: 275, distance: 172.6
click at [268, 275] on div "function initOnce ( ) { ... } function closeMenu ( ) { ... } function initEleme…" at bounding box center [569, 329] width 626 height 473
click at [288, 445] on div "function initOnce ( ) { ... } function closeMenu ( ) { ... } function initEleme…" at bounding box center [569, 325] width 626 height 456
type textarea "}"
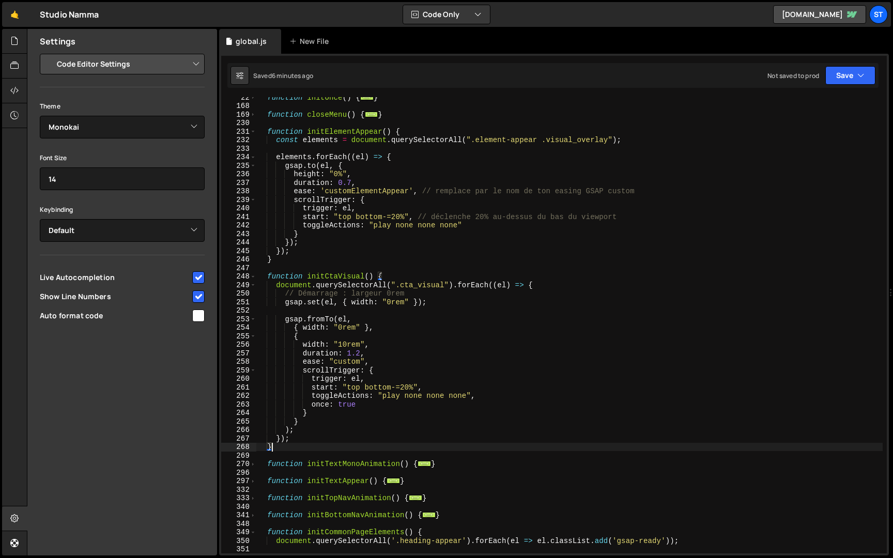
scroll to position [0, 0]
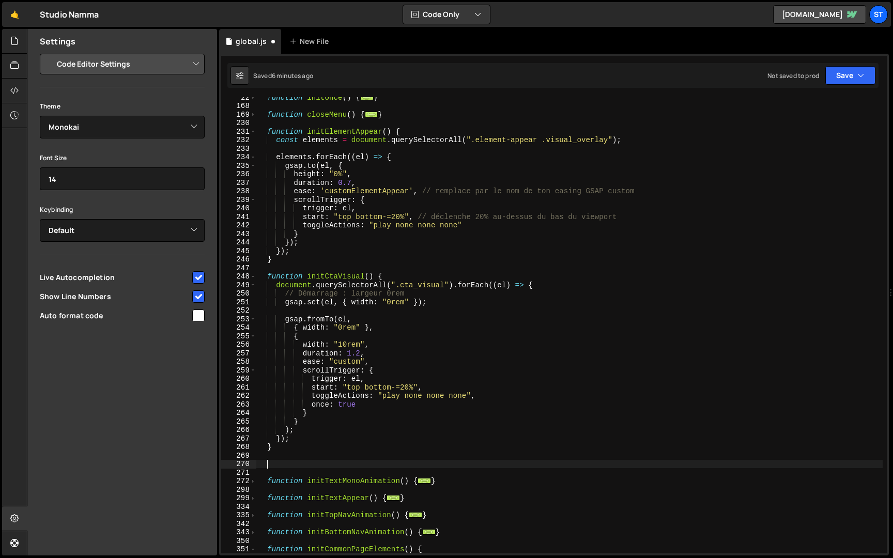
paste textarea "}"
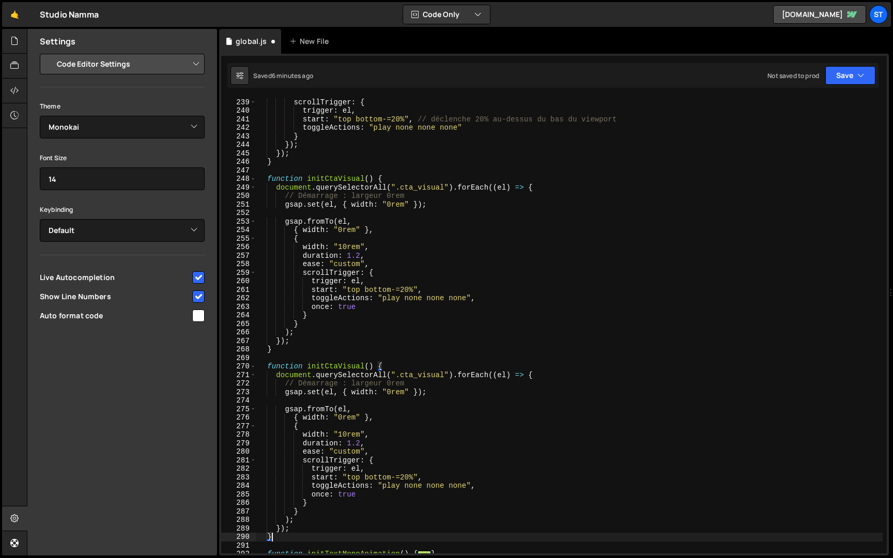
scroll to position [288, 0]
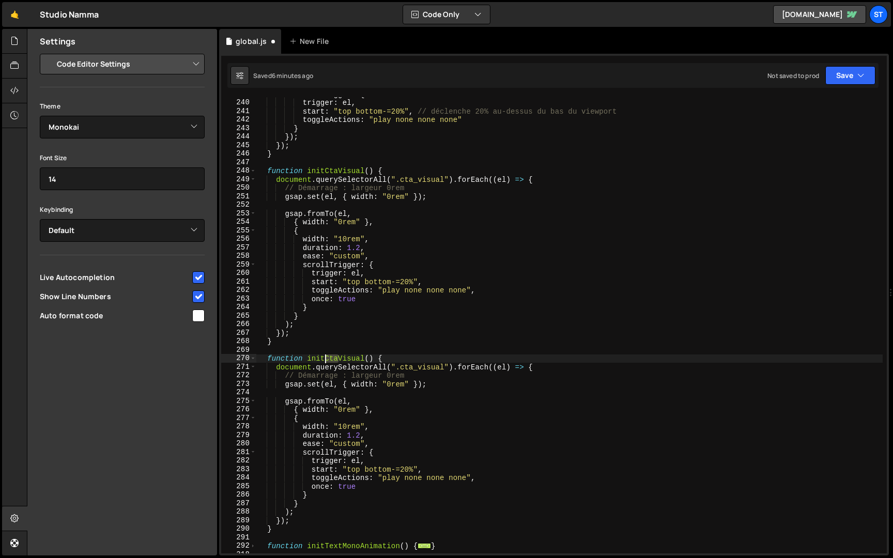
drag, startPoint x: 338, startPoint y: 360, endPoint x: 326, endPoint y: 358, distance: 12.5
click at [326, 358] on div "scrollTrigger : { trigger : el , start : "top bottom-=20%" , // déclenche 20% a…" at bounding box center [569, 326] width 626 height 473
drag, startPoint x: 363, startPoint y: 358, endPoint x: 324, endPoint y: 360, distance: 38.8
click at [324, 360] on div "scrollTrigger : { trigger : el , start : "top bottom-=20%" , // déclenche 20% a…" at bounding box center [569, 326] width 626 height 473
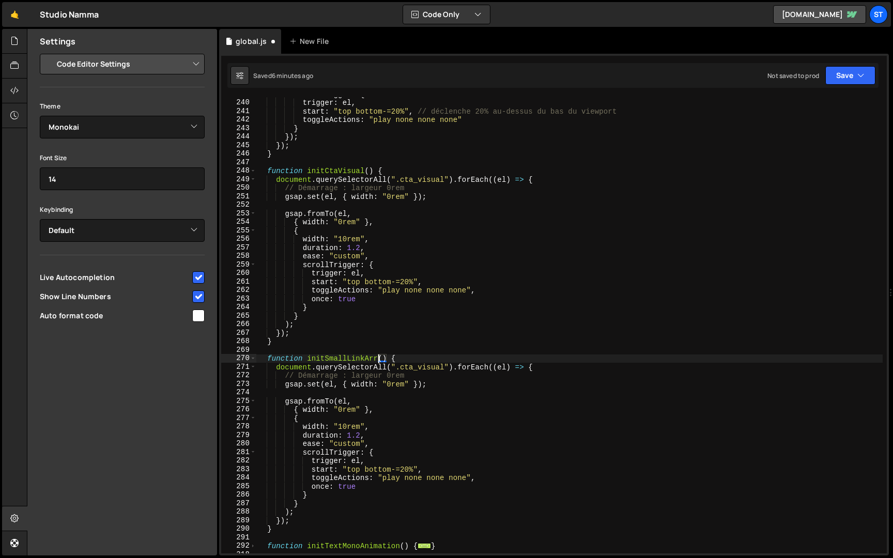
type textarea "function initSmallLinkArrow() {"
click at [424, 393] on div "scrollTrigger : { trigger : el , start : "top bottom-=20%" , // déclenche 20% a…" at bounding box center [569, 326] width 626 height 473
drag, startPoint x: 445, startPoint y: 366, endPoint x: 402, endPoint y: 366, distance: 42.4
click at [402, 366] on div "scrollTrigger : { trigger : el , start : "top bottom-=20%" , // déclenche 20% a…" at bounding box center [569, 326] width 626 height 473
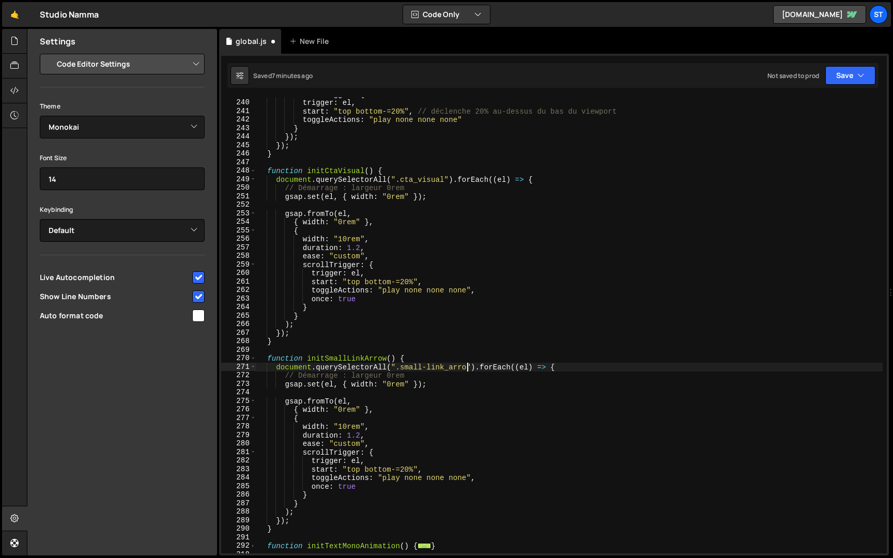
scroll to position [0, 14]
click at [396, 368] on div "scrollTrigger : { trigger : el , start : "top bottom-=20%" , // déclenche 20% a…" at bounding box center [569, 326] width 626 height 473
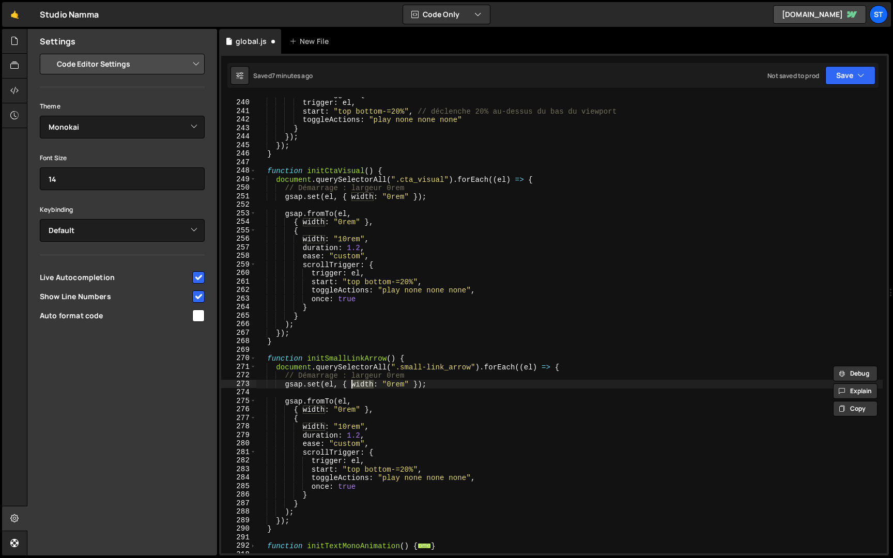
drag, startPoint x: 374, startPoint y: 385, endPoint x: 351, endPoint y: 385, distance: 23.2
click at [351, 385] on div "scrollTrigger : { trigger : el , start : "top bottom-=20%" , // déclenche 20% a…" at bounding box center [569, 326] width 626 height 473
click at [414, 386] on div "scrollTrigger : { trigger : el , start : "top bottom-=20%" , // déclenche 20% a…" at bounding box center [569, 326] width 626 height 473
click at [329, 402] on div "scrollTrigger : { trigger : el , start : "top bottom-=20%" , // déclenche 20% a…" at bounding box center [569, 326] width 626 height 473
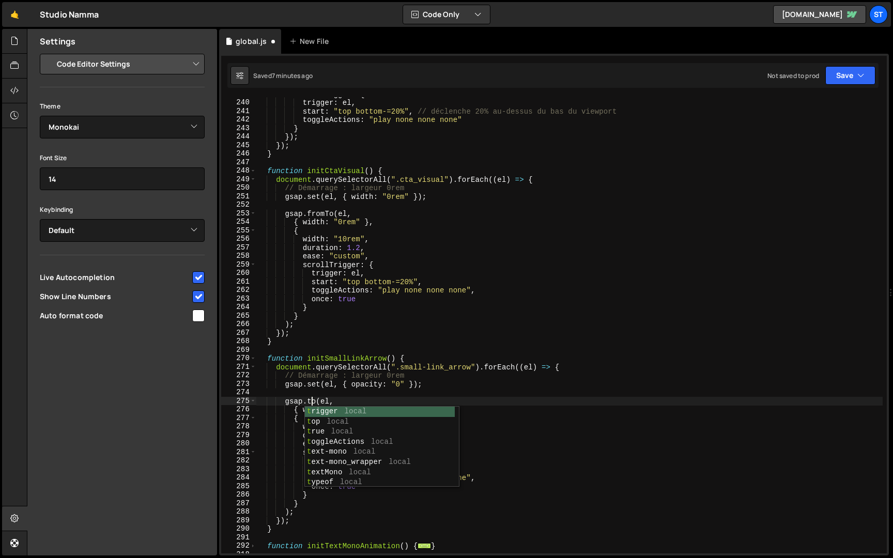
scroll to position [0, 4]
click at [423, 357] on div "scrollTrigger : { trigger : el , start : "top bottom-=20%" , // déclenche 20% a…" at bounding box center [569, 326] width 626 height 473
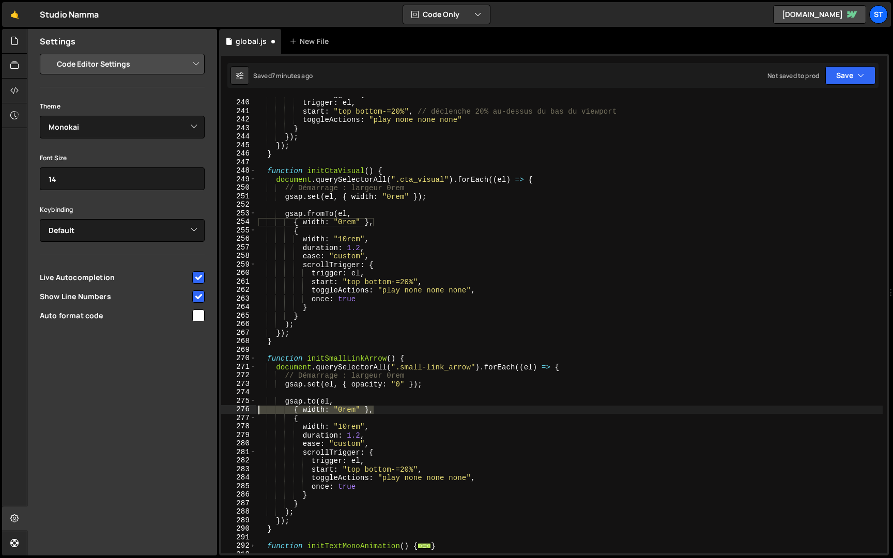
drag, startPoint x: 381, startPoint y: 409, endPoint x: 217, endPoint y: 407, distance: 164.3
click at [217, 407] on div "Files New File Javascript files 1 global.js 0 CSS files Copy share link Edit Fi…" at bounding box center [460, 292] width 866 height 527
type textarea "{ width: "0rem" },"
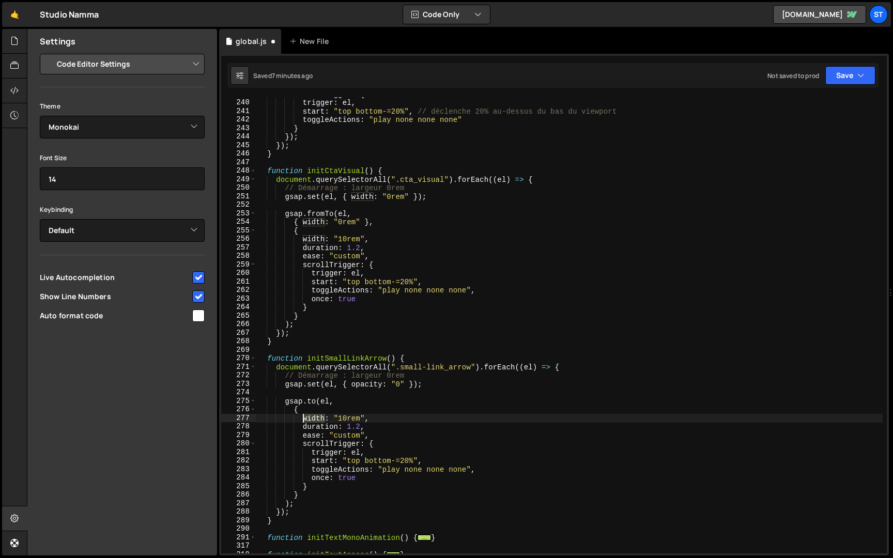
drag, startPoint x: 324, startPoint y: 419, endPoint x: 301, endPoint y: 419, distance: 23.8
click at [301, 419] on div "scrollTrigger : { trigger : el , start : "top bottom-=20%" , // déclenche 20% a…" at bounding box center [569, 326] width 626 height 473
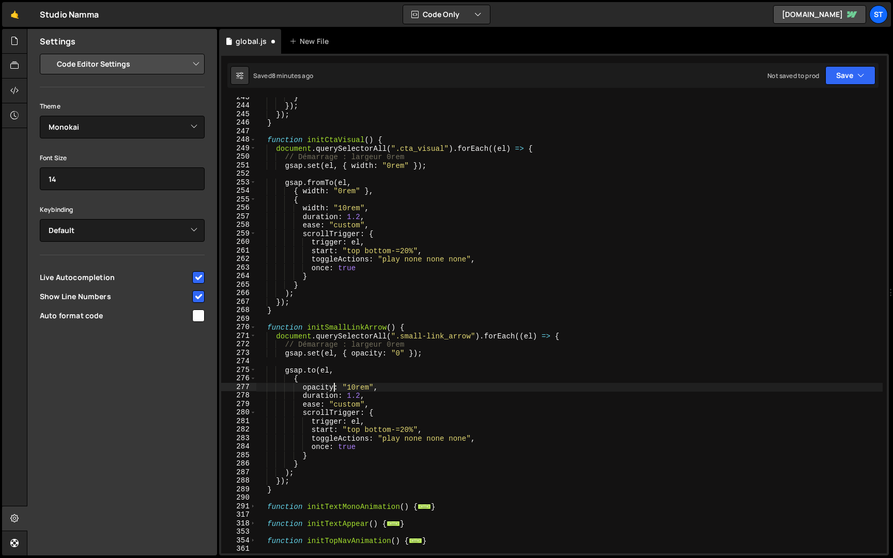
scroll to position [292, 0]
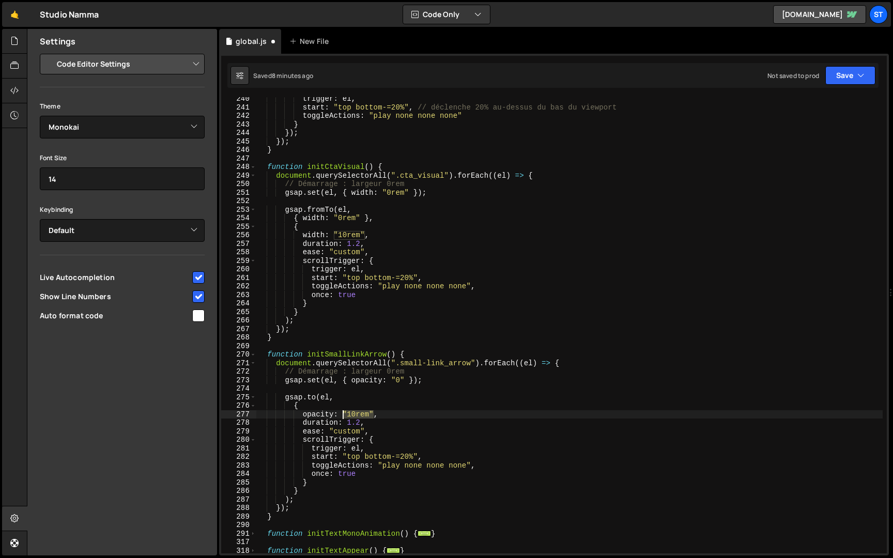
drag, startPoint x: 374, startPoint y: 414, endPoint x: 343, endPoint y: 415, distance: 30.5
click at [343, 414] on div "trigger : el , start : "top bottom-=20%" , // déclenche 20% au-dessus du bas du…" at bounding box center [569, 331] width 626 height 473
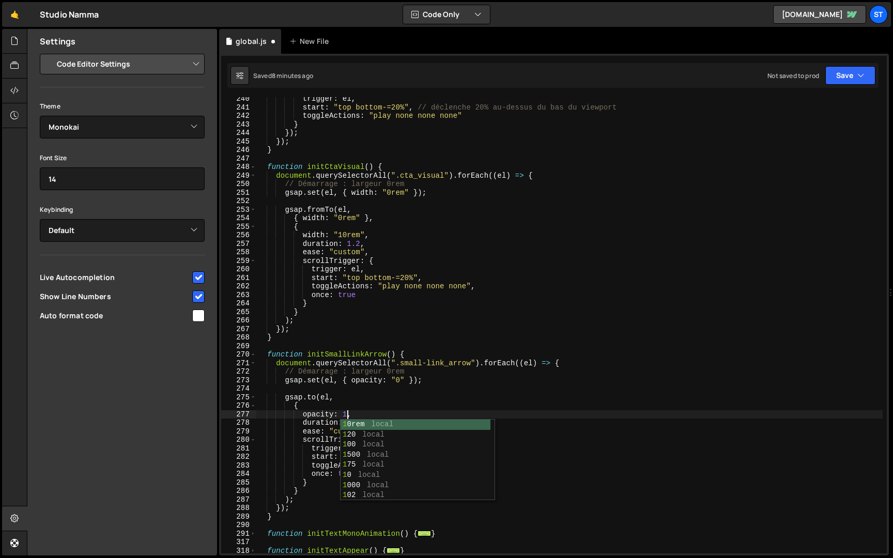
click at [395, 393] on div "trigger : el , start : "top bottom-=20%" , // déclenche 20% au-dessus du bas du…" at bounding box center [569, 331] width 626 height 473
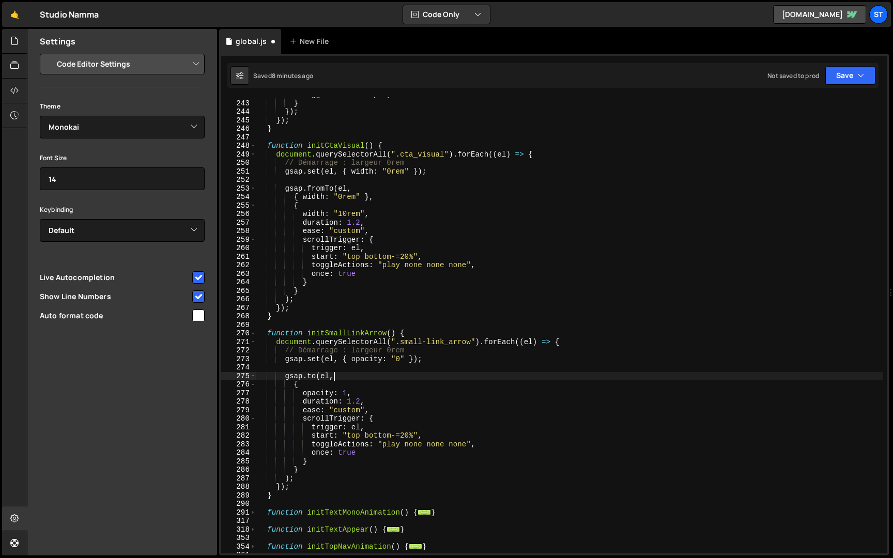
scroll to position [314, 0]
click at [254, 511] on span at bounding box center [253, 512] width 6 height 9
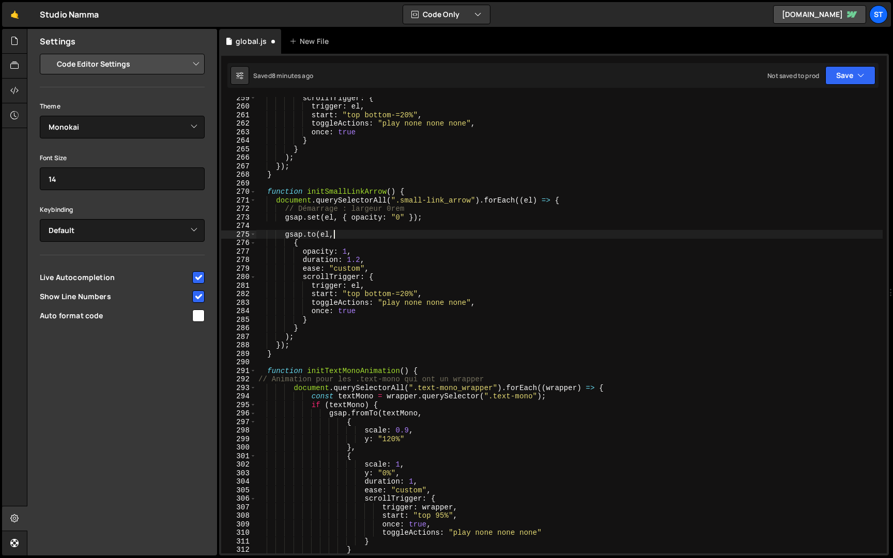
scroll to position [454, 0]
drag, startPoint x: 414, startPoint y: 297, endPoint x: 364, endPoint y: 296, distance: 49.6
click at [364, 296] on div "scrollTrigger : { trigger : el , start : "top bottom-=20%" , toggleActions : "p…" at bounding box center [569, 331] width 626 height 473
click at [360, 262] on div "scrollTrigger : { trigger : el , start : "top bottom-=20%" , toggleActions : "p…" at bounding box center [569, 331] width 626 height 473
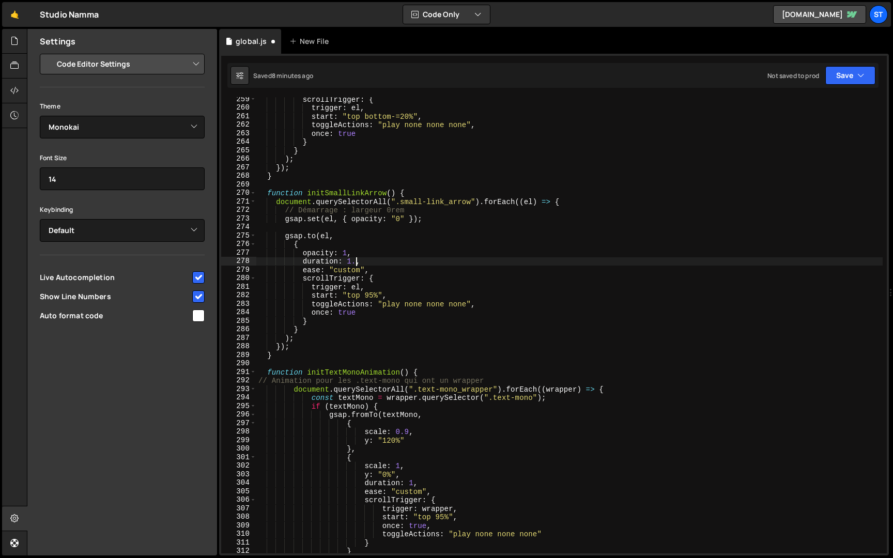
scroll to position [0, 6]
click at [837, 73] on button "Save" at bounding box center [850, 75] width 50 height 19
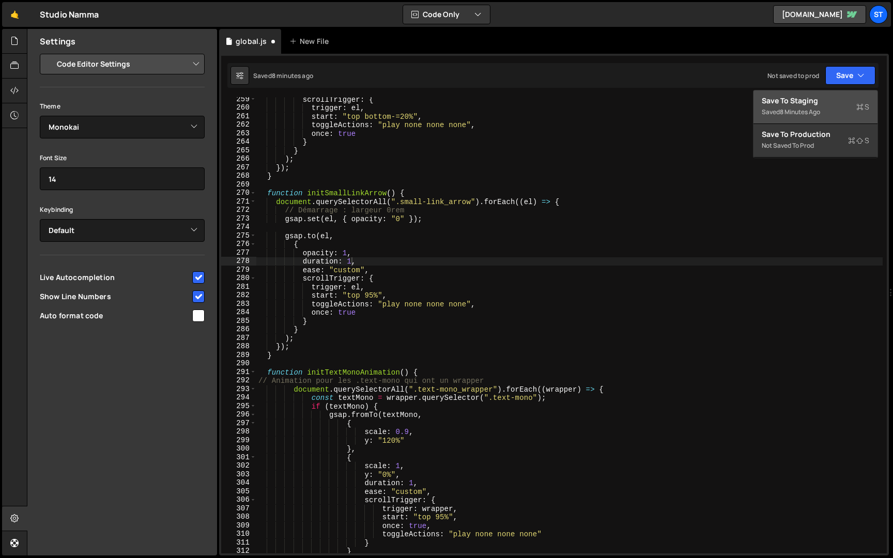
click at [807, 111] on div "8 minutes ago" at bounding box center [800, 111] width 40 height 9
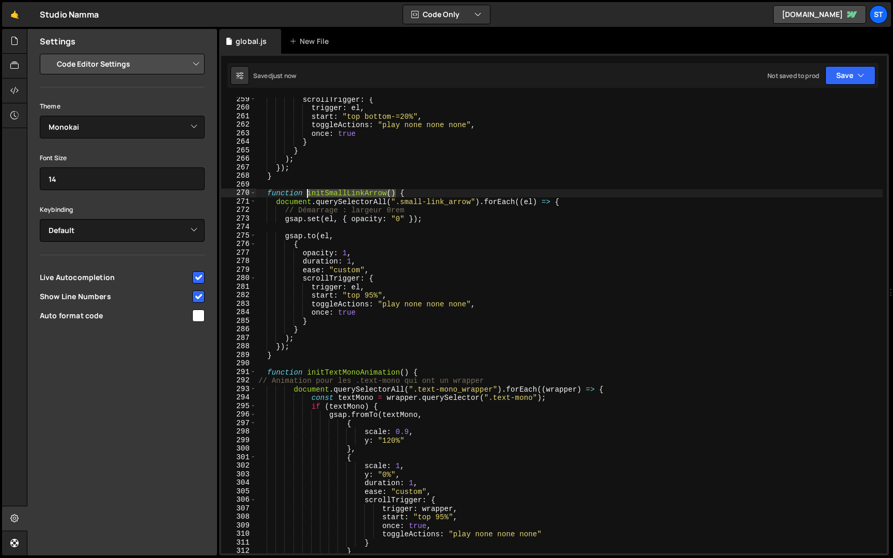
drag, startPoint x: 395, startPoint y: 192, endPoint x: 307, endPoint y: 191, distance: 88.3
click at [307, 191] on div "scrollTrigger : { trigger : el , start : "top bottom-=20%" , toggleActions : "p…" at bounding box center [569, 331] width 626 height 473
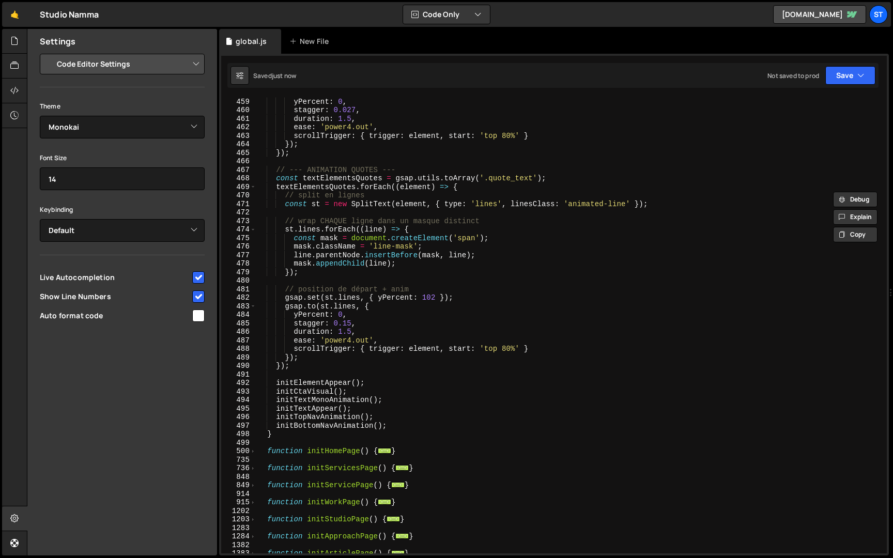
scroll to position [1792, 0]
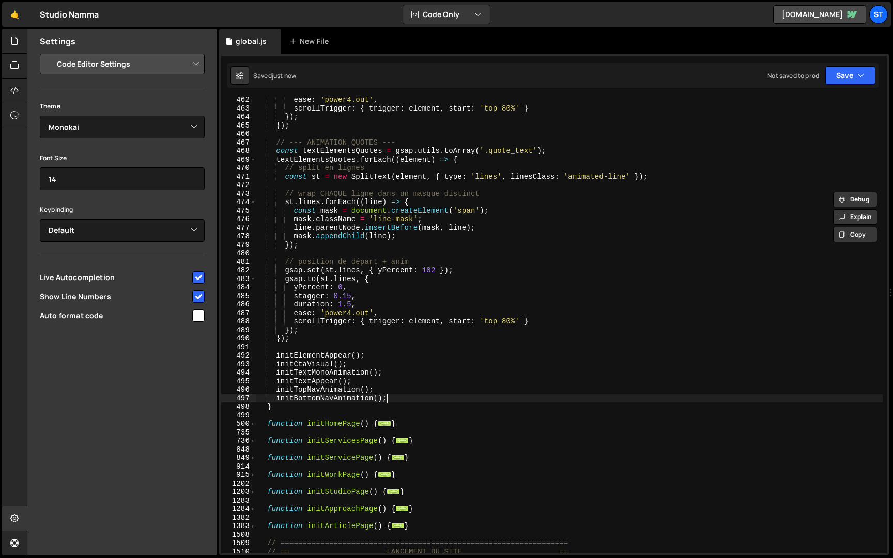
click at [403, 396] on div "ease : 'power4.out' , scrollTrigger : { trigger : element , start : 'top 80%' }…" at bounding box center [569, 332] width 626 height 473
type textarea "initBottomNavAnimation();"
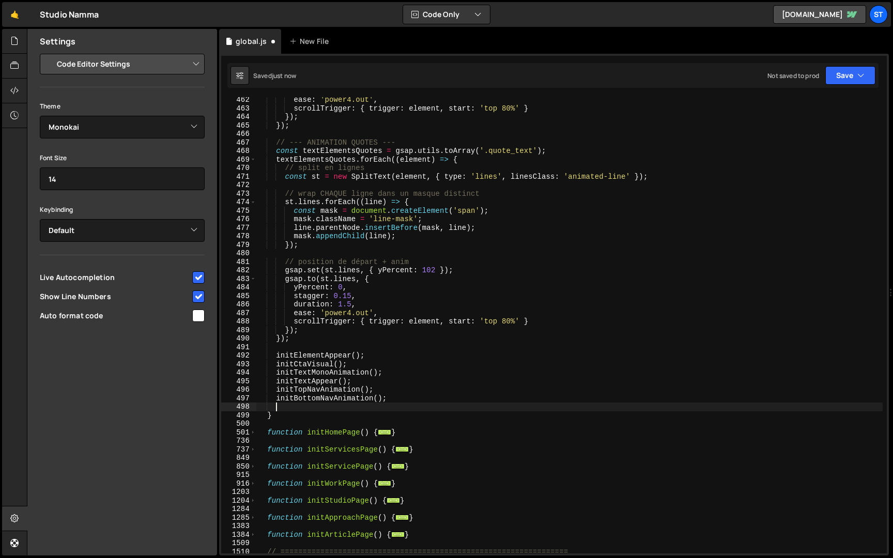
paste textarea "initSmallLinkArrow()"
click at [847, 77] on button "Save" at bounding box center [850, 75] width 50 height 19
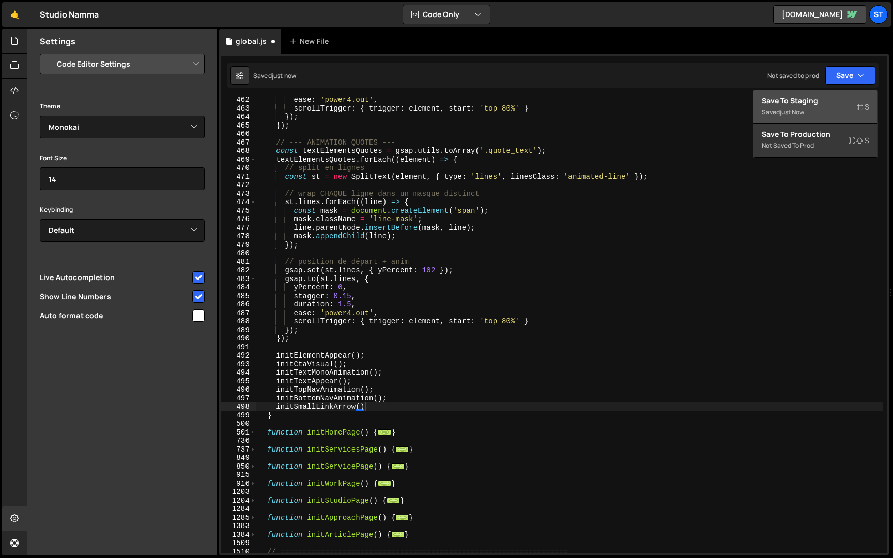
click at [822, 106] on div "Saved just now" at bounding box center [814, 112] width 107 height 12
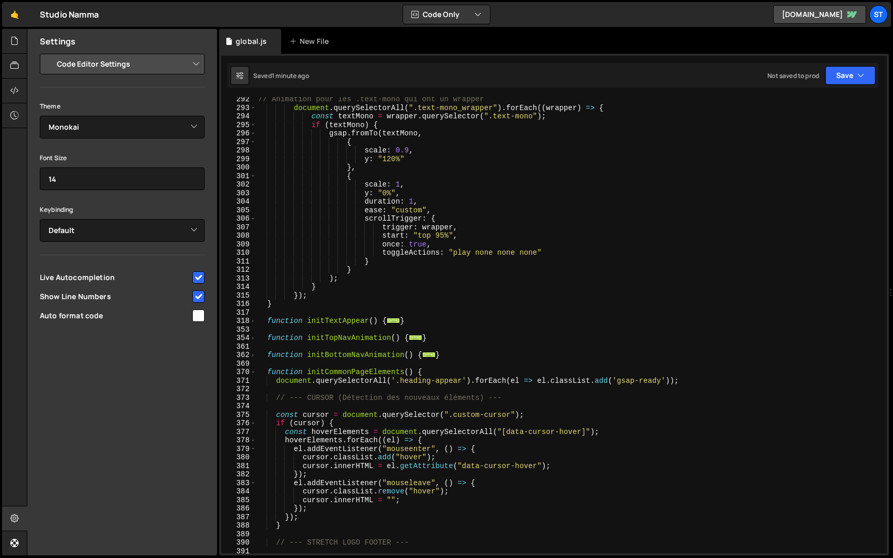
scroll to position [646, 0]
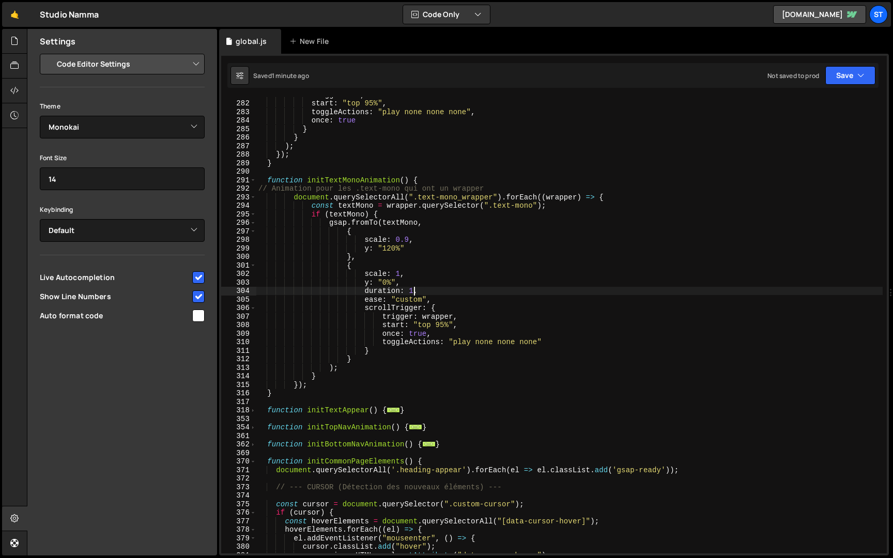
click at [414, 292] on div "trigger : el , start : "top 95%" , toggleActions : "play none none none" , once…" at bounding box center [569, 326] width 626 height 473
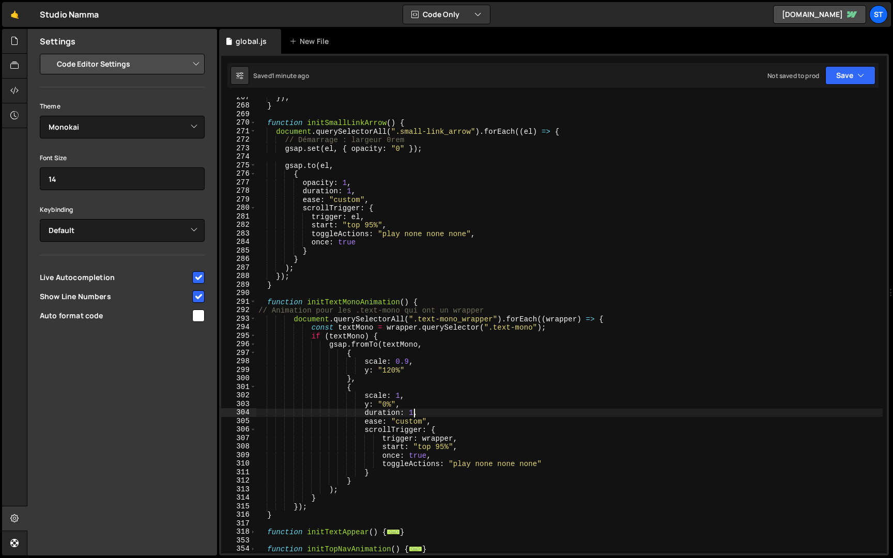
scroll to position [522, 0]
click at [352, 193] on div "}) ; } function initSmallLinkArrow ( ) { document . querySelectorAll ( ".small-…" at bounding box center [569, 331] width 626 height 473
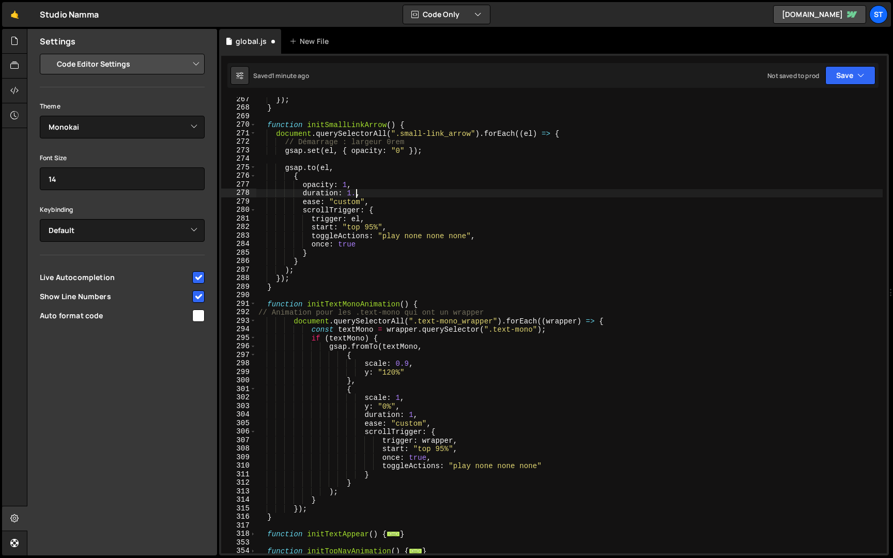
scroll to position [0, 7]
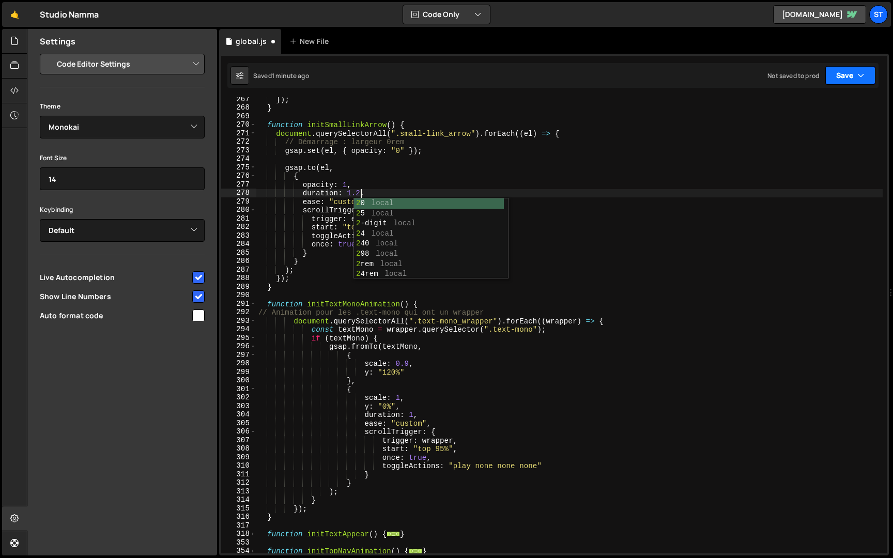
click at [839, 74] on button "Save" at bounding box center [850, 75] width 50 height 19
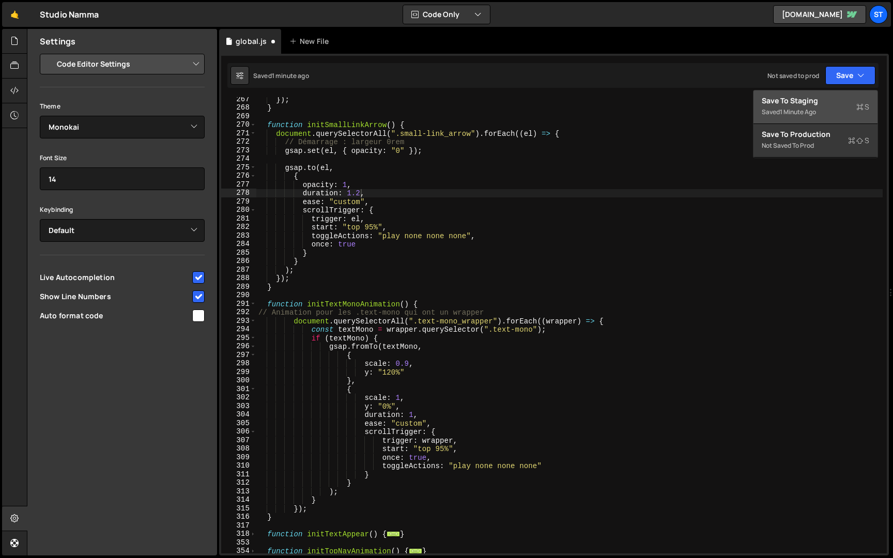
click at [807, 94] on button "Save to Staging S Saved 1 minute ago" at bounding box center [815, 107] width 124 height 34
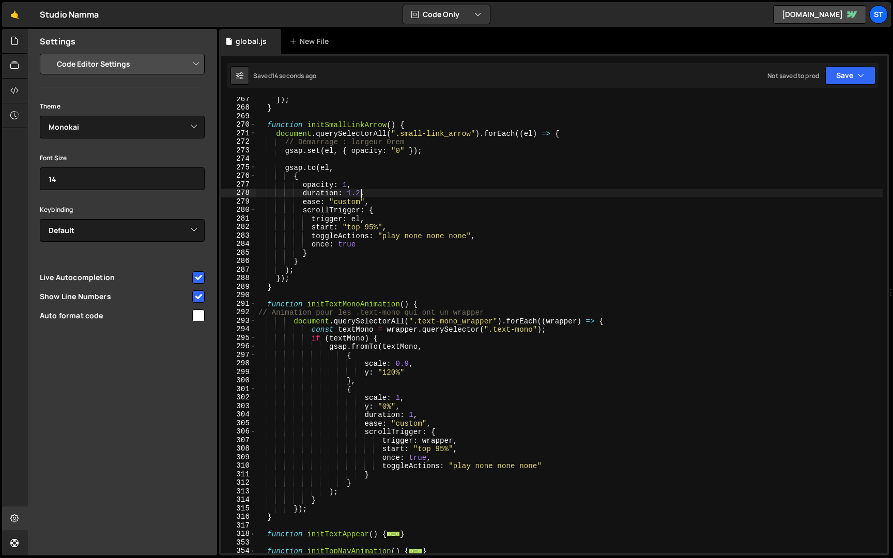
click at [359, 193] on div "}) ; } function initSmallLinkArrow ( ) { document . querySelectorAll ( ".small-…" at bounding box center [569, 331] width 626 height 473
type textarea "duration: 1.5,"
click at [844, 81] on button "Save" at bounding box center [850, 75] width 50 height 19
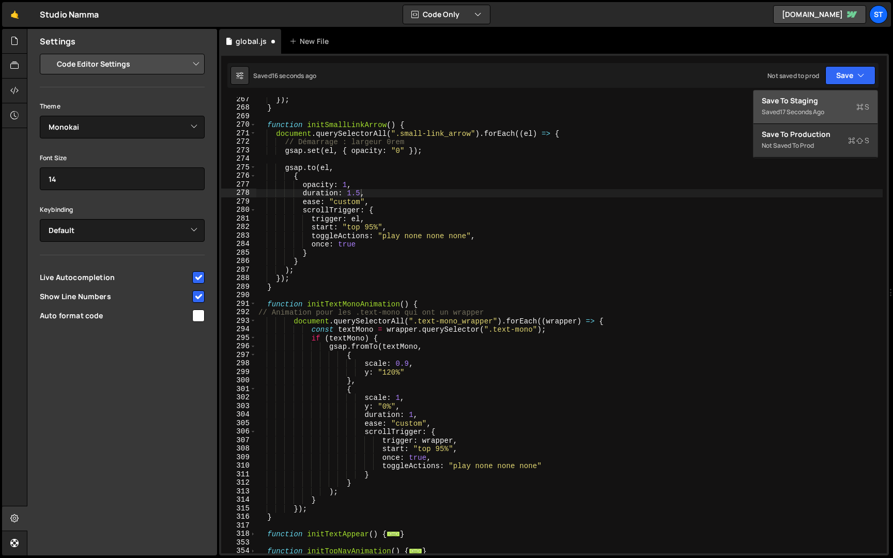
click at [824, 108] on div "17 seconds ago" at bounding box center [802, 111] width 44 height 9
